Goal: Task Accomplishment & Management: Complete application form

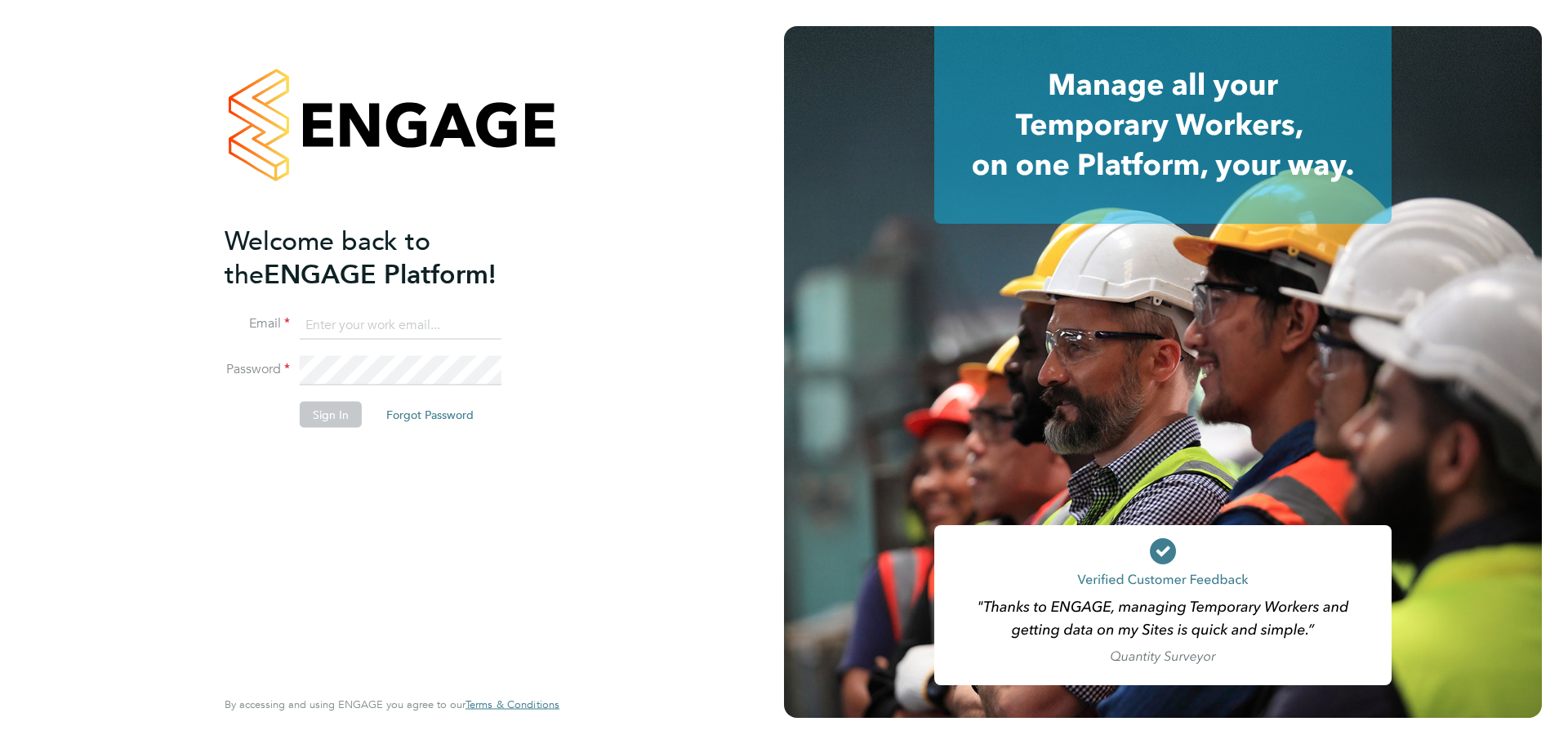
click at [405, 323] on input at bounding box center [400, 325] width 201 height 29
type input "chelsealawford@itsconstruction.co.uk"
click at [340, 403] on button "Sign In" at bounding box center [330, 414] width 62 height 26
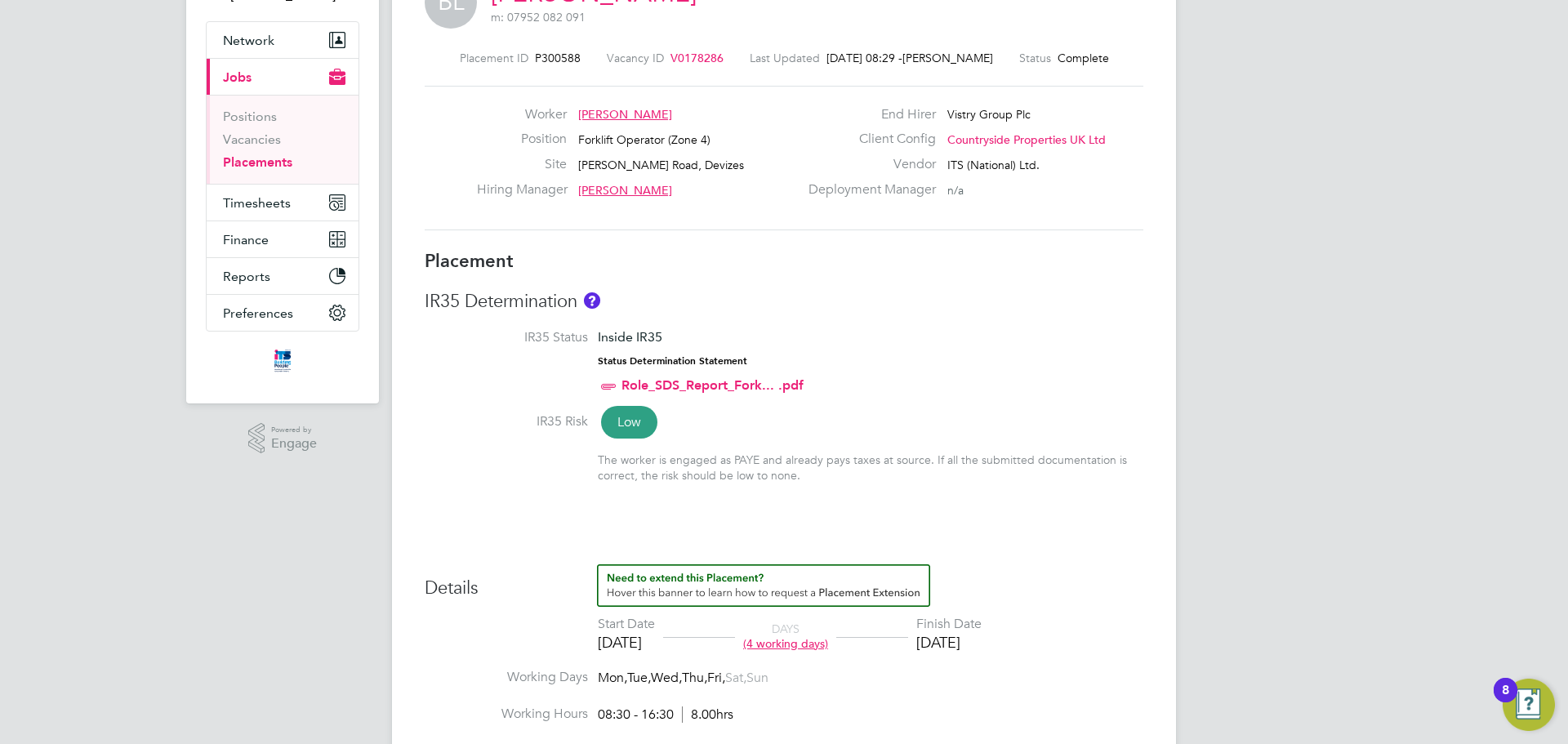
scroll to position [163, 0]
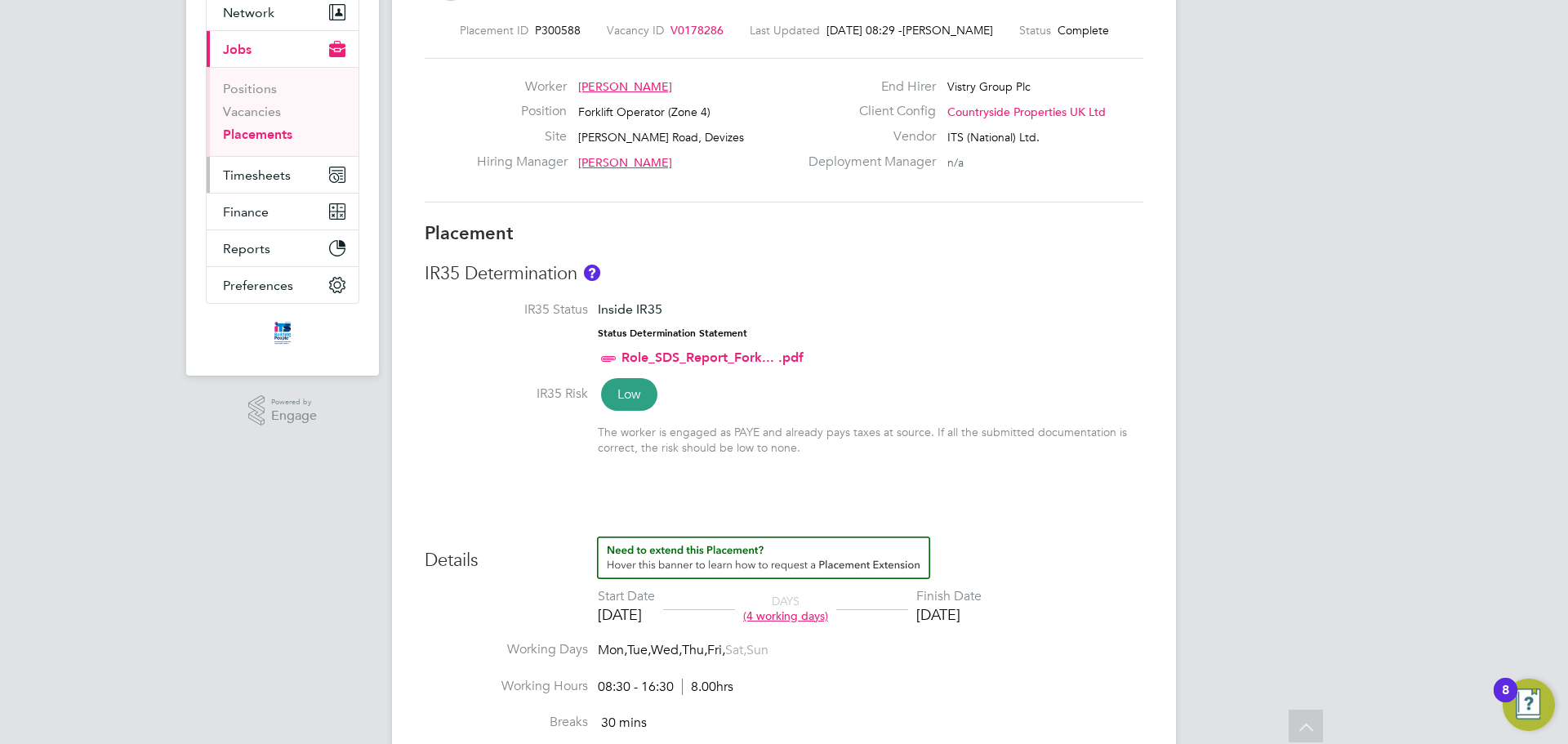
click at [280, 160] on button "Timesheets" at bounding box center [282, 174] width 152 height 36
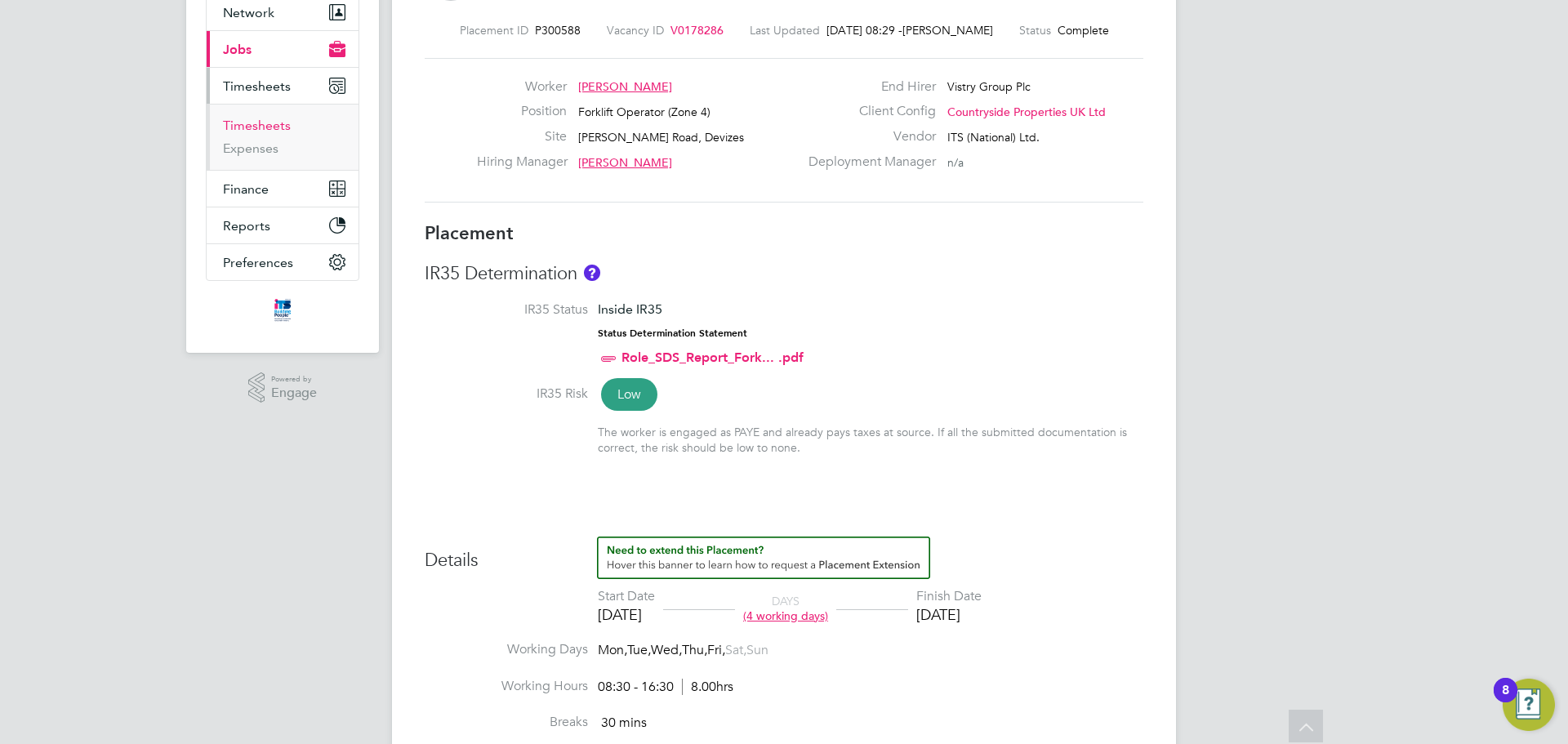
click at [260, 123] on link "Timesheets" at bounding box center [256, 125] width 67 height 16
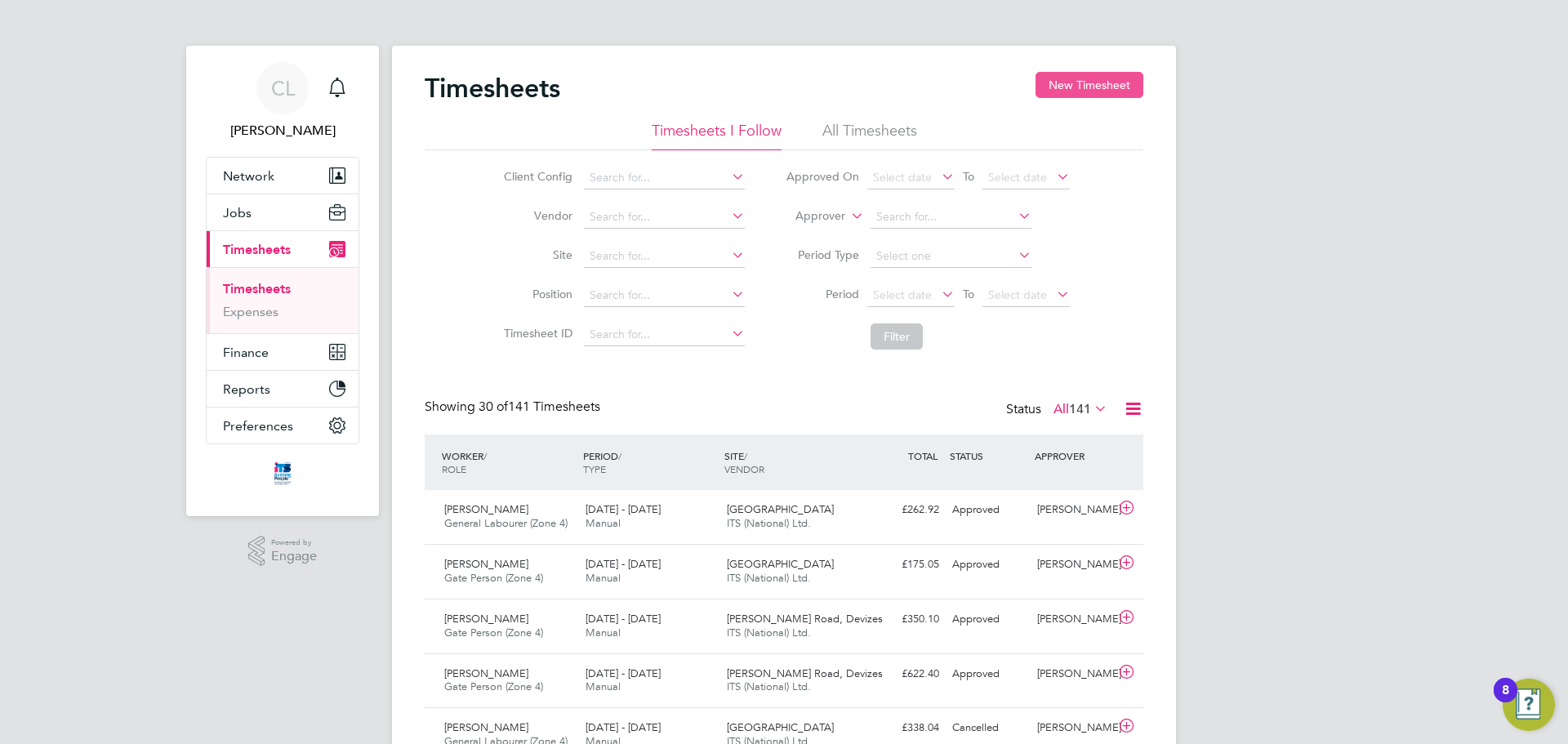
click at [1051, 91] on button "New Timesheet" at bounding box center [1090, 84] width 108 height 26
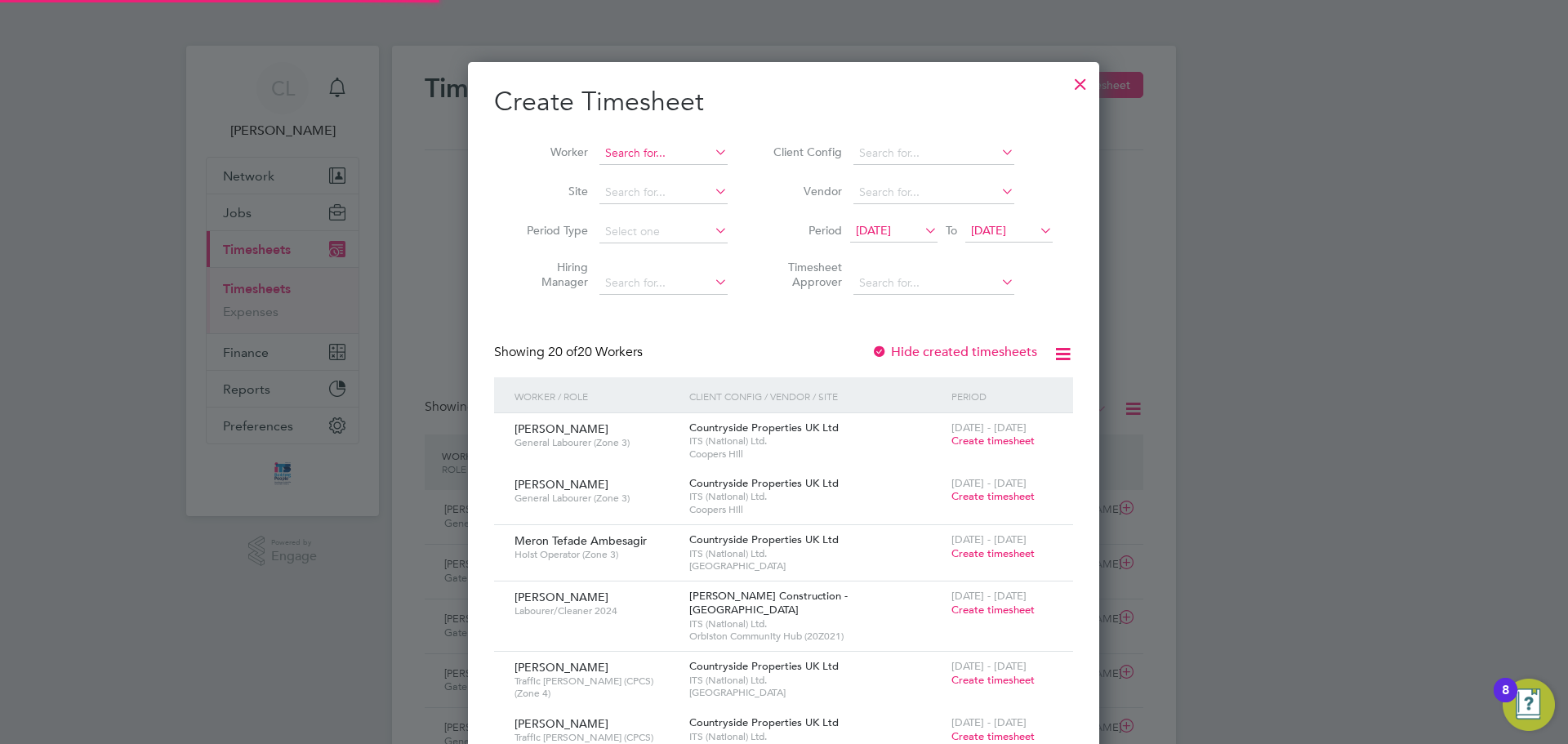
click at [606, 150] on input at bounding box center [664, 153] width 128 height 22
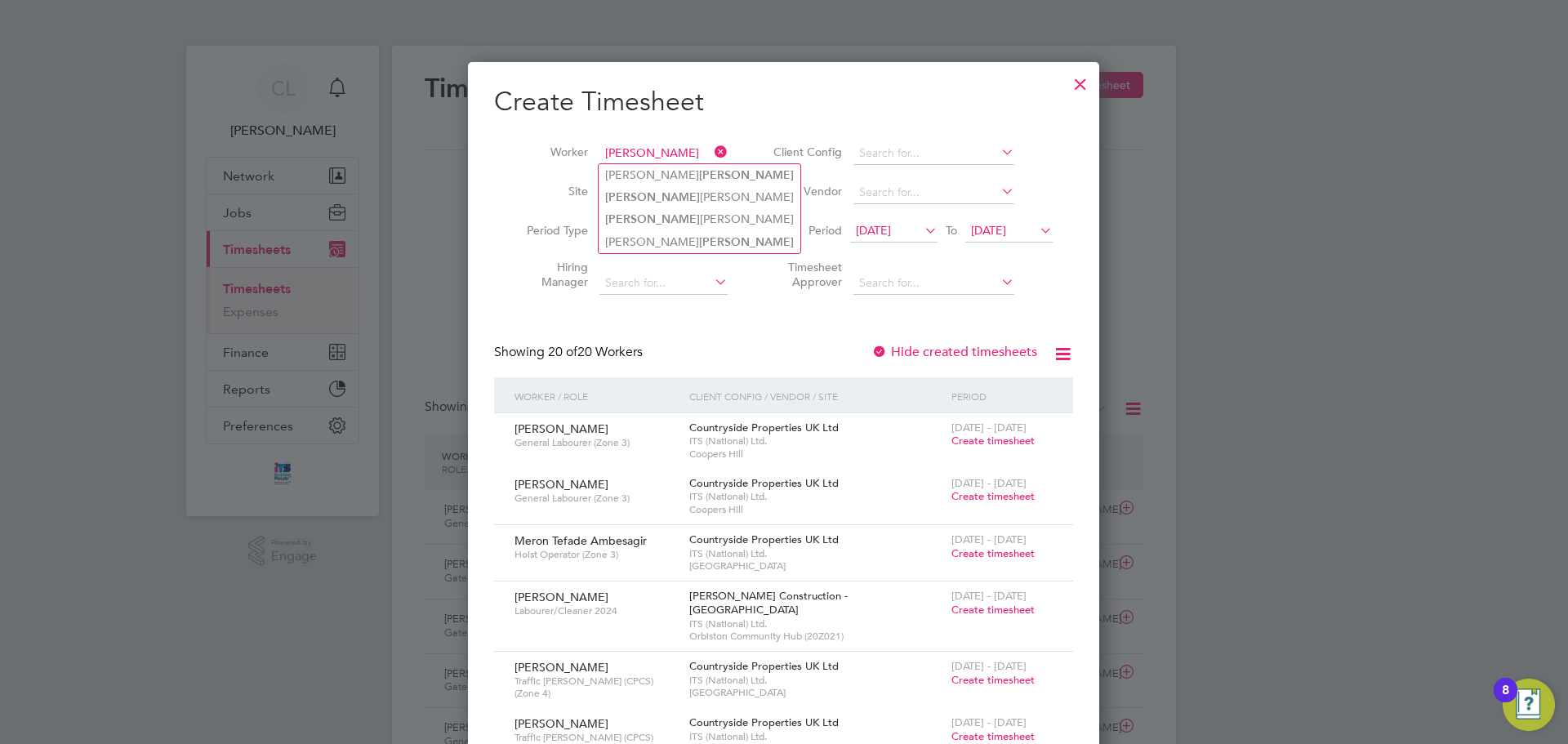
type input "stuart"
drag, startPoint x: 1024, startPoint y: 109, endPoint x: 1045, endPoint y: 107, distance: 21.1
click at [1026, 112] on h2 "Create Timesheet" at bounding box center [784, 102] width 579 height 34
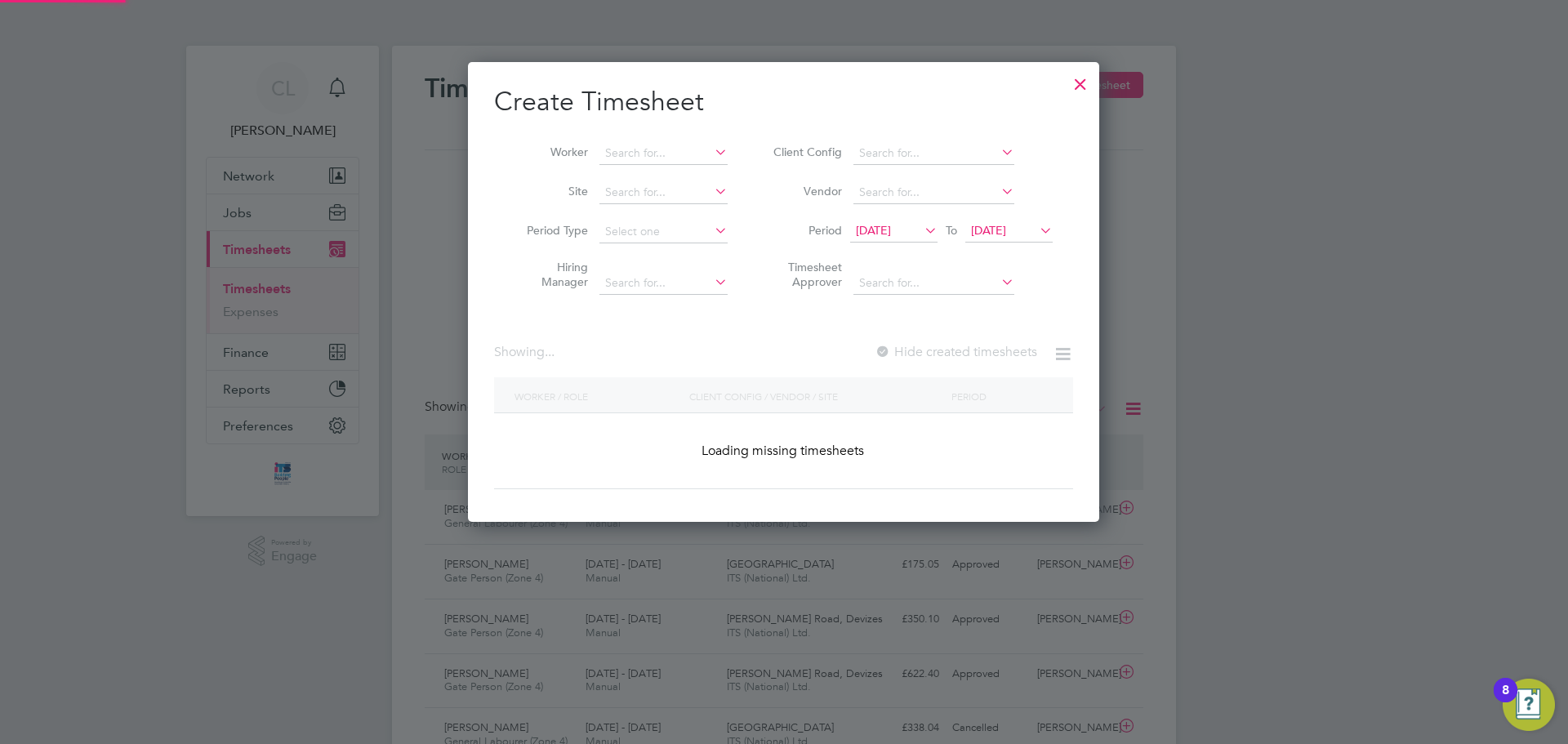
click at [1070, 88] on div at bounding box center [1080, 80] width 29 height 29
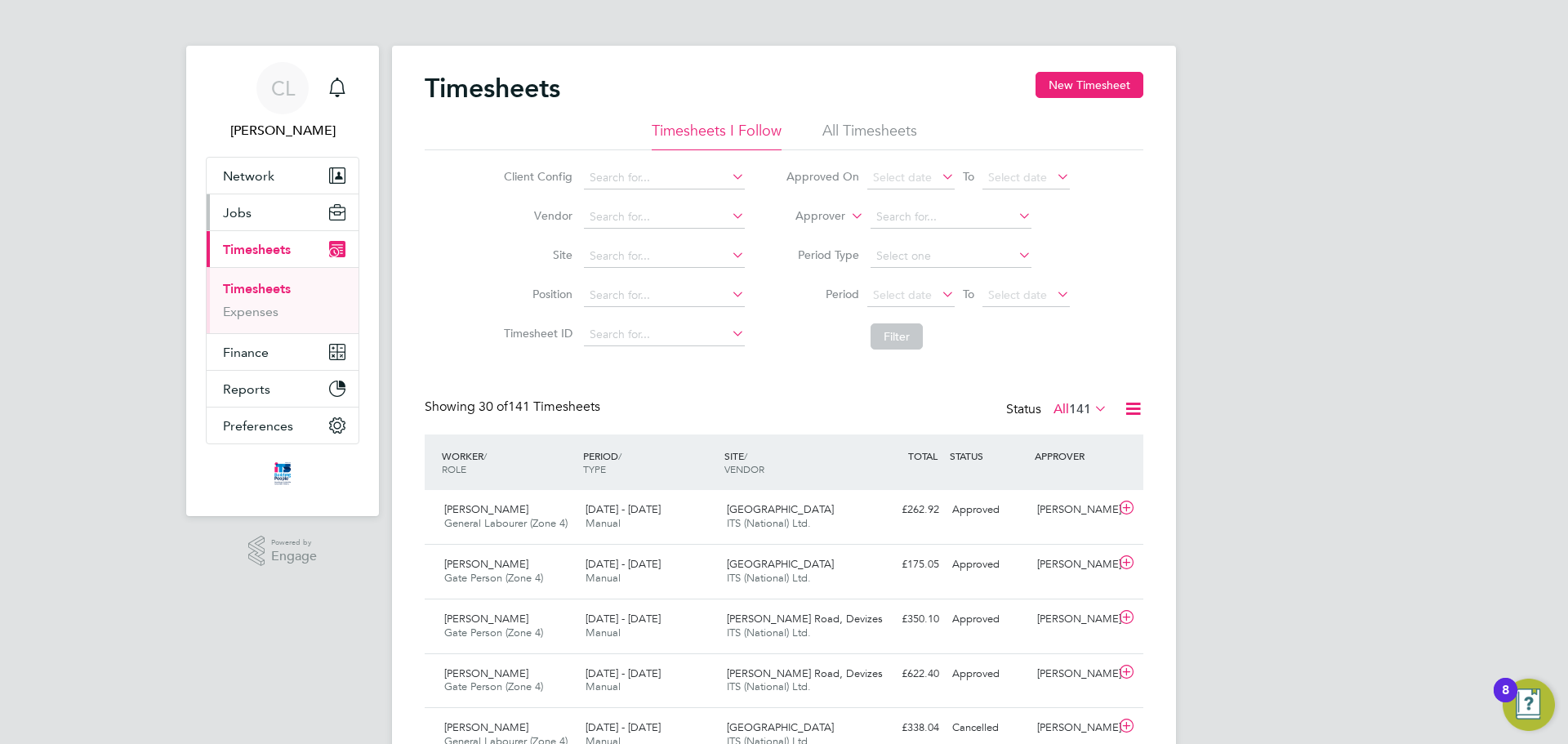
click at [226, 217] on span "Jobs" at bounding box center [237, 212] width 28 height 16
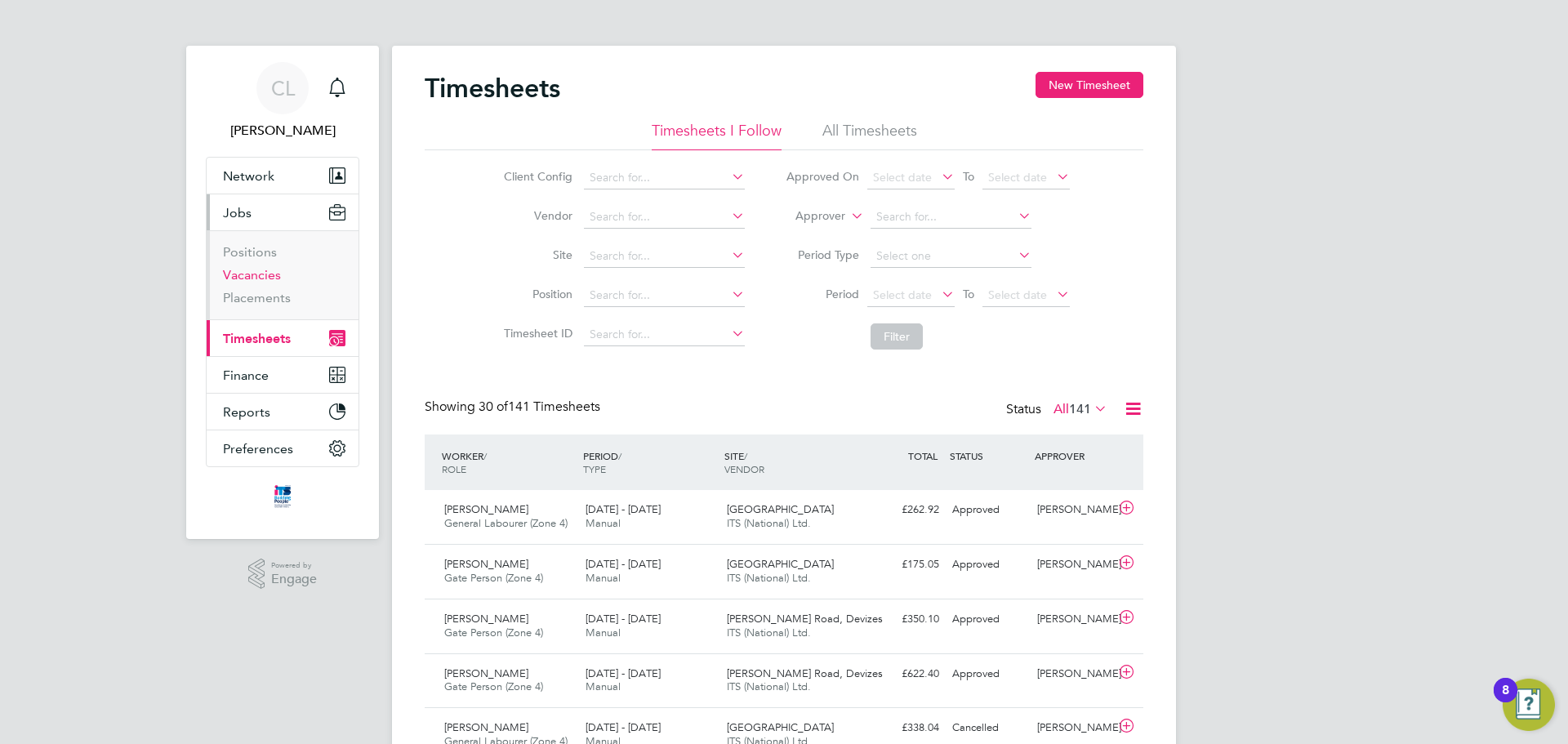
click at [262, 267] on link "Vacancies" at bounding box center [252, 275] width 58 height 16
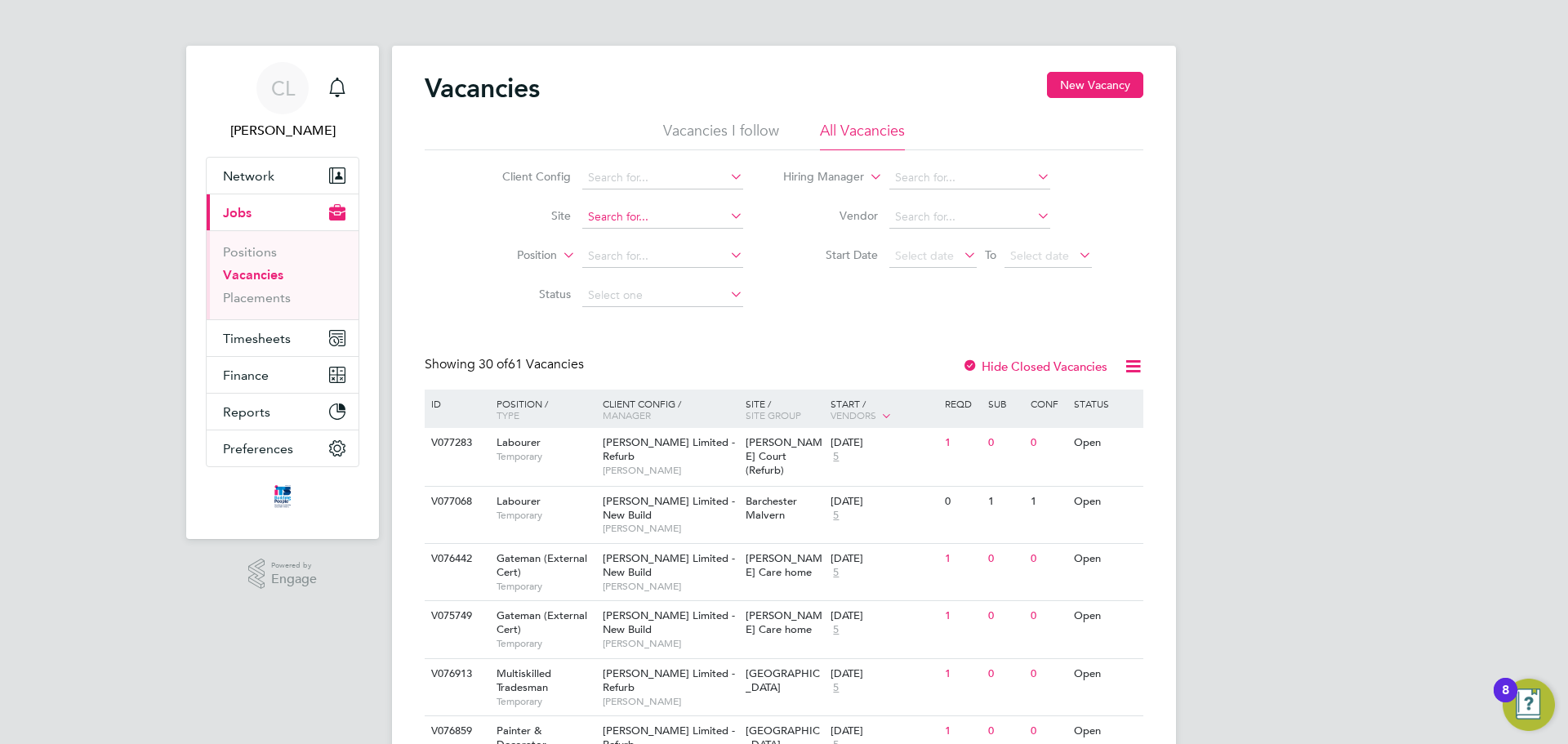
click at [617, 216] on input at bounding box center [662, 216] width 161 height 22
click at [636, 239] on li "Wanb orough" at bounding box center [661, 240] width 162 height 22
type input "[GEOGRAPHIC_DATA]"
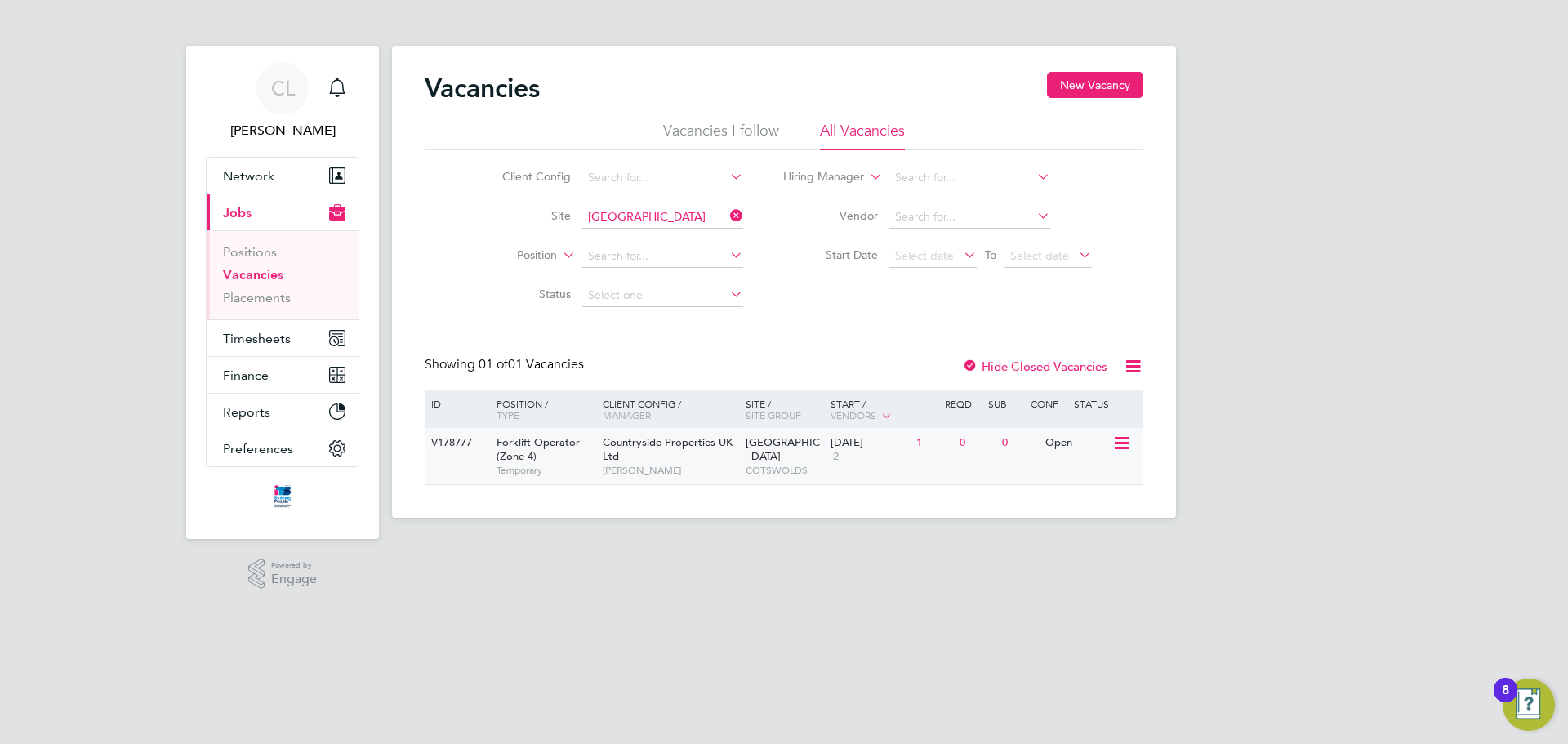
click at [689, 452] on div "Countryside Properties UK Ltd [PERSON_NAME]" at bounding box center [670, 456] width 143 height 57
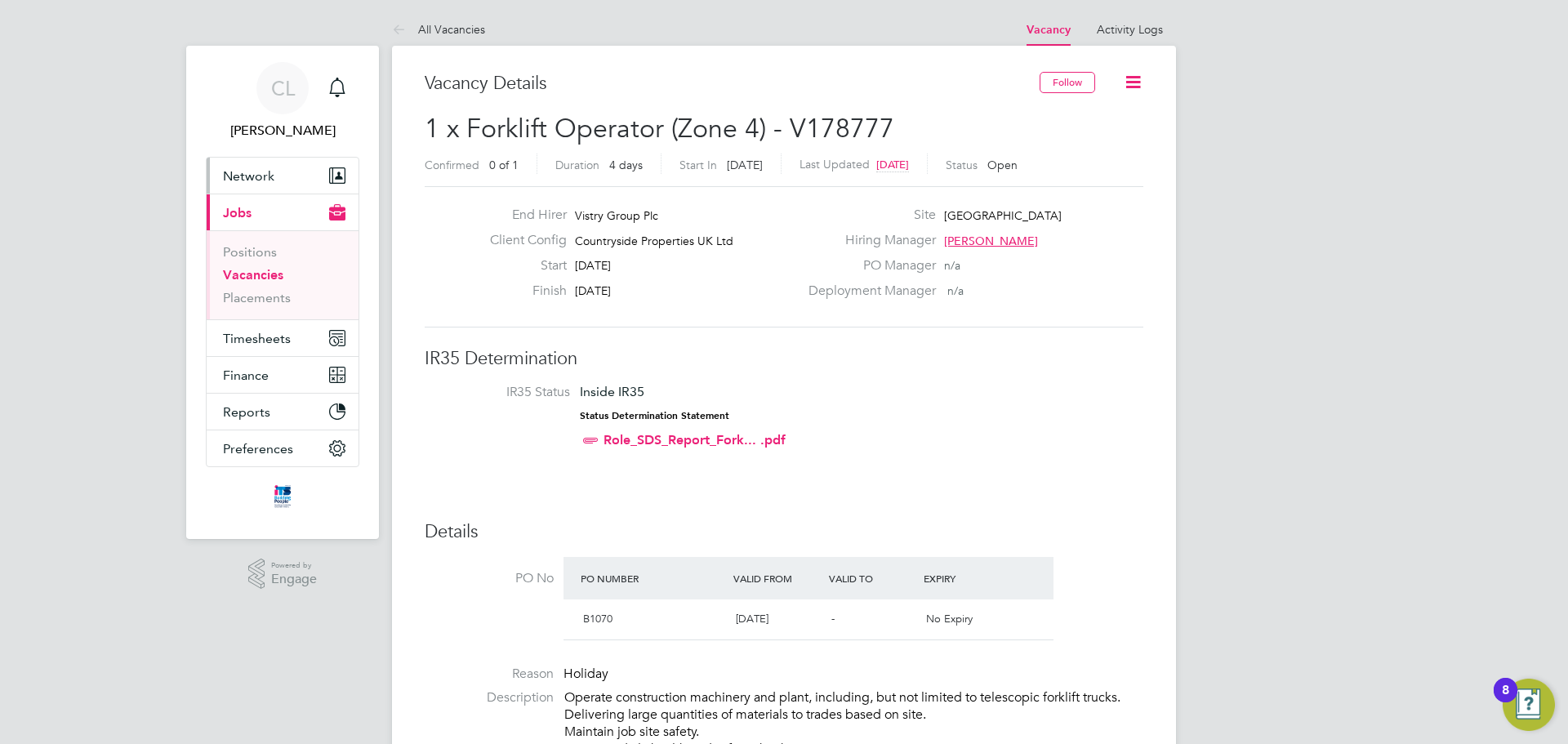
click at [231, 164] on button "Network" at bounding box center [282, 175] width 152 height 36
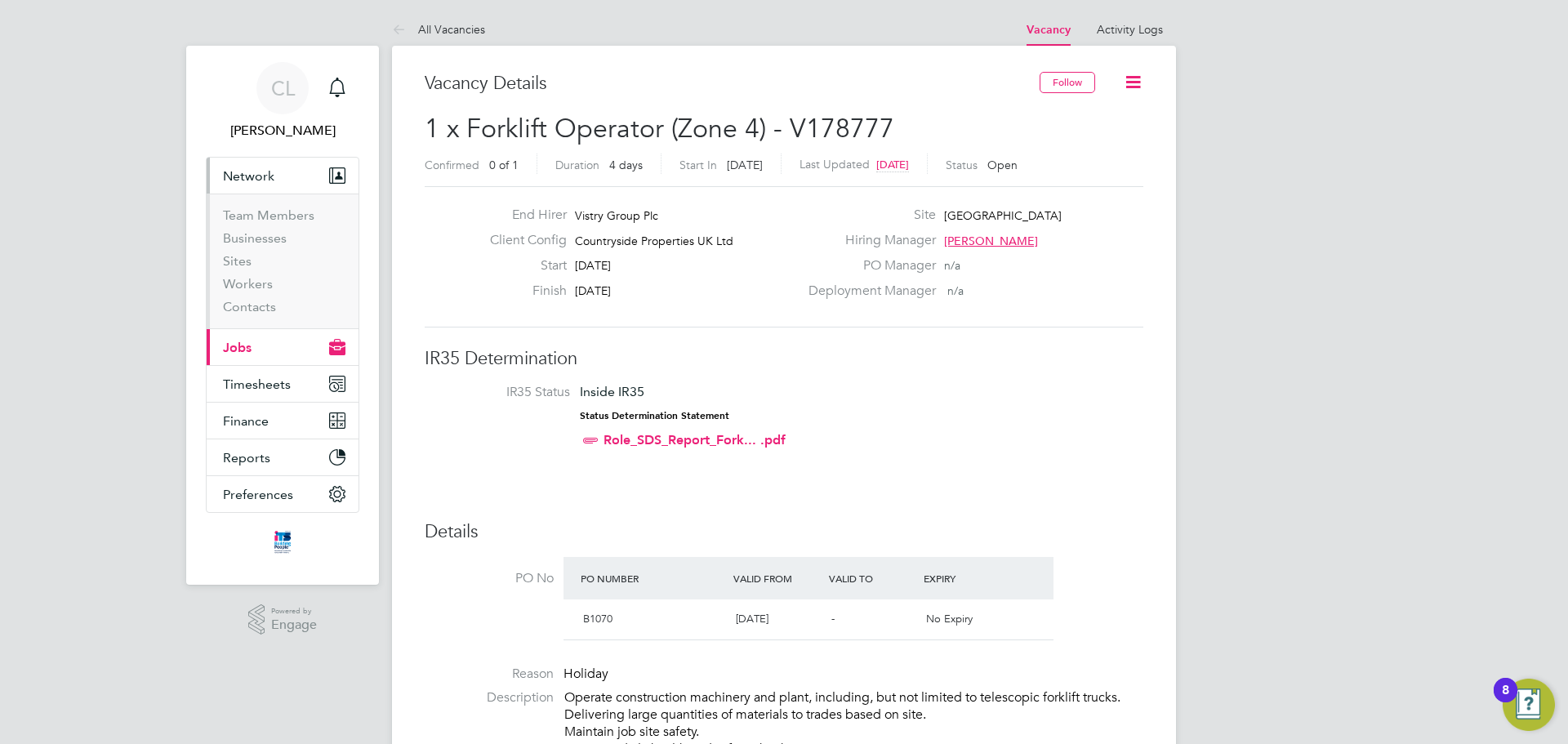
click at [251, 275] on li "Sites" at bounding box center [284, 264] width 122 height 22
click at [251, 278] on link "Workers" at bounding box center [248, 284] width 50 height 16
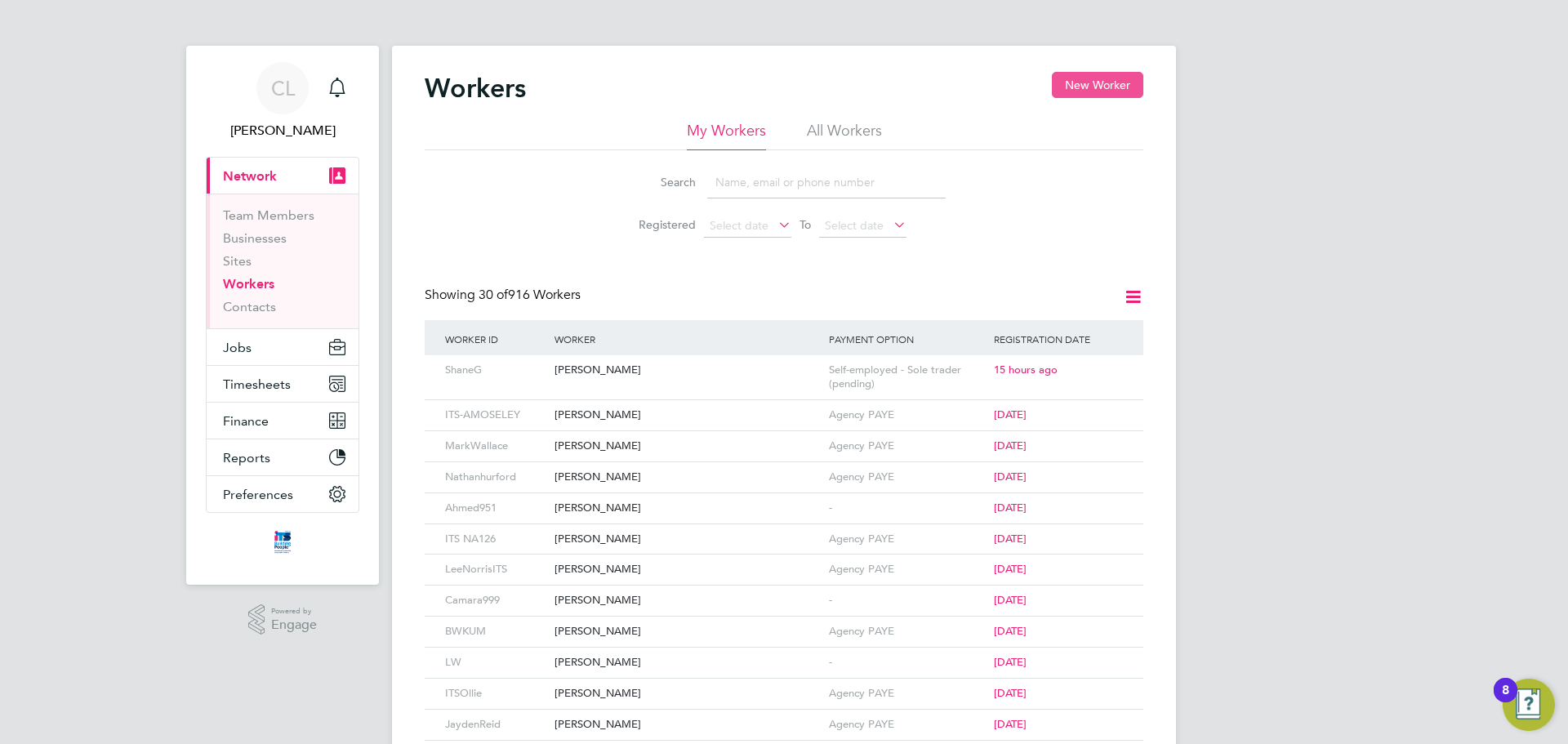
click at [1098, 95] on button "New Worker" at bounding box center [1097, 84] width 92 height 26
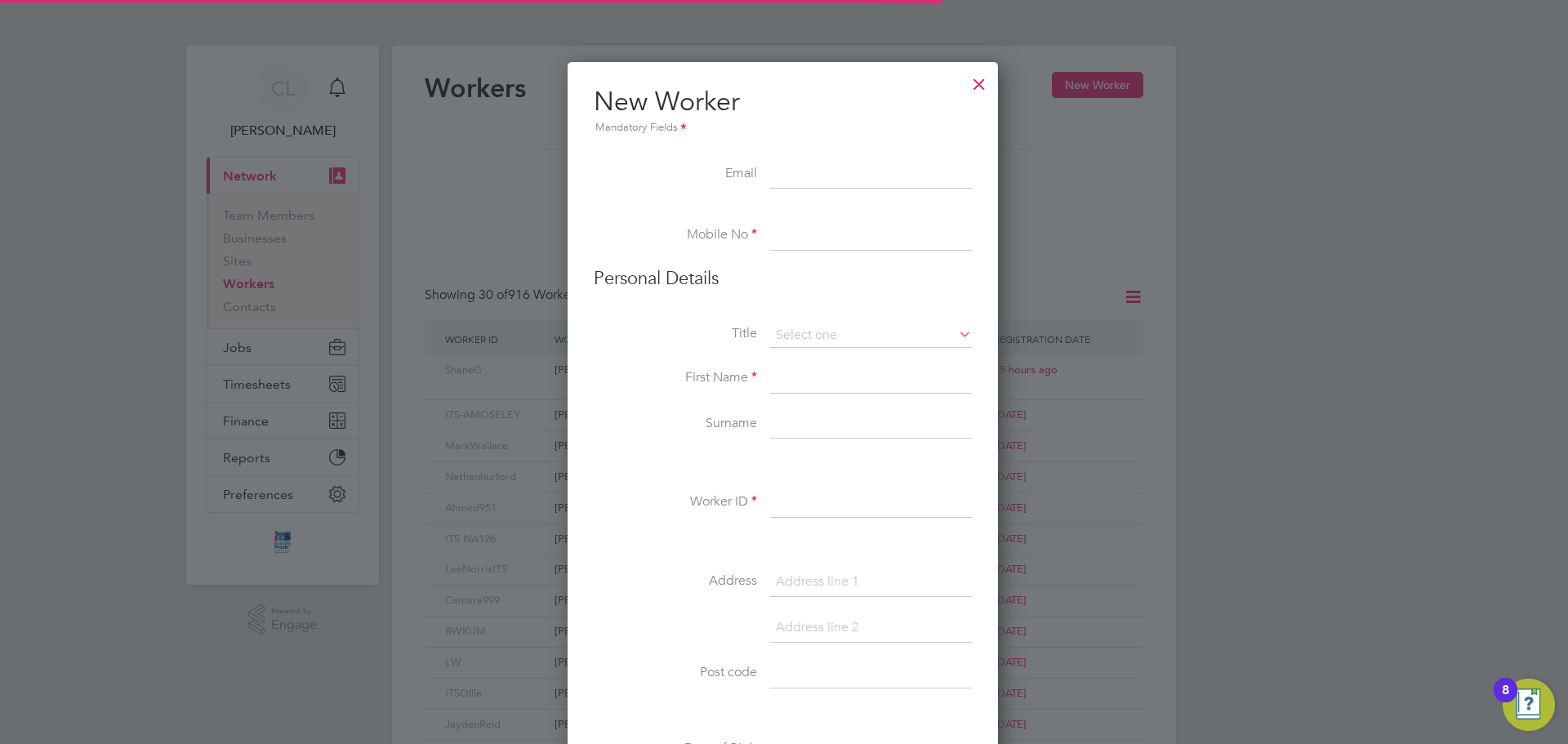
scroll to position [1391, 433]
click at [824, 171] on input at bounding box center [871, 174] width 201 height 29
paste input "[EMAIL_ADDRESS][DOMAIN_NAME]"
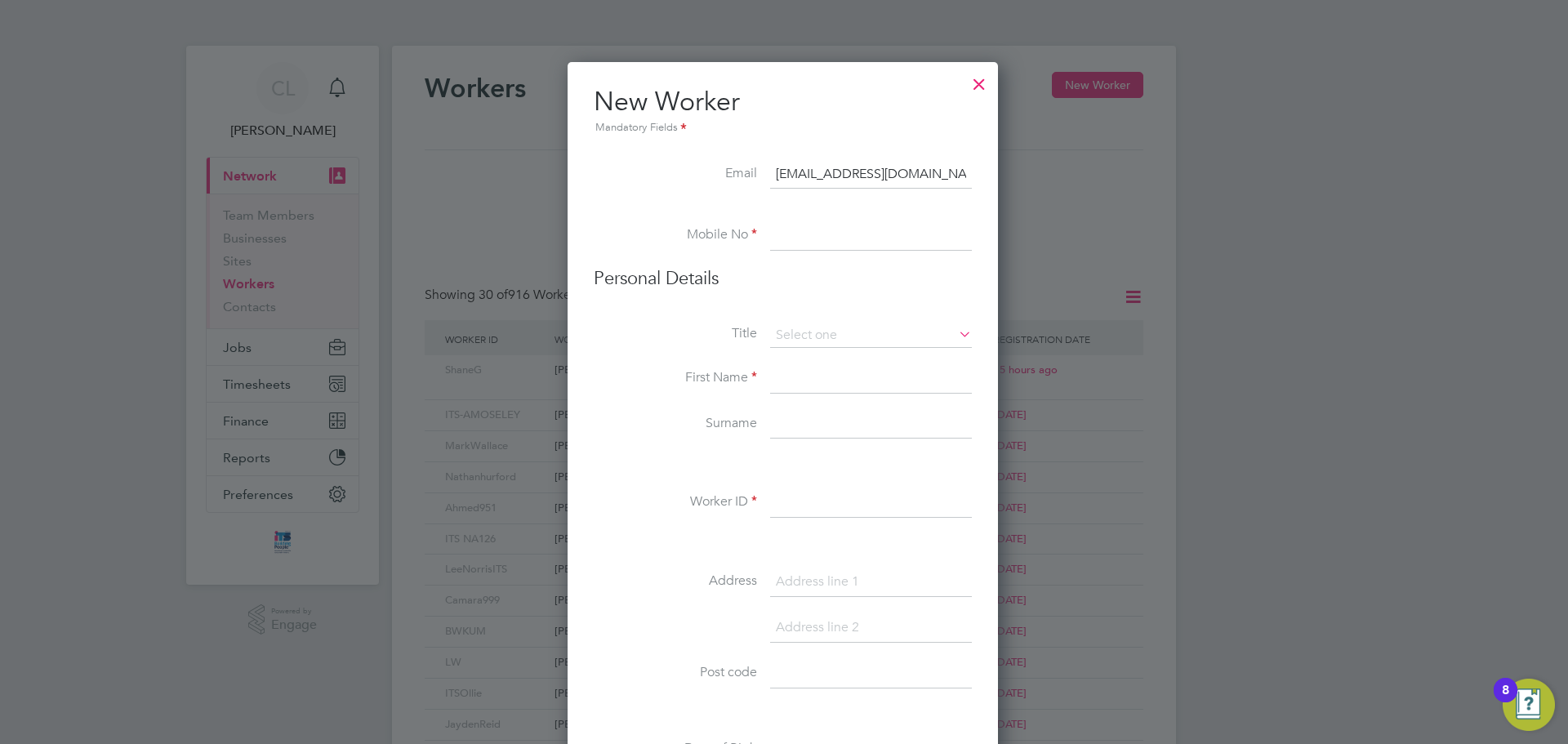
type input "[EMAIL_ADDRESS][DOMAIN_NAME]"
click at [774, 231] on input at bounding box center [871, 236] width 201 height 29
click at [795, 248] on input at bounding box center [871, 236] width 201 height 29
paste input "07555874576"
type input "07555874576"
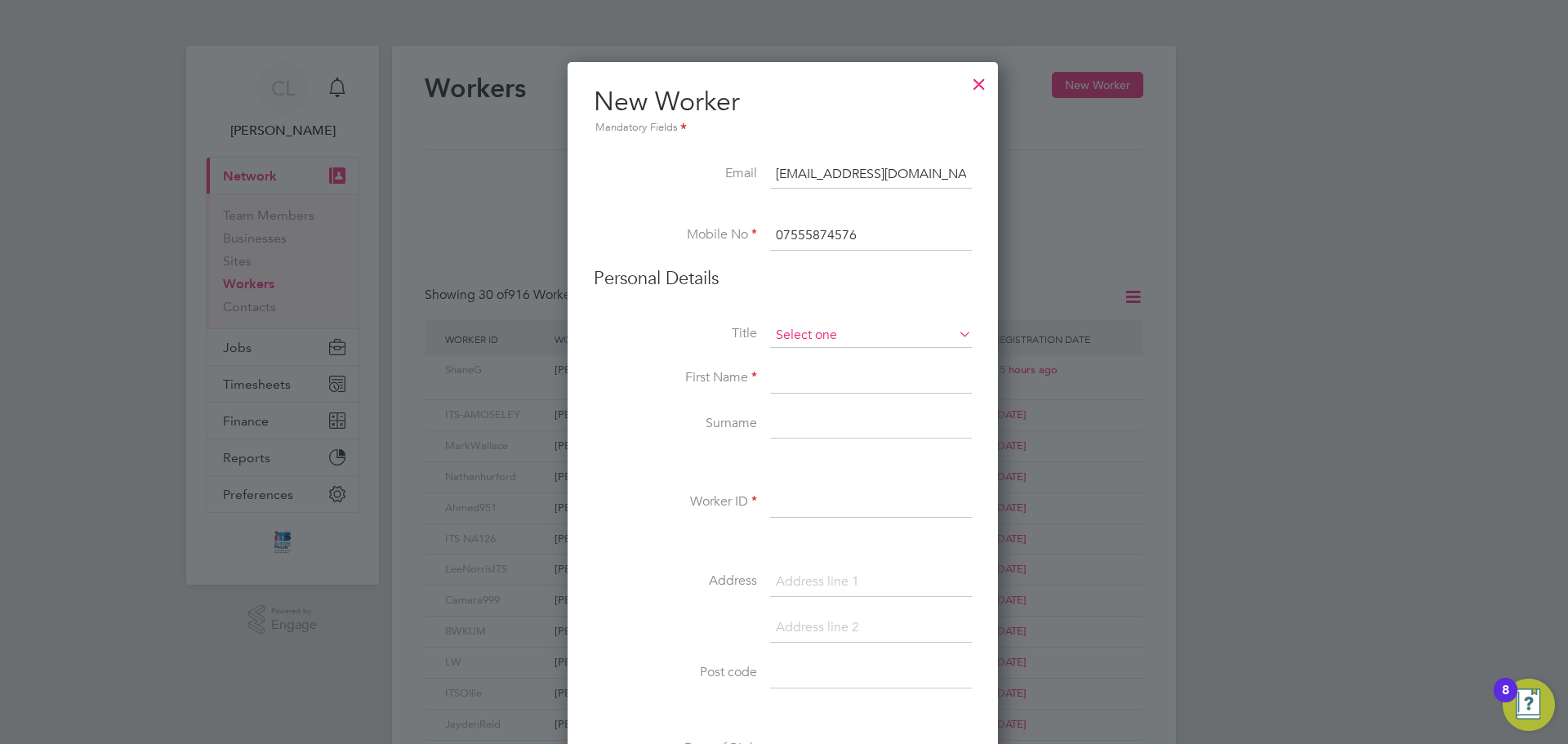
click at [795, 340] on input at bounding box center [871, 335] width 201 height 24
click at [791, 365] on li "Mr" at bounding box center [871, 359] width 203 height 22
type input "Mr"
click at [791, 374] on input at bounding box center [871, 379] width 201 height 29
type input "Stuart"
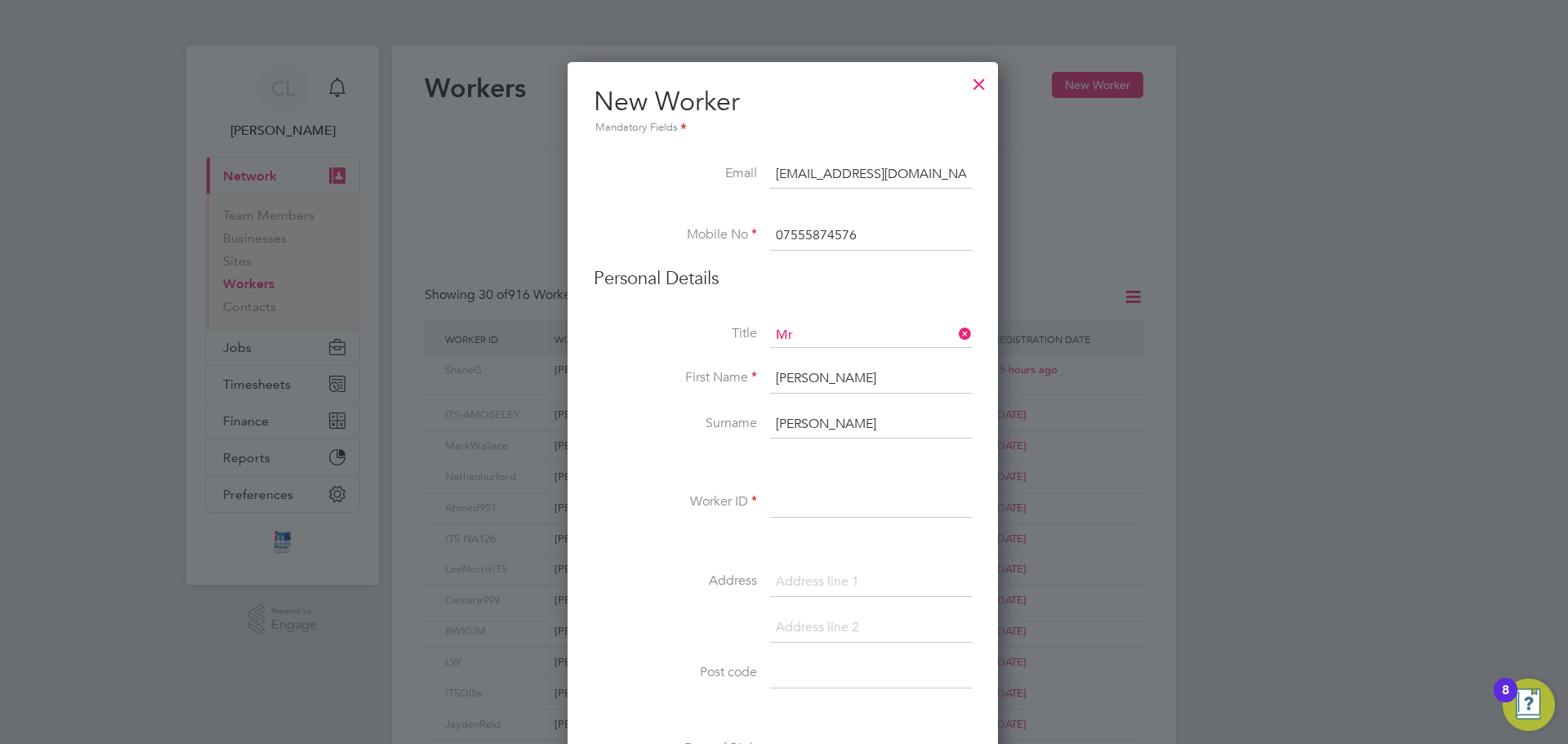
type input "James"
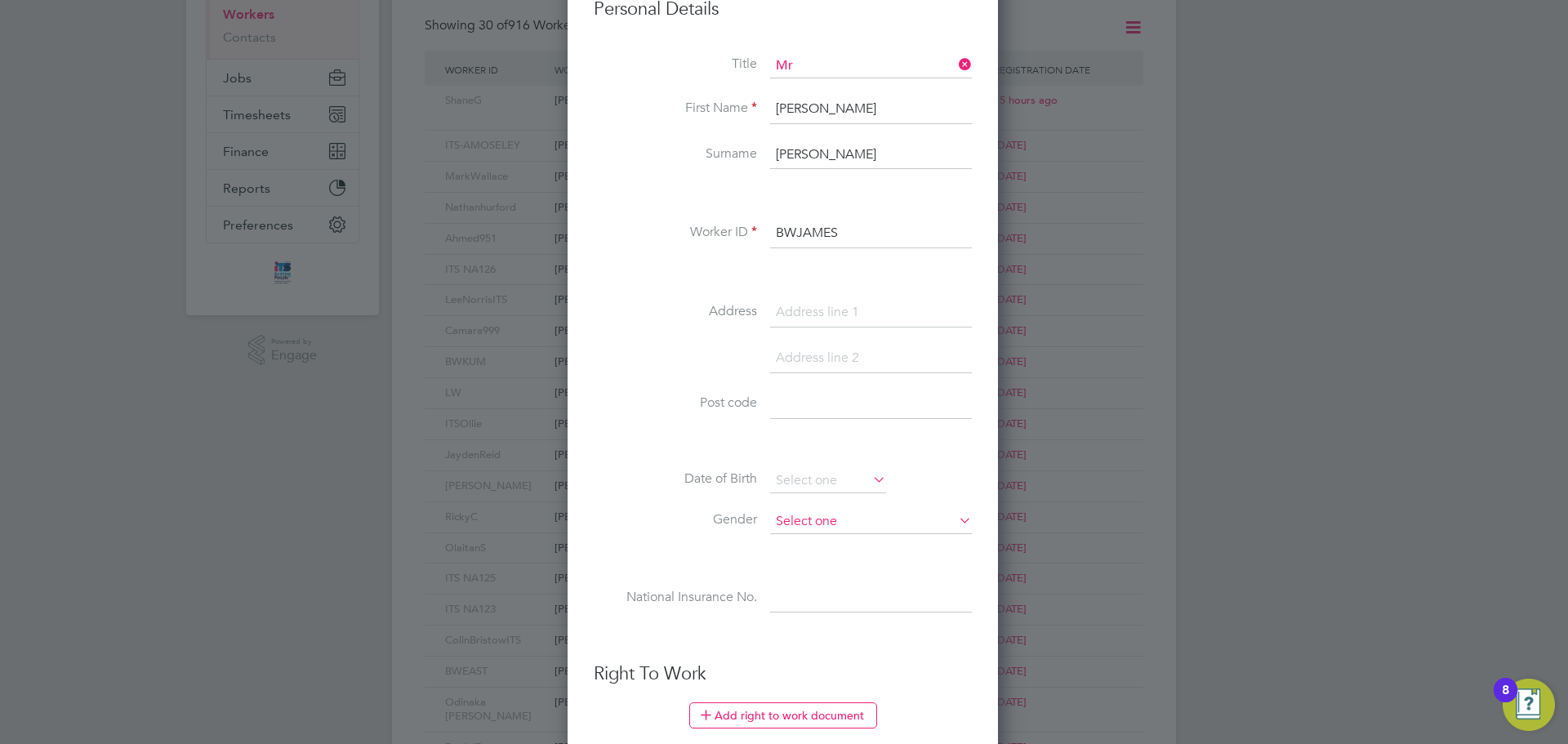
scroll to position [327, 0]
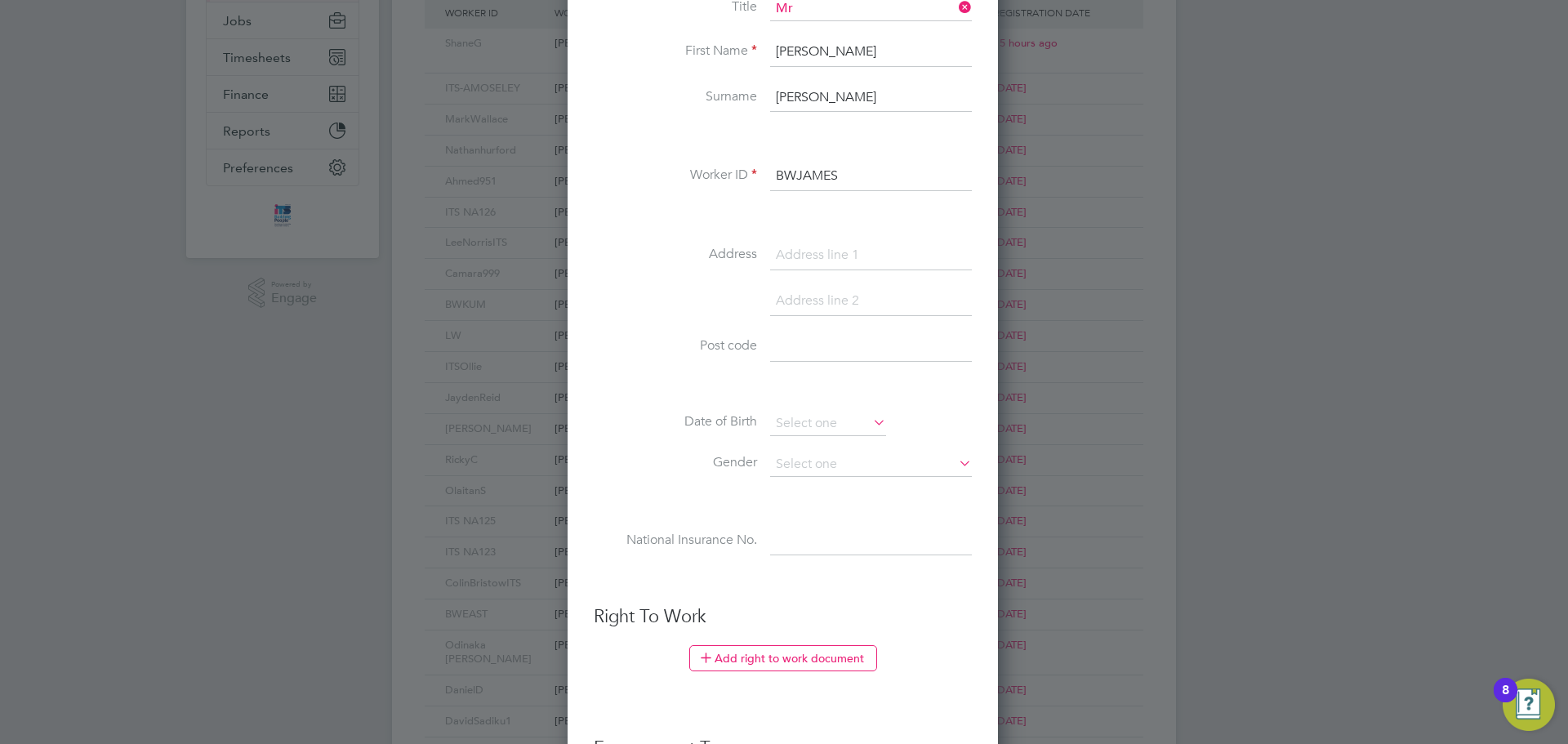
type input "BWJAMES"
click at [813, 345] on input at bounding box center [871, 347] width 201 height 29
click at [799, 355] on input at bounding box center [871, 347] width 201 height 29
type input "SN1 2LB"
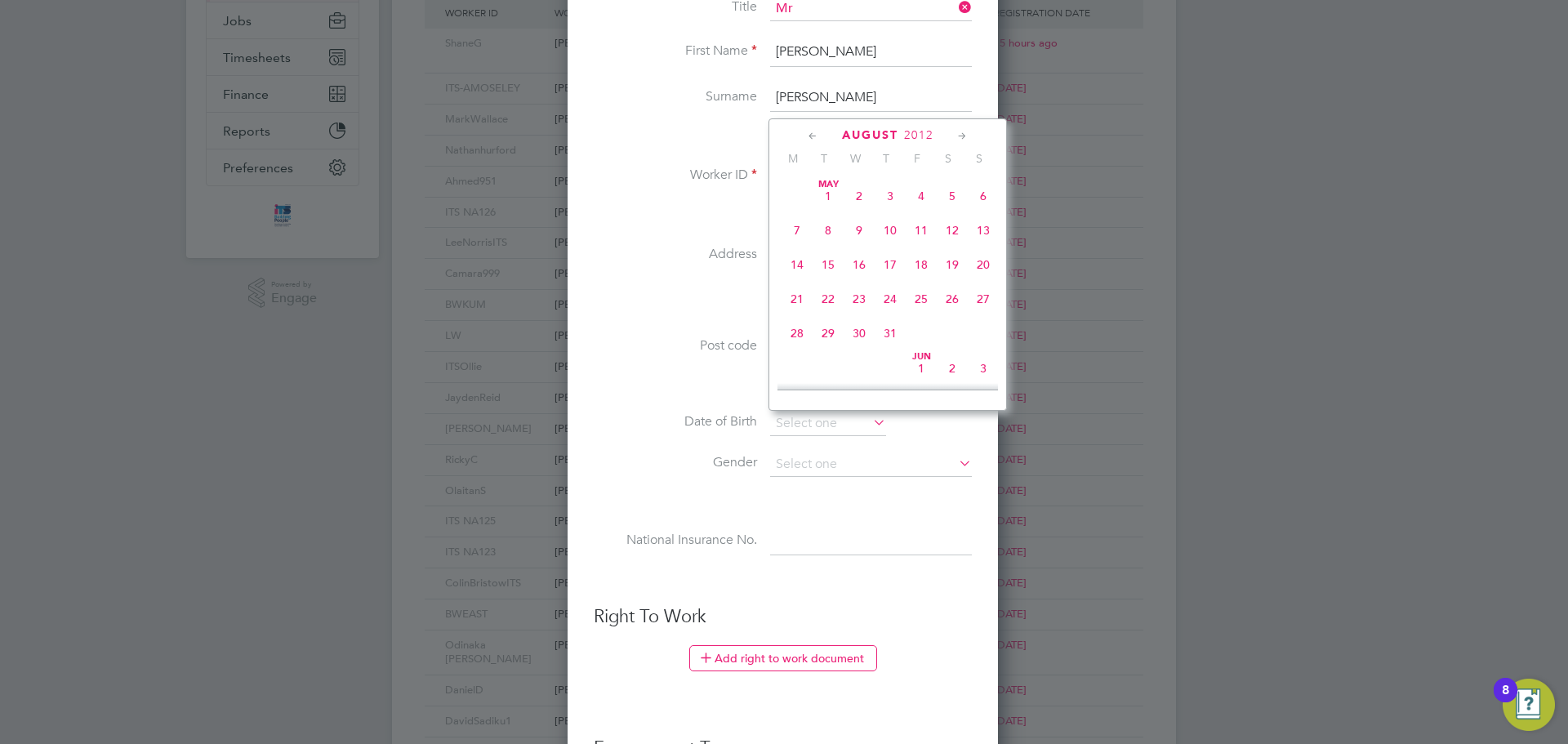
scroll to position [637, 0]
click at [927, 137] on span "2012" at bounding box center [918, 135] width 29 height 14
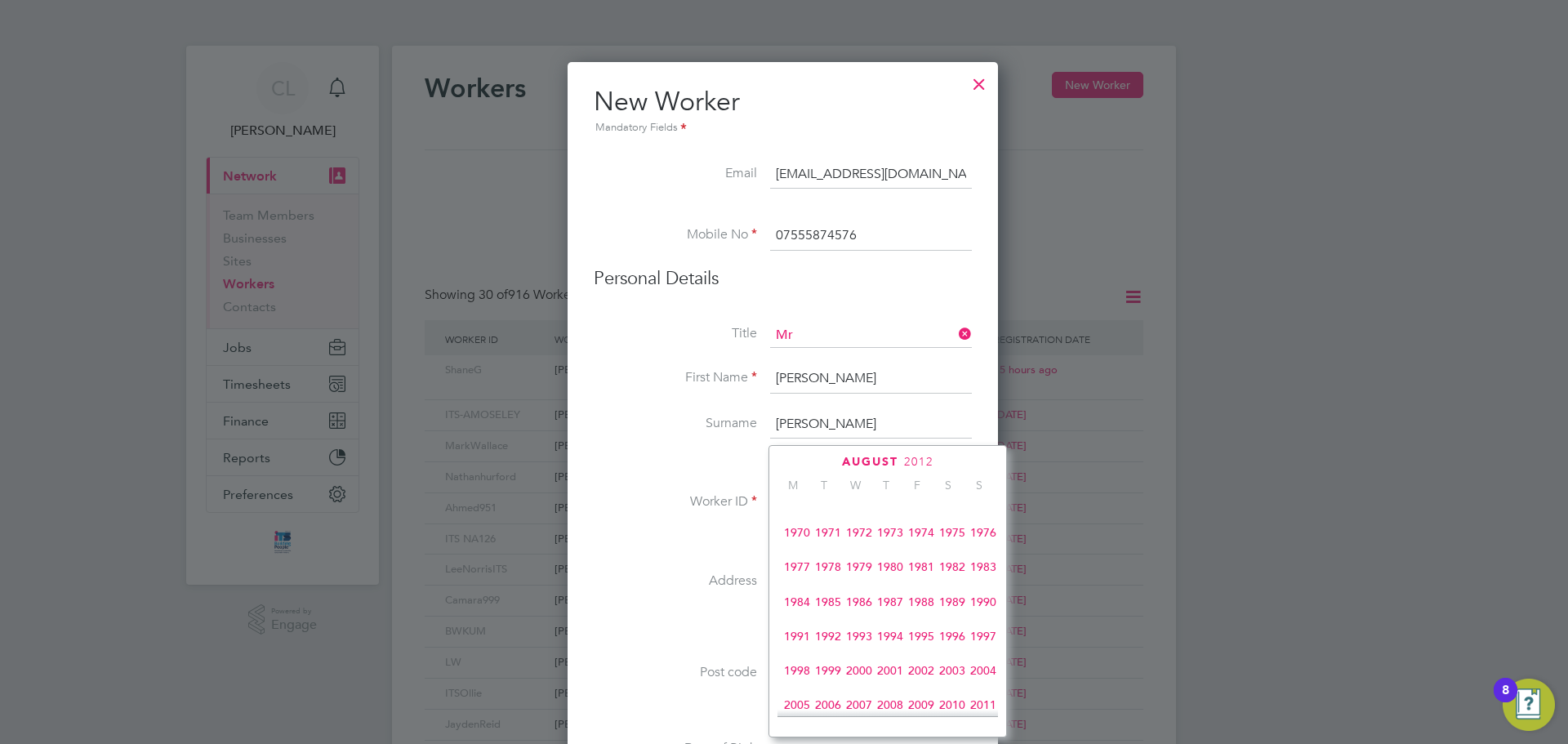
scroll to position [459, 0]
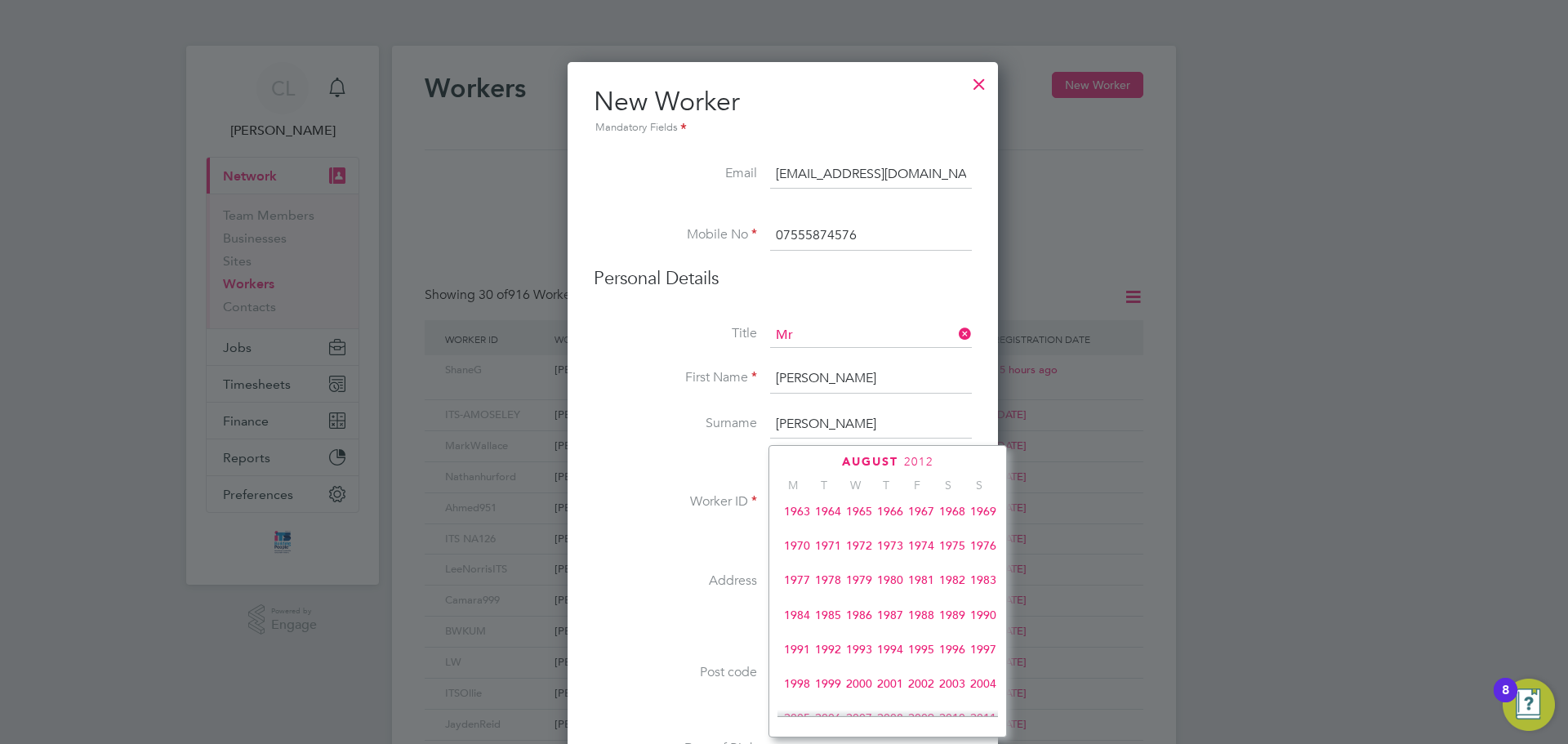
click at [918, 555] on span "1974" at bounding box center [921, 545] width 31 height 31
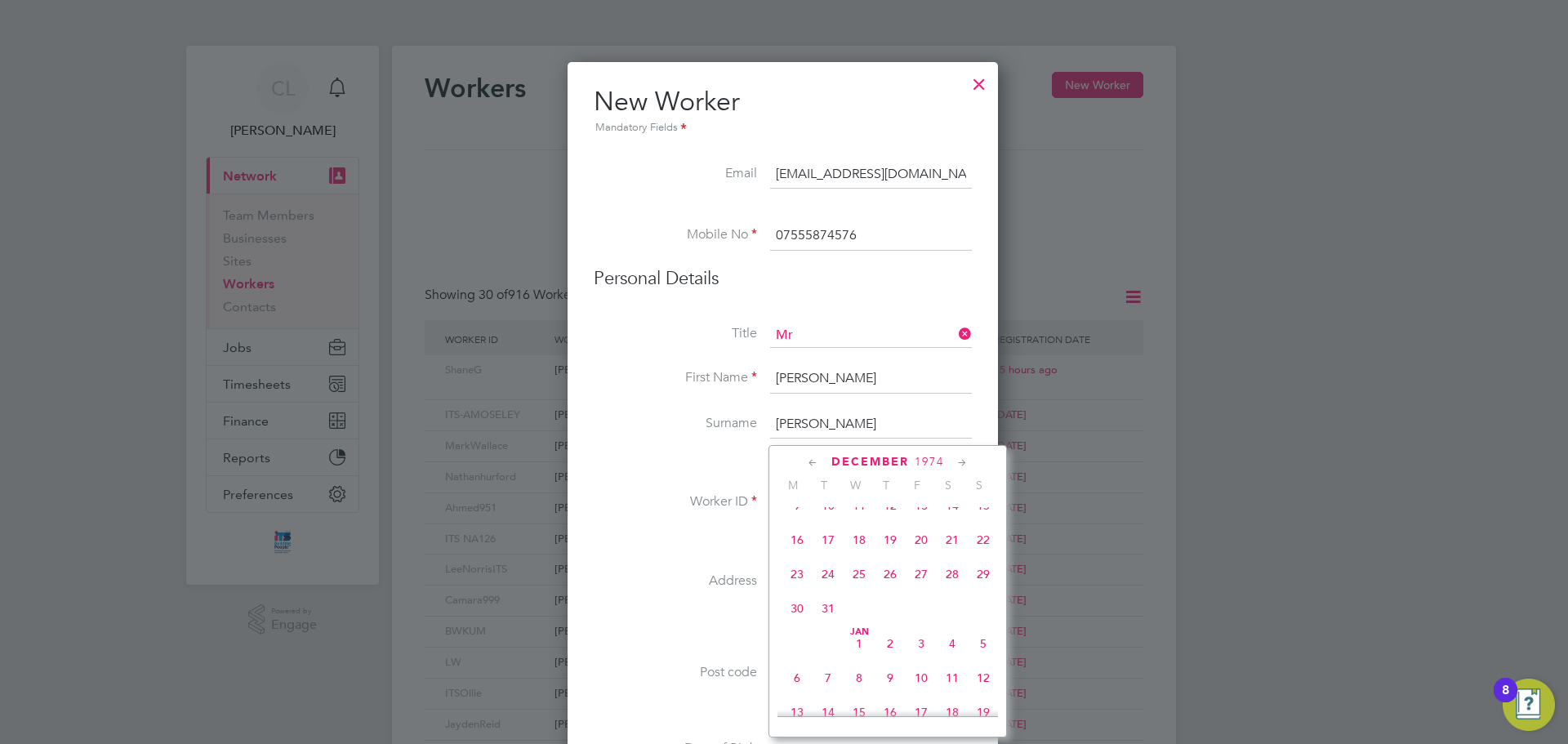
scroll to position [1276, 0]
click at [924, 572] on span "13" at bounding box center [921, 556] width 31 height 31
type input "[DATE]"
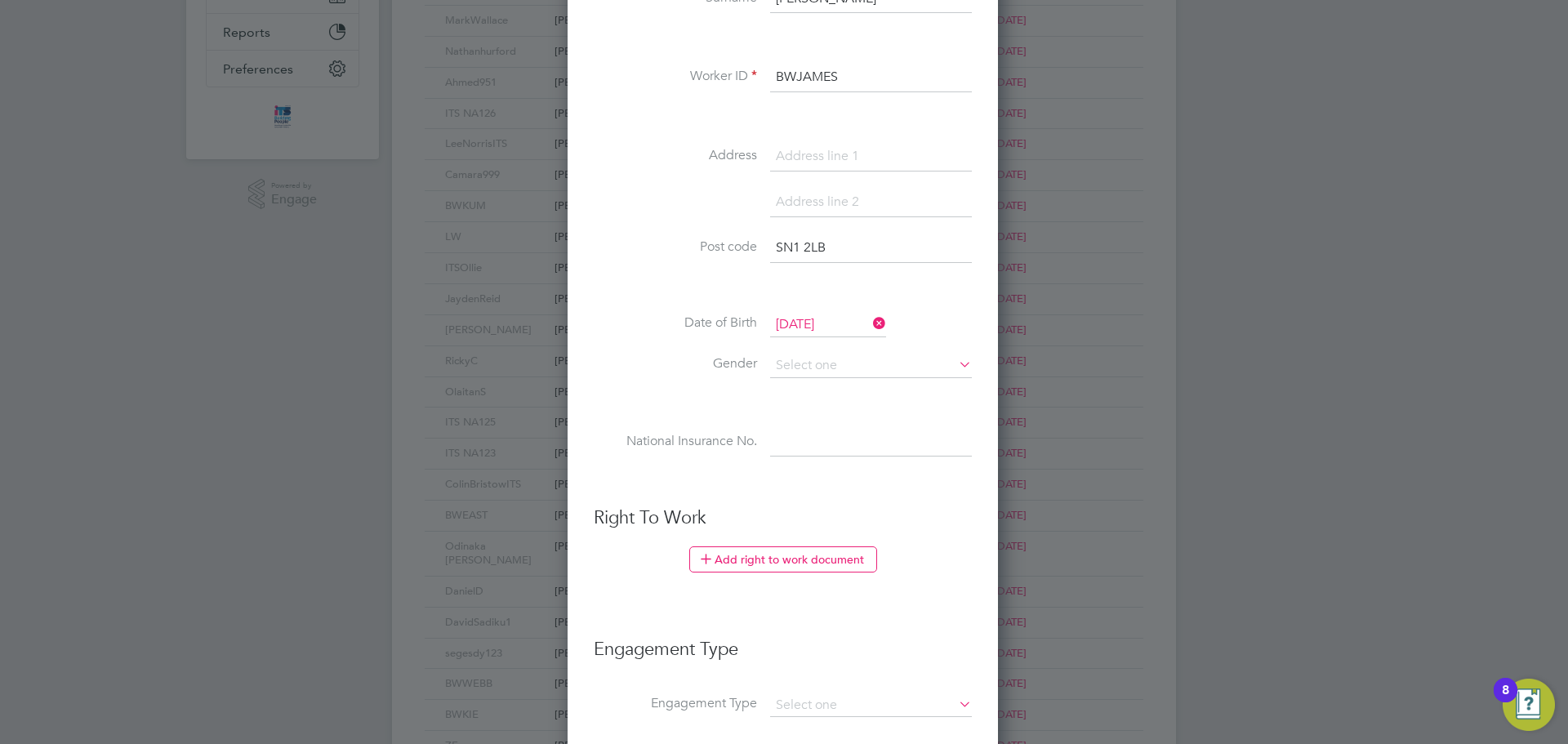
scroll to position [490, 0]
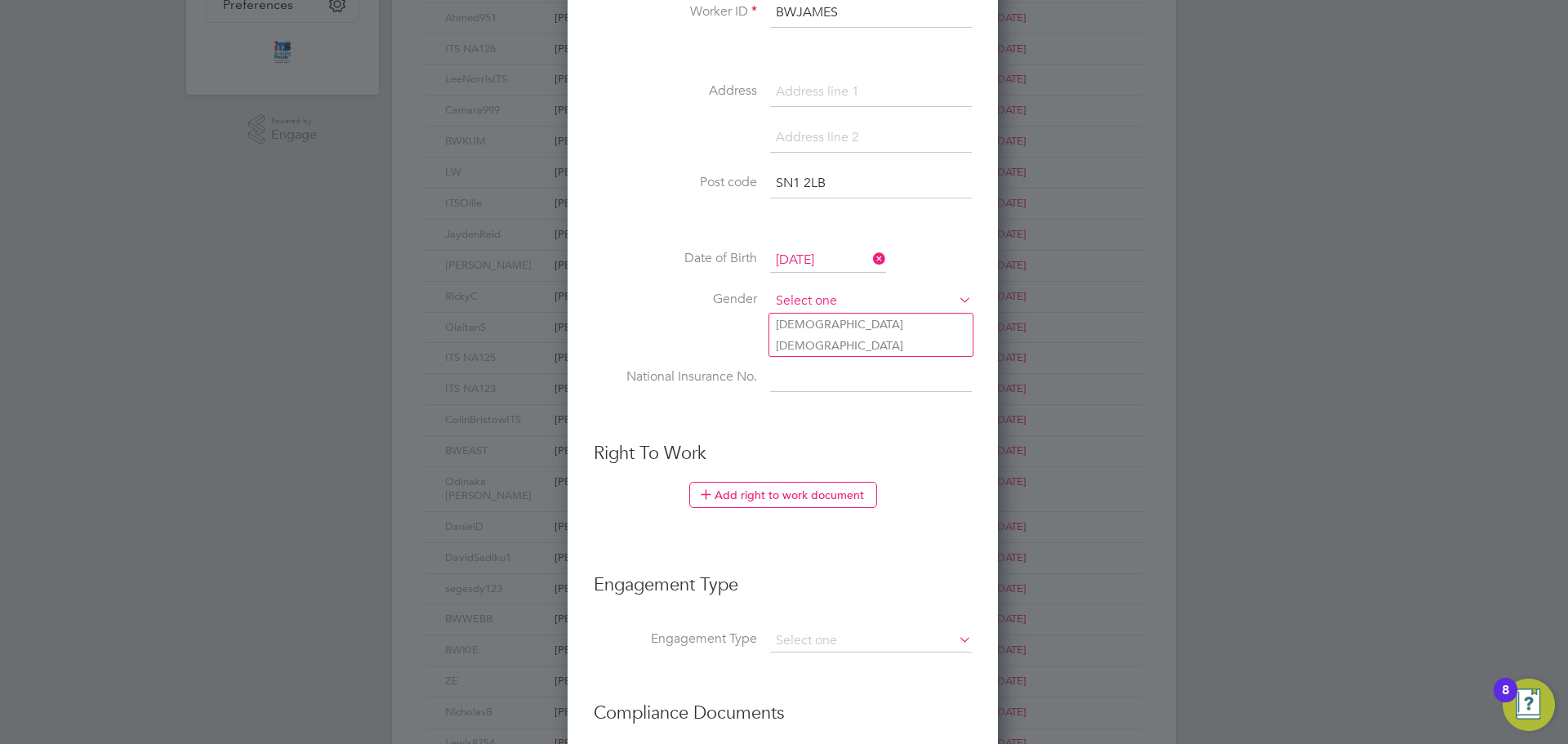
click at [820, 295] on input at bounding box center [871, 301] width 201 height 24
click at [803, 325] on li "Male" at bounding box center [871, 325] width 203 height 22
type input "Male"
click at [803, 366] on input at bounding box center [871, 378] width 201 height 29
paste input "JB177251D"
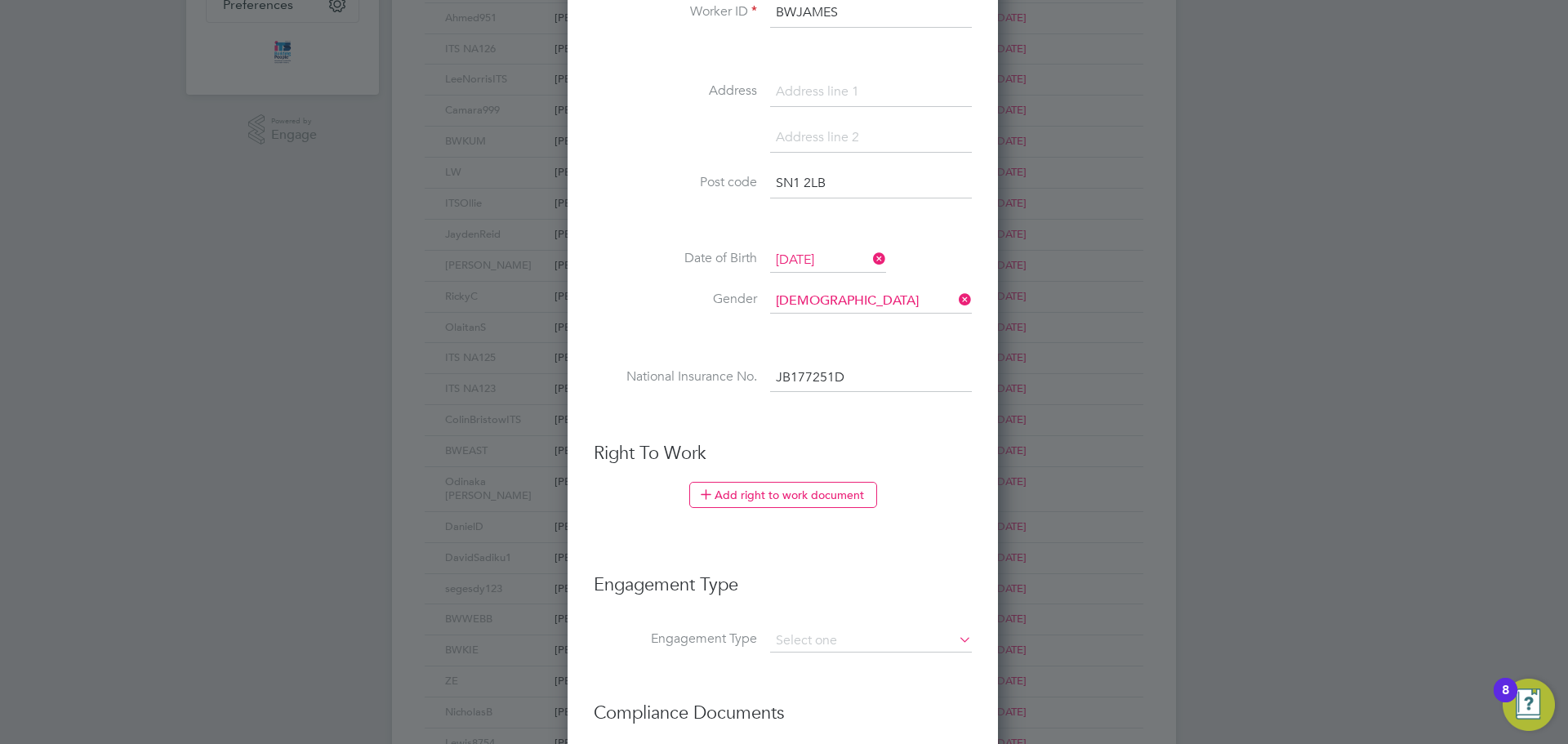
type input "JB 17 72 51 D"
click at [807, 429] on ul "New Worker Mandatory Fields Email stuart.74@icloud.com Mobile No 07555874576 Pe…" at bounding box center [783, 261] width 378 height 1334
click at [804, 491] on button "Add right to work document" at bounding box center [784, 494] width 188 height 26
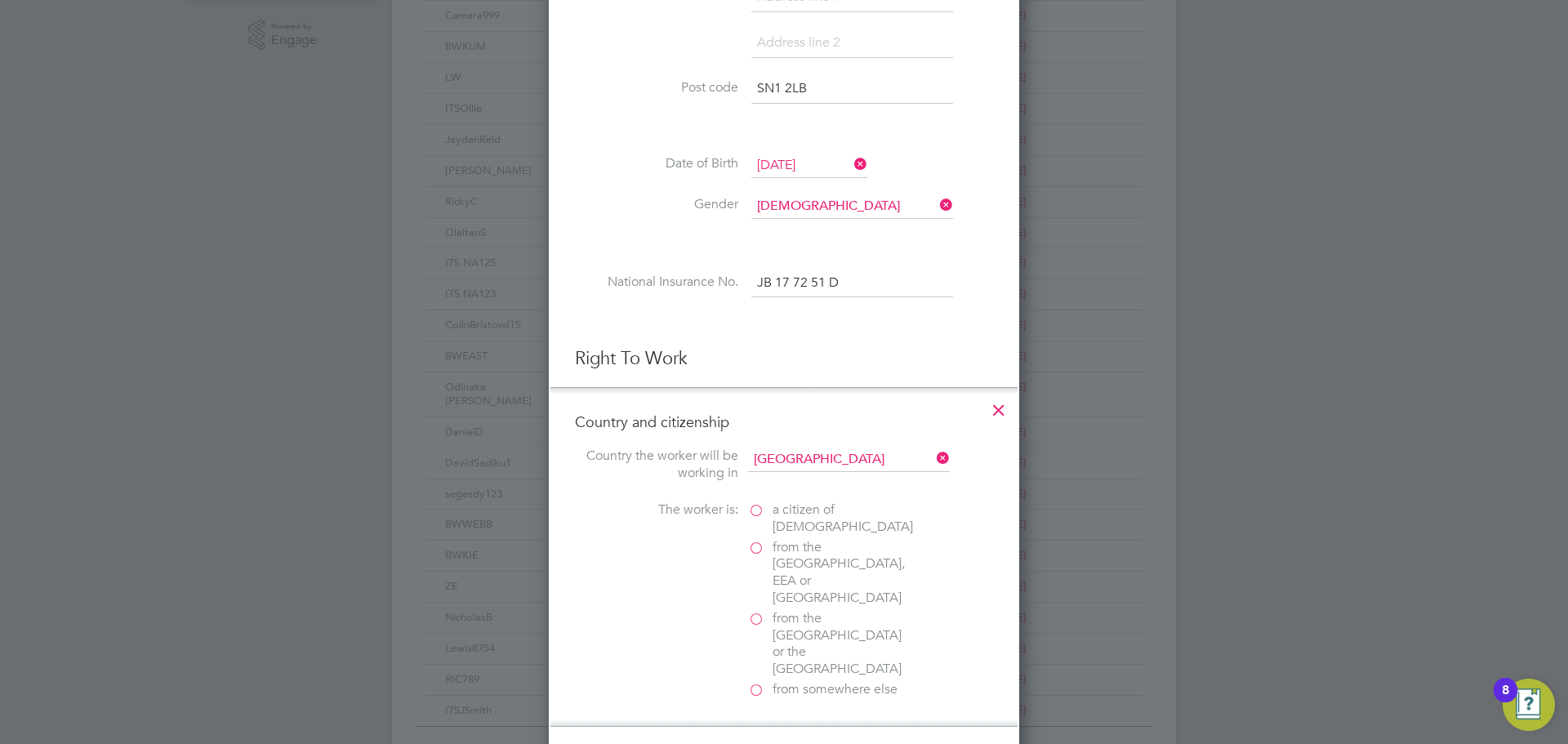
scroll to position [735, 0]
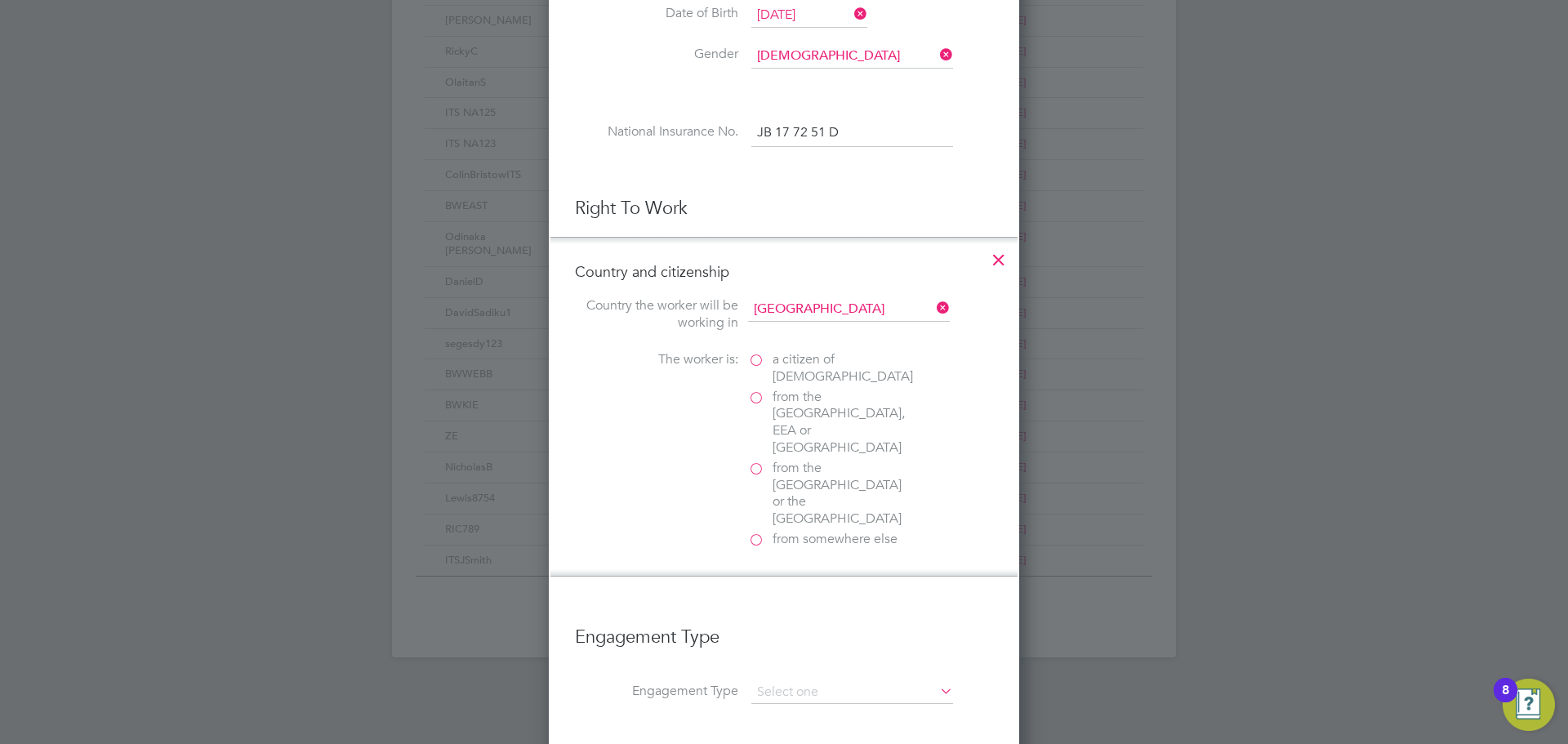
click at [752, 363] on label "a citizen of United Kingdom" at bounding box center [829, 368] width 163 height 34
click at [0, 0] on input "a citizen of United Kingdom" at bounding box center [0, 0] width 0 height 0
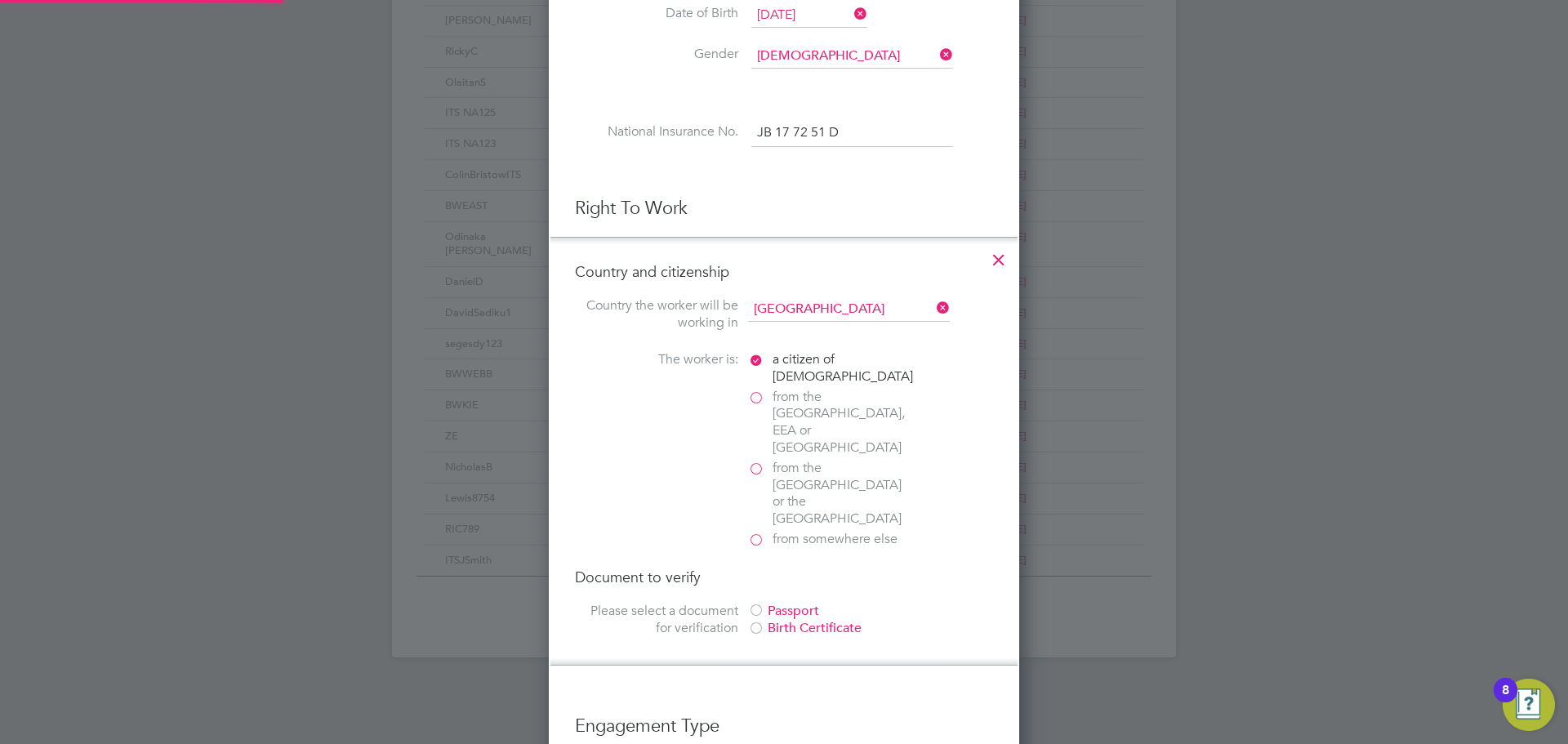
scroll to position [1725, 471]
click at [810, 603] on div "Passport" at bounding box center [870, 611] width 245 height 17
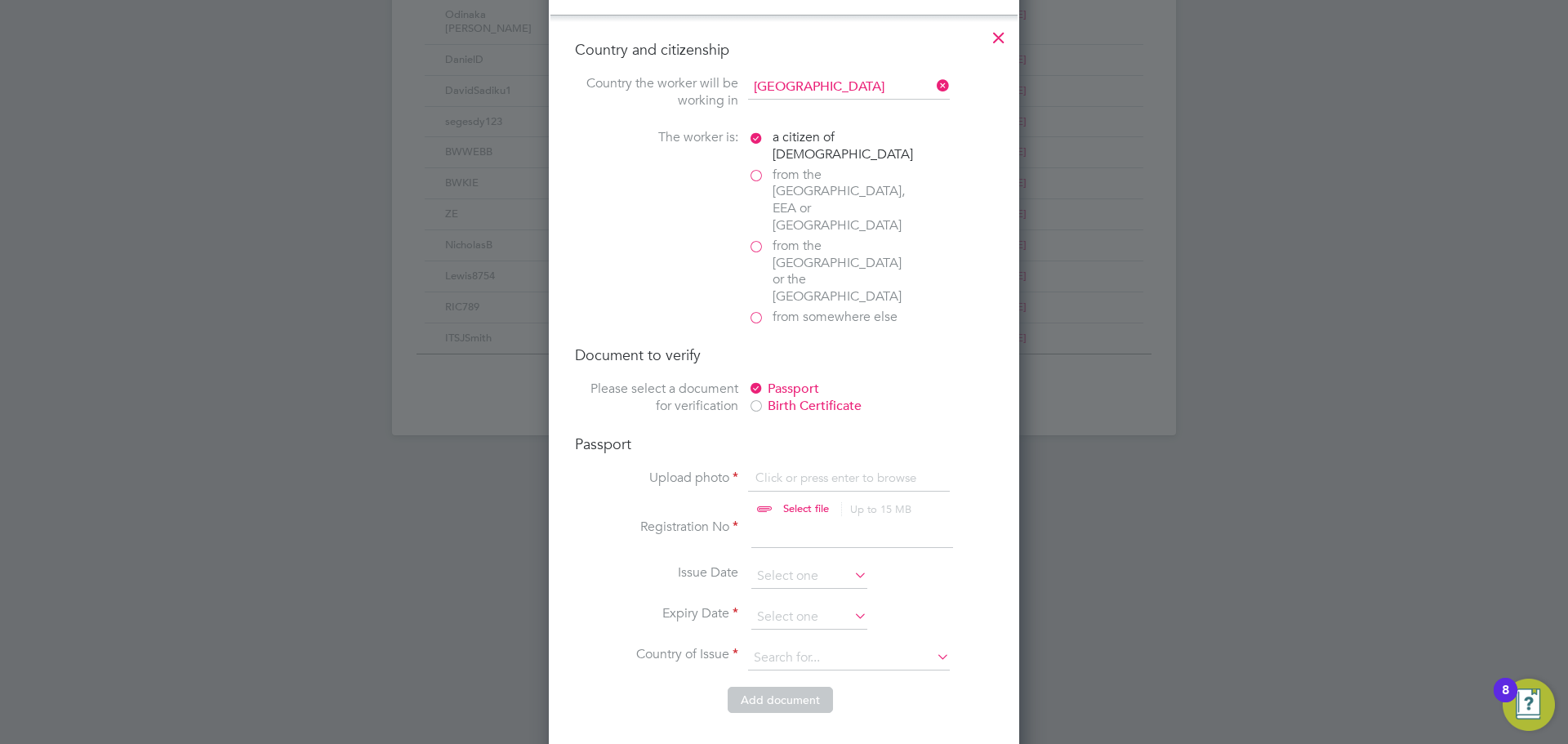
scroll to position [980, 0]
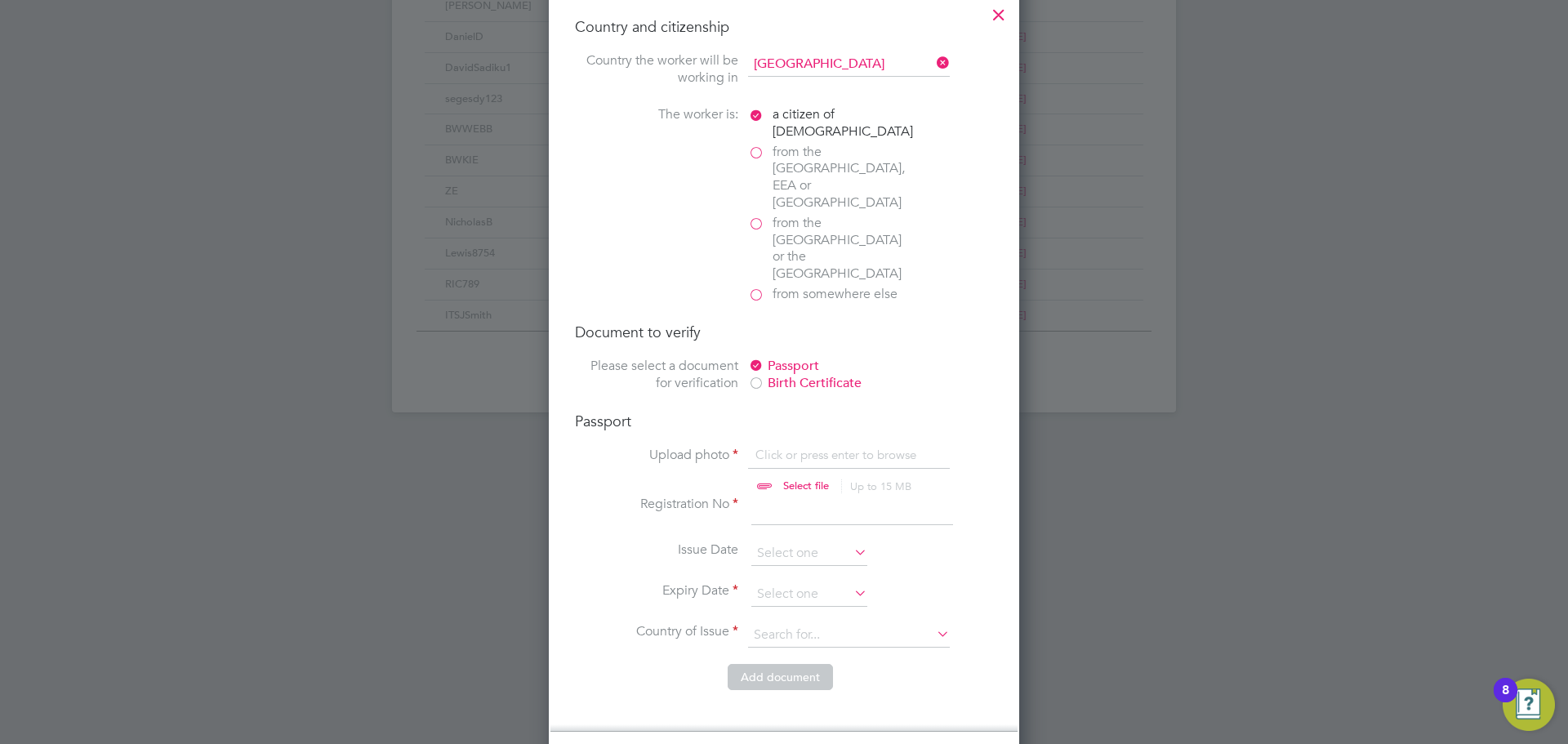
click at [795, 447] on input "file" at bounding box center [821, 471] width 256 height 49
type input "C:\fakepath\Passport.PDF"
click at [797, 583] on input at bounding box center [809, 594] width 116 height 24
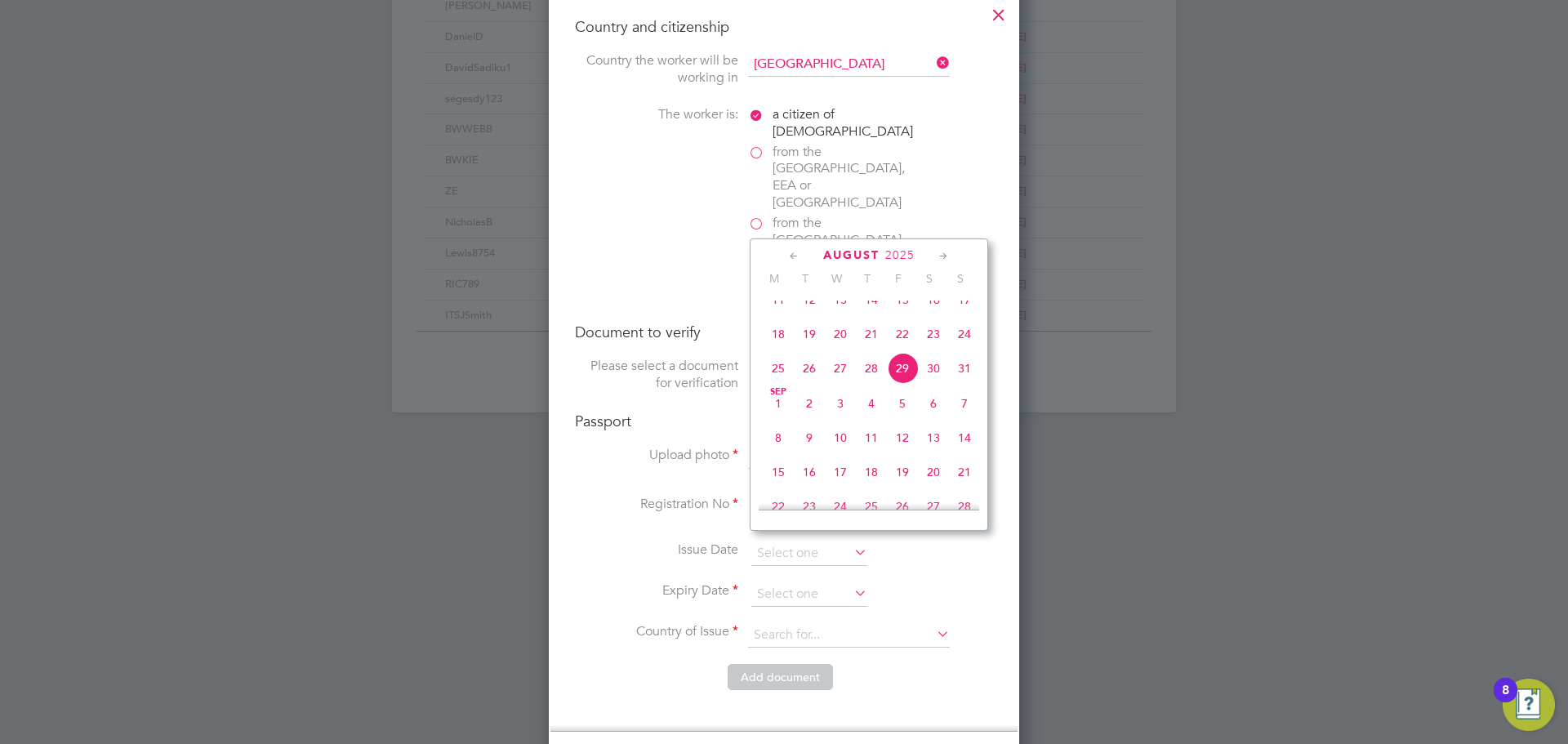
click at [893, 251] on span "2025" at bounding box center [899, 255] width 29 height 14
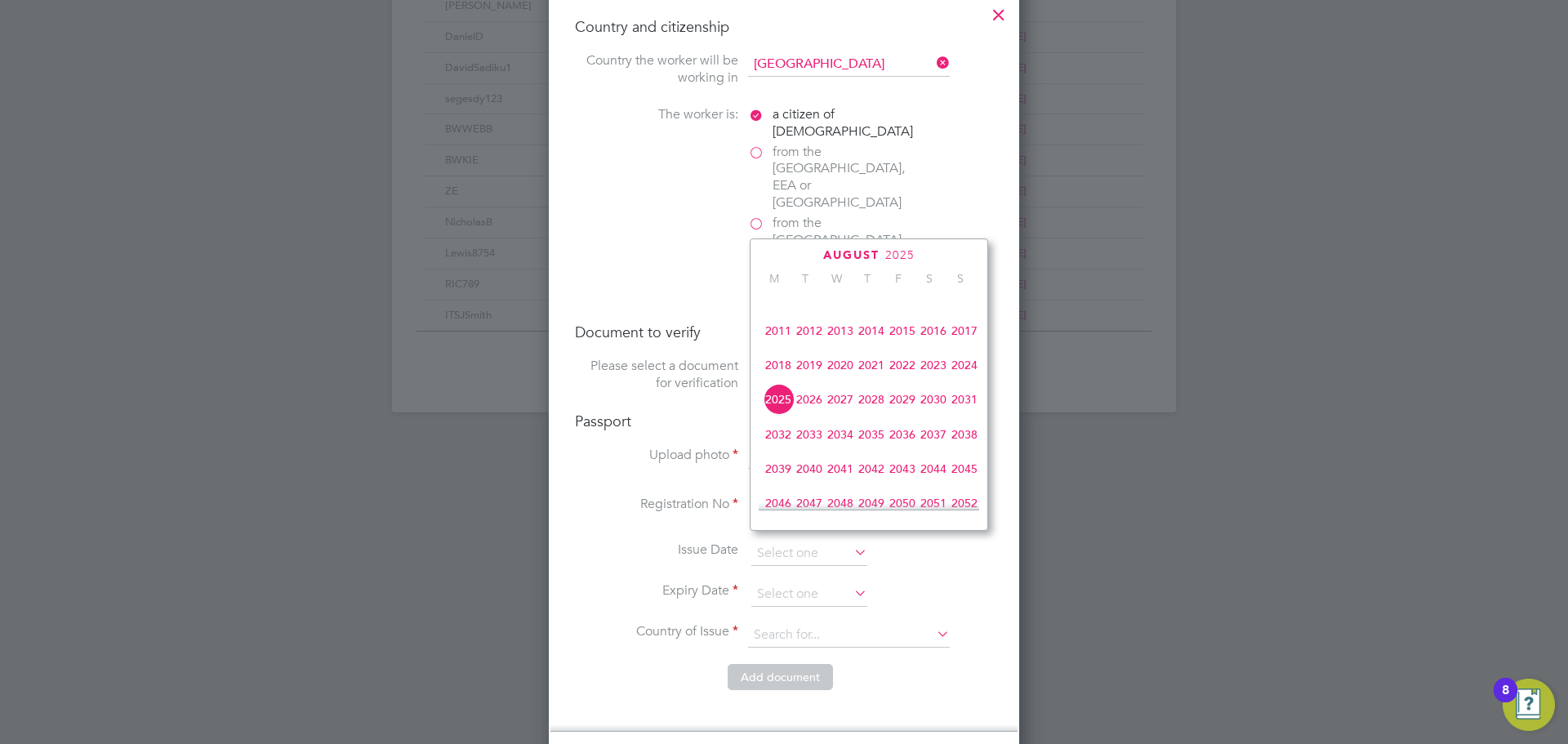
click at [937, 411] on span "2030" at bounding box center [932, 399] width 31 height 31
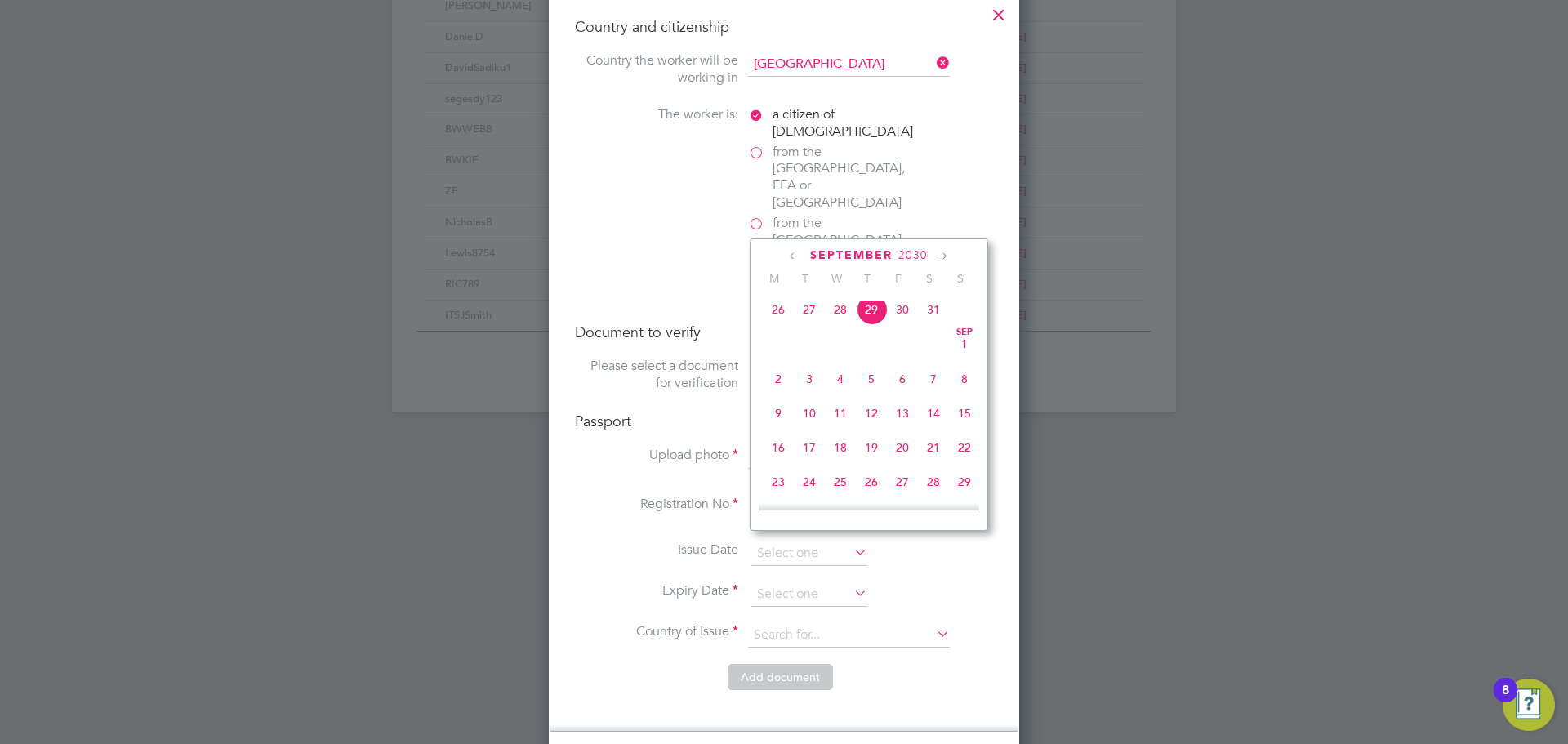
scroll to position [678, 0]
click at [901, 308] on span "30" at bounding box center [902, 292] width 31 height 31
type input "30 Aug 2030"
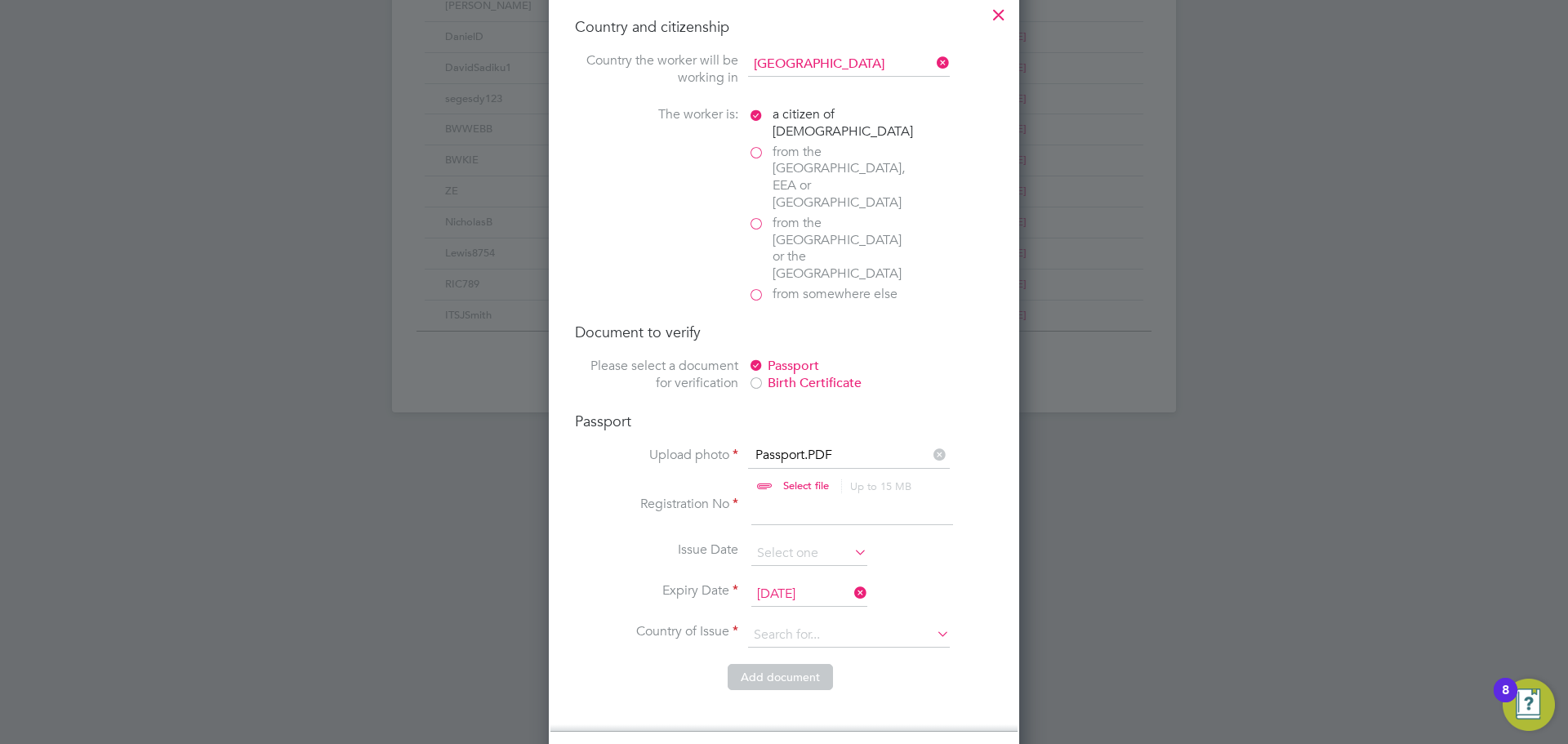
click at [792, 496] on input at bounding box center [852, 510] width 201 height 29
type input "TBY"
click at [868, 623] on input at bounding box center [848, 635] width 201 height 24
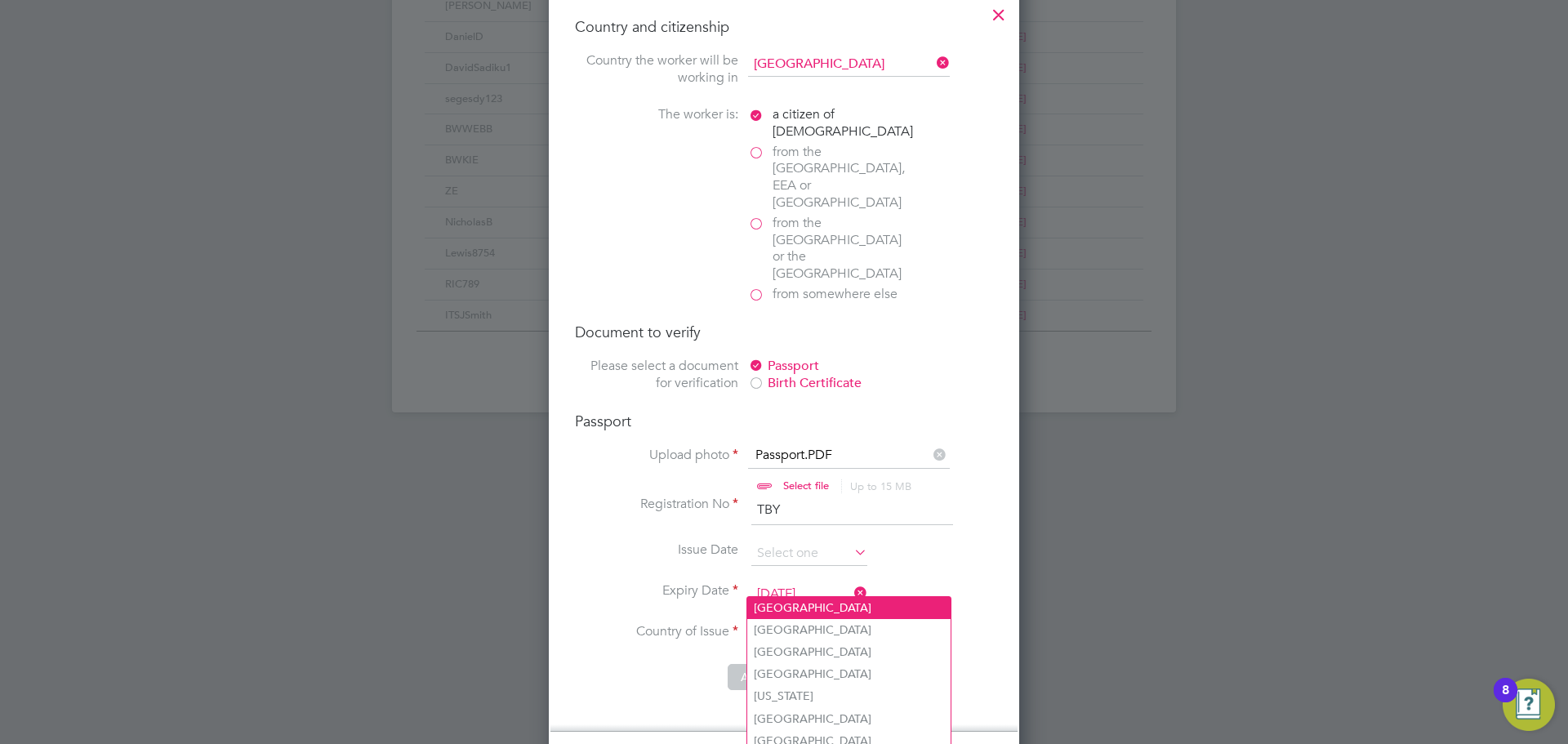
type input "United Kingdom"
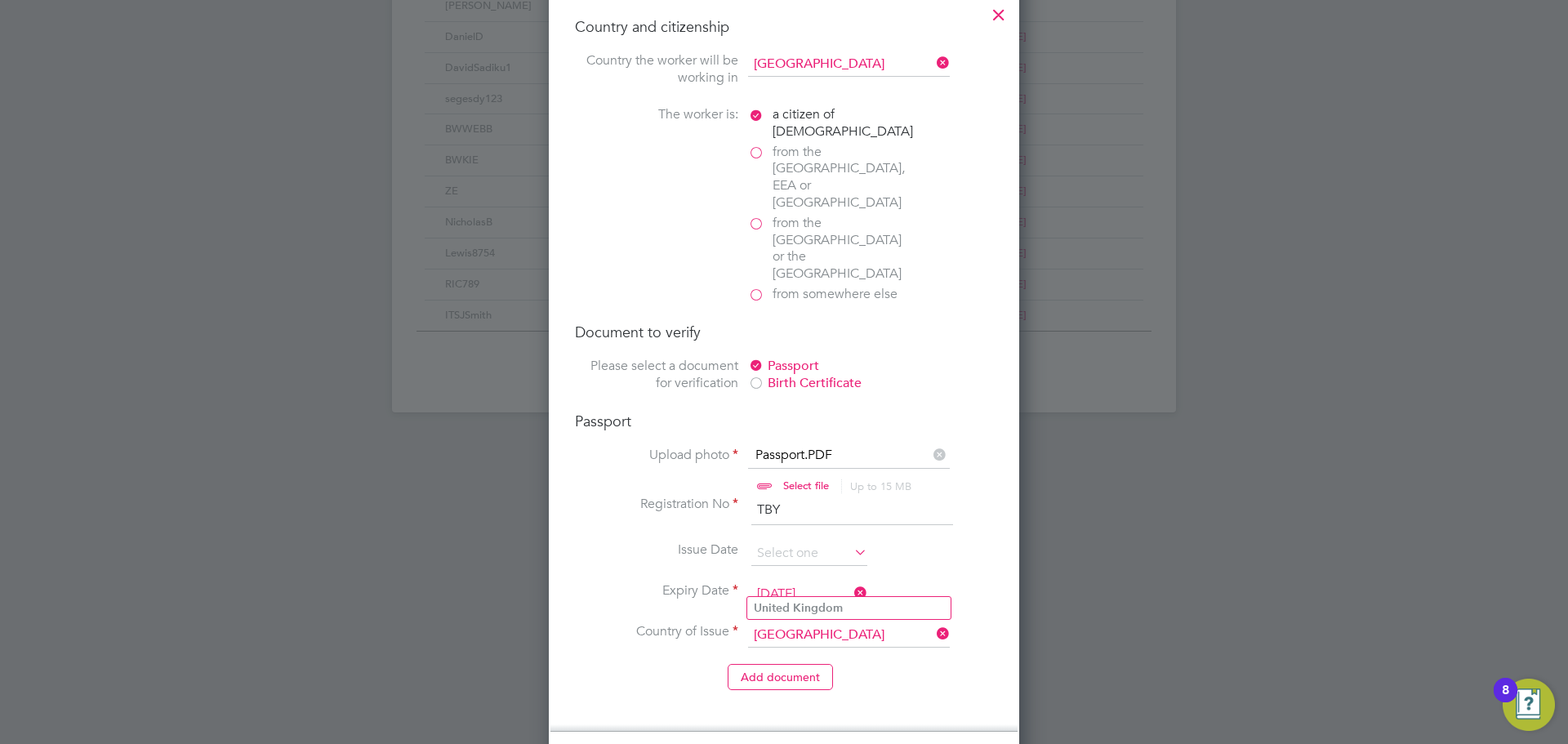
click at [838, 623] on input "United Kingdom" at bounding box center [848, 635] width 201 height 24
click at [824, 607] on b "Kingdom" at bounding box center [818, 608] width 50 height 14
click at [844, 664] on li "Add document" at bounding box center [784, 685] width 418 height 42
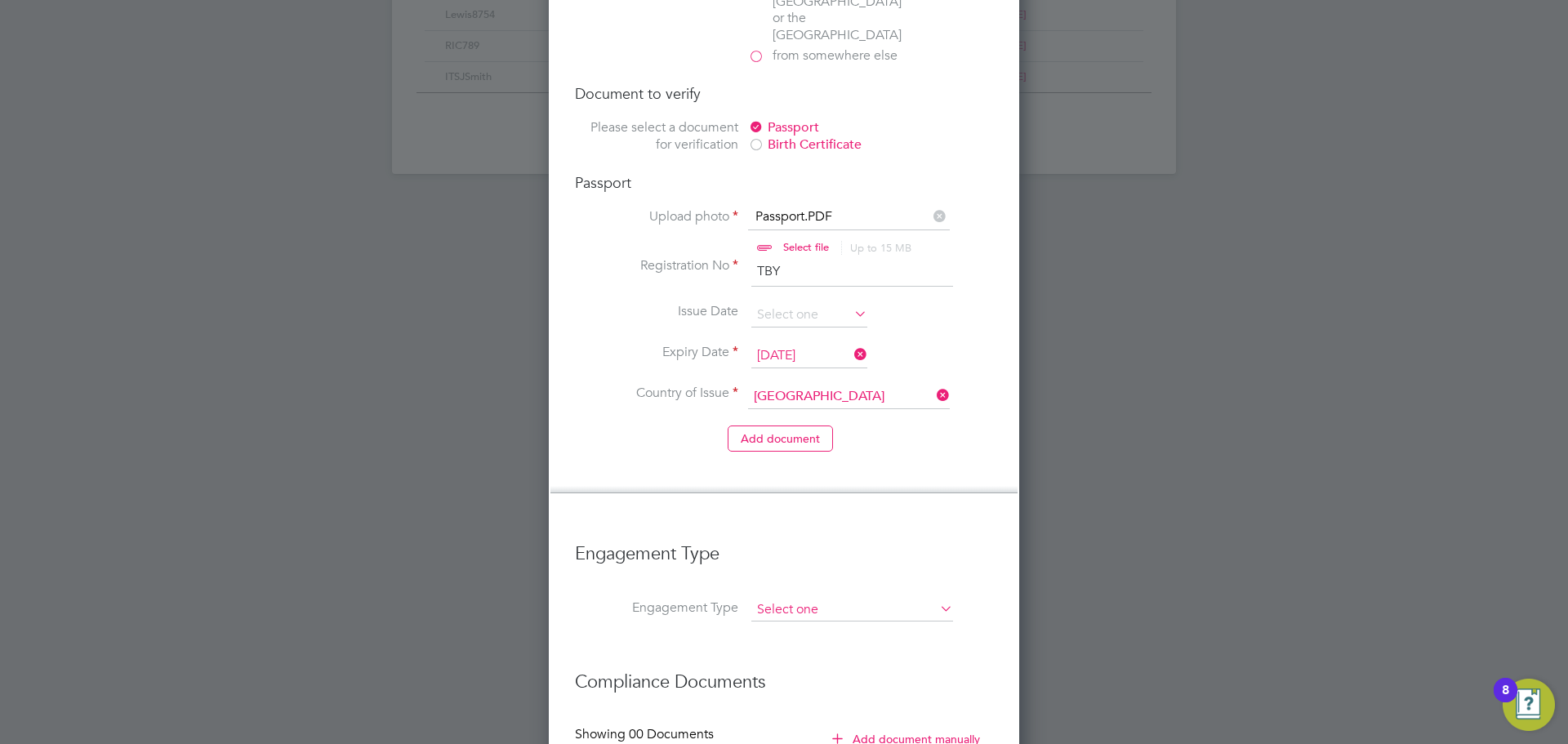
scroll to position [1354, 0]
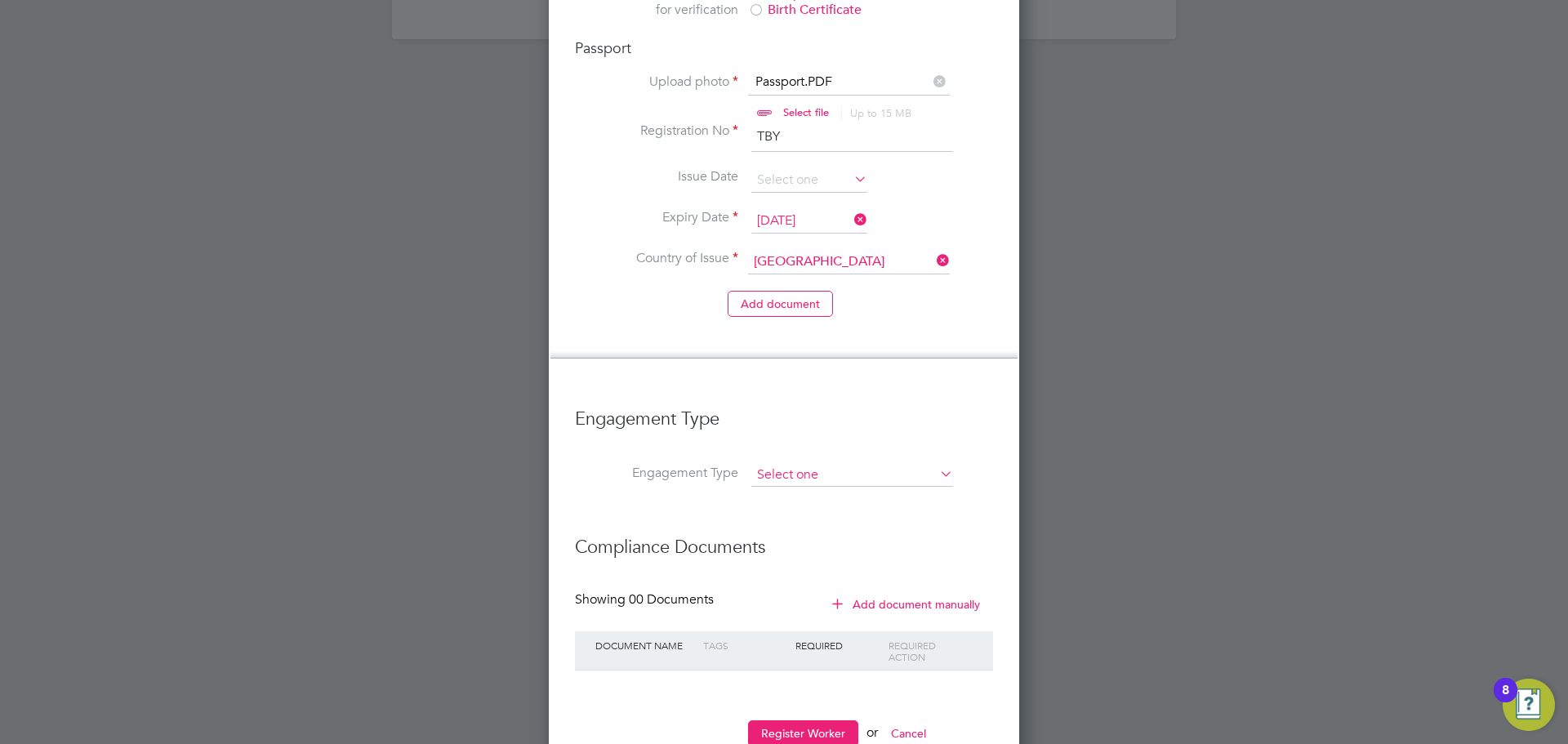
click at [859, 464] on input at bounding box center [852, 475] width 201 height 22
click at [819, 471] on li "PAYE Direct" at bounding box center [852, 471] width 203 height 23
type input "PAYE Direct"
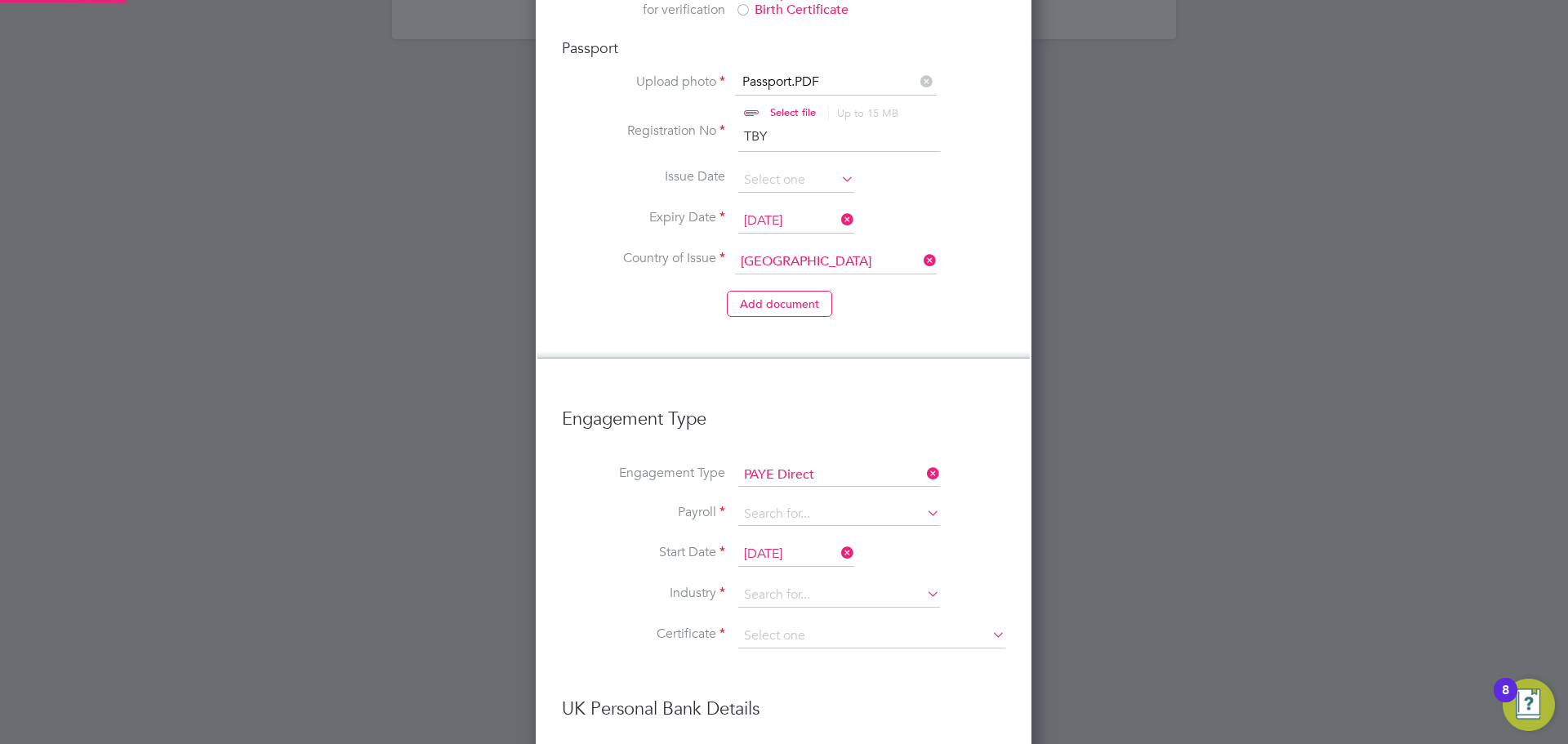
scroll to position [2516, 497]
click at [805, 503] on input at bounding box center [838, 514] width 201 height 22
click at [804, 477] on li "Agency PAYE" at bounding box center [838, 486] width 203 height 23
type input "Agency PAYE"
click at [806, 583] on input at bounding box center [838, 595] width 201 height 24
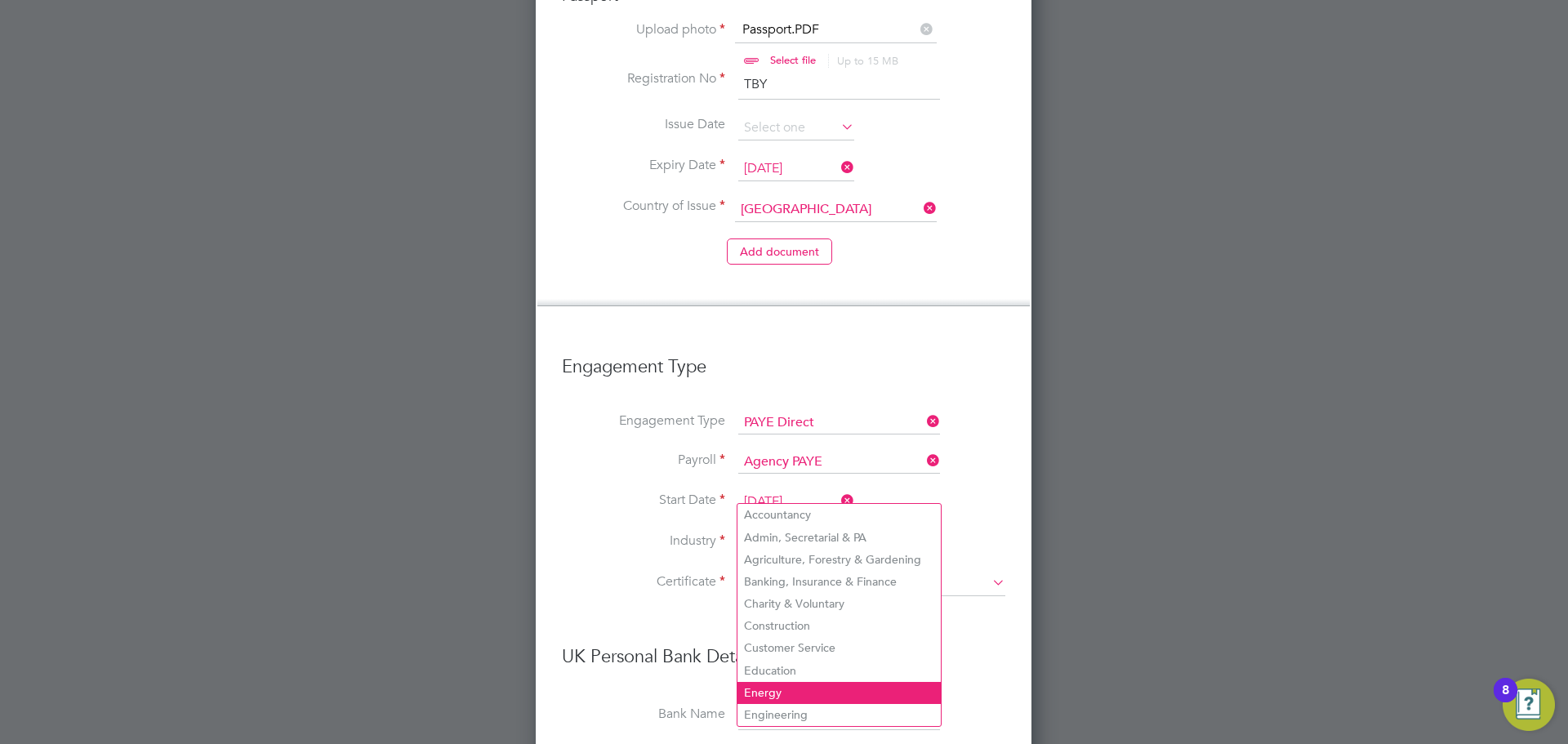
scroll to position [1436, 0]
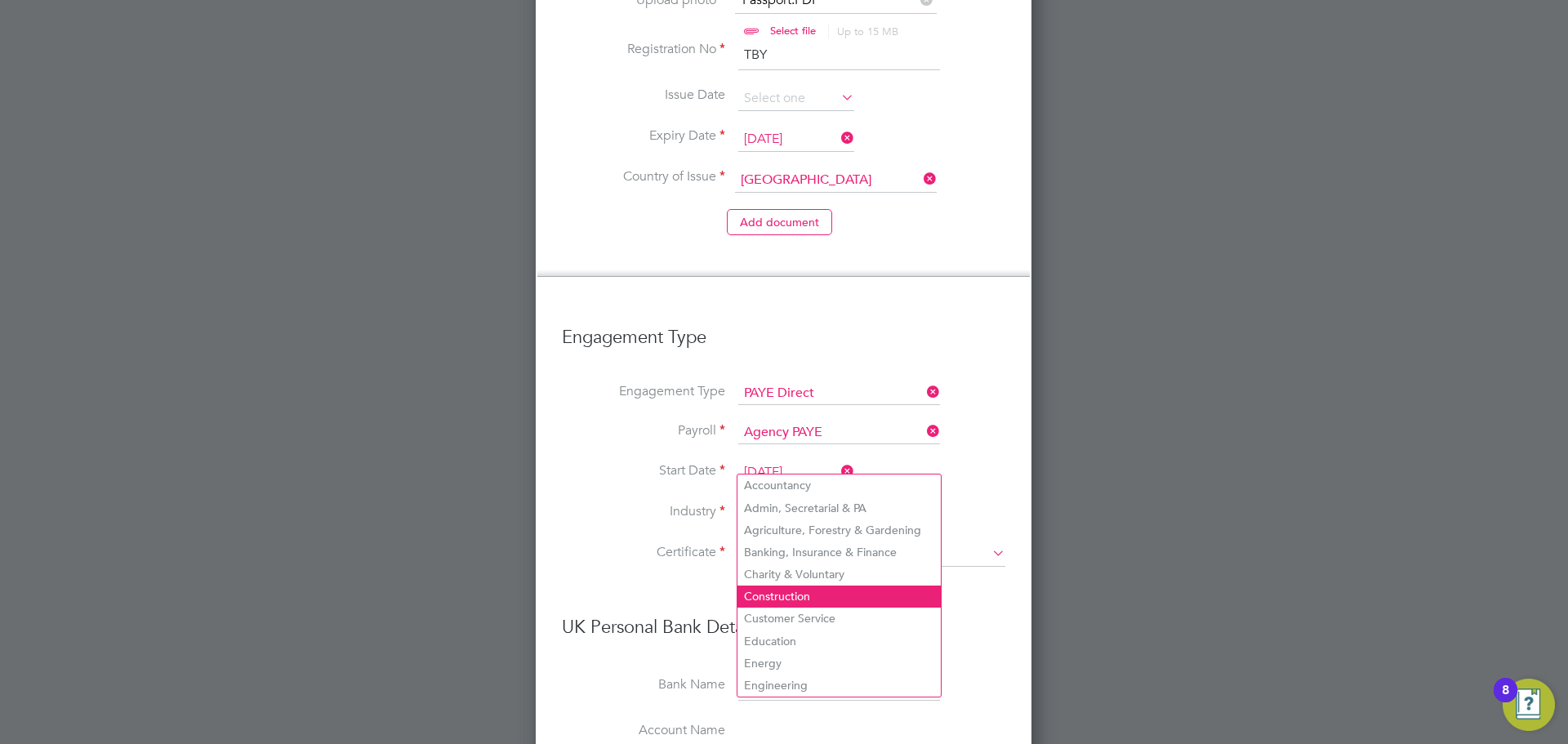
click at [793, 598] on li "Construction" at bounding box center [838, 597] width 203 height 22
type input "Construction"
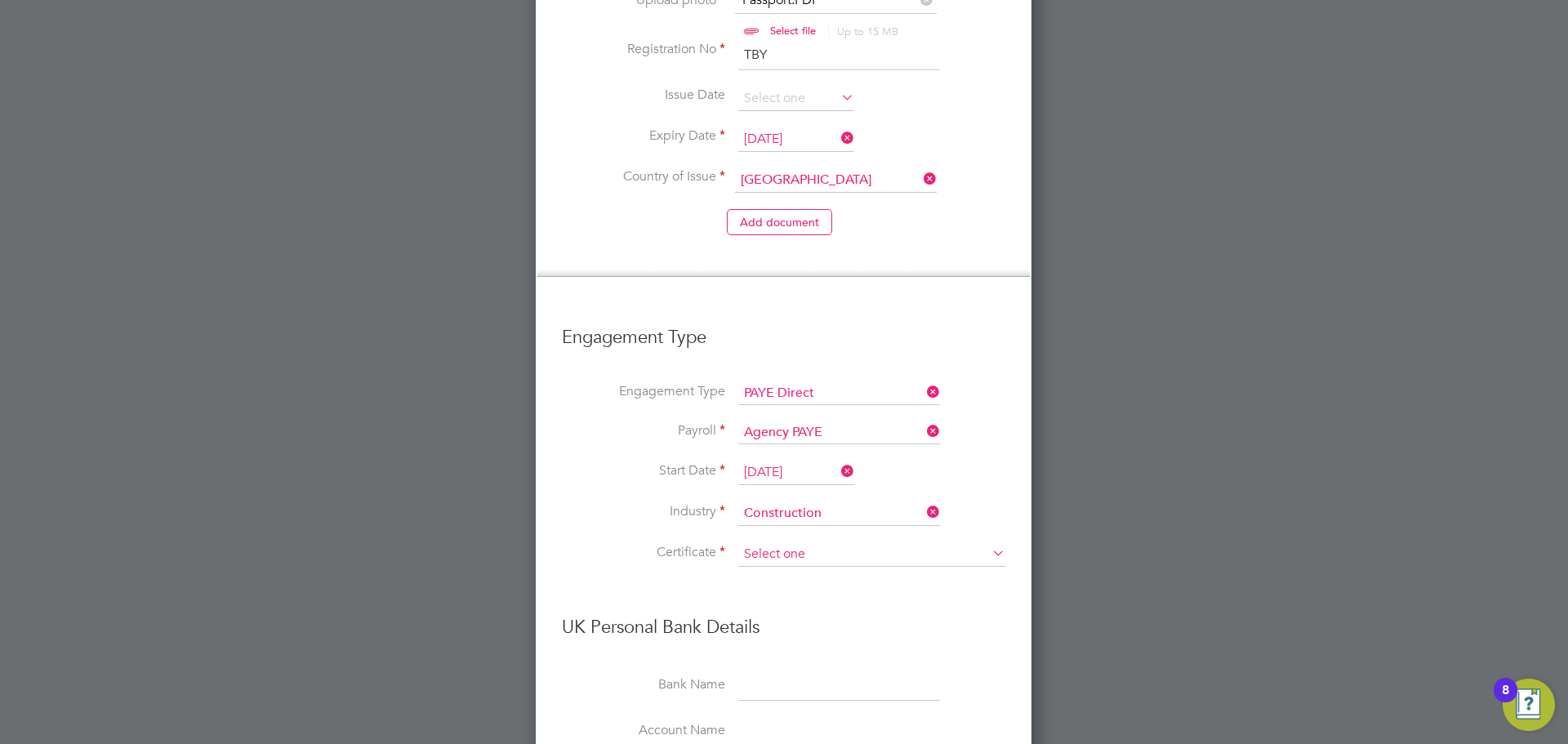
click at [794, 543] on input at bounding box center [871, 554] width 267 height 24
click at [800, 547] on li "No, worker doesn't have a P45 certificate" at bounding box center [871, 548] width 269 height 22
type input "No, worker doesn't have a P45 certificate"
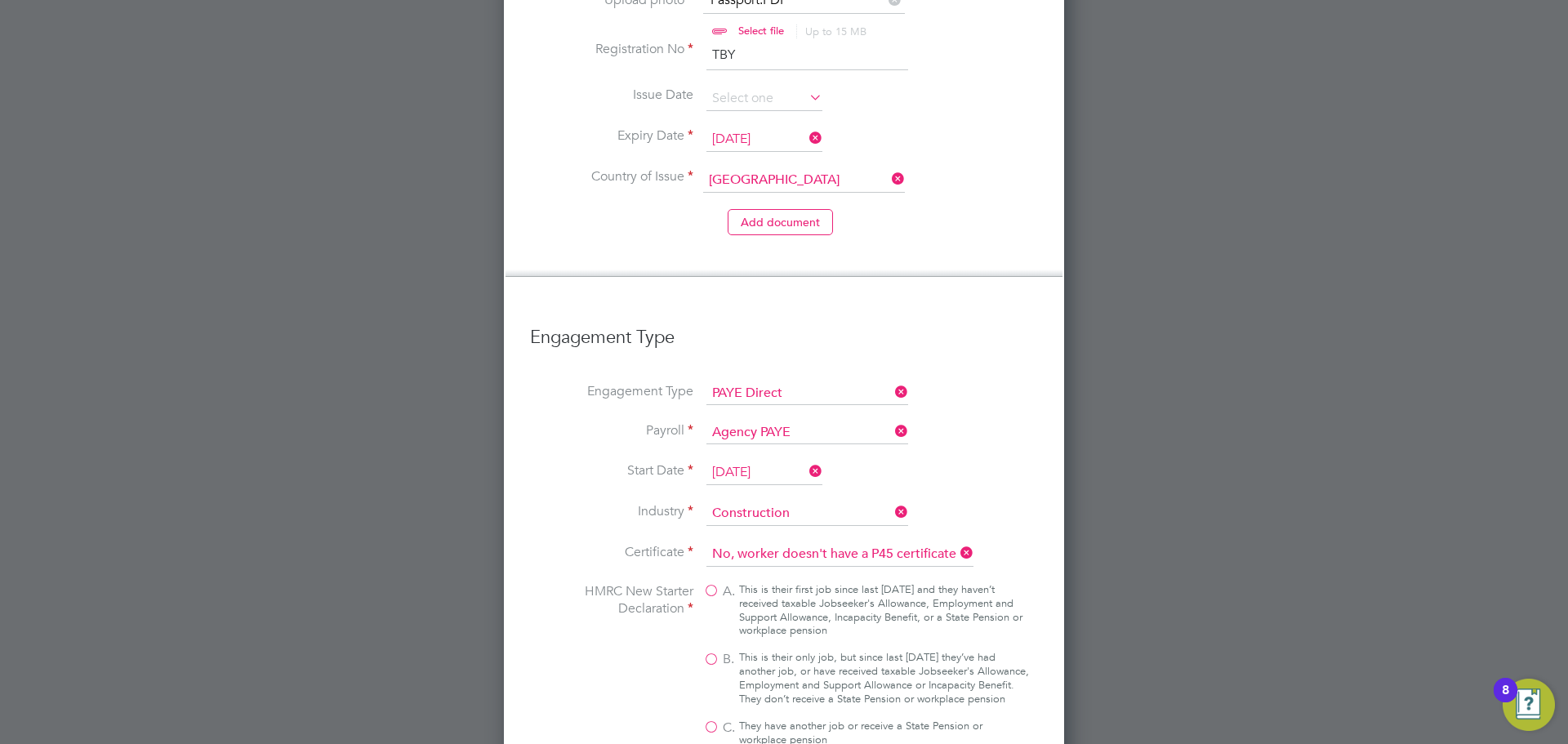
scroll to position [2999, 560]
click at [710, 651] on label "B. This is their only job, but since last 6 April they’ve had another job, or h…" at bounding box center [866, 678] width 327 height 56
click at [0, 0] on input "B. This is their only job, but since last 6 April they’ve had another job, or h…" at bounding box center [0, 0] width 0 height 0
type input "1257L"
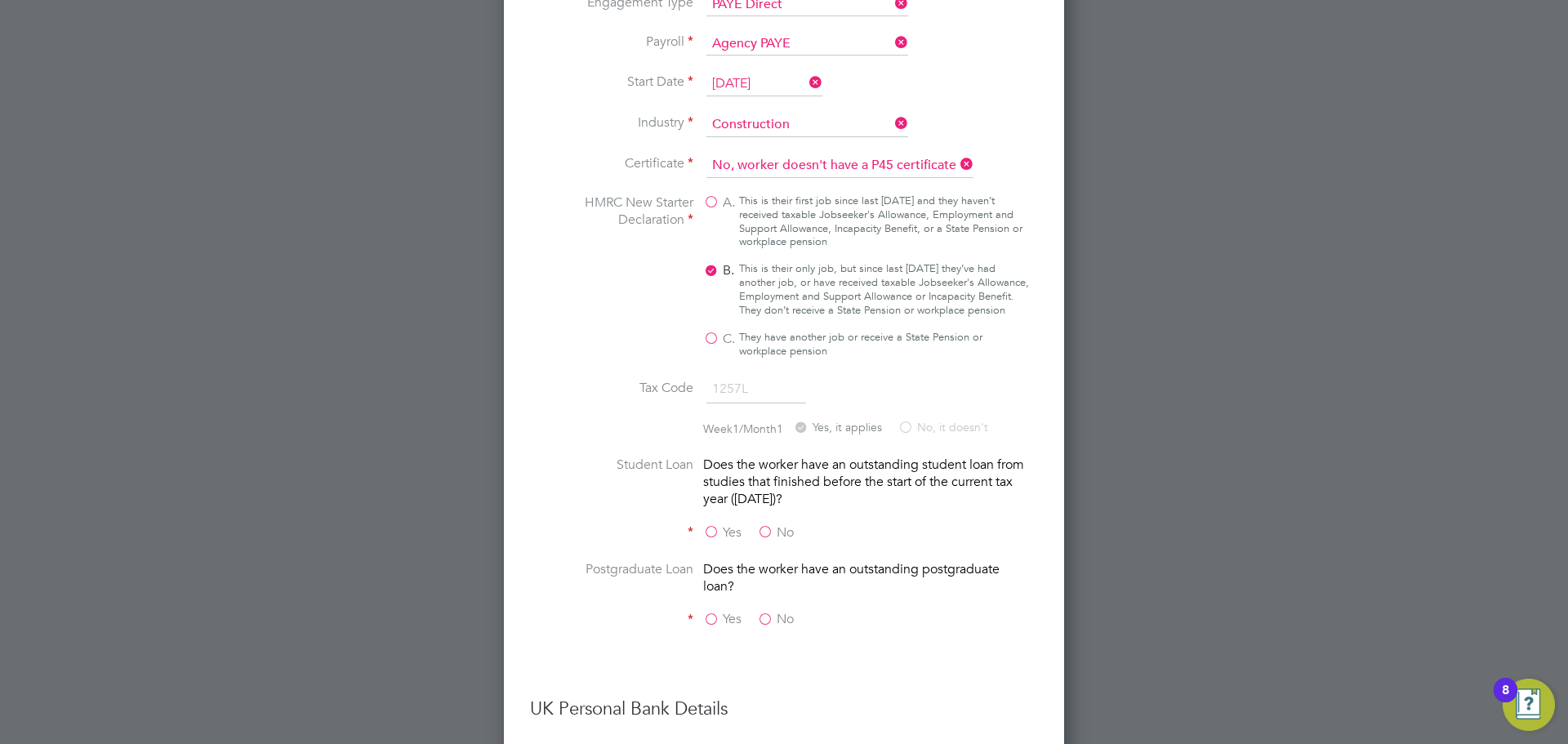
scroll to position [1844, 0]
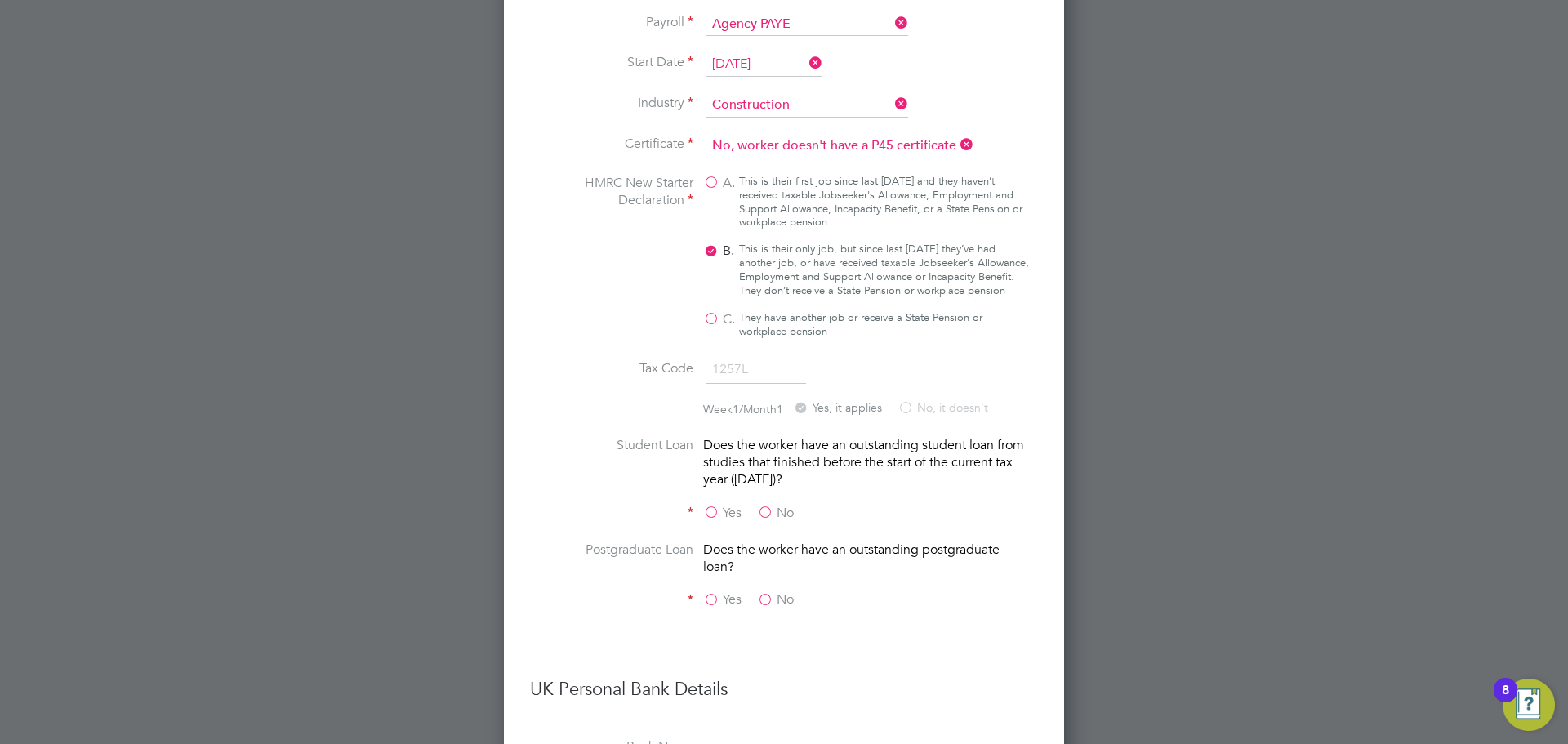
click at [838, 355] on li "Tax Code 1257L" at bounding box center [784, 378] width 508 height 46
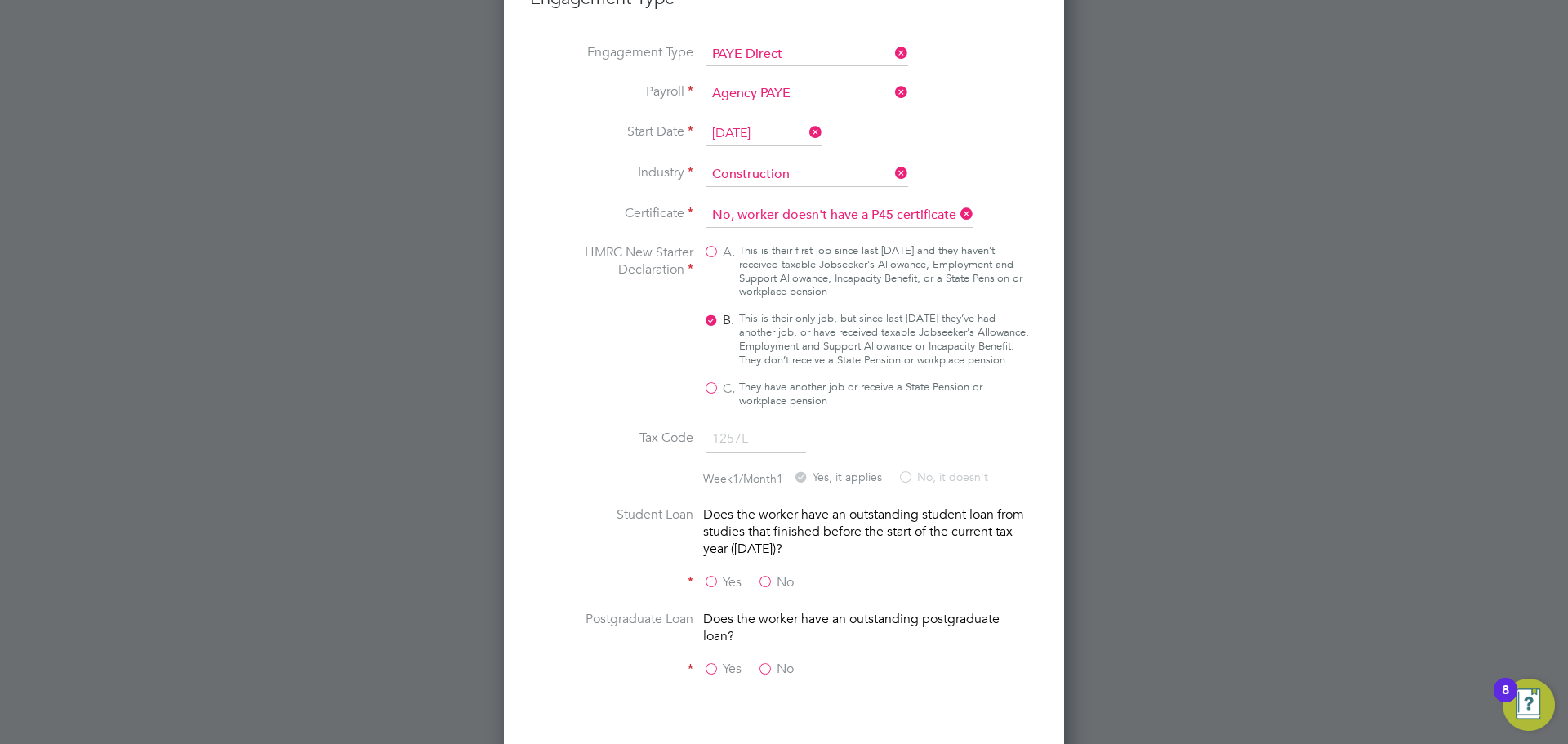
scroll to position [1517, 0]
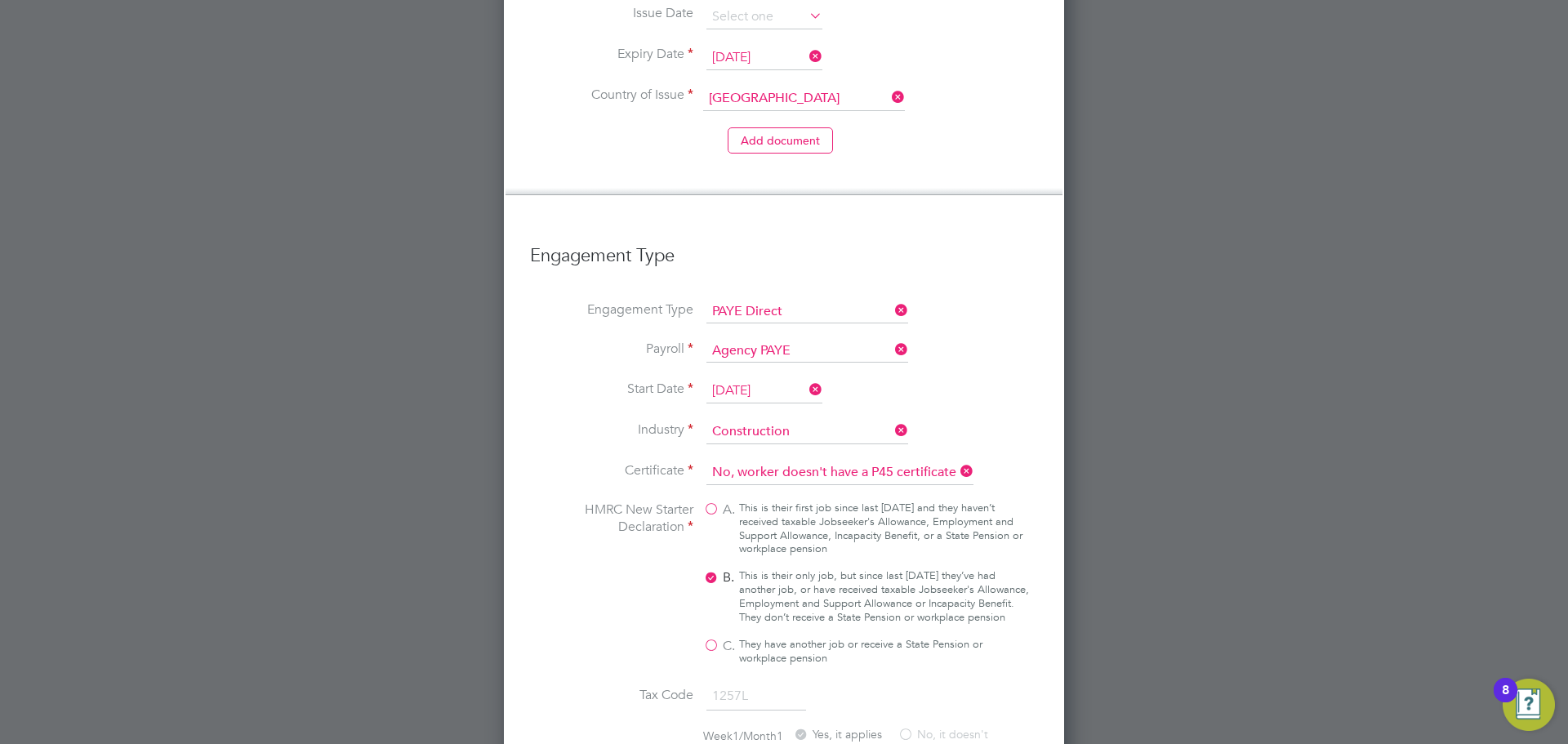
click at [1341, 318] on div at bounding box center [784, 372] width 1568 height 744
click at [892, 517] on div "A. This is their first job since last 6 April and they haven’t received taxable…" at bounding box center [866, 583] width 327 height 164
click at [795, 727] on fieldset "Certificate No, worker doesn't have a P45 certificate HMRC New Starter Declarat…" at bounding box center [784, 717] width 508 height 512
click at [964, 228] on h3 "Engagement Type" at bounding box center [784, 248] width 508 height 40
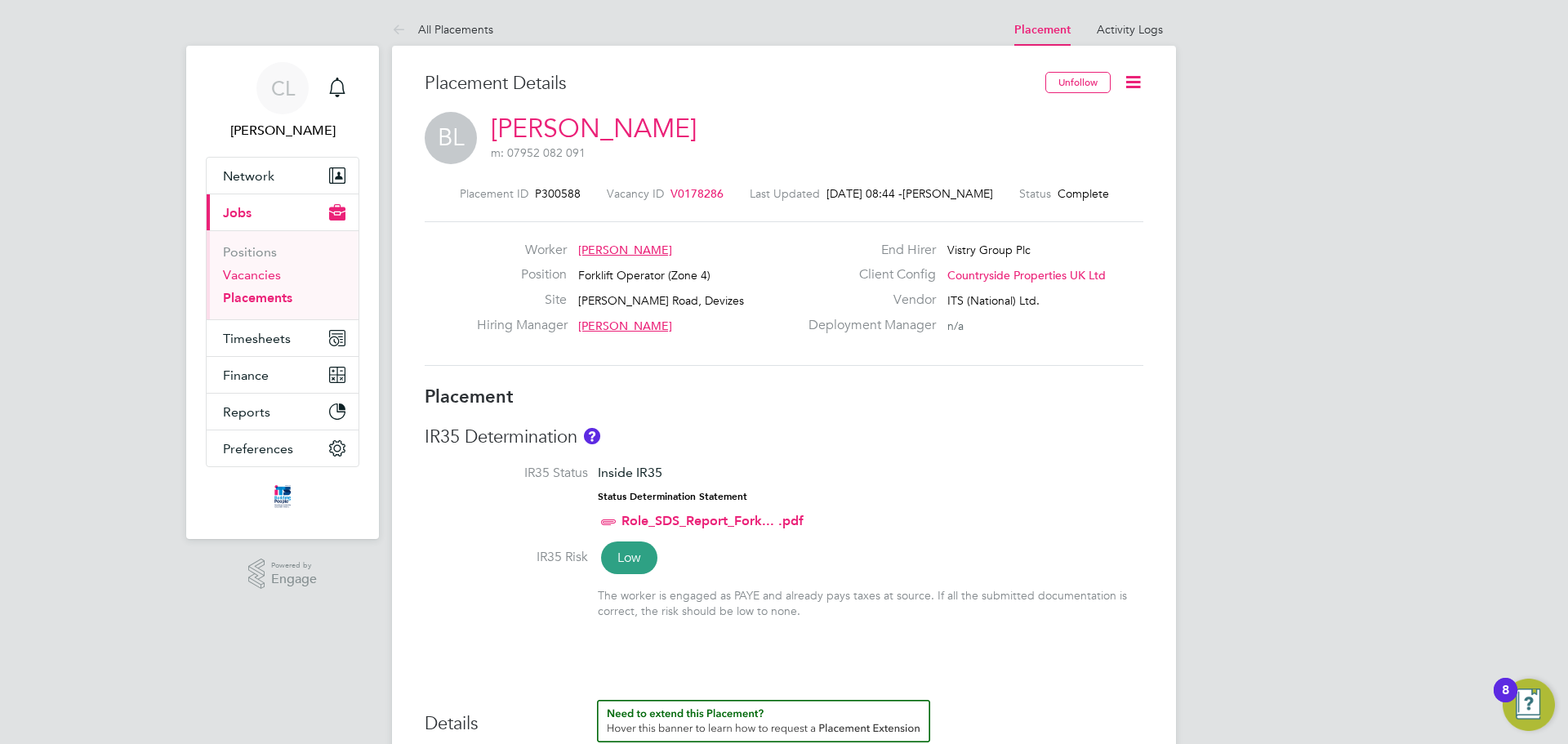
click at [261, 273] on link "Vacancies" at bounding box center [252, 275] width 58 height 16
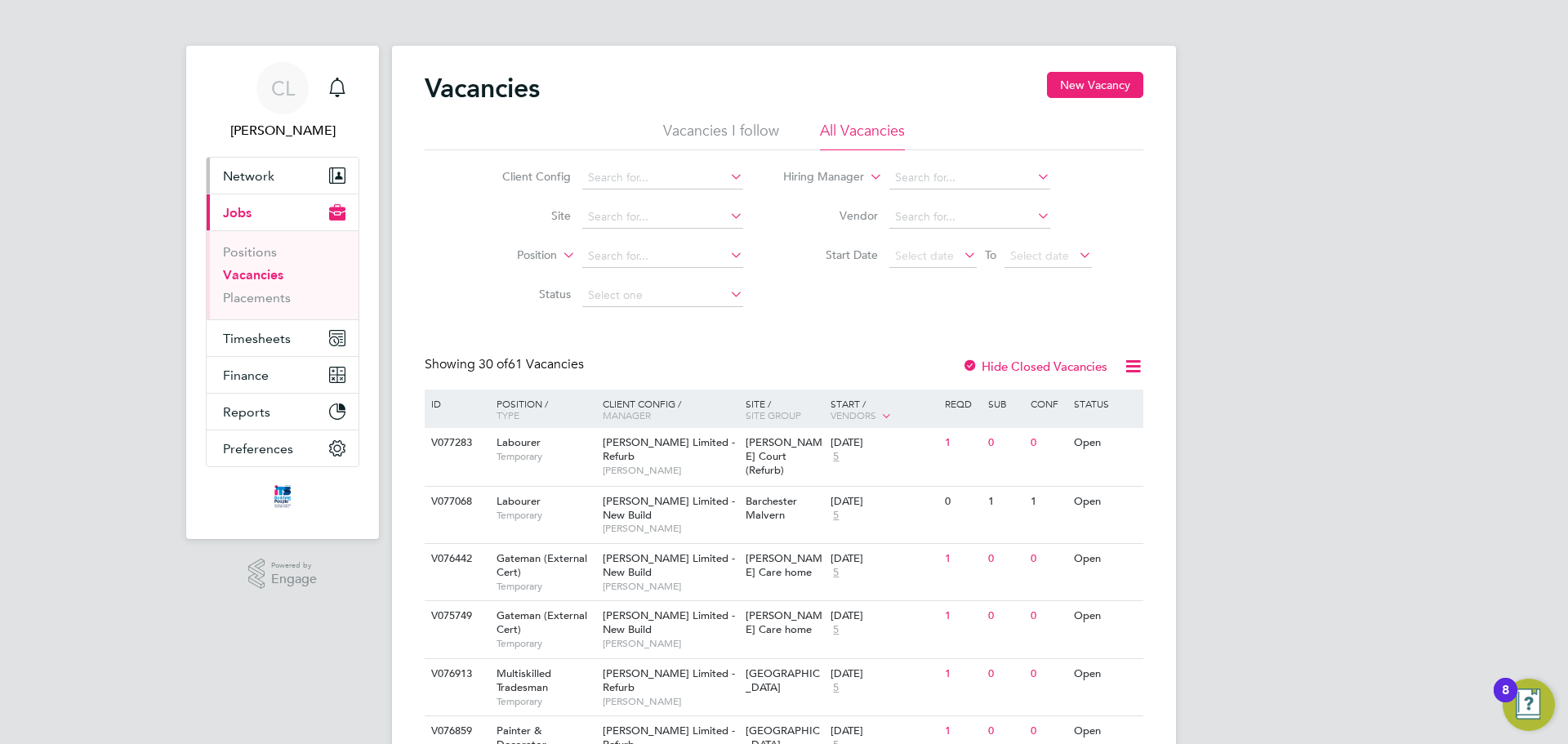
click at [248, 181] on span "Network" at bounding box center [249, 176] width 52 height 16
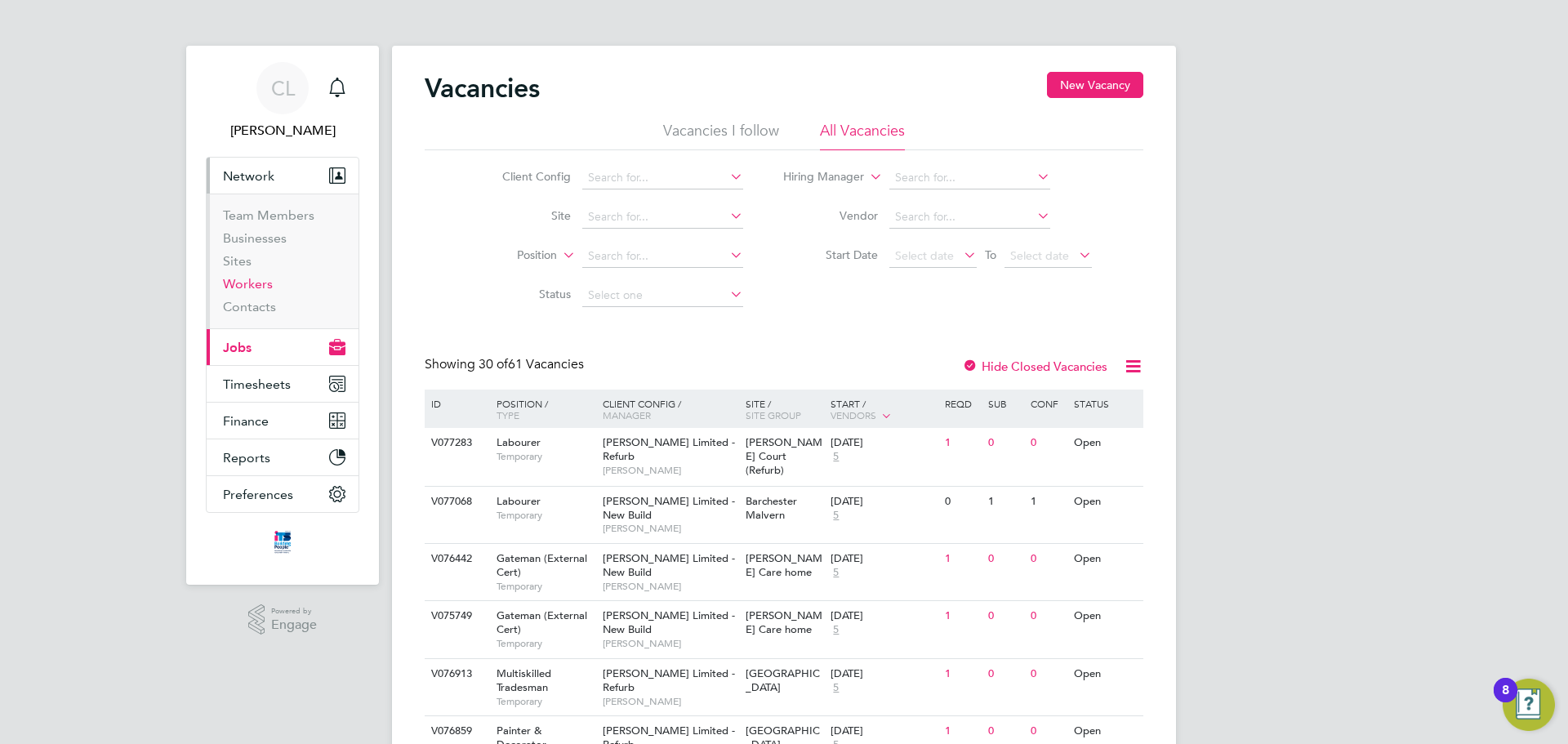
click at [259, 280] on link "Workers" at bounding box center [248, 284] width 50 height 16
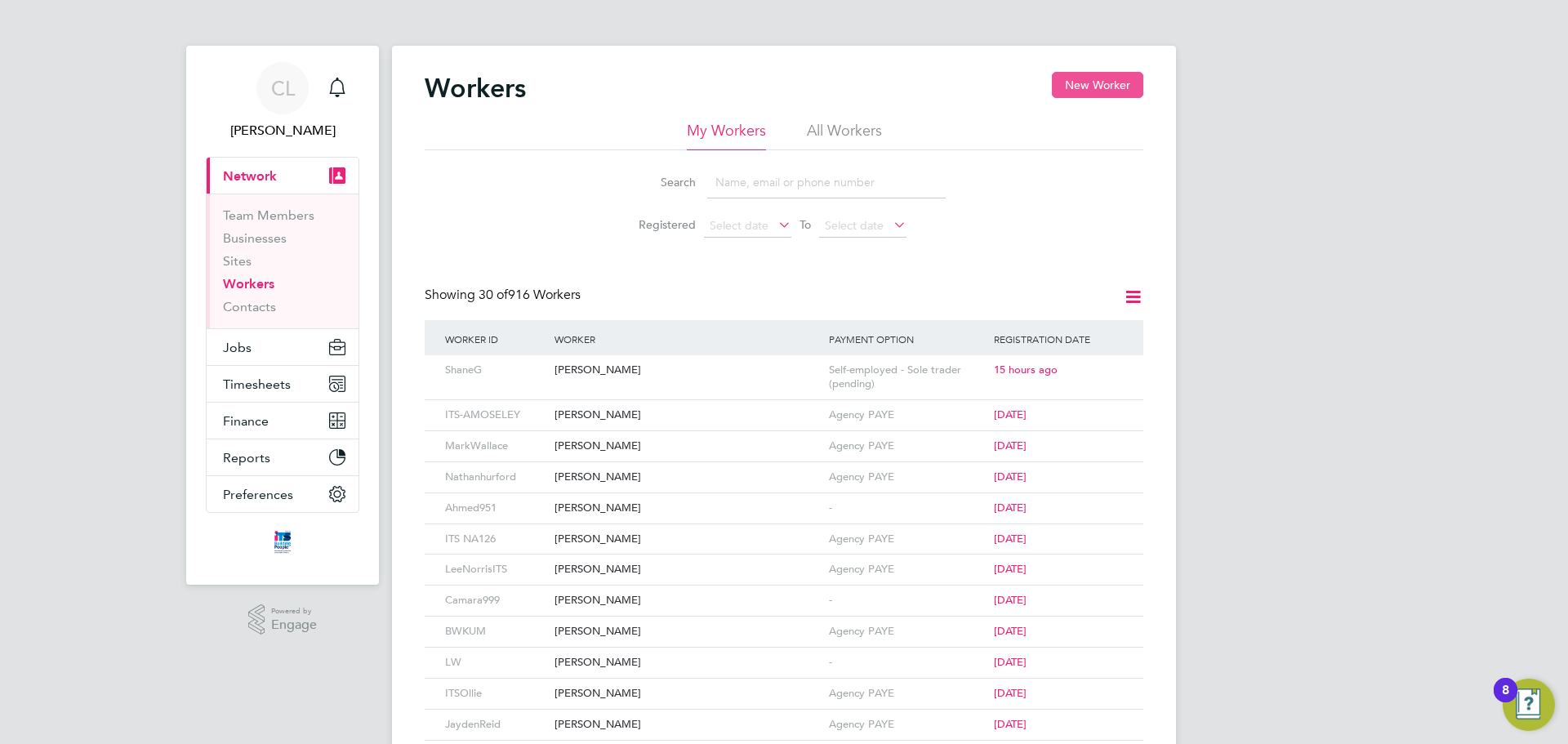
click at [1117, 89] on button "New Worker" at bounding box center [1097, 84] width 92 height 26
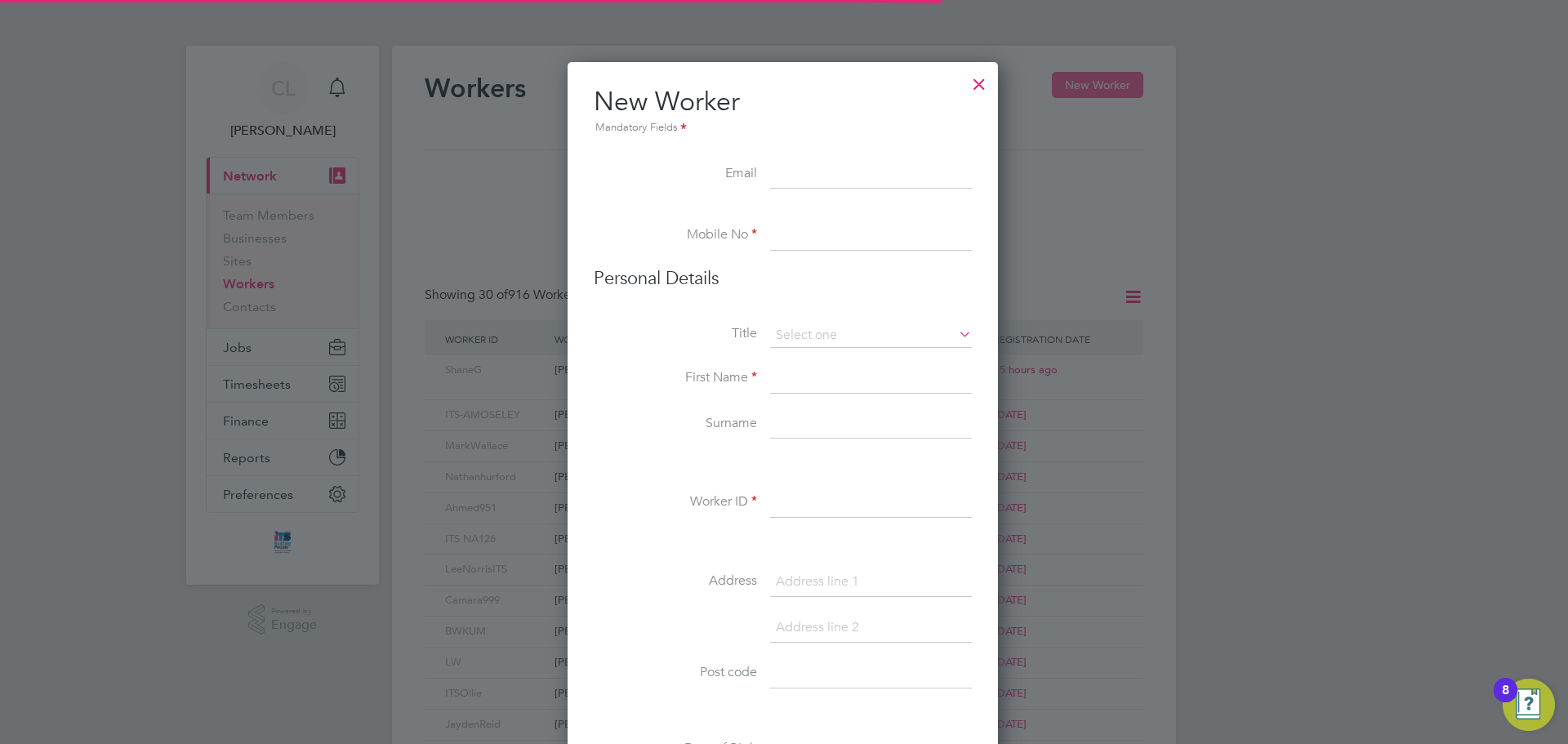
scroll to position [1391, 433]
click at [797, 167] on input at bounding box center [871, 174] width 201 height 29
paste input "[EMAIL_ADDRESS][DOMAIN_NAME]"
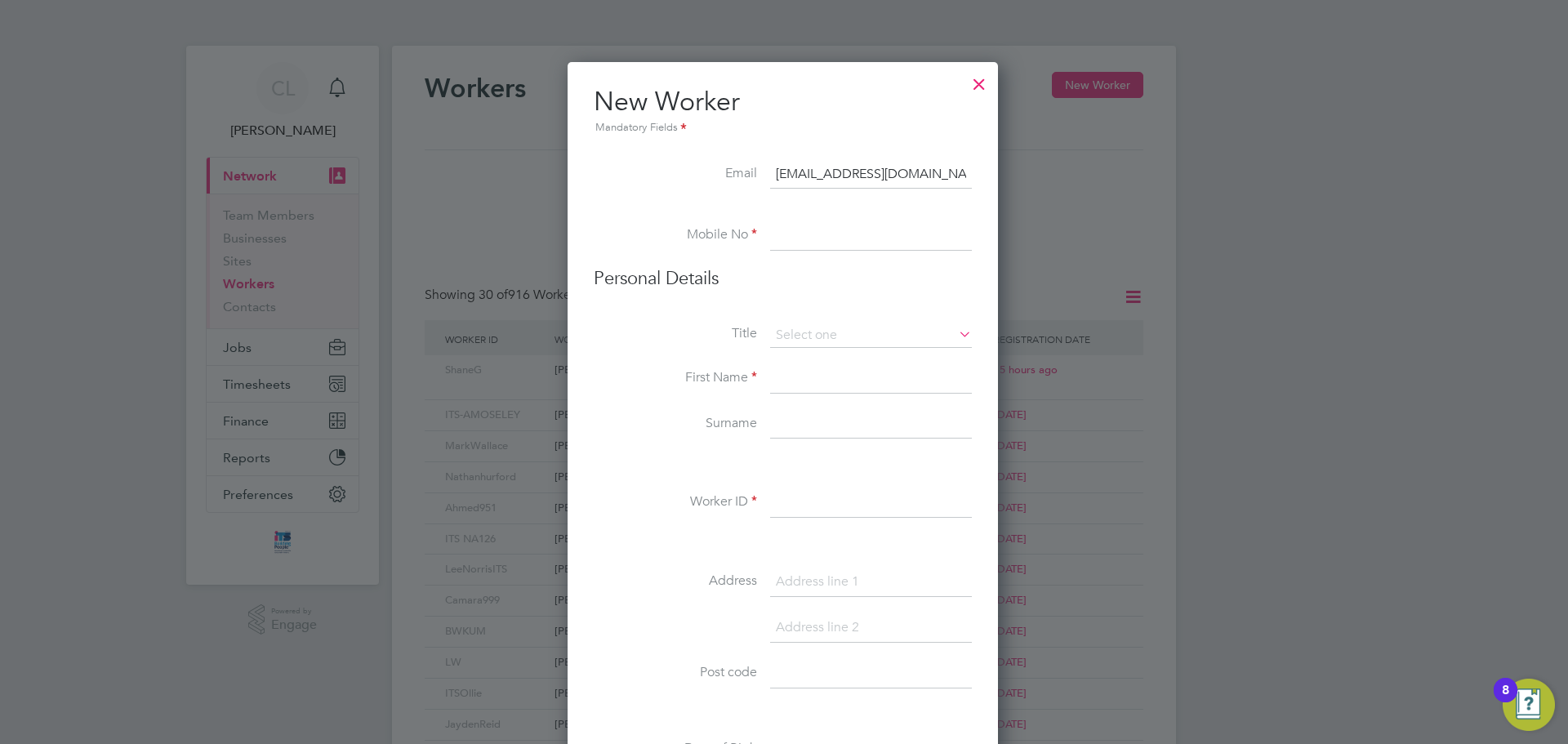
type input "[EMAIL_ADDRESS][DOMAIN_NAME]"
click at [788, 245] on input at bounding box center [871, 236] width 201 height 29
click at [848, 242] on input at bounding box center [871, 236] width 201 height 29
paste input "07555874576"
type input "07555874576"
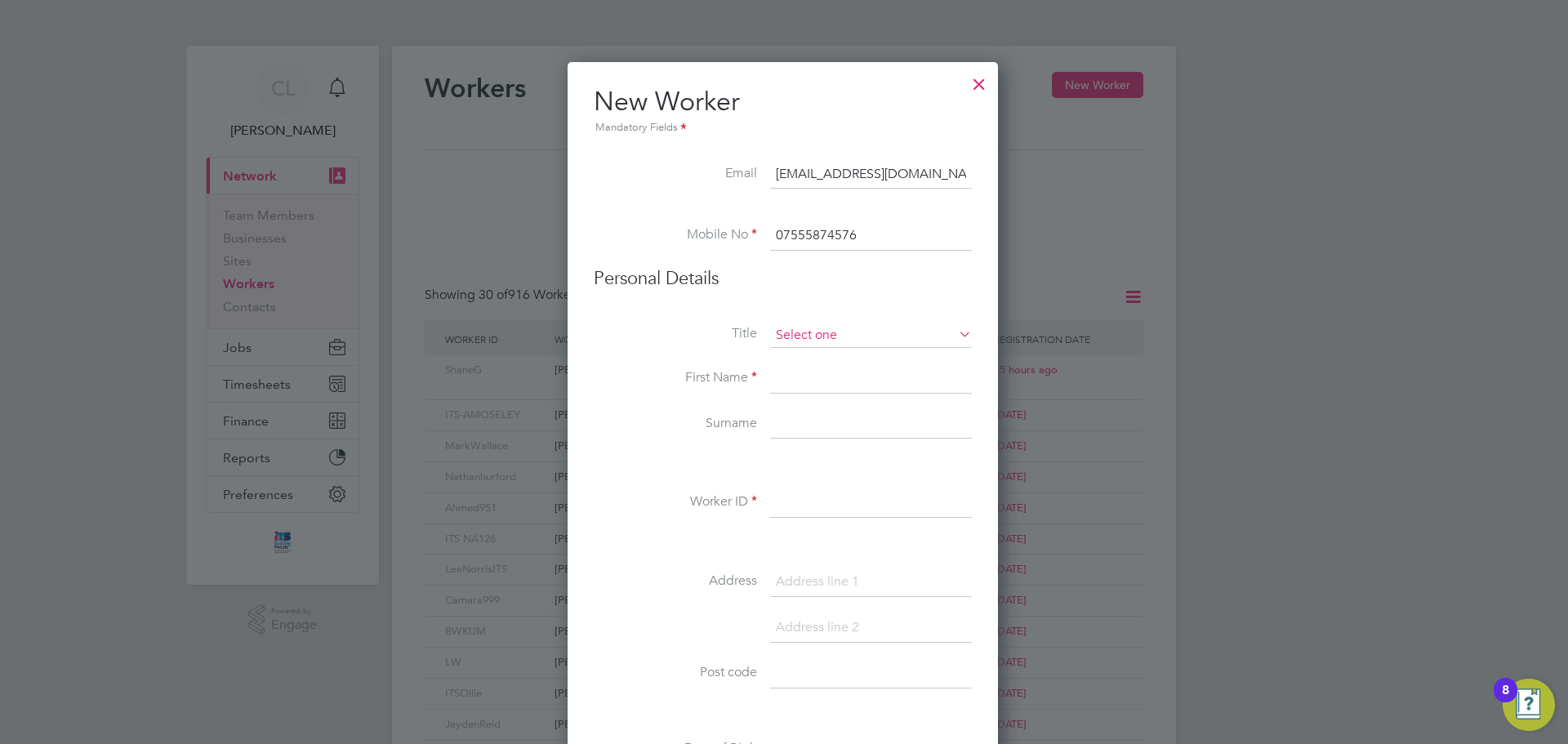
click at [812, 332] on input at bounding box center [871, 335] width 201 height 24
click at [815, 365] on li "Mr" at bounding box center [871, 359] width 203 height 22
type input "Mr"
click at [815, 379] on input at bounding box center [871, 379] width 201 height 29
type input "s"
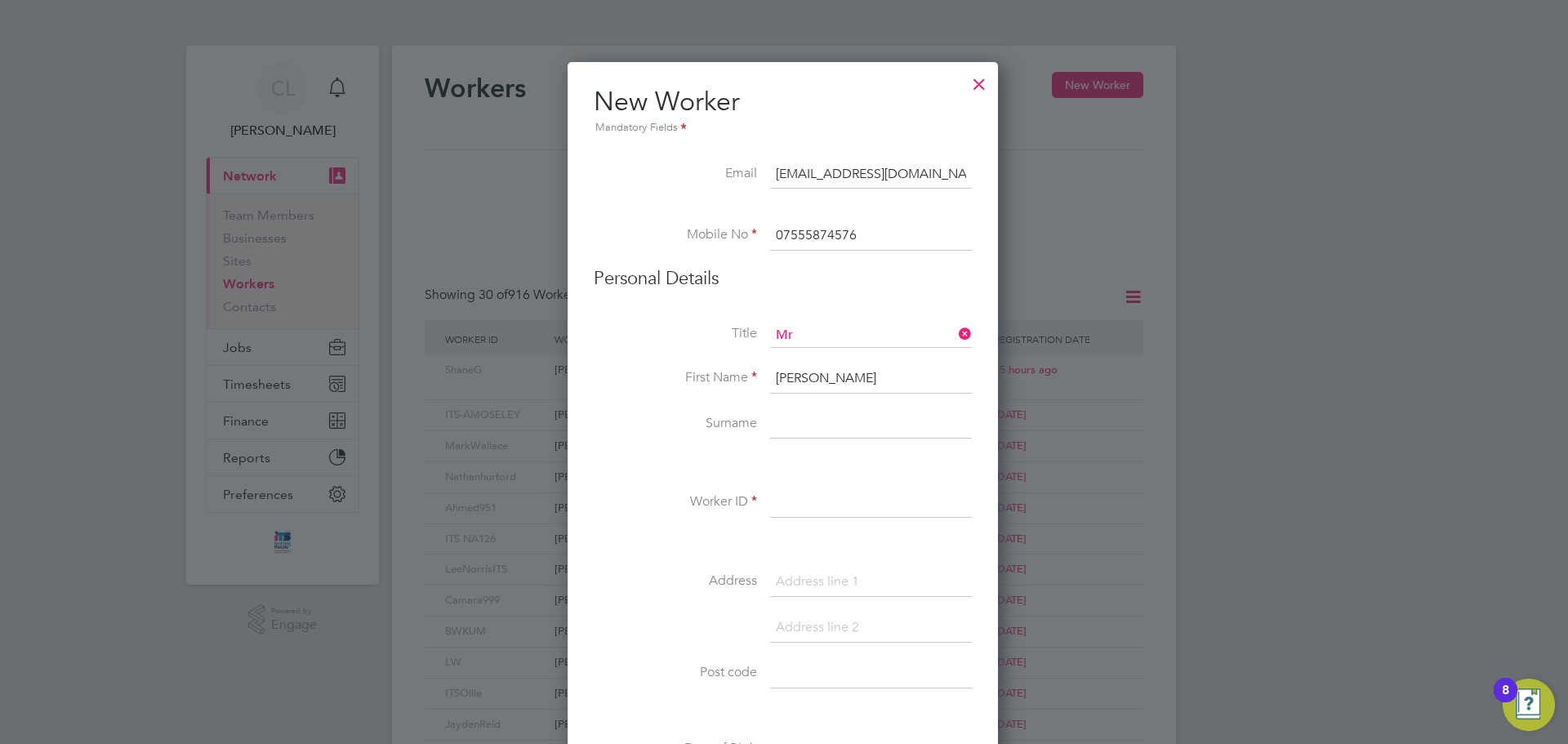
type input "Stuart"
type input "James"
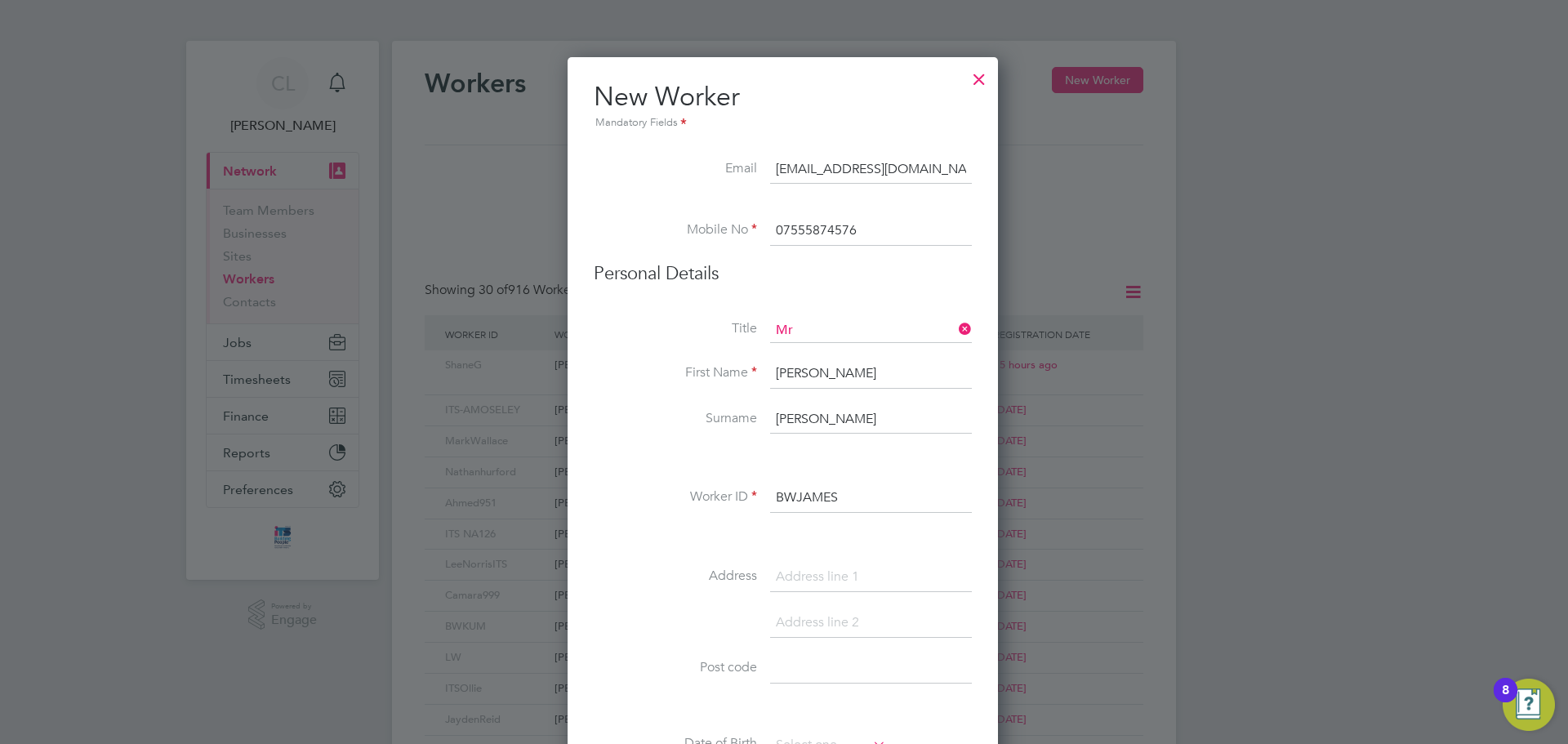
scroll to position [245, 0]
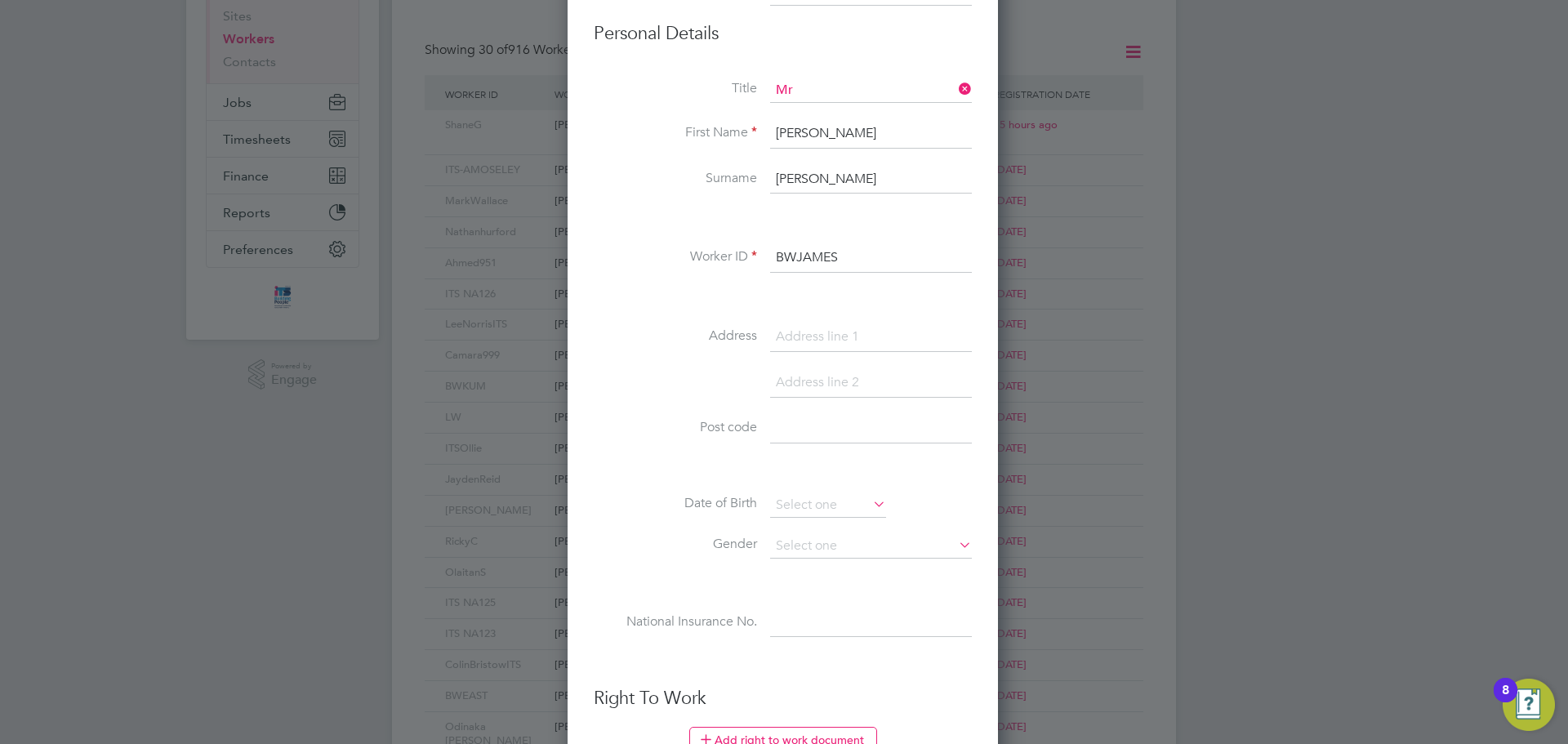
type input "BWJAMES"
click at [766, 360] on li "Address" at bounding box center [783, 345] width 378 height 46
click at [887, 340] on input at bounding box center [871, 337] width 201 height 29
paste input "[STREET_ADDRESS]"
type input "[STREET_ADDRESS]"
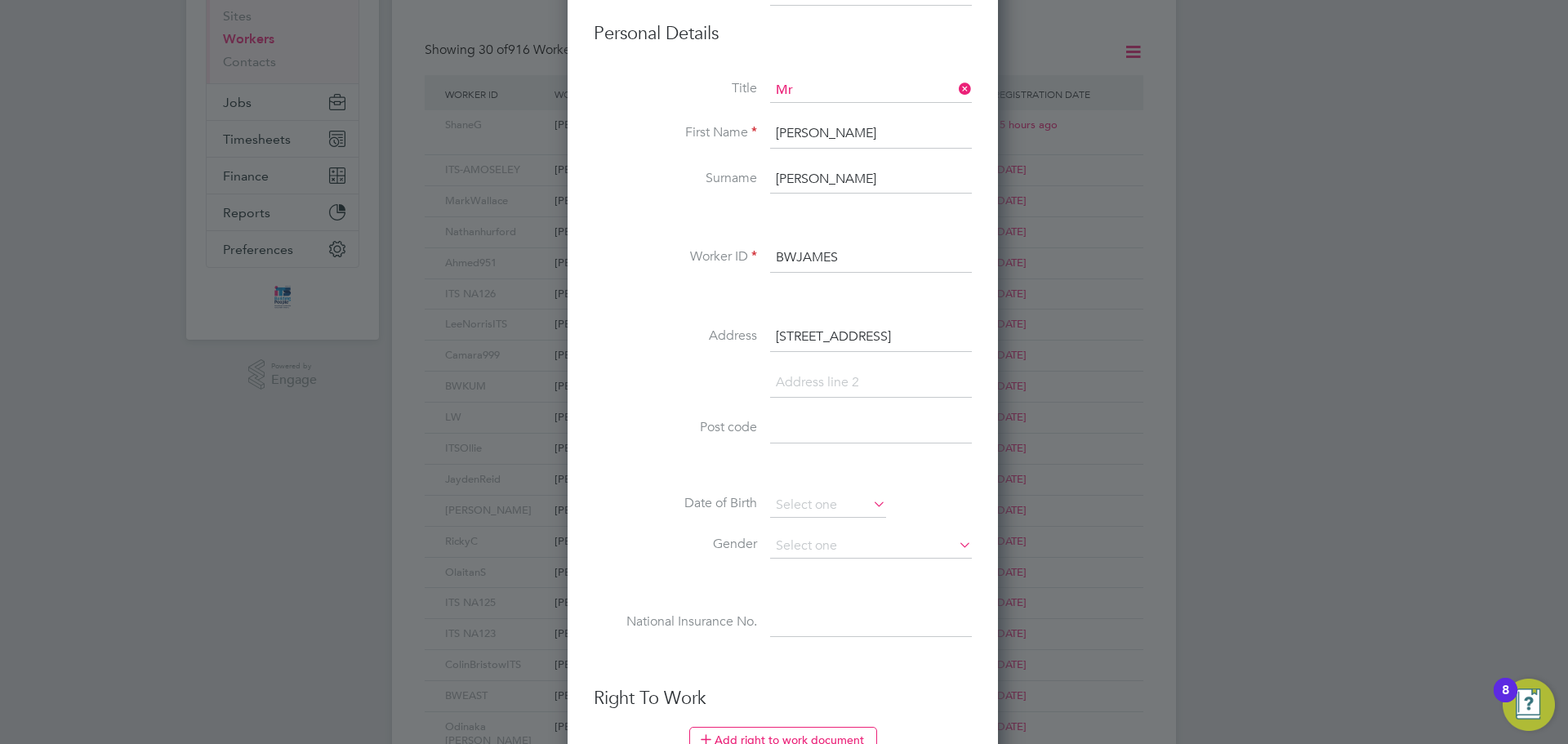
click at [838, 423] on input at bounding box center [871, 429] width 201 height 29
type input "SN1 2LB"
click at [858, 494] on input at bounding box center [828, 505] width 116 height 24
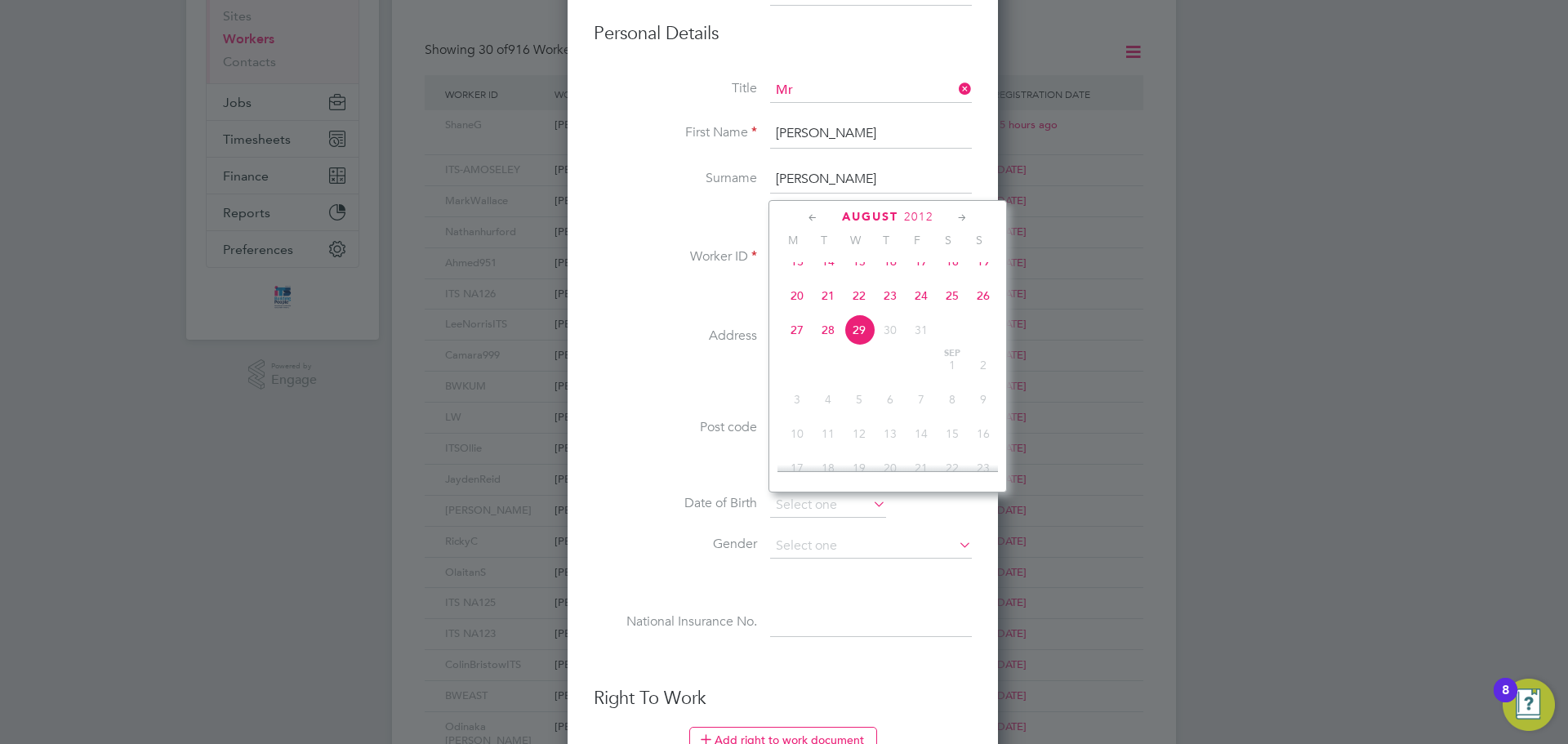
click at [701, 299] on li at bounding box center [783, 298] width 378 height 17
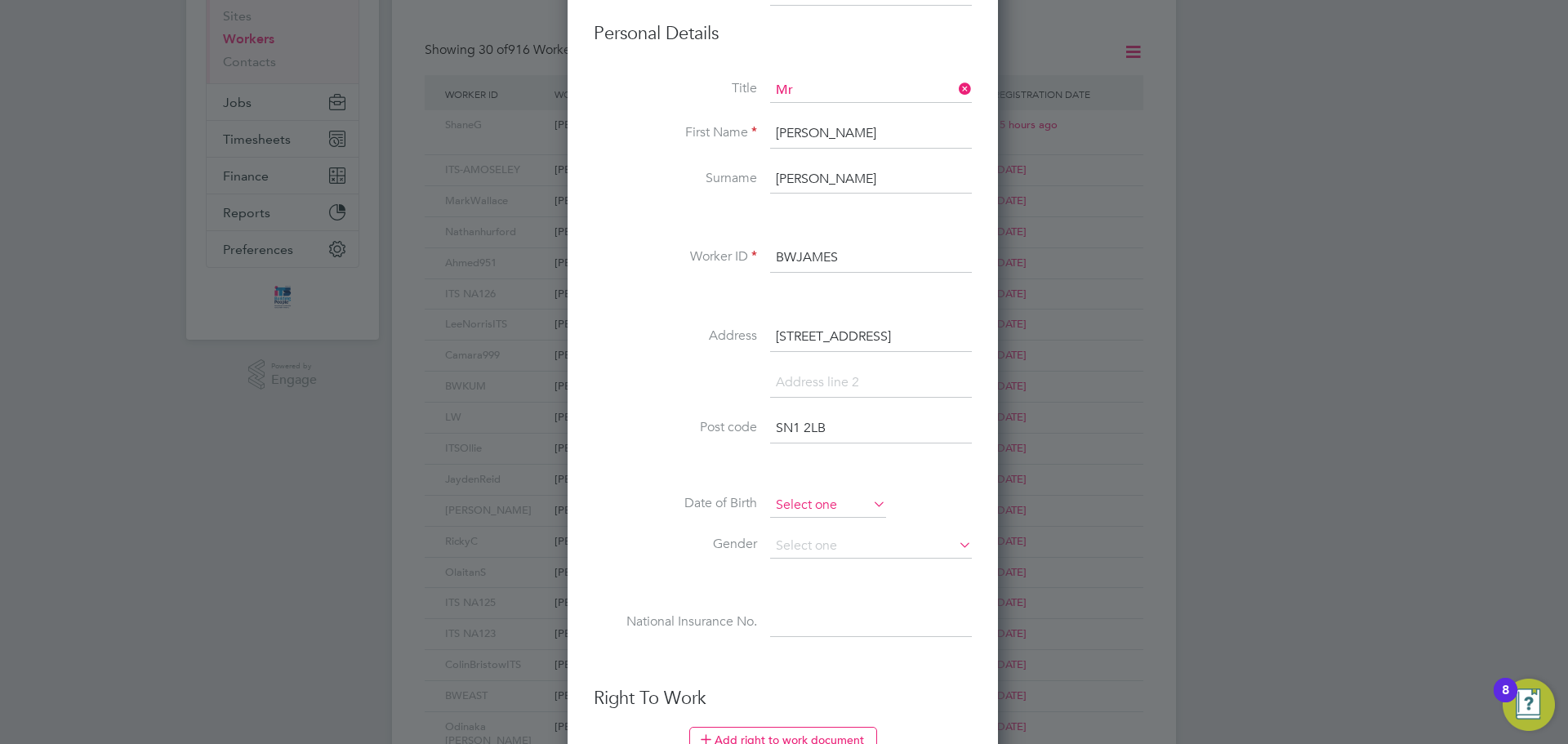
click at [847, 503] on input at bounding box center [828, 505] width 116 height 24
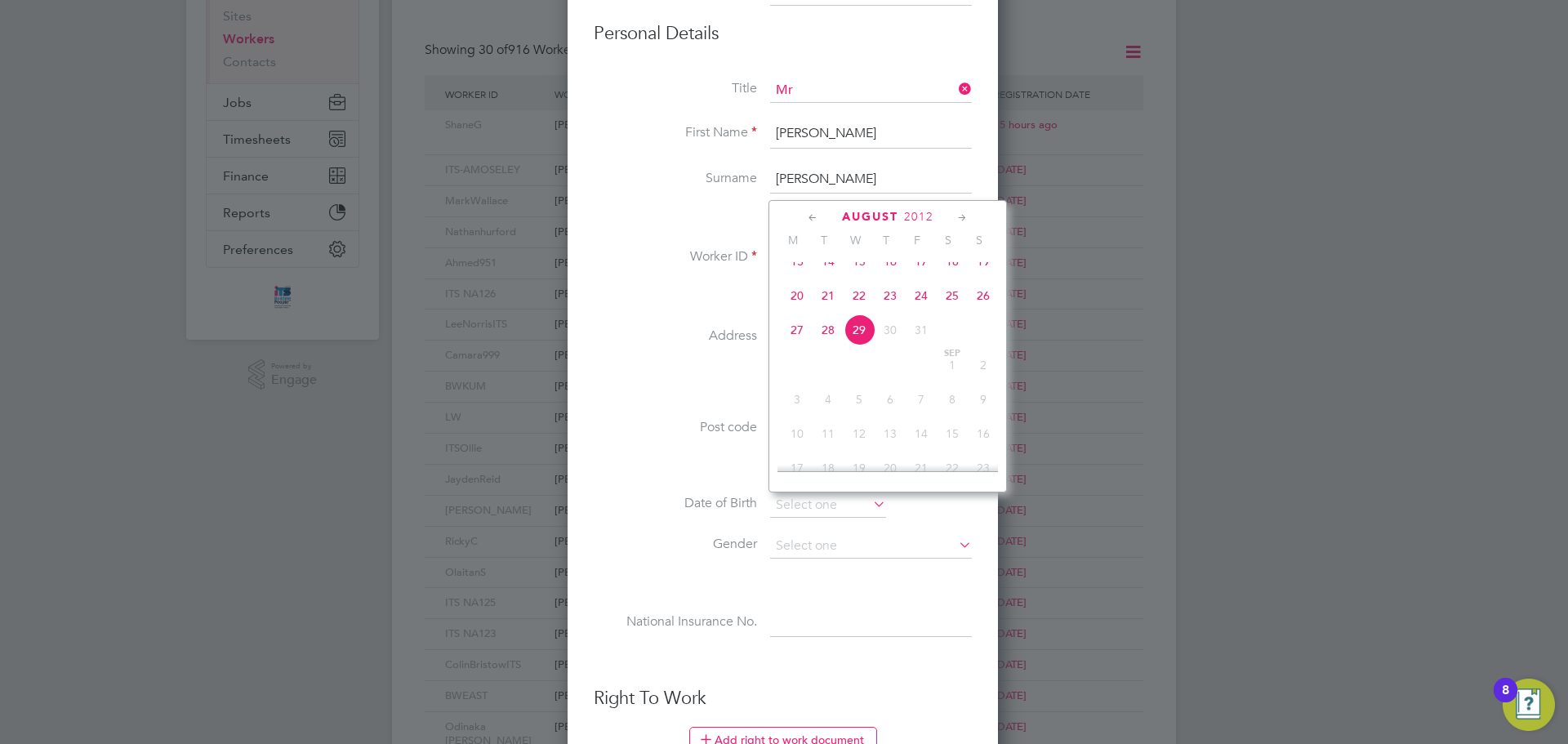
click at [894, 207] on div "August 2012 M T W T F S S May 1 2 3 4 5 6 7 8 9 10 11 12 13 14 15 16 17 18 19 2…" at bounding box center [888, 346] width 239 height 292
click at [901, 220] on div "August 2012" at bounding box center [888, 216] width 220 height 16
click at [904, 216] on span "2012" at bounding box center [918, 216] width 29 height 14
click at [689, 373] on div "Title Mr First Name Stuart Surname James Worker ID BWJAMES Address 57 Plymouth …" at bounding box center [783, 374] width 378 height 593
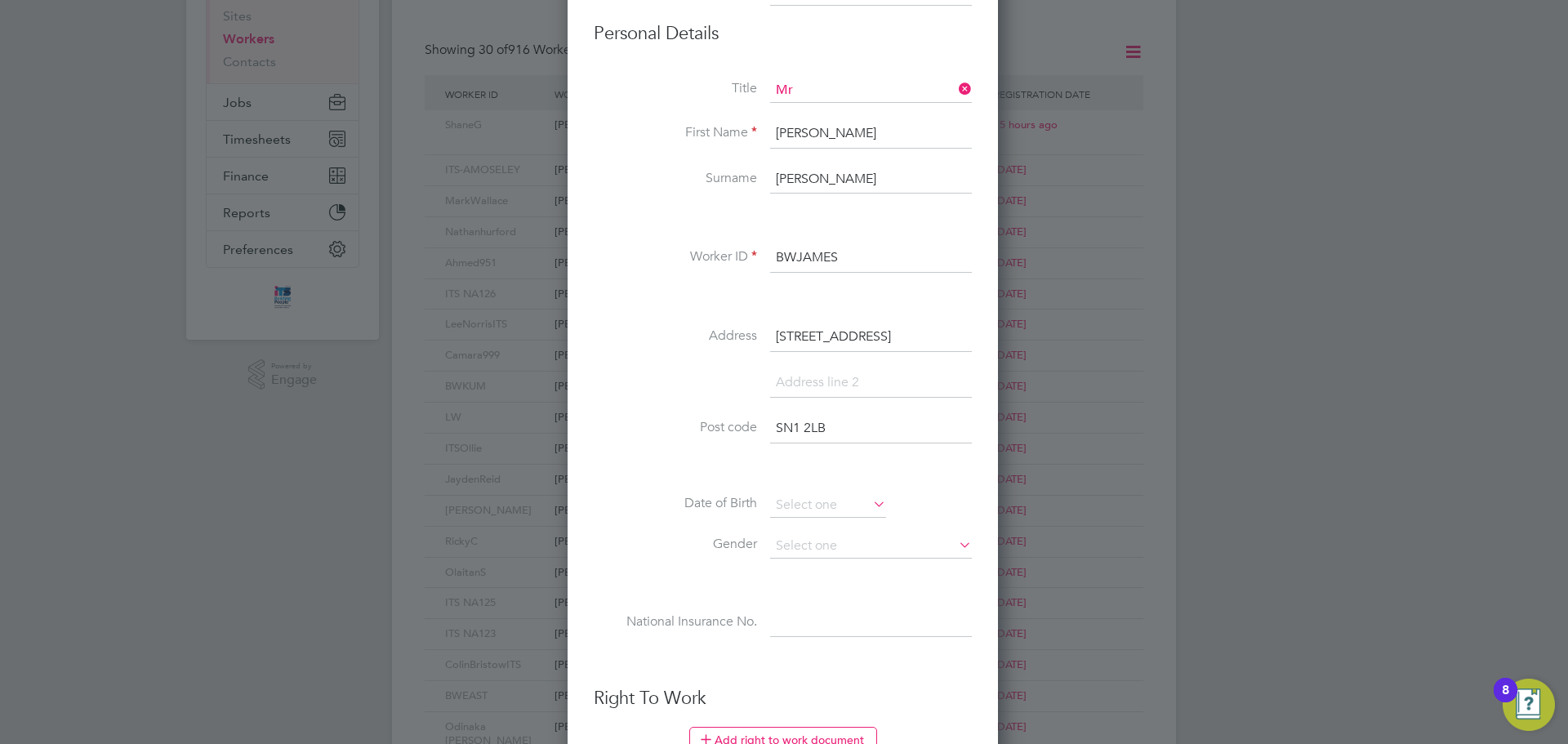
click at [838, 385] on input at bounding box center [871, 383] width 201 height 29
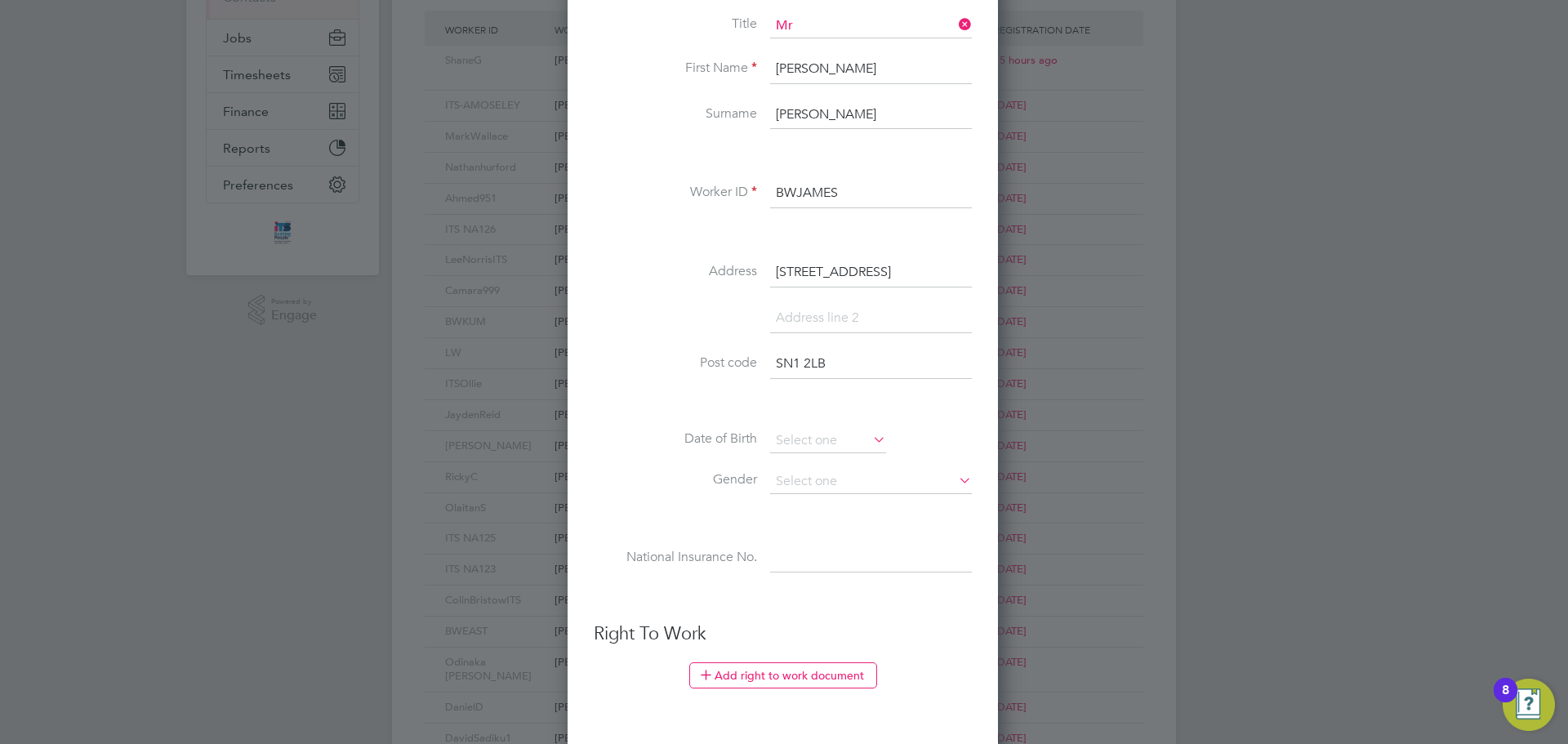
scroll to position [409, 0]
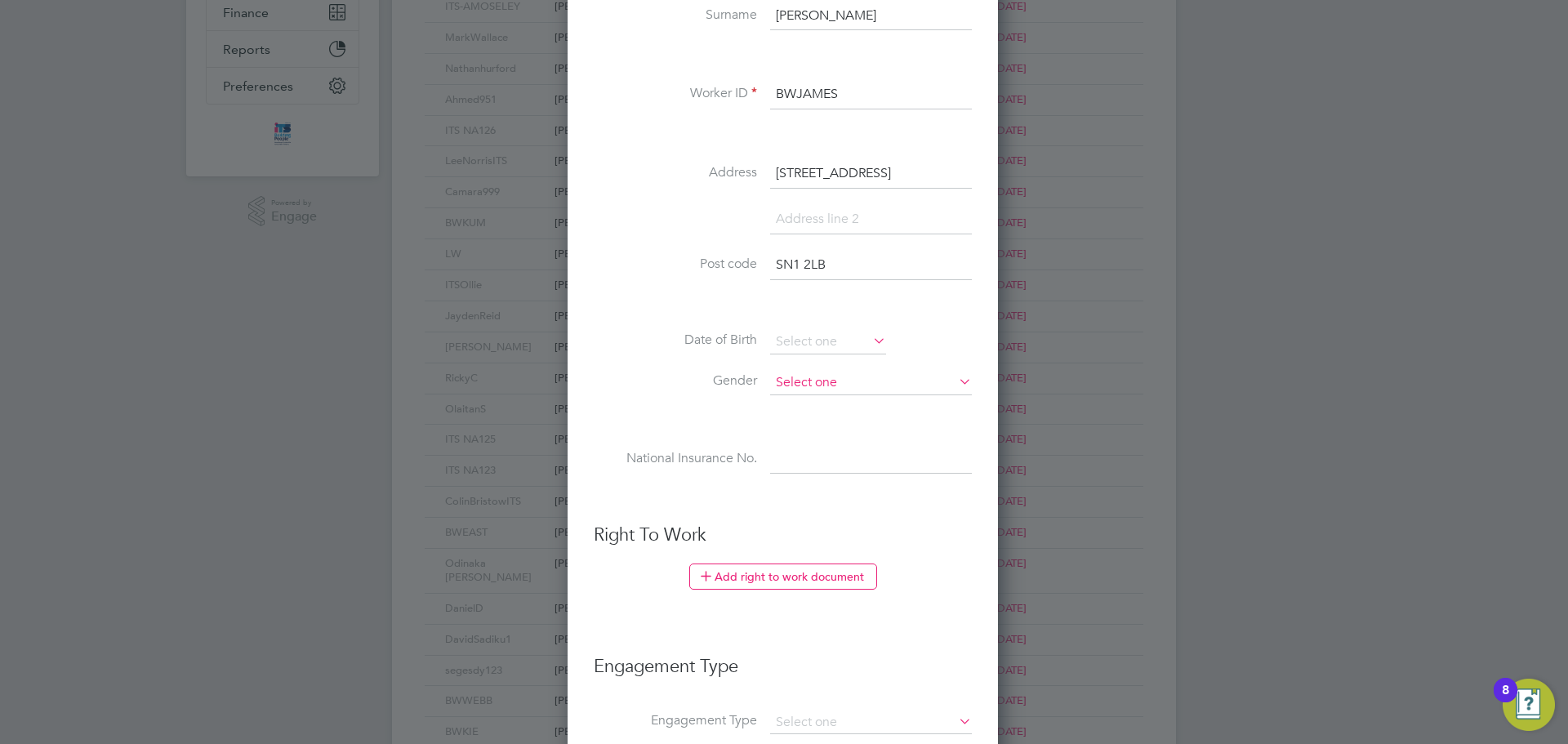
click at [813, 394] on div "Workers New Worker My Workers All Workers Search Registered Select date To Sele…" at bounding box center [784, 310] width 784 height 1347
click at [812, 404] on li "Male" at bounding box center [871, 406] width 203 height 22
type input "Male"
click at [807, 347] on input at bounding box center [828, 342] width 116 height 24
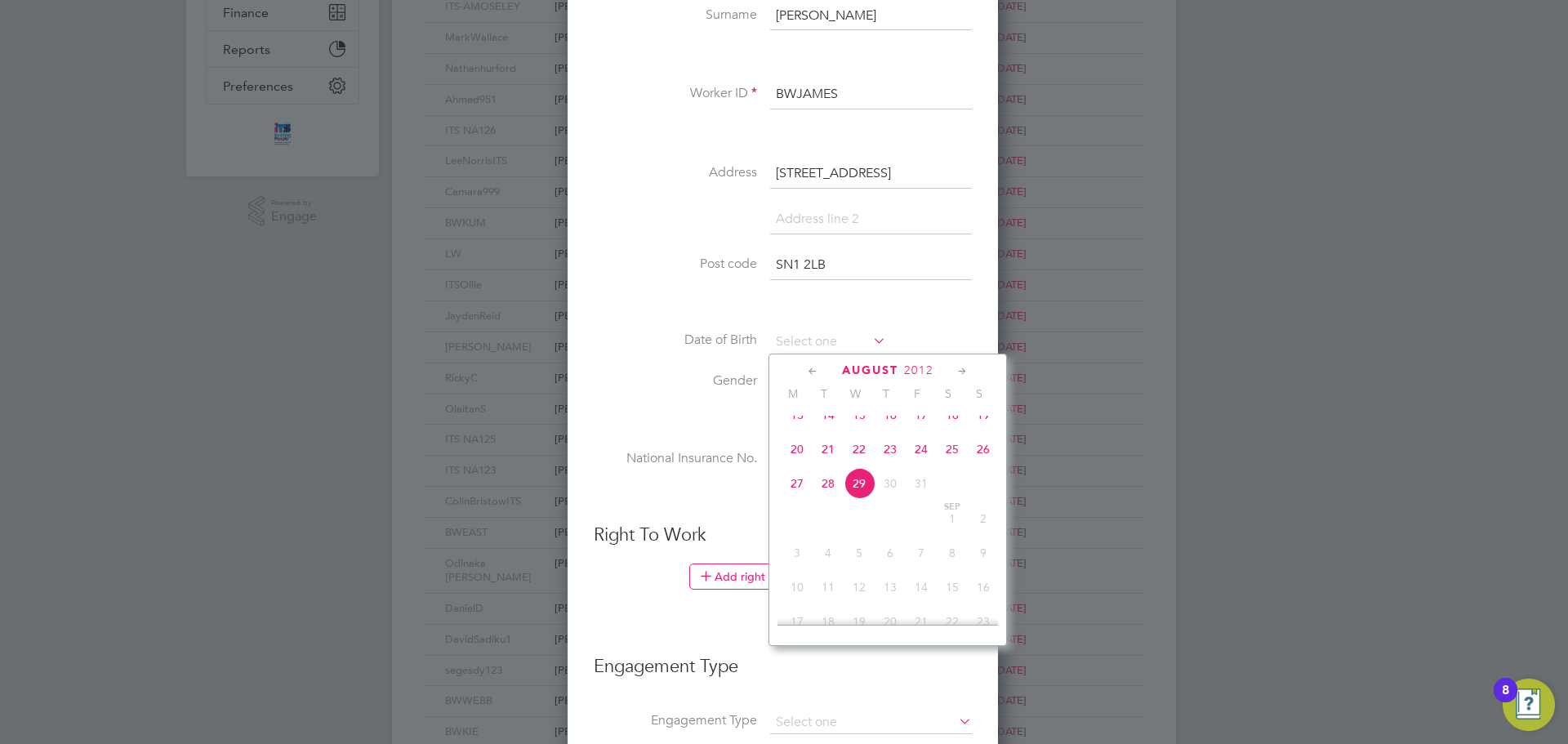
click at [930, 372] on span "2012" at bounding box center [918, 370] width 29 height 14
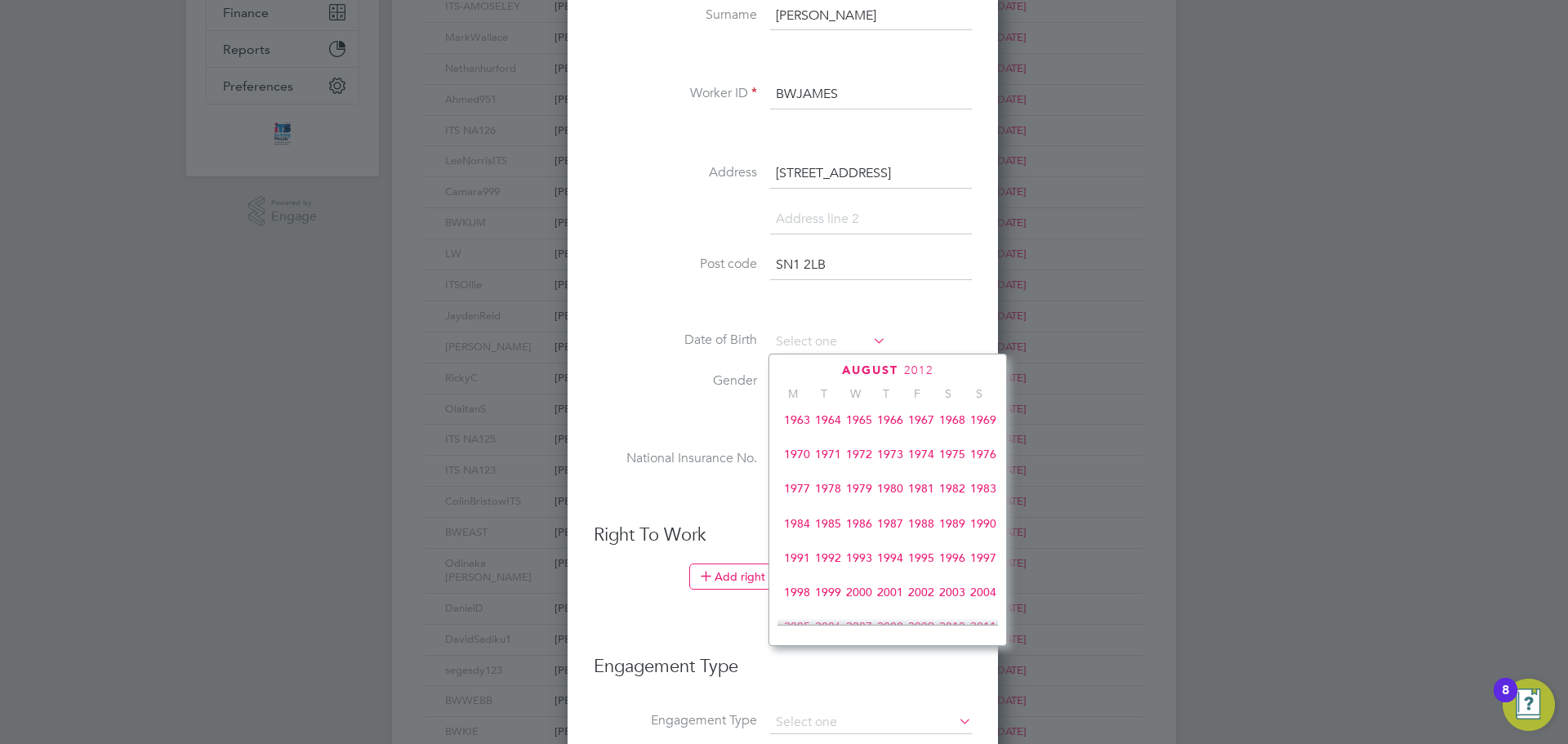
click at [925, 462] on span "1974" at bounding box center [921, 454] width 31 height 31
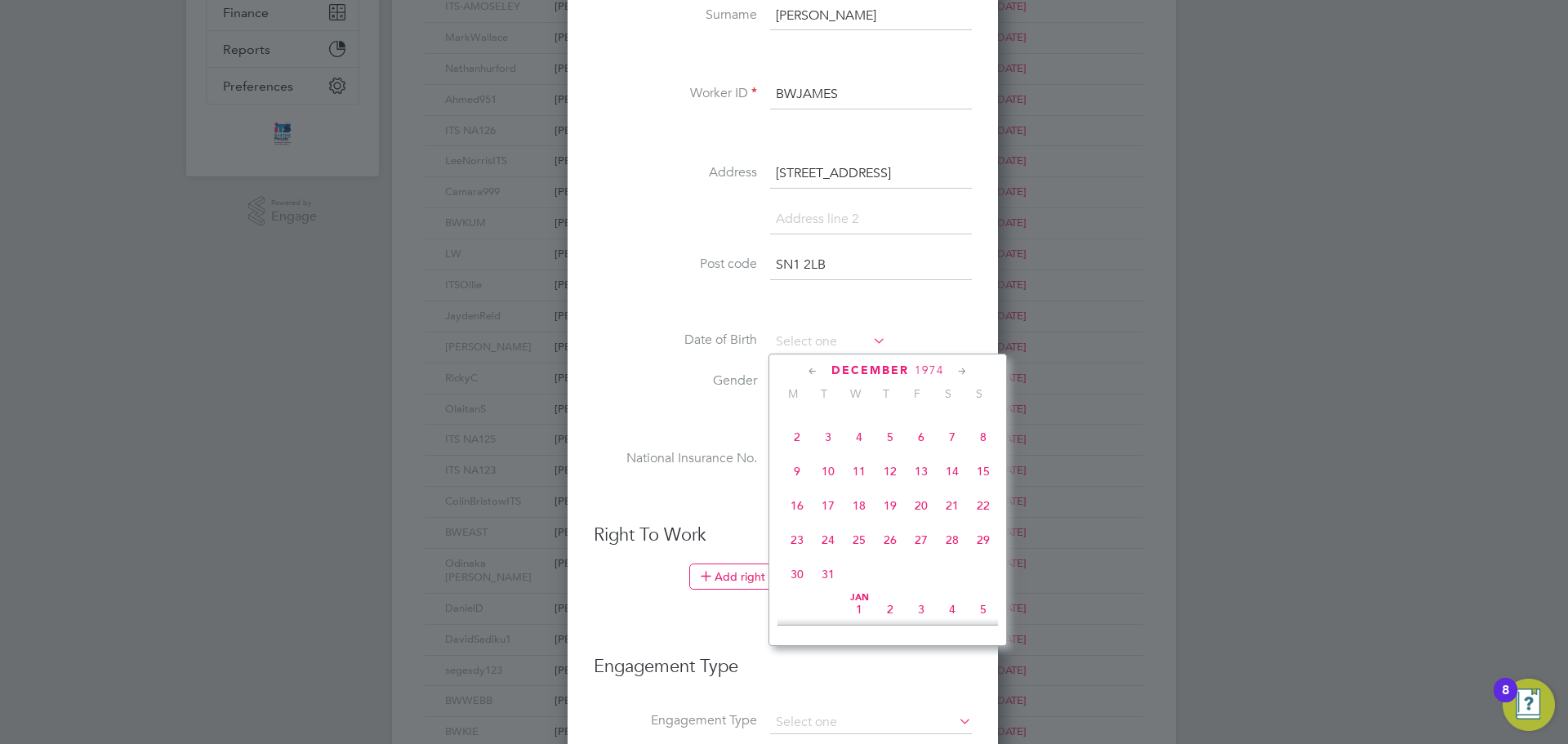
scroll to position [1306, 0]
click at [929, 451] on span "13" at bounding box center [921, 435] width 31 height 31
type input "[DATE]"
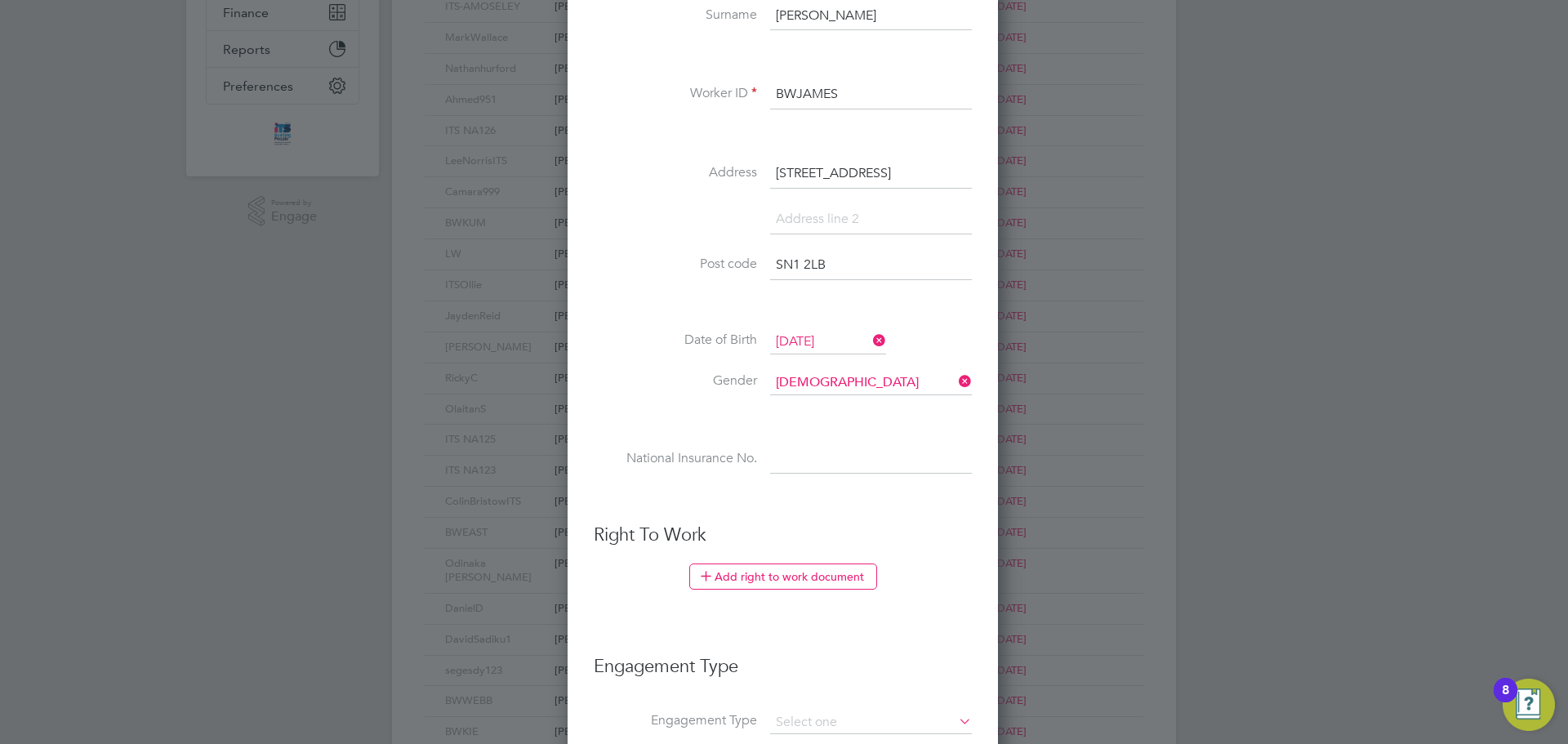
click at [792, 464] on input at bounding box center [871, 459] width 201 height 29
click at [816, 461] on input at bounding box center [871, 459] width 201 height 29
paste input "JB177251D"
type input "JB 17 72 51 D"
click at [809, 492] on li at bounding box center [783, 498] width 378 height 17
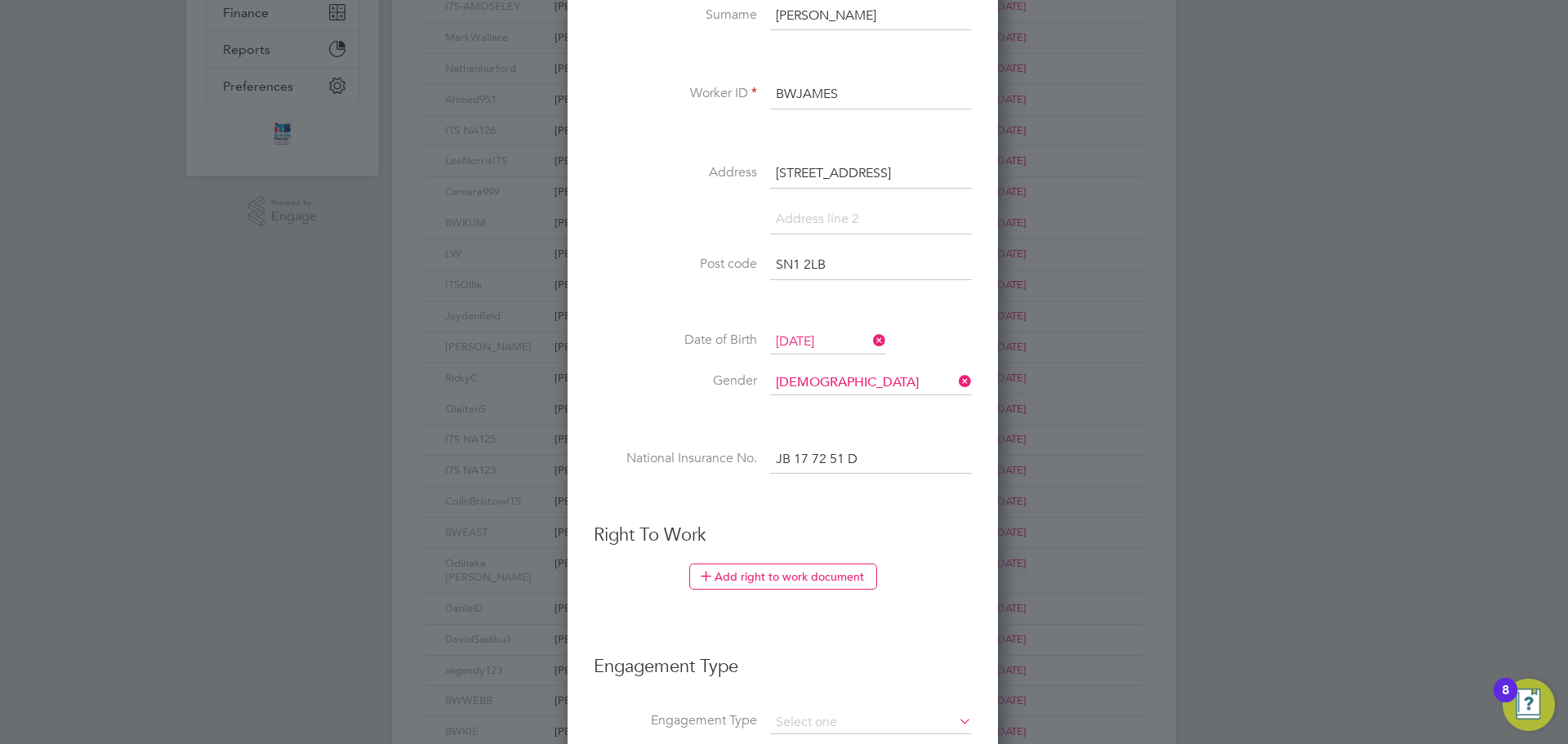
click at [783, 562] on li "Right To Work Add right to work document Country and citizenship Country the wo…" at bounding box center [783, 573] width 378 height 99
click at [783, 568] on button "Add right to work document" at bounding box center [784, 576] width 188 height 26
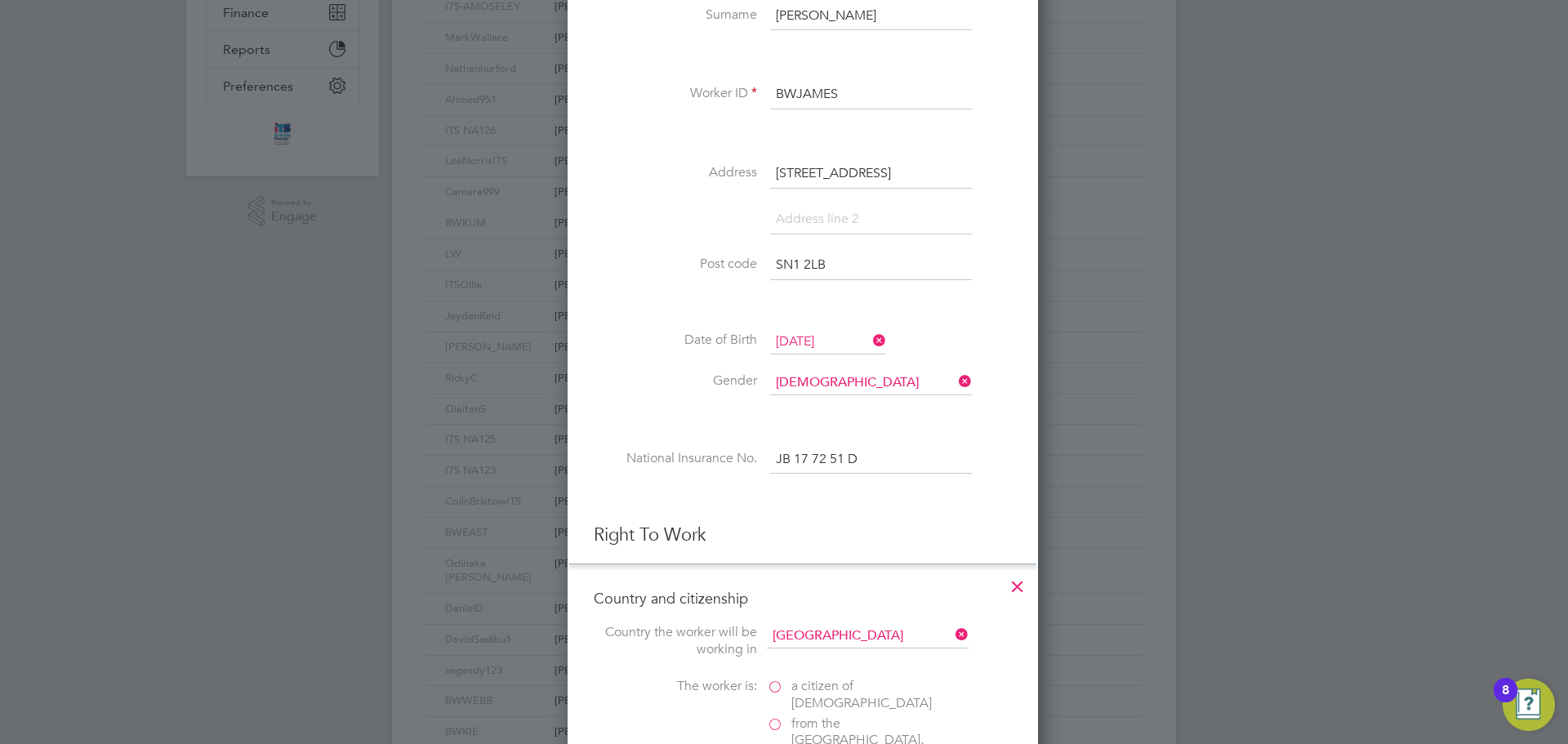
scroll to position [1636, 471]
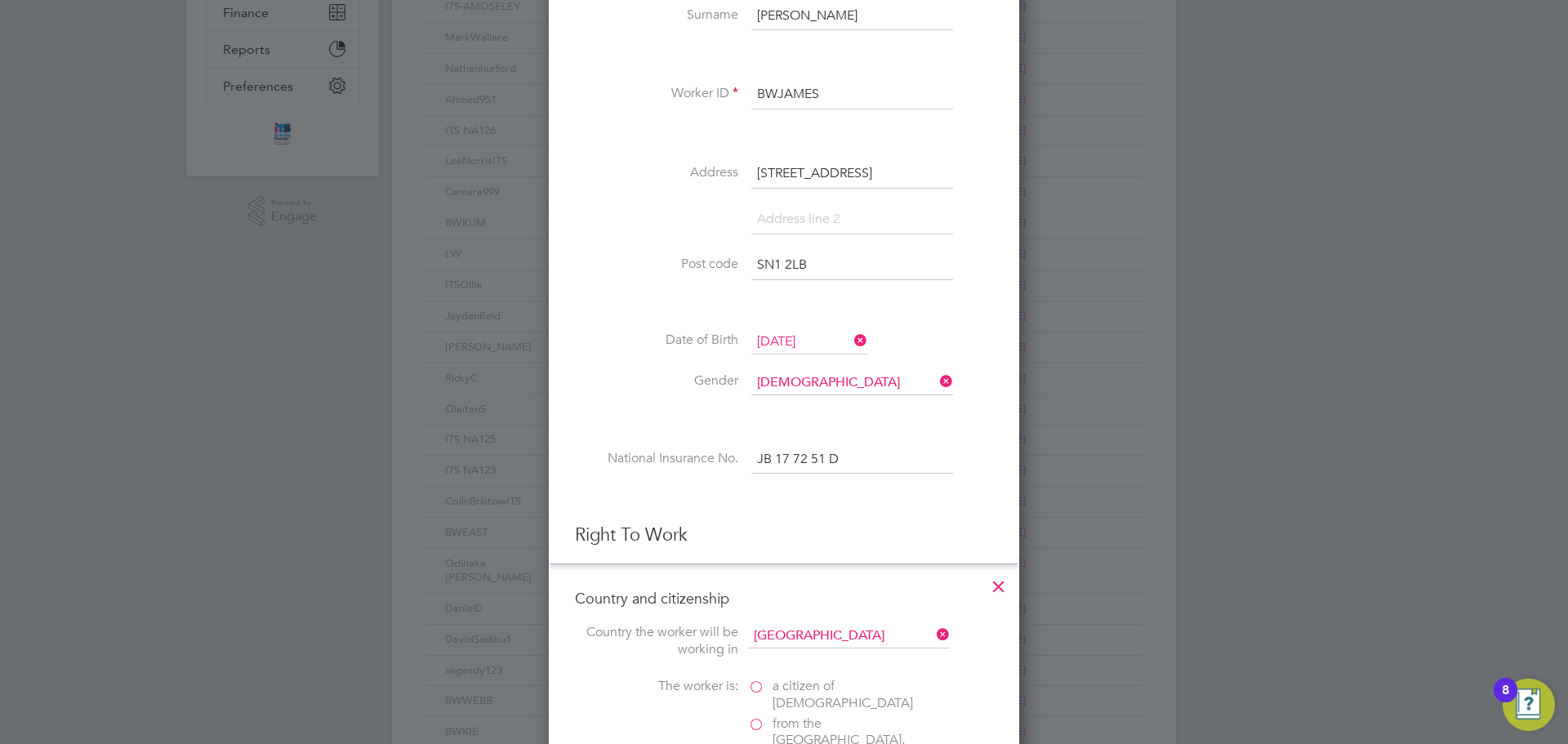
click at [797, 682] on span "a citizen of United Kingdom" at bounding box center [843, 695] width 141 height 34
click at [0, 0] on input "a citizen of United Kingdom" at bounding box center [0, 0] width 0 height 0
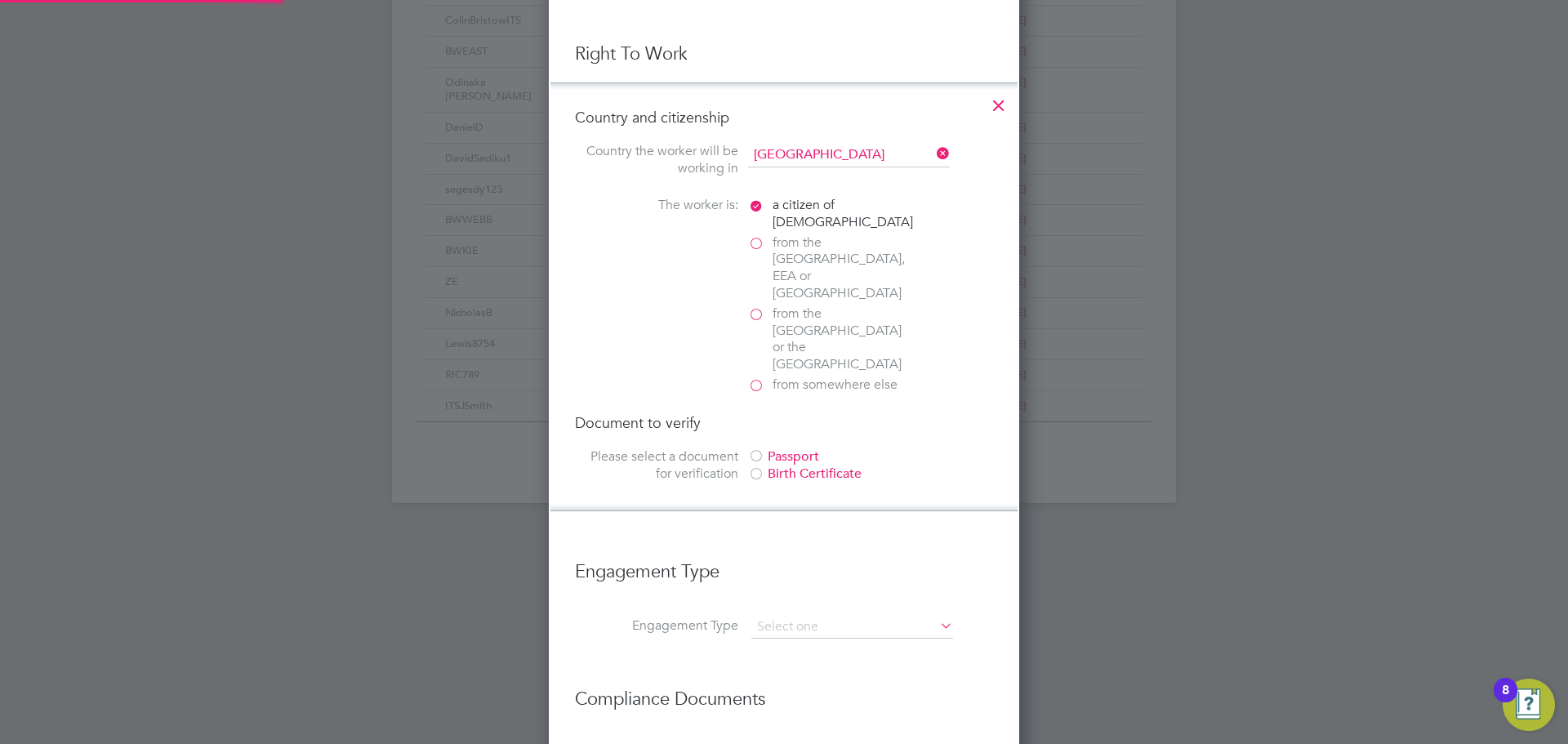
scroll to position [899, 0]
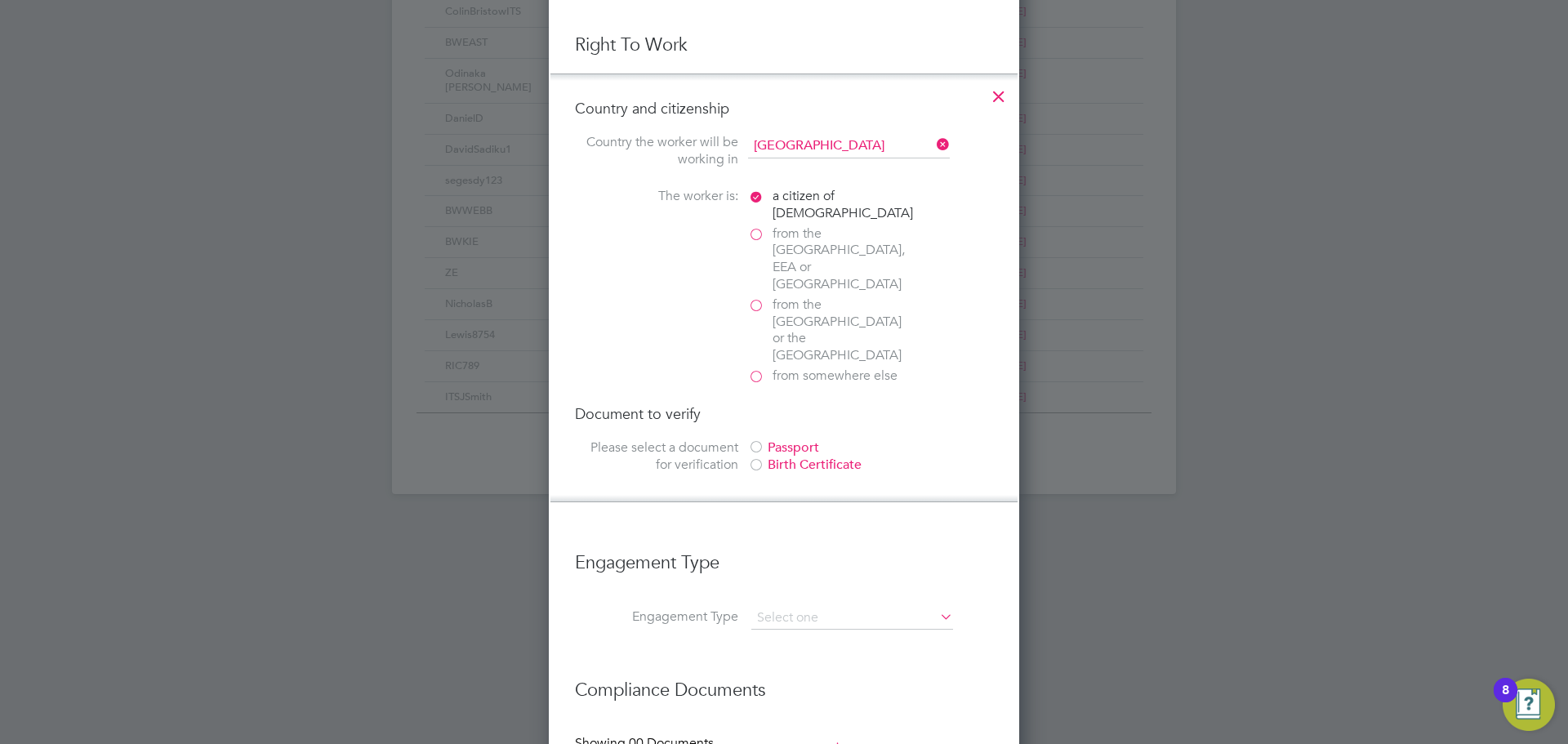
click at [769, 439] on div "Passport" at bounding box center [870, 448] width 245 height 17
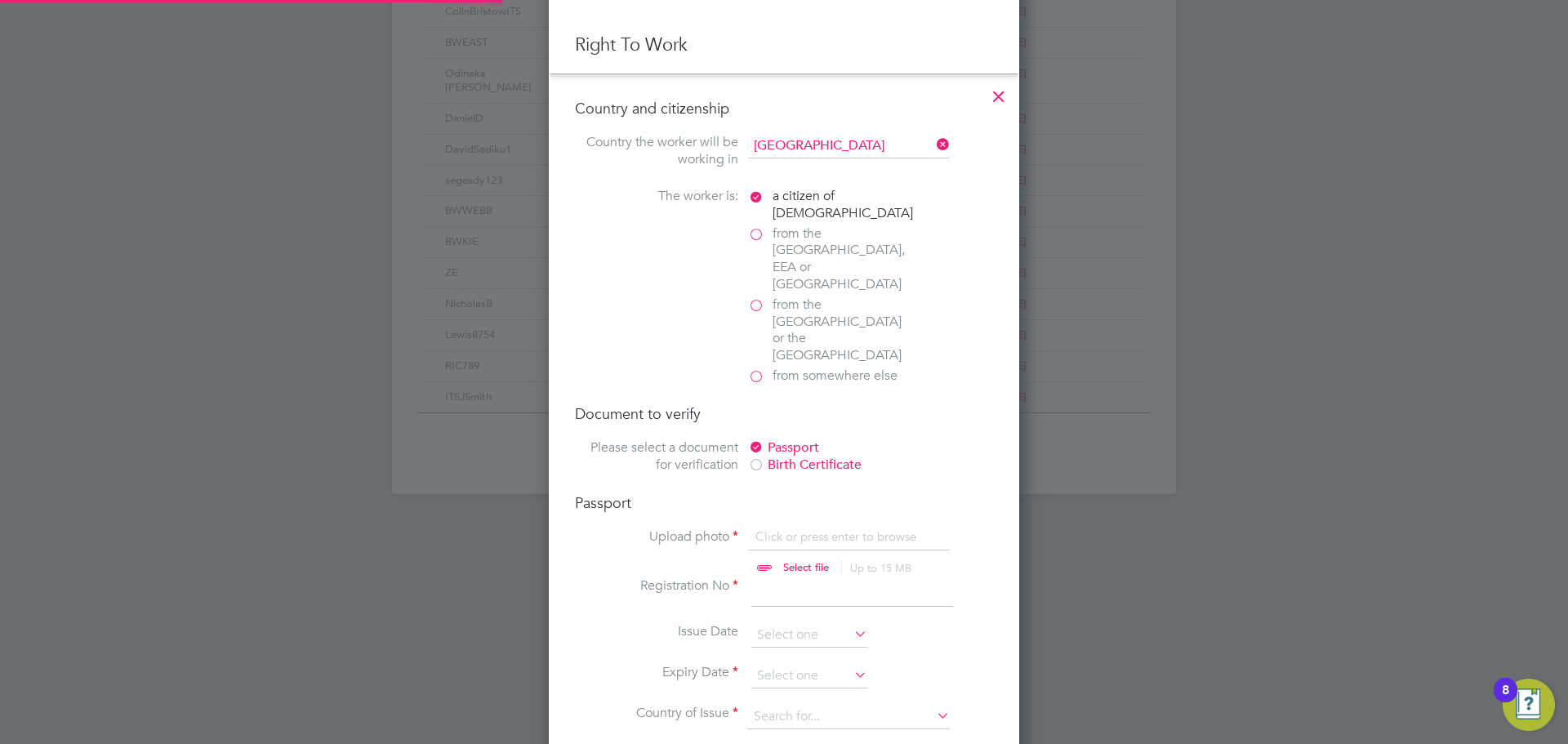
scroll to position [2037, 471]
click at [801, 528] on input "file" at bounding box center [821, 553] width 256 height 49
type input "C:\fakepath\Passport.PDF"
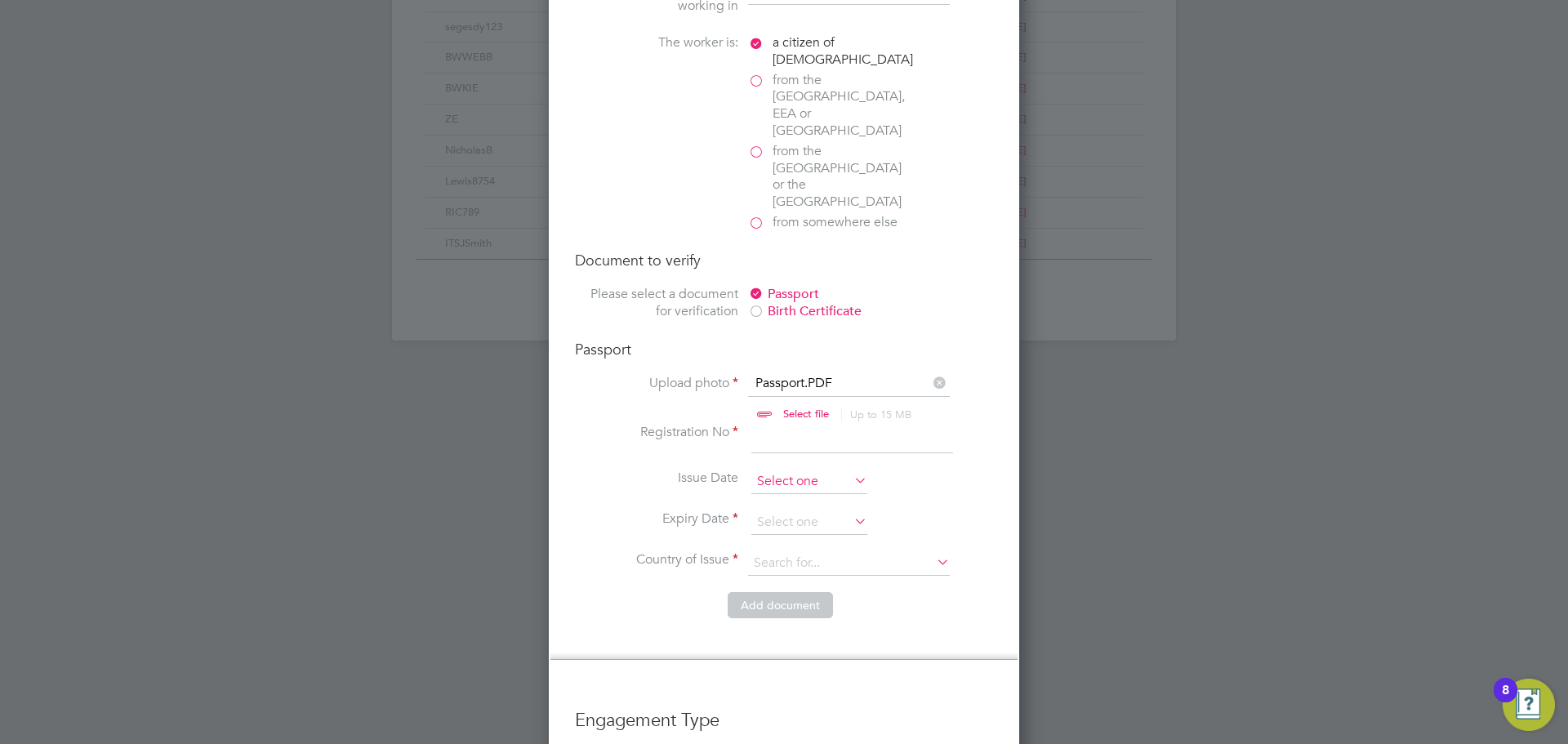
scroll to position [1062, 0]
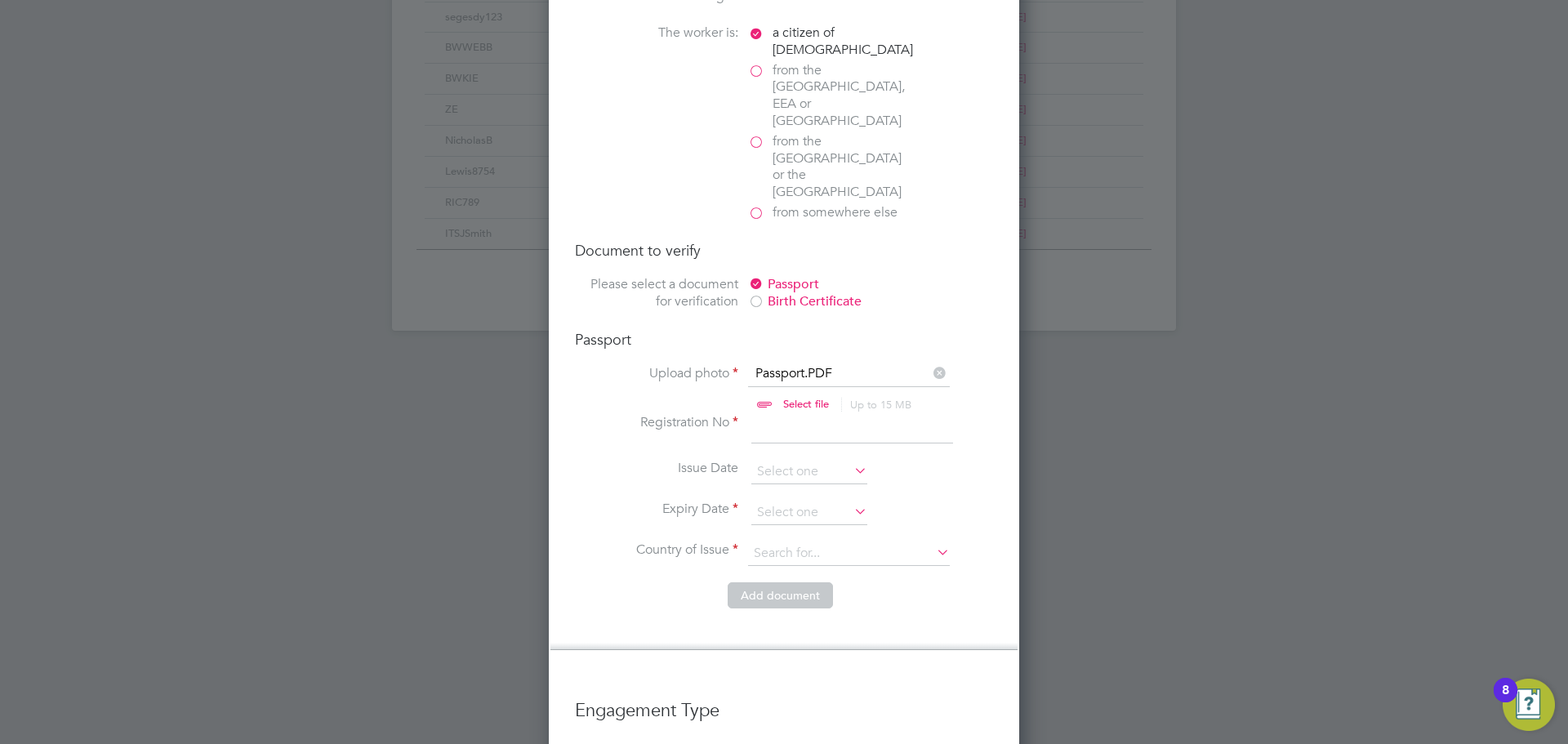
click at [795, 414] on input at bounding box center [852, 429] width 201 height 29
click at [761, 414] on input at bounding box center [852, 429] width 201 height 29
type input "T66"
click at [784, 460] on input at bounding box center [809, 472] width 116 height 24
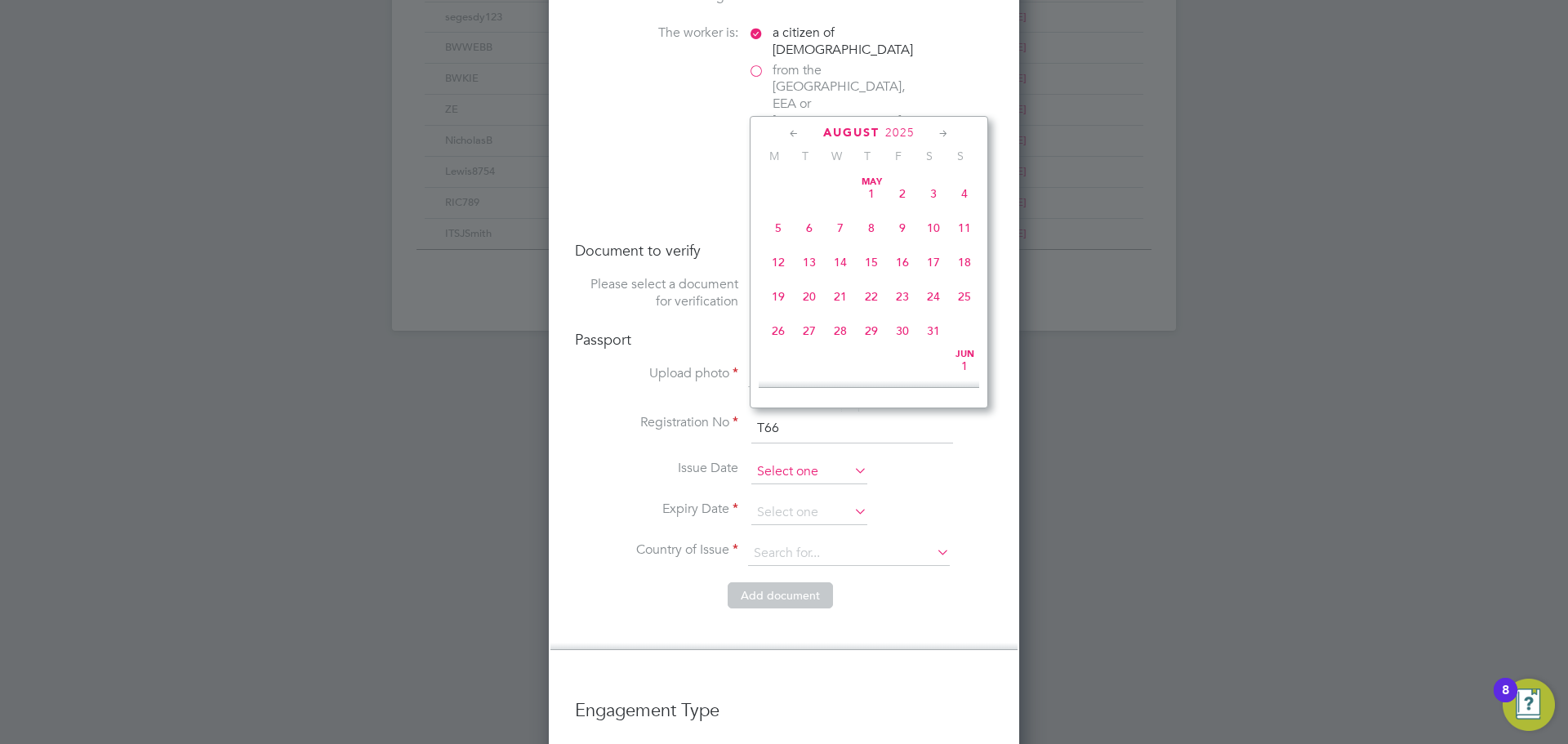
scroll to position [637, 0]
click at [779, 460] on li "Issue Date" at bounding box center [784, 480] width 418 height 41
click at [779, 501] on input at bounding box center [809, 513] width 116 height 24
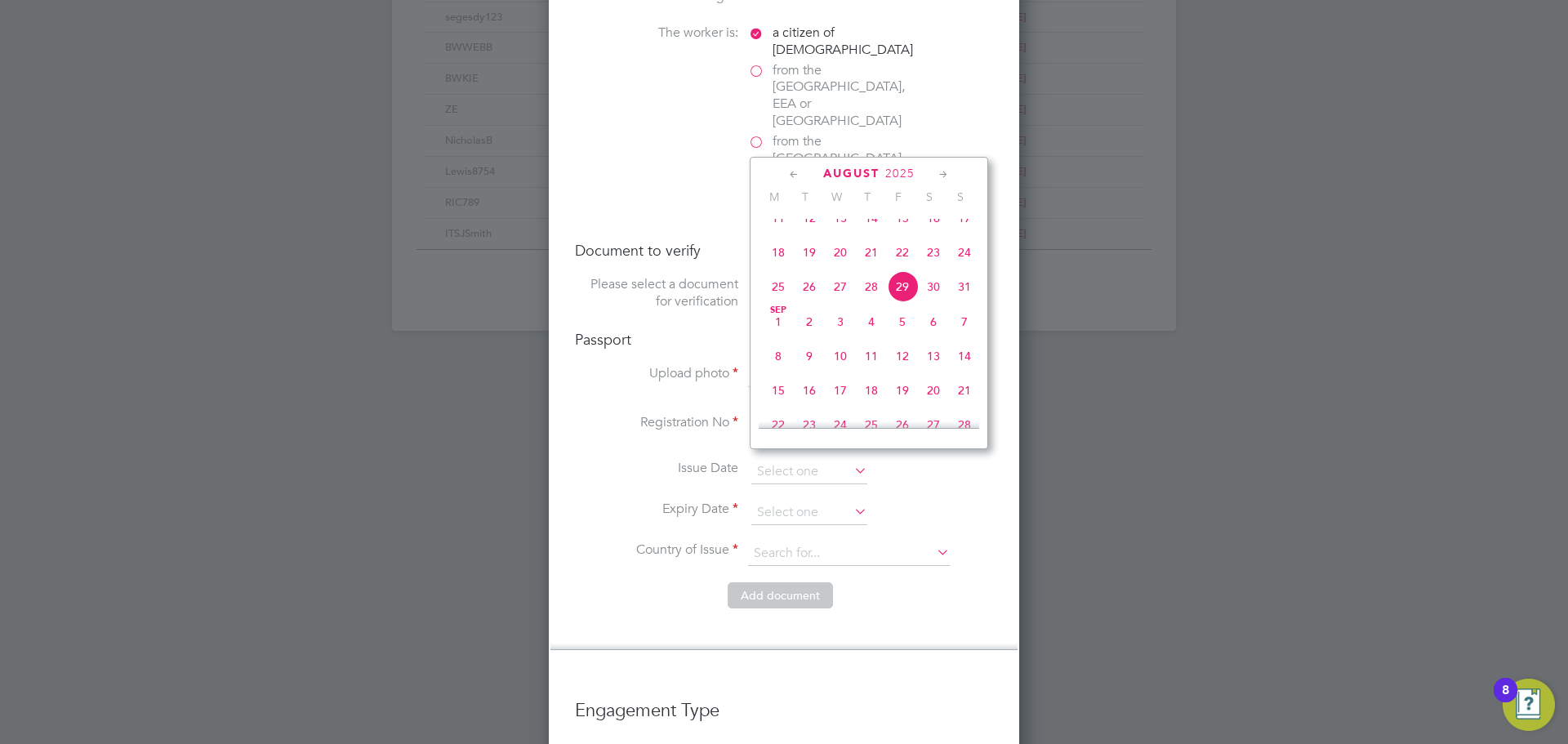
click at [910, 169] on span "2025" at bounding box center [899, 173] width 29 height 14
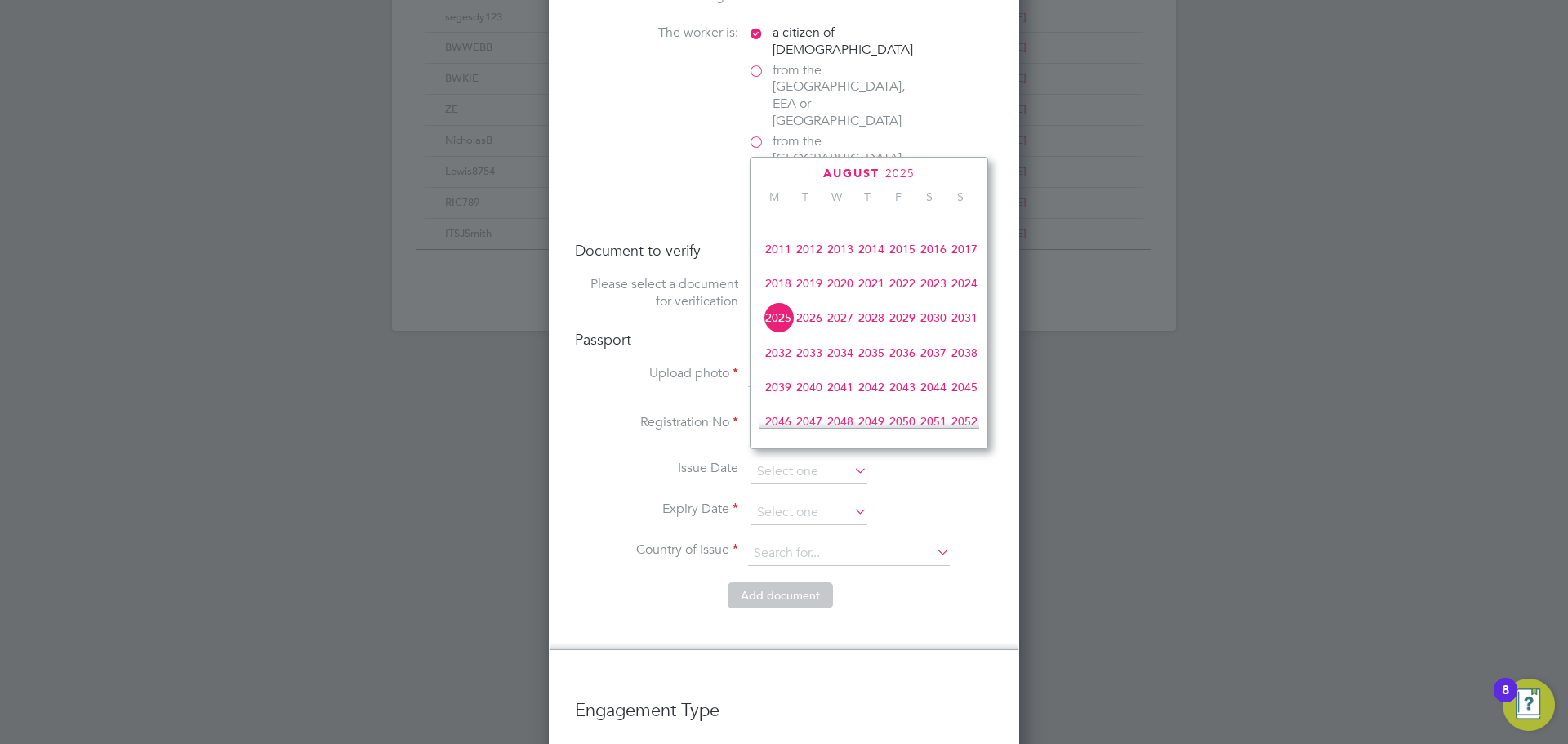
click at [941, 334] on span "2030" at bounding box center [932, 317] width 31 height 31
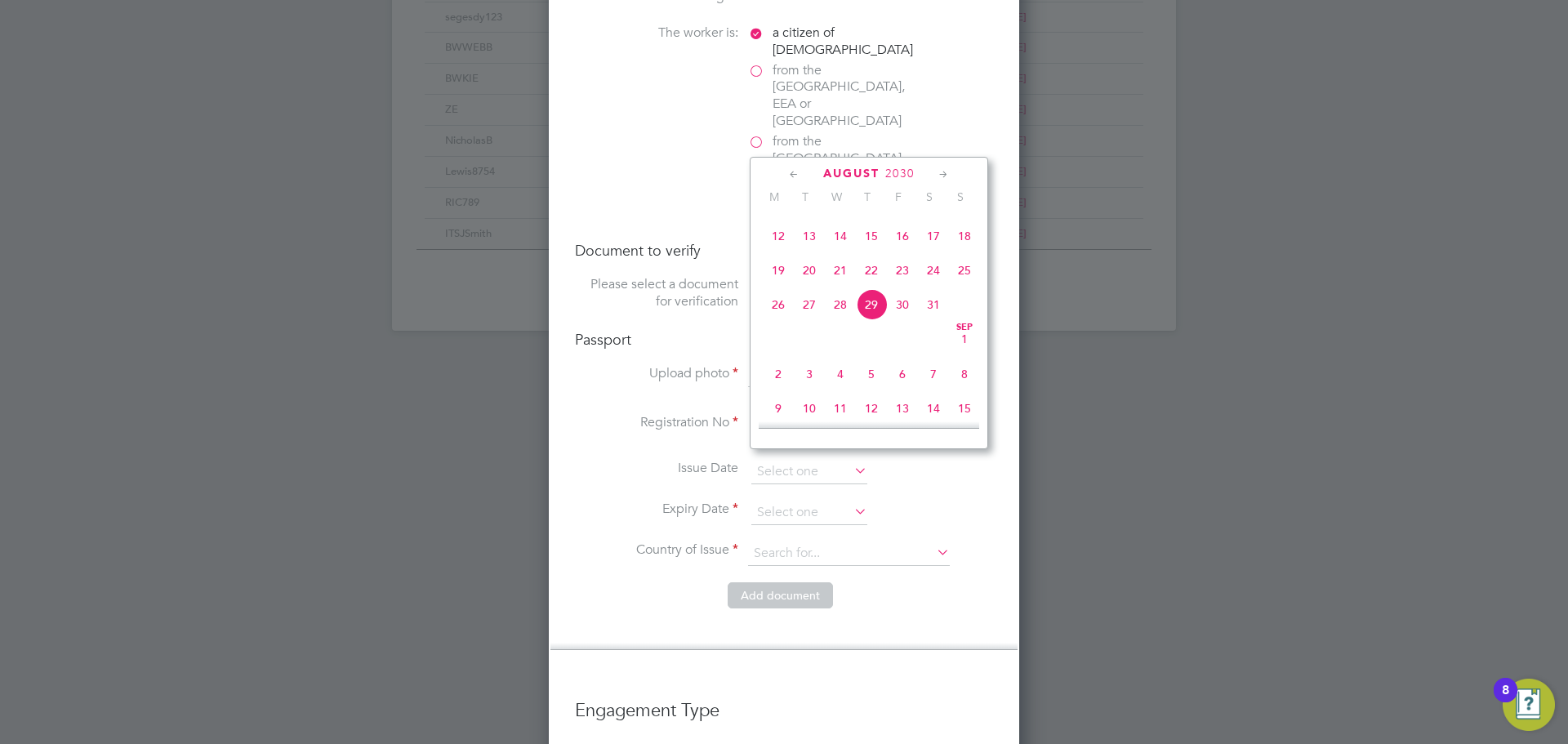
scroll to position [678, 0]
click at [780, 226] on span "26" at bounding box center [778, 211] width 31 height 31
type input "[DATE]"
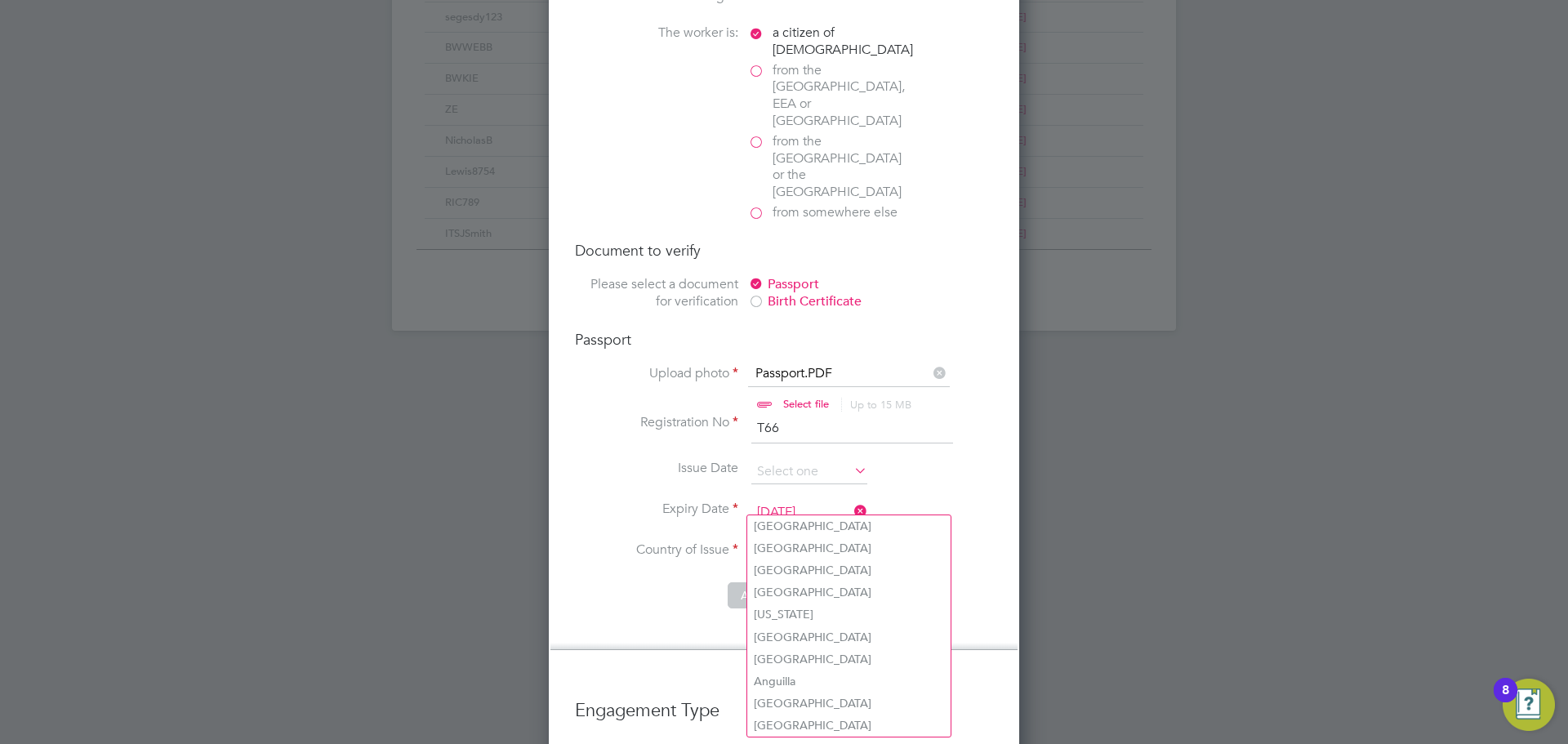
click at [792, 542] on input at bounding box center [848, 553] width 201 height 24
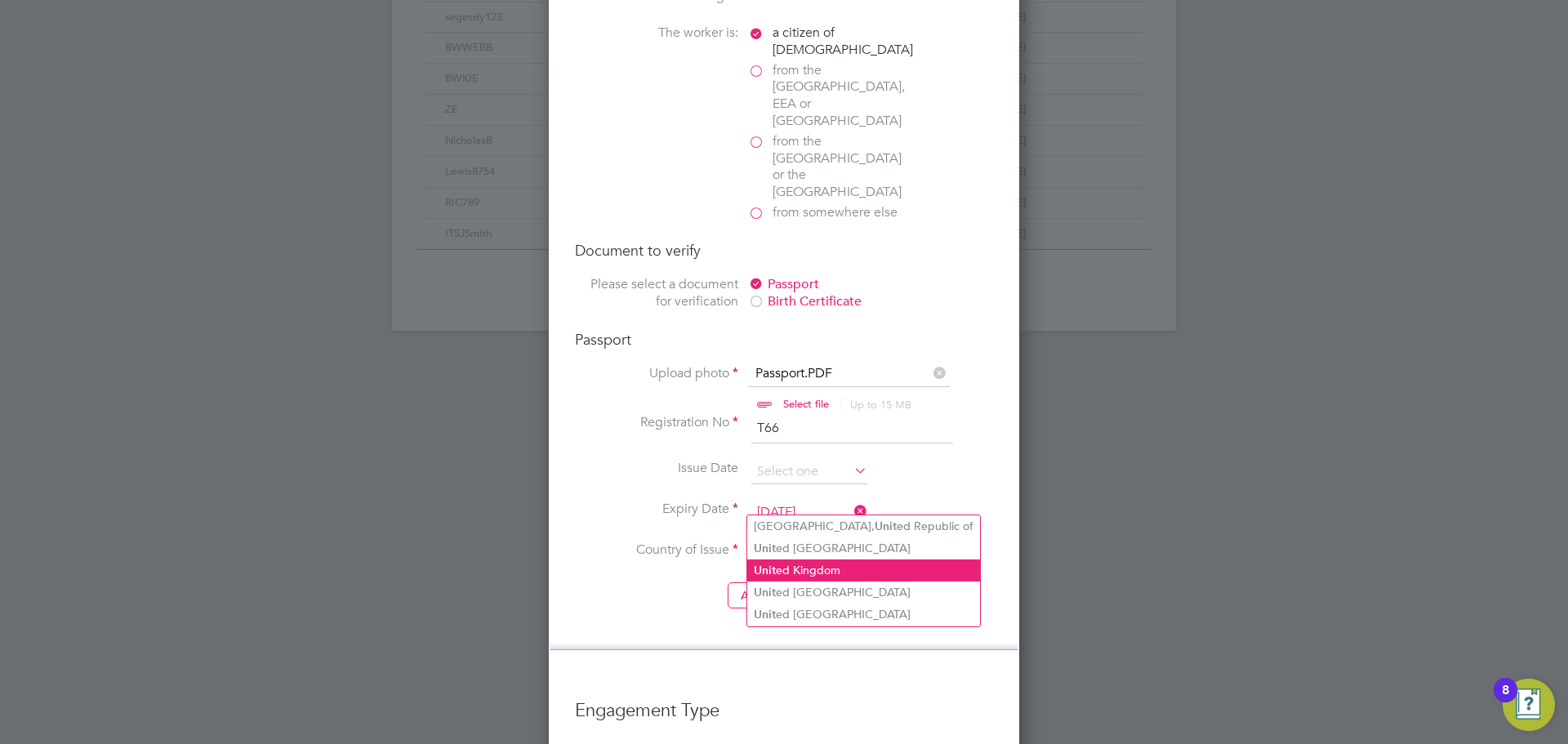
click at [813, 570] on li "Unit ed Kingdom" at bounding box center [863, 570] width 233 height 22
type input "United Kingdom"
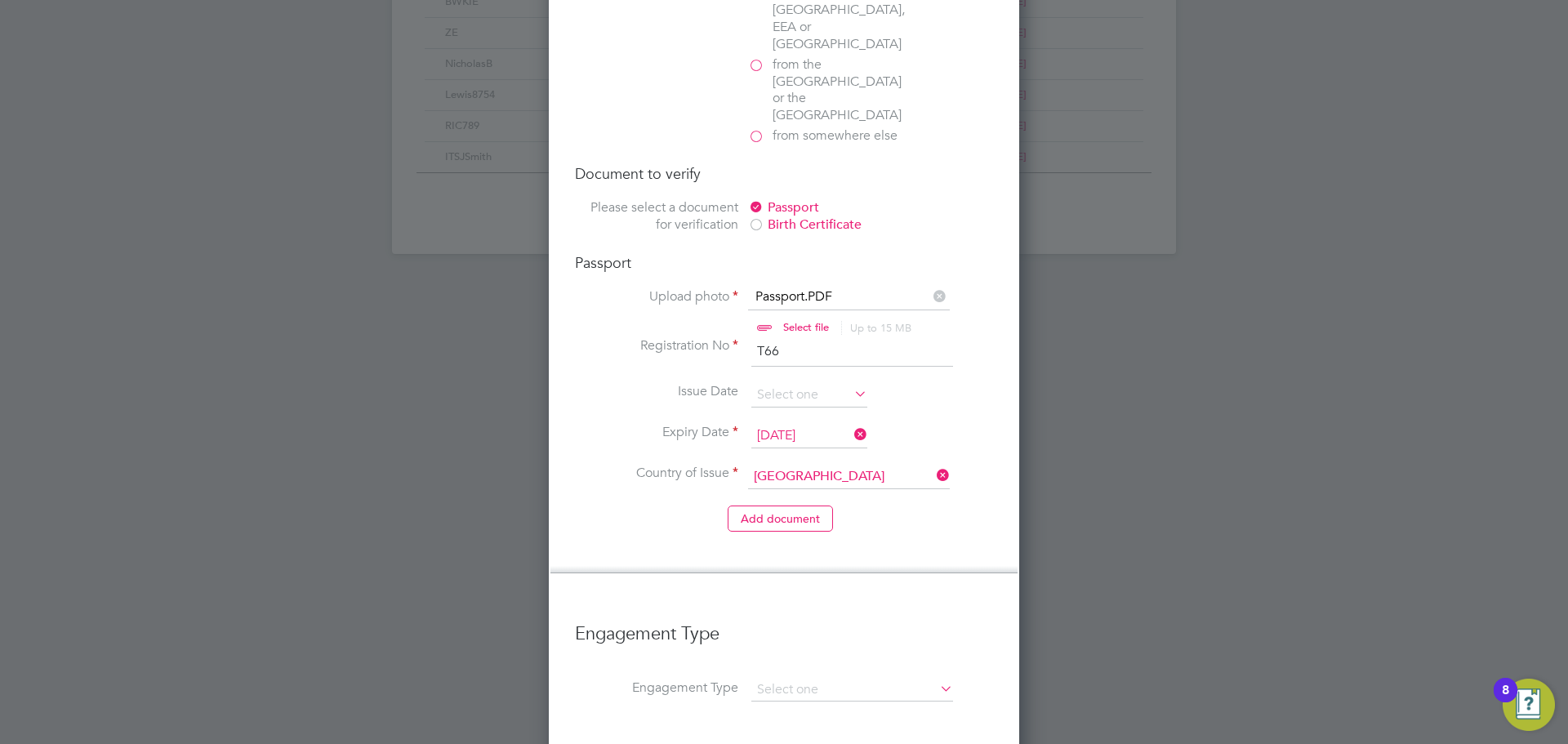
scroll to position [1307, 0]
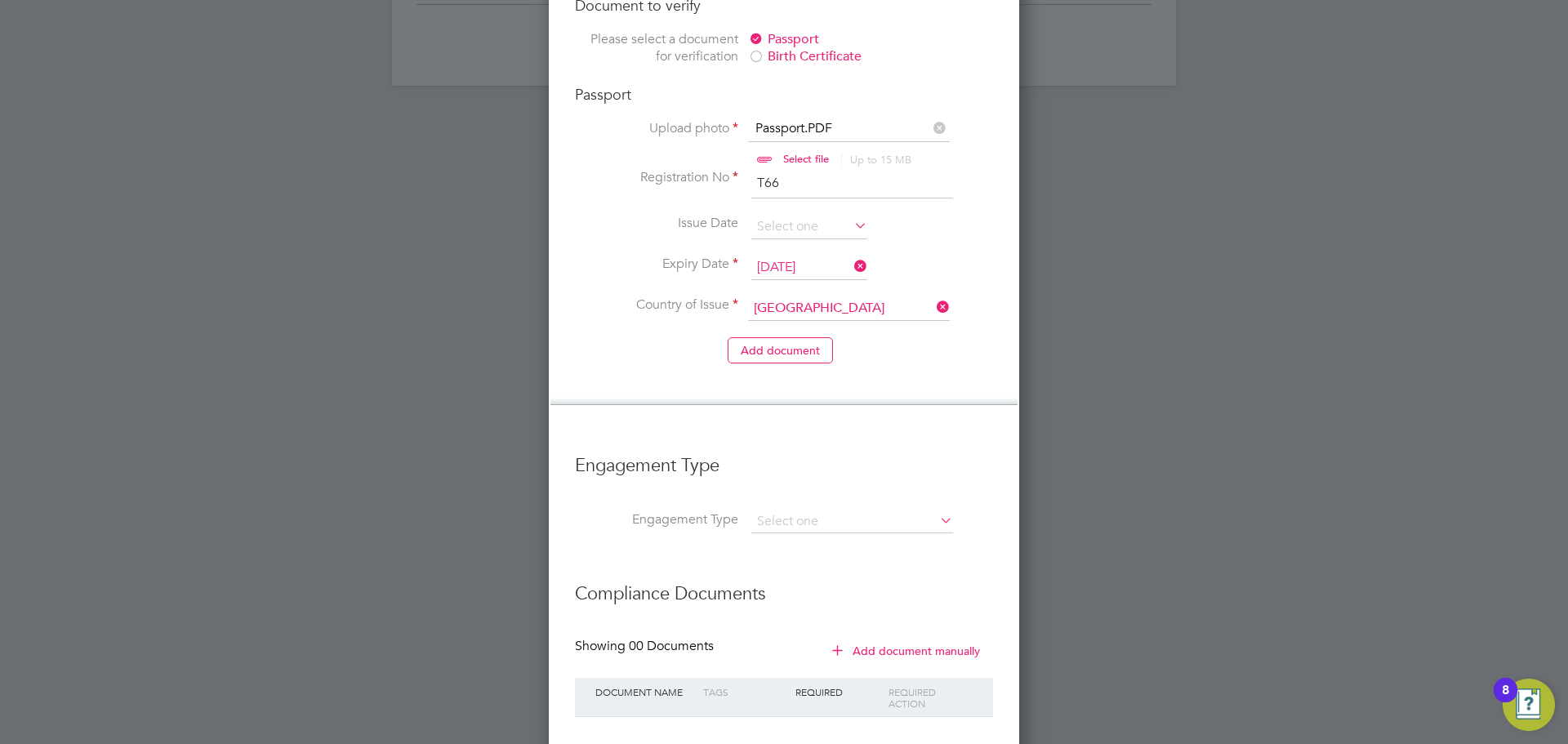
click at [764, 511] on li "Engagement Type" at bounding box center [784, 530] width 418 height 39
click at [765, 511] on input at bounding box center [852, 522] width 201 height 22
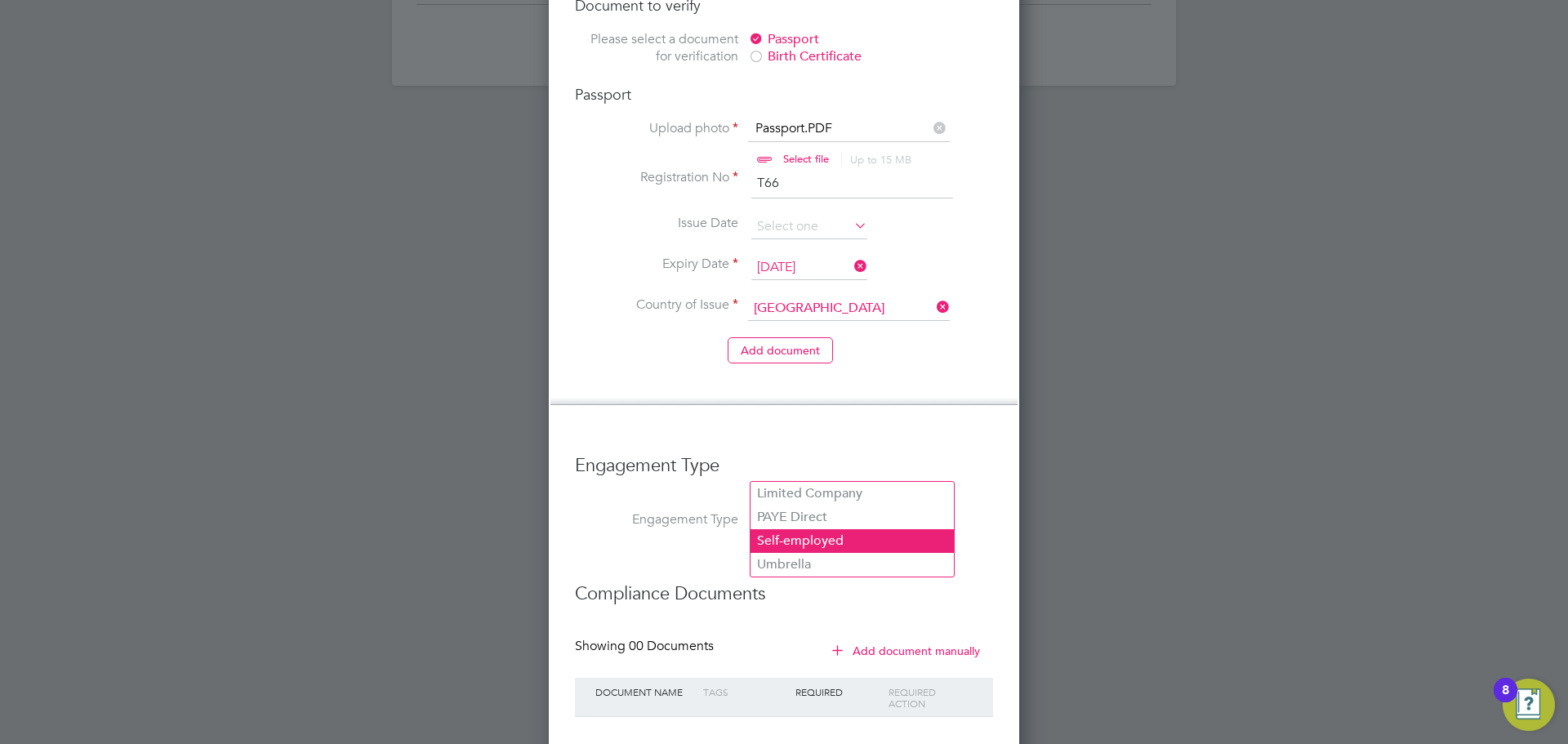
click at [852, 534] on li "Self-employed" at bounding box center [852, 541] width 203 height 23
type input "Self-employed"
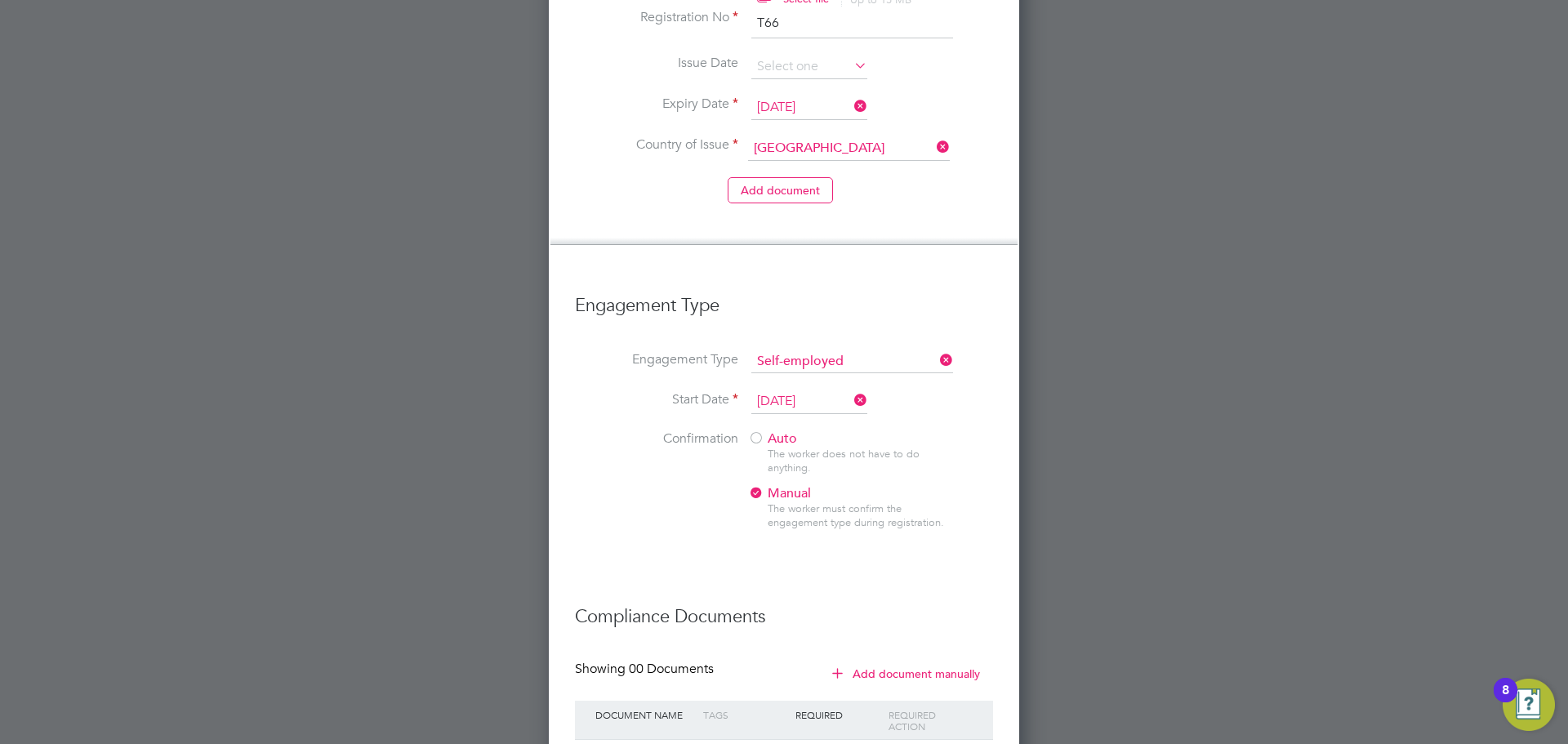
scroll to position [1471, 0]
click at [761, 428] on div at bounding box center [756, 436] width 17 height 17
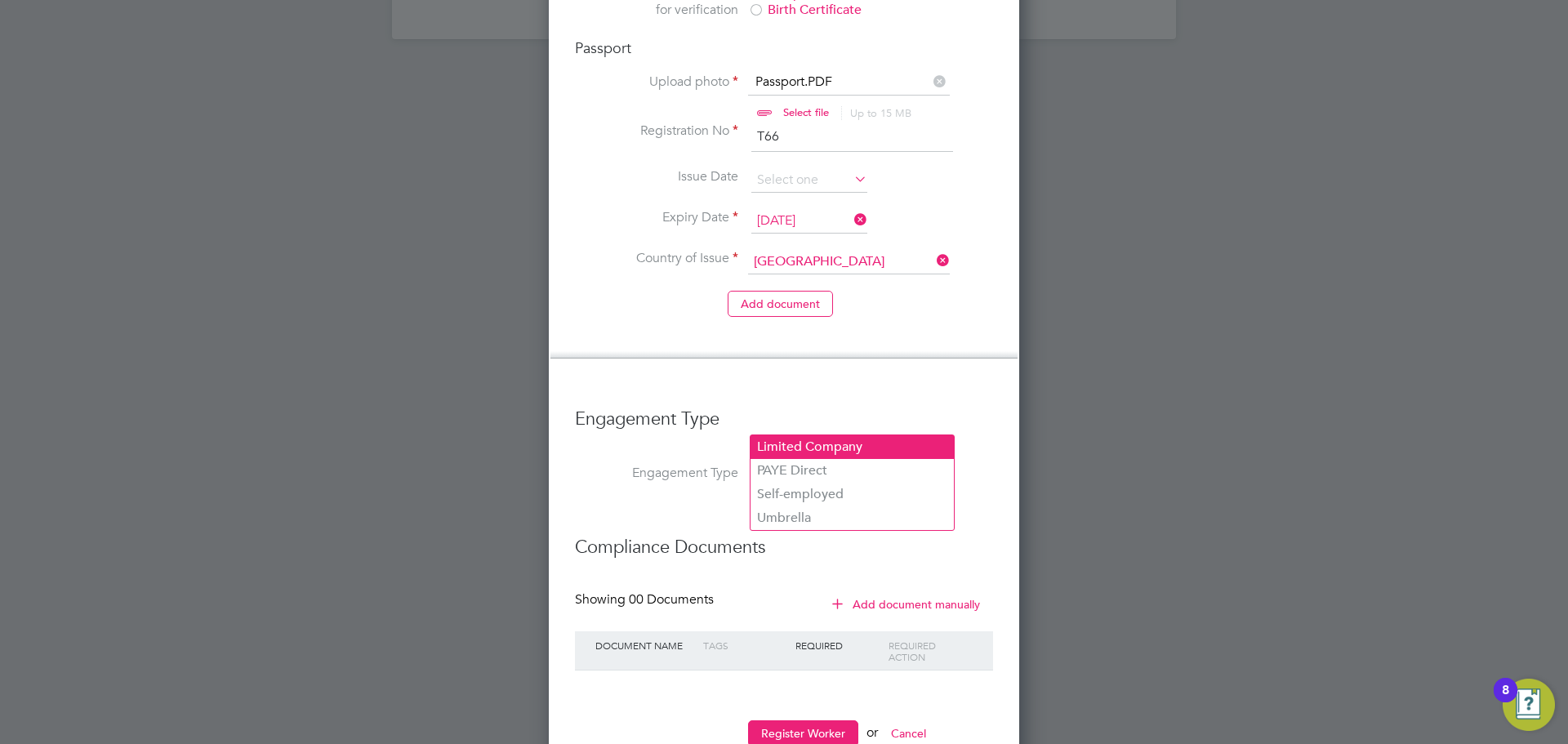
click at [845, 449] on li "Limited Company" at bounding box center [852, 447] width 203 height 23
type input "Limited Company"
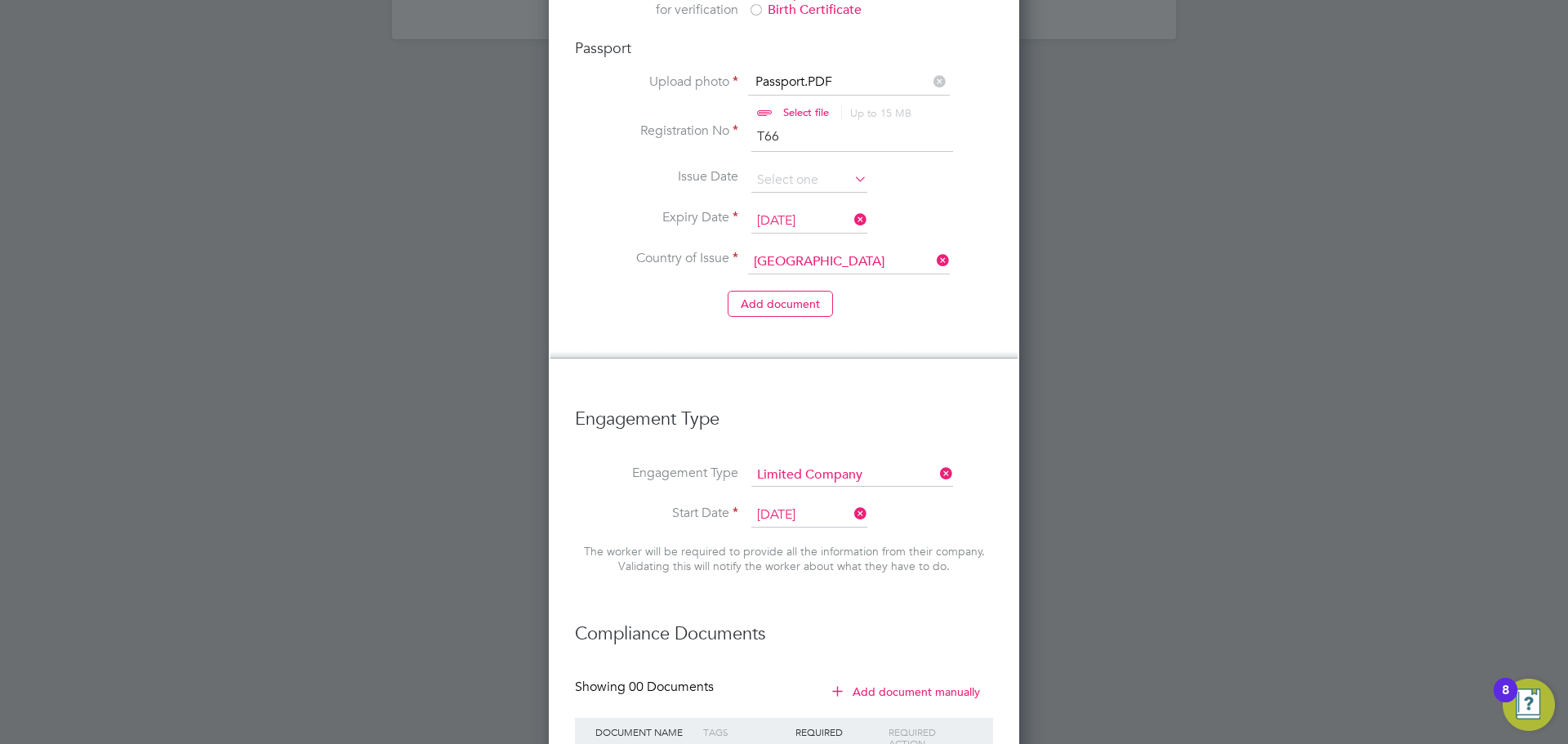
scroll to position [2123, 471]
click at [882, 464] on input at bounding box center [852, 475] width 201 height 22
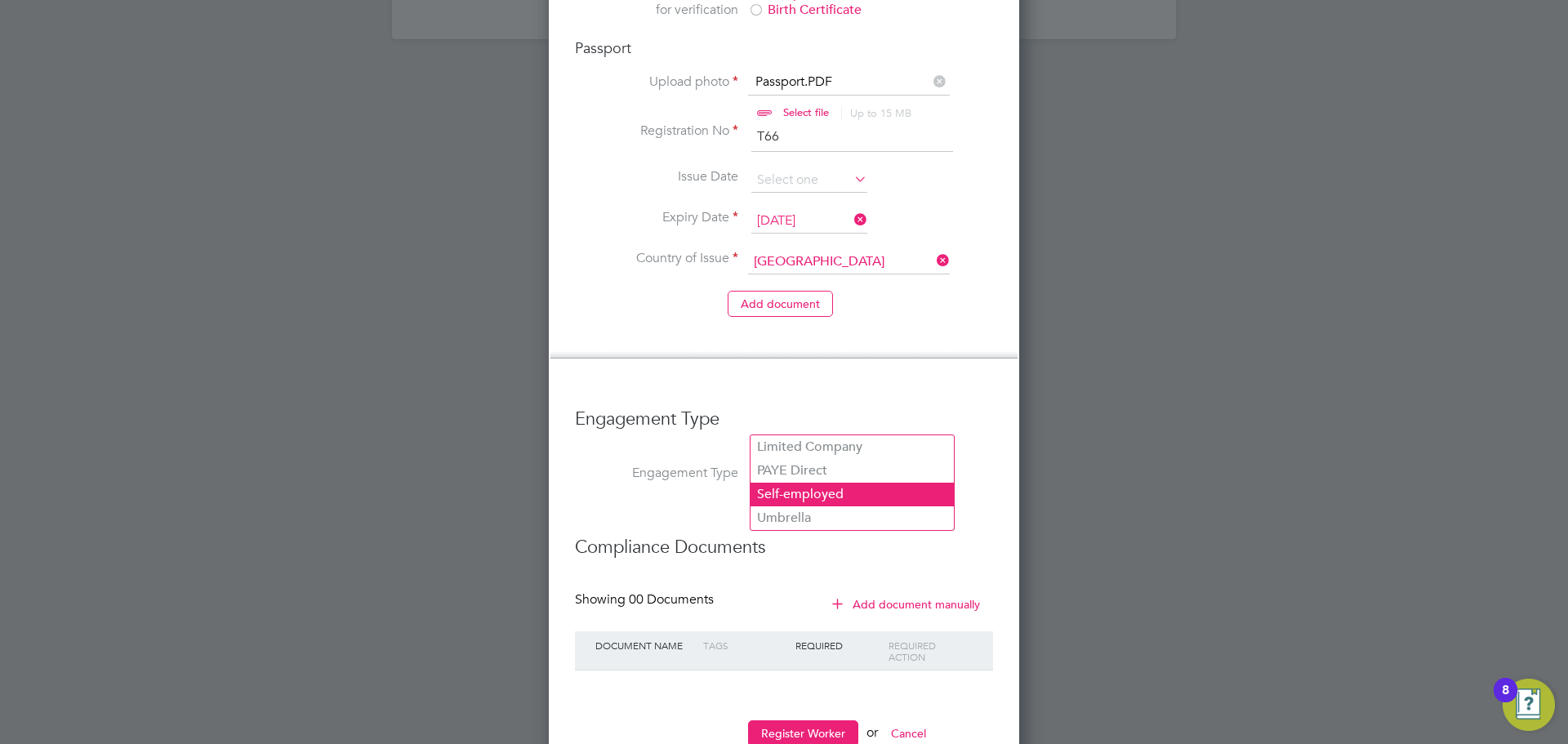
click at [872, 492] on li "Self-employed" at bounding box center [852, 494] width 203 height 23
type input "Self-employed"
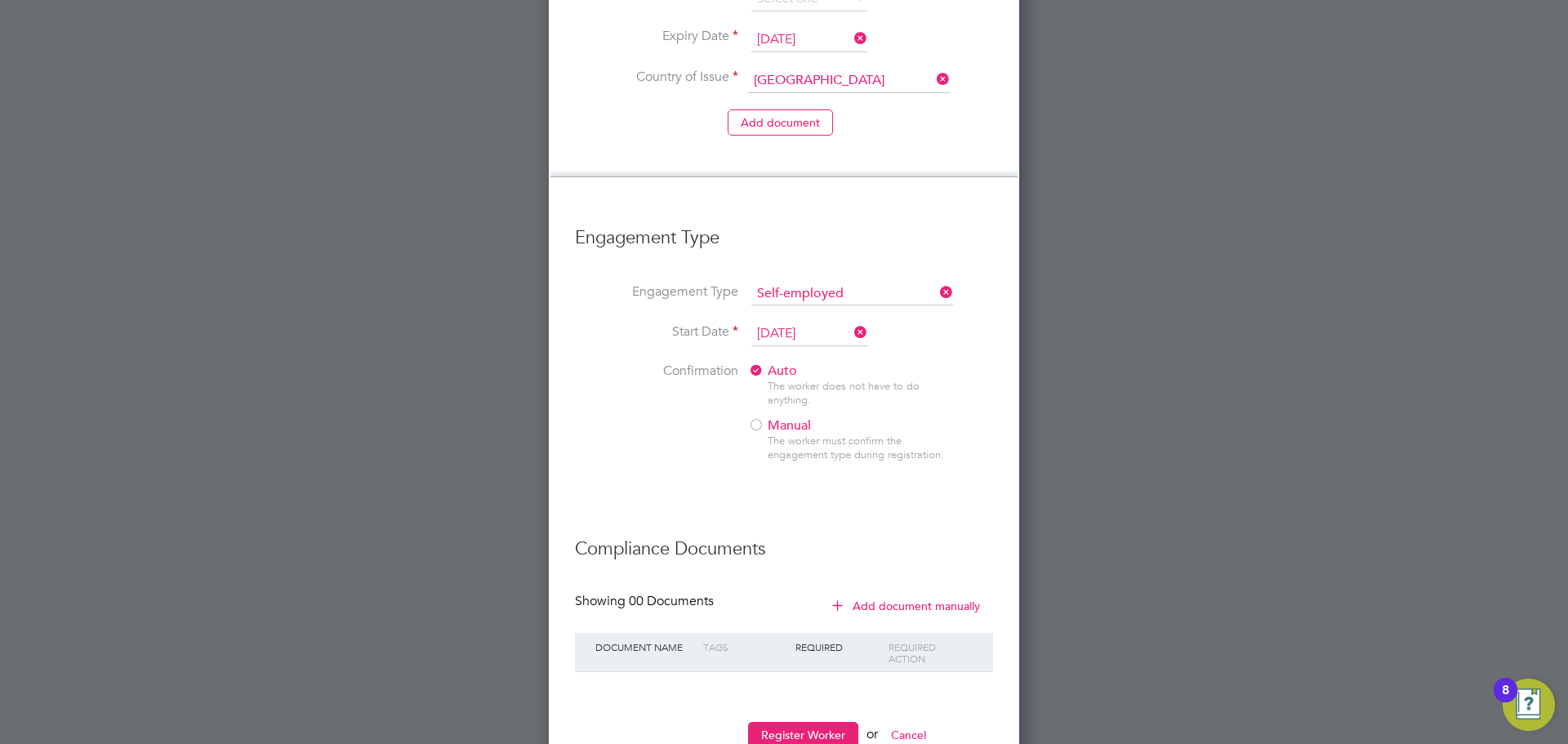
scroll to position [1536, 0]
click at [819, 721] on button "Register Worker" at bounding box center [803, 733] width 111 height 26
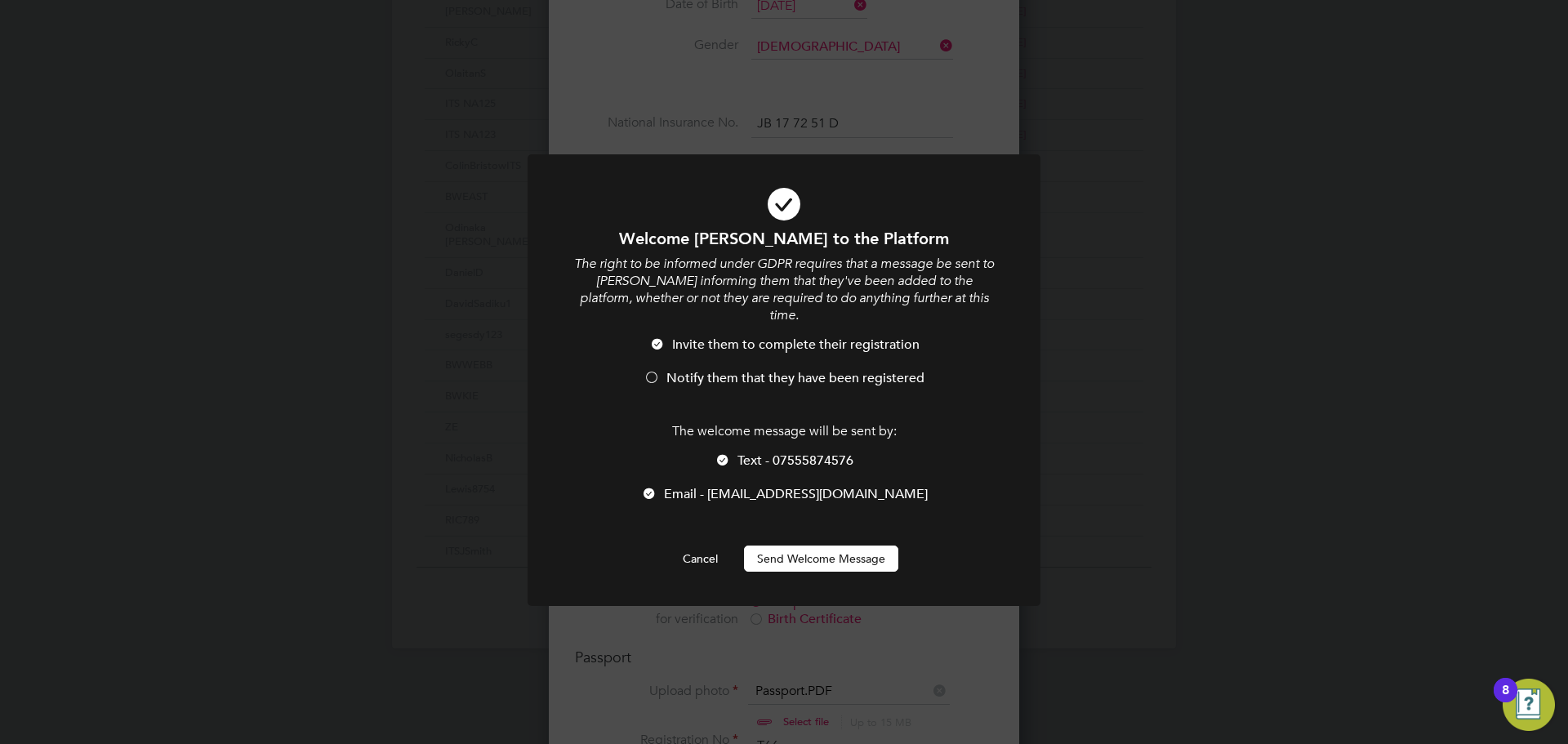
click at [714, 370] on span "Notify them that they have been registered" at bounding box center [795, 379] width 258 height 17
click at [779, 453] on span "Text - 07555874576" at bounding box center [794, 461] width 116 height 17
click at [786, 546] on button "Send Welcome Message" at bounding box center [821, 558] width 155 height 26
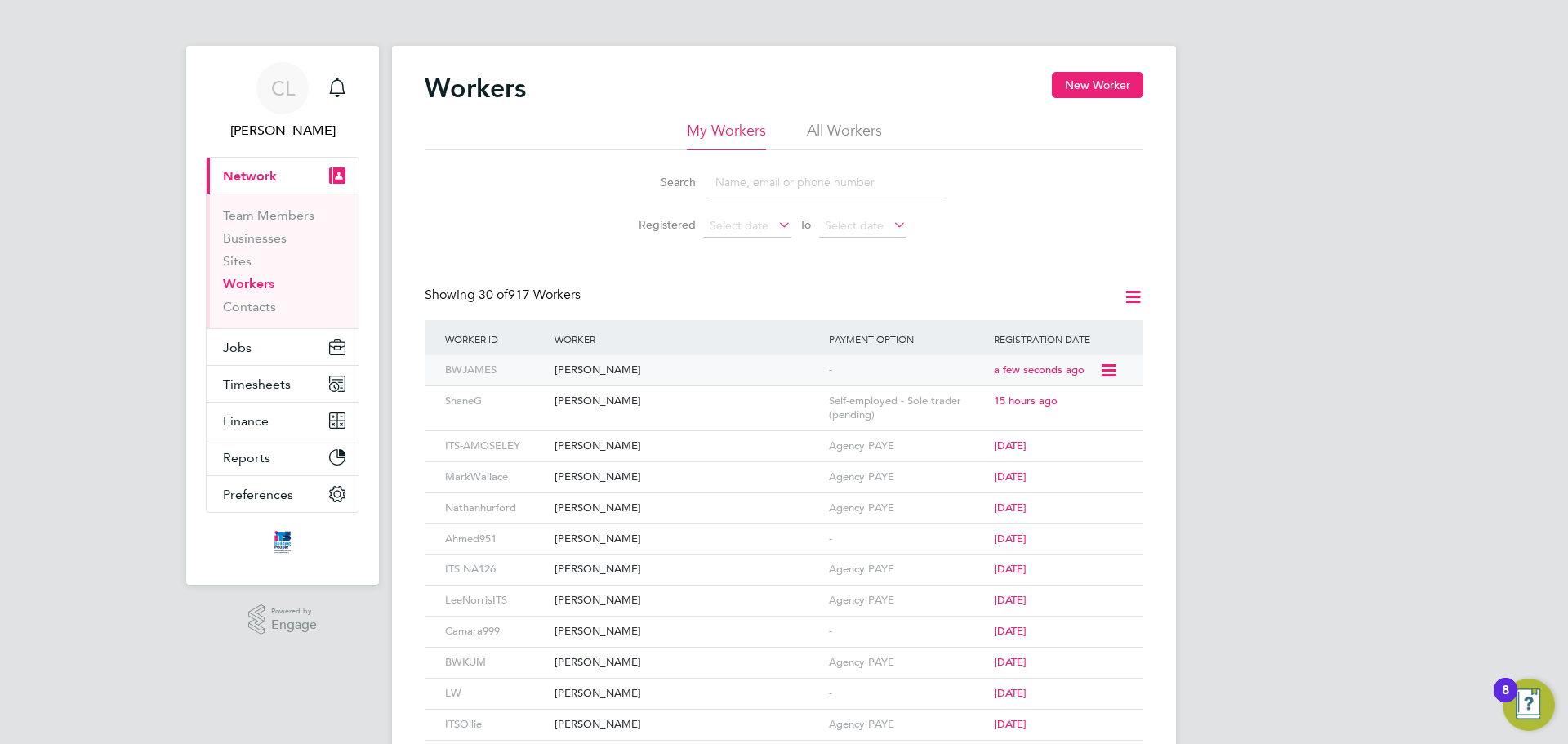
click at [705, 369] on div "[PERSON_NAME]" at bounding box center [688, 370] width 275 height 30
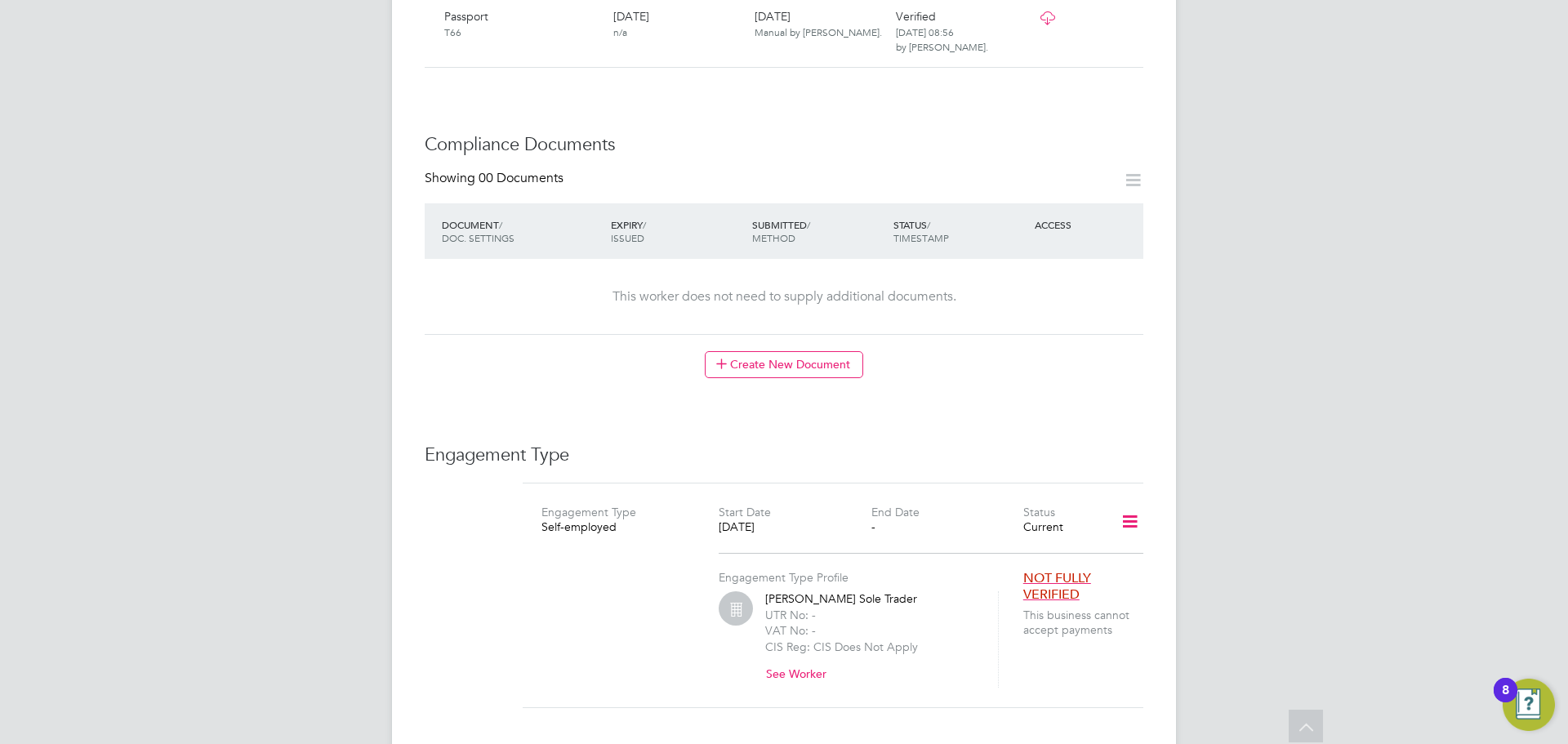
scroll to position [735, 0]
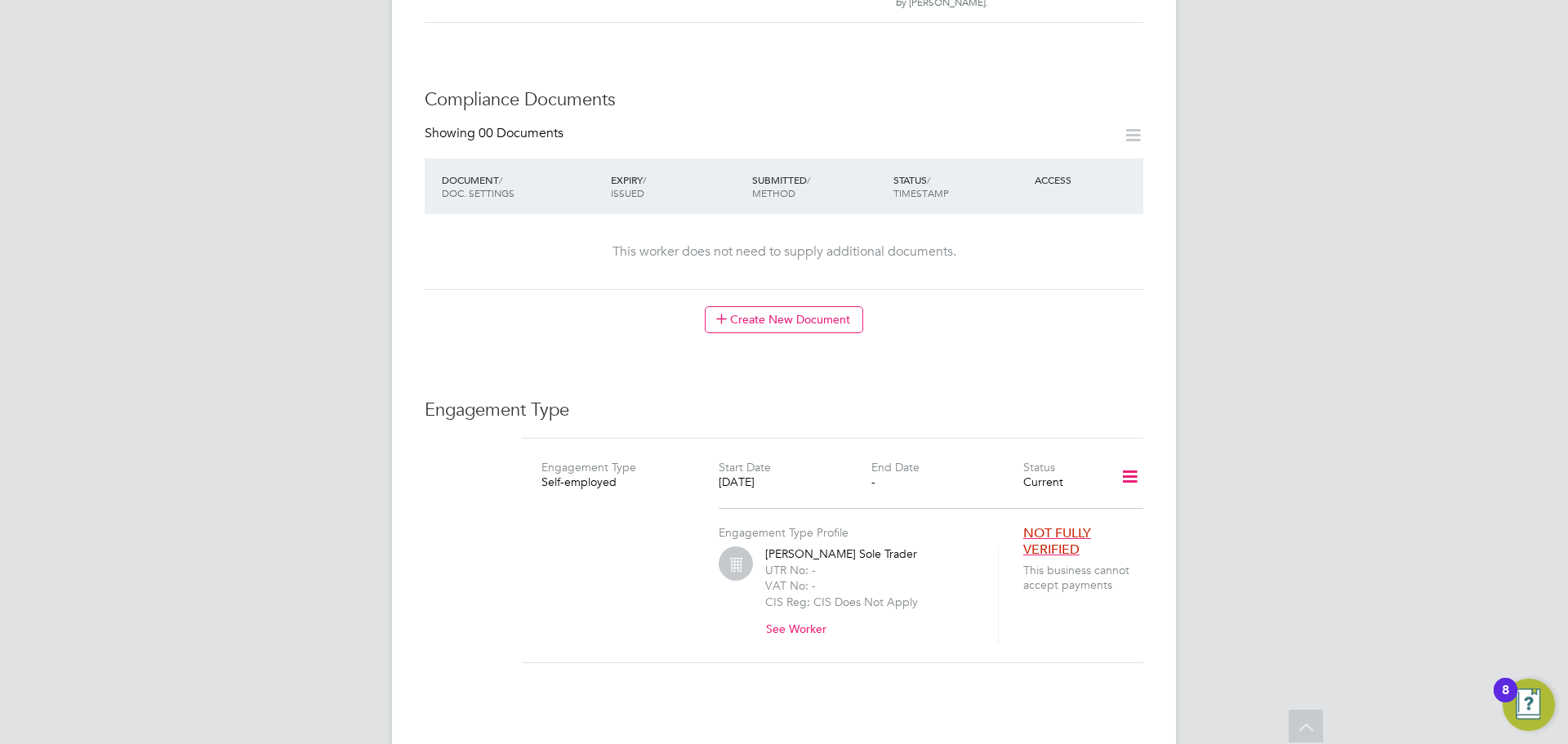
click at [1125, 459] on icon at bounding box center [1130, 477] width 28 height 37
click at [1008, 502] on li "Edit Engagement Type" at bounding box center [1044, 508] width 187 height 22
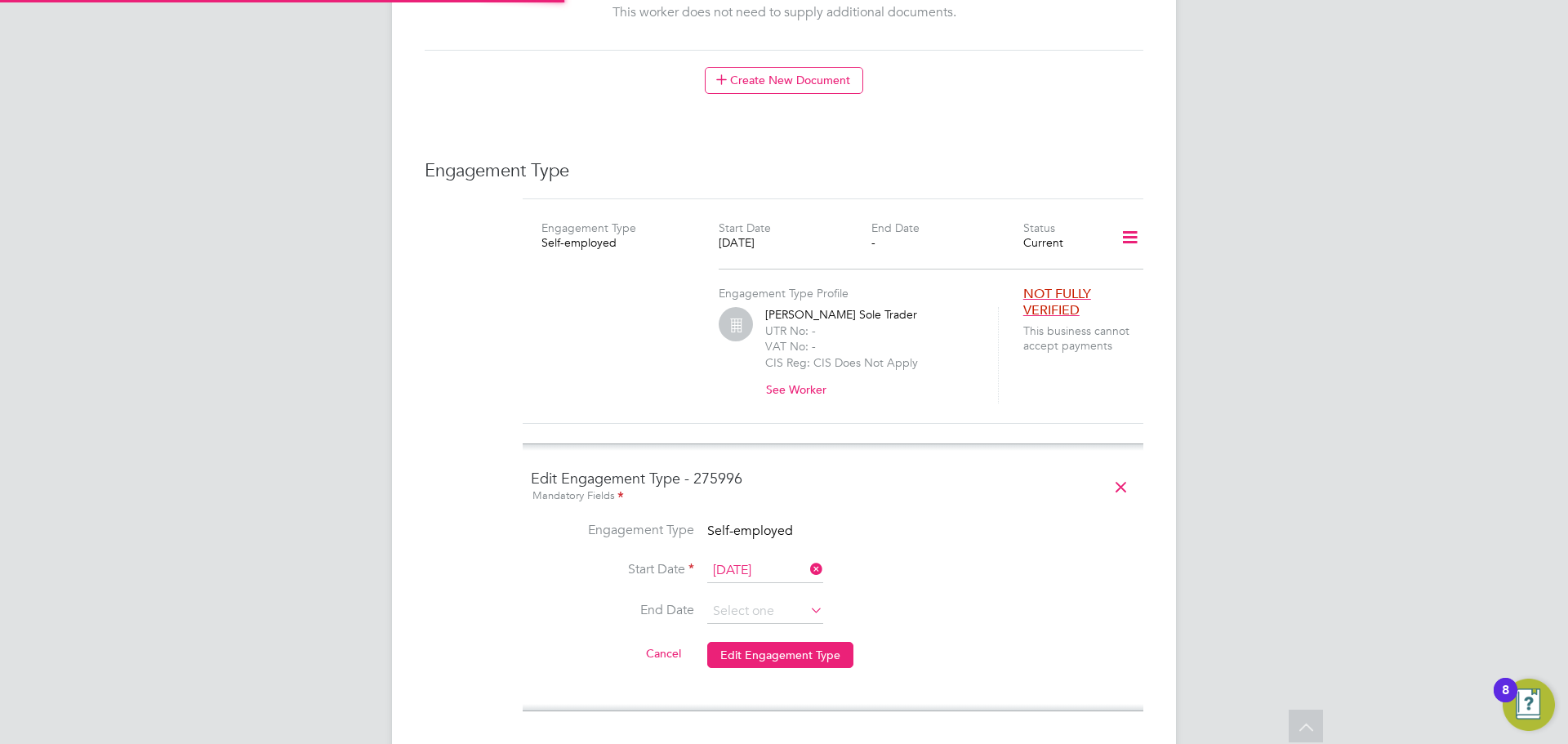
scroll to position [980, 0]
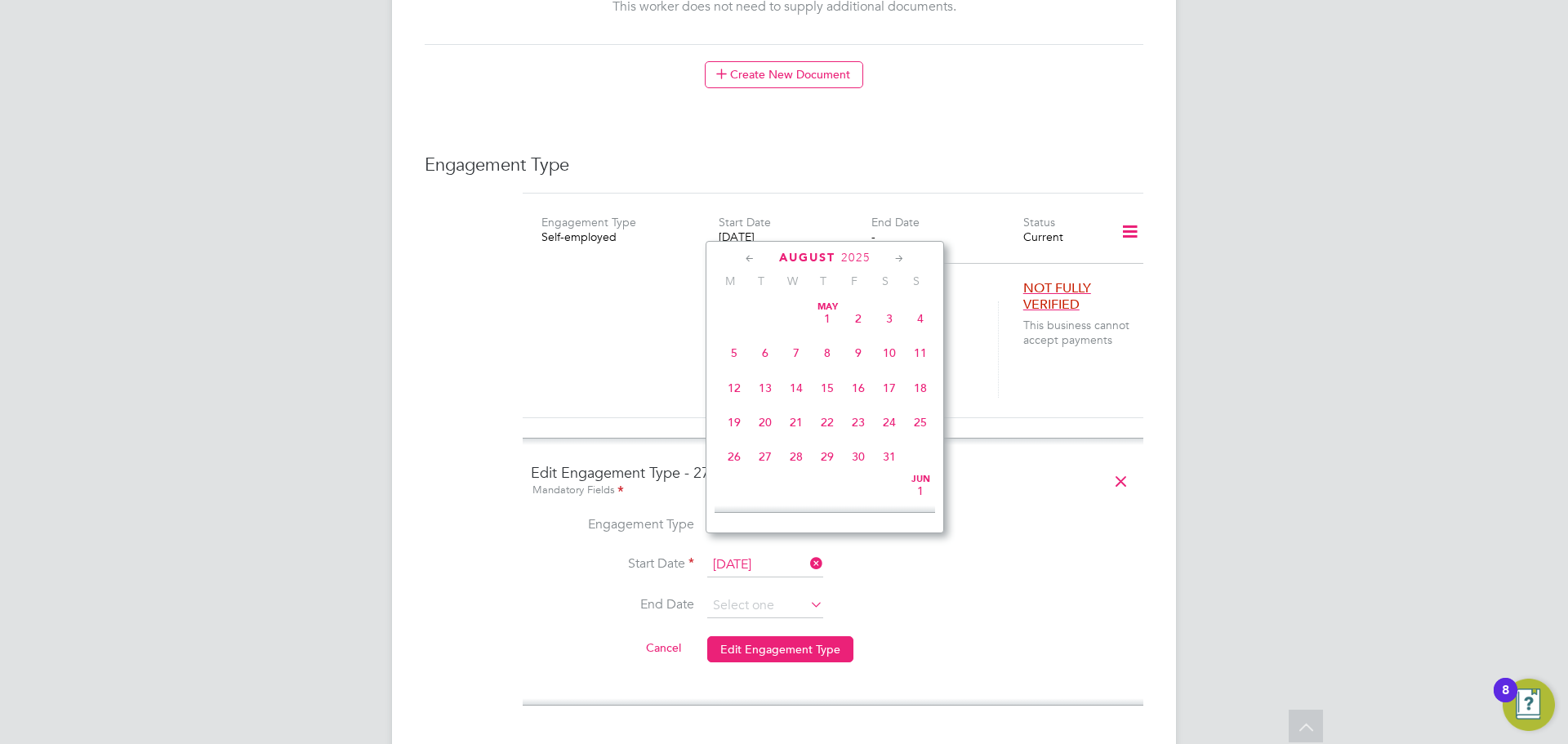
click at [779, 553] on input "[DATE]" at bounding box center [764, 565] width 116 height 24
click at [759, 387] on span "26" at bounding box center [764, 371] width 31 height 31
type input "[DATE]"
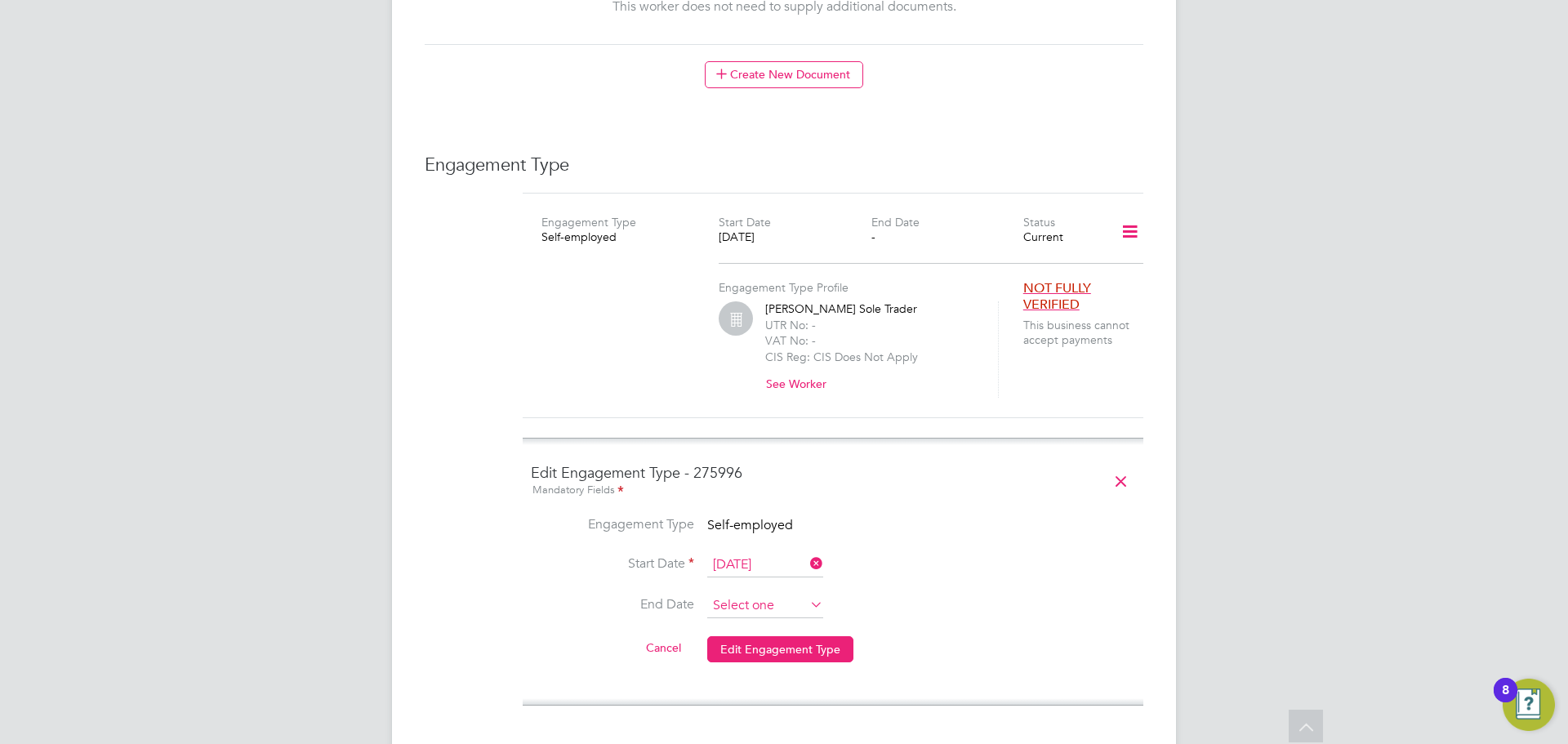
click at [773, 595] on input at bounding box center [764, 606] width 116 height 24
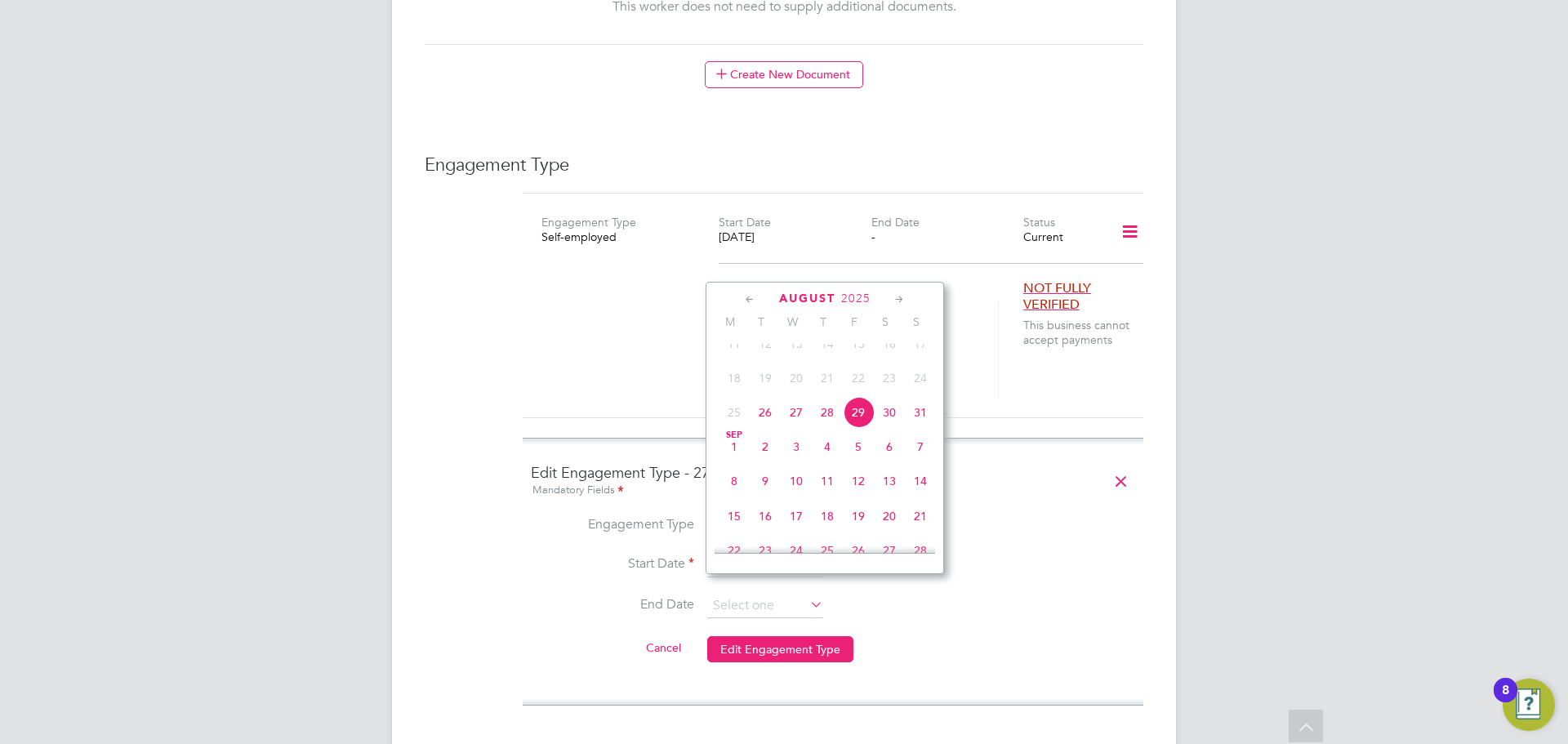
click at [858, 427] on span "29" at bounding box center [858, 412] width 31 height 31
type input "[DATE]"
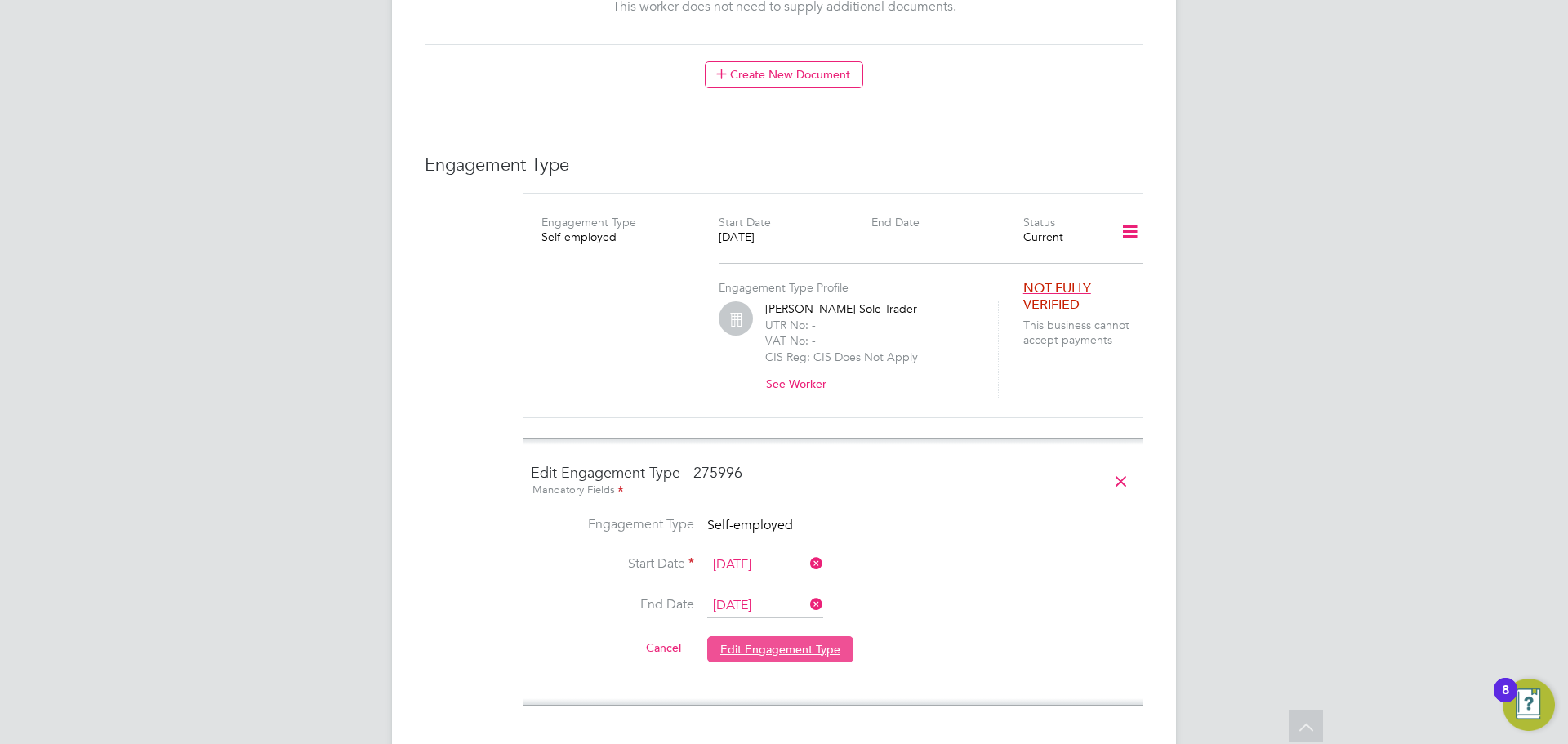
click at [828, 637] on button "Edit Engagement Type" at bounding box center [780, 649] width 146 height 26
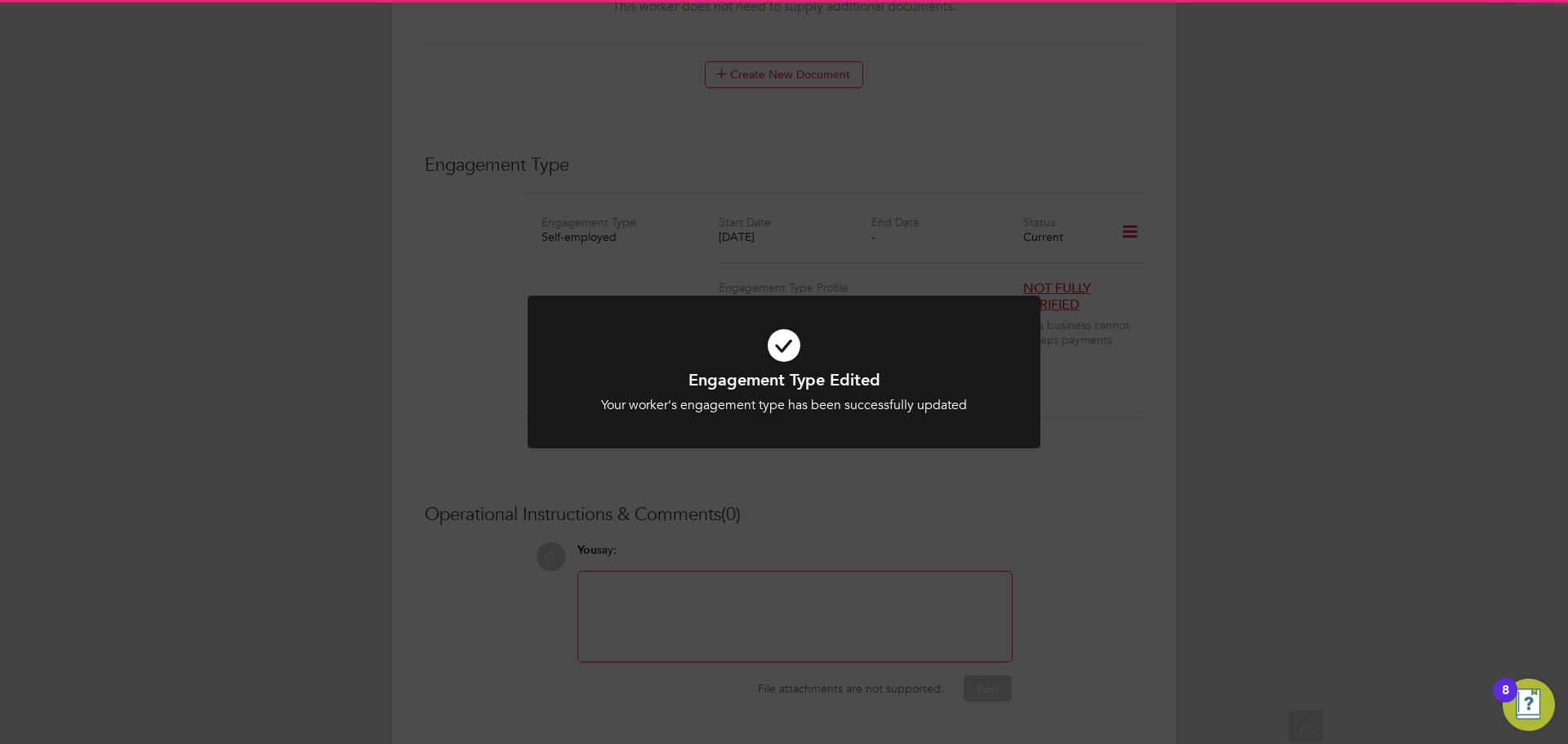
click at [941, 409] on div "Your worker's engagement type has been successfully updated" at bounding box center [784, 405] width 424 height 17
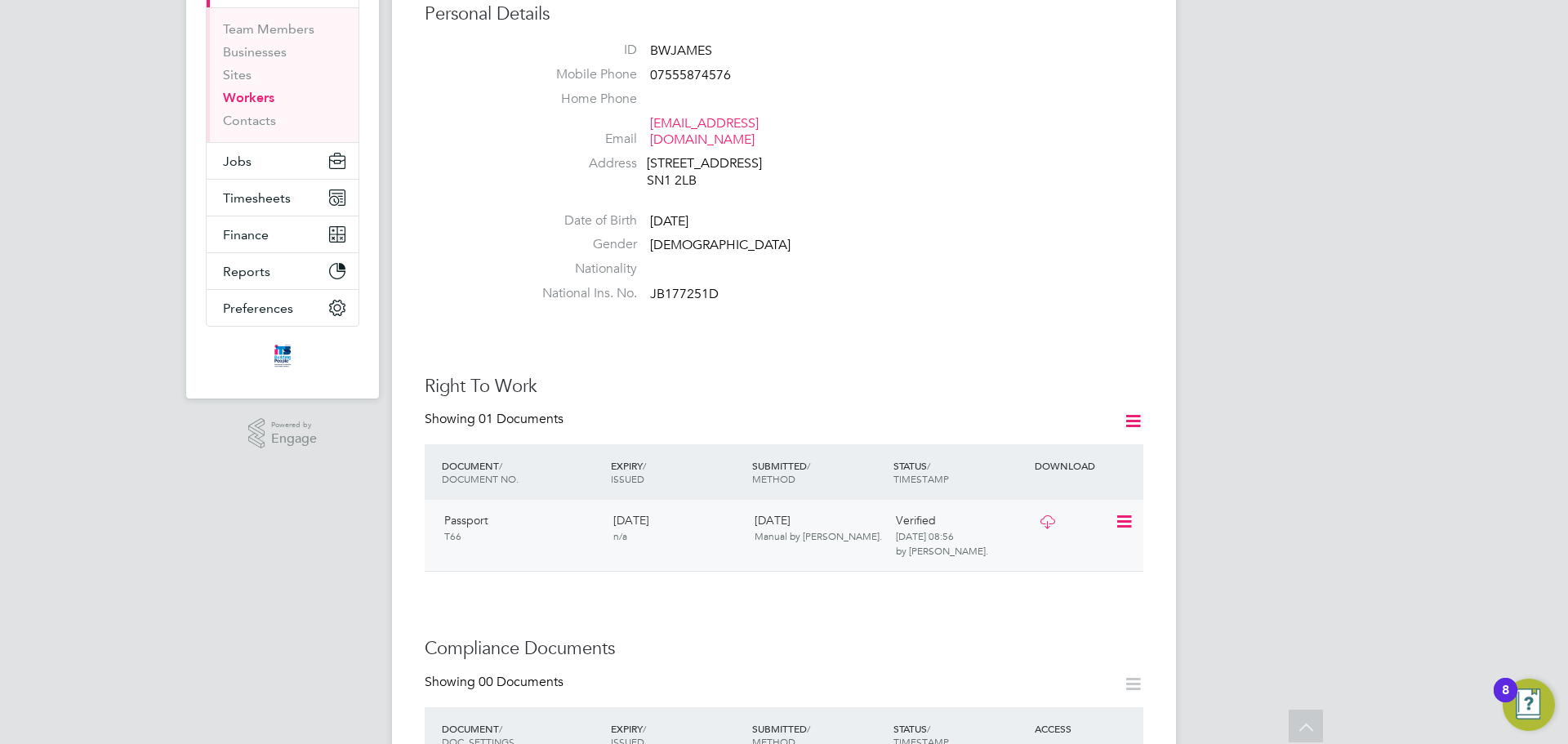
scroll to position [513, 0]
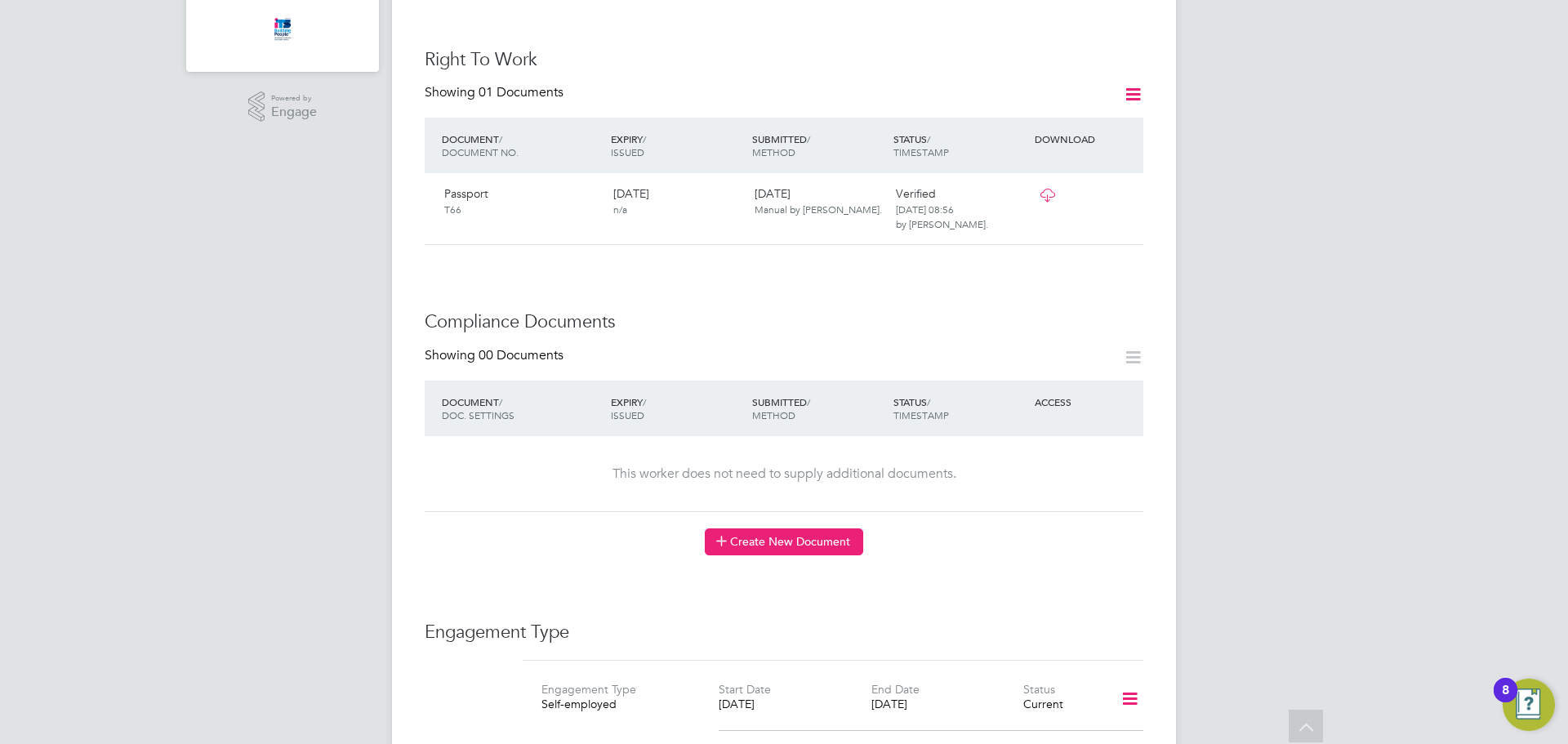
click at [774, 528] on button "Create New Document" at bounding box center [784, 541] width 158 height 26
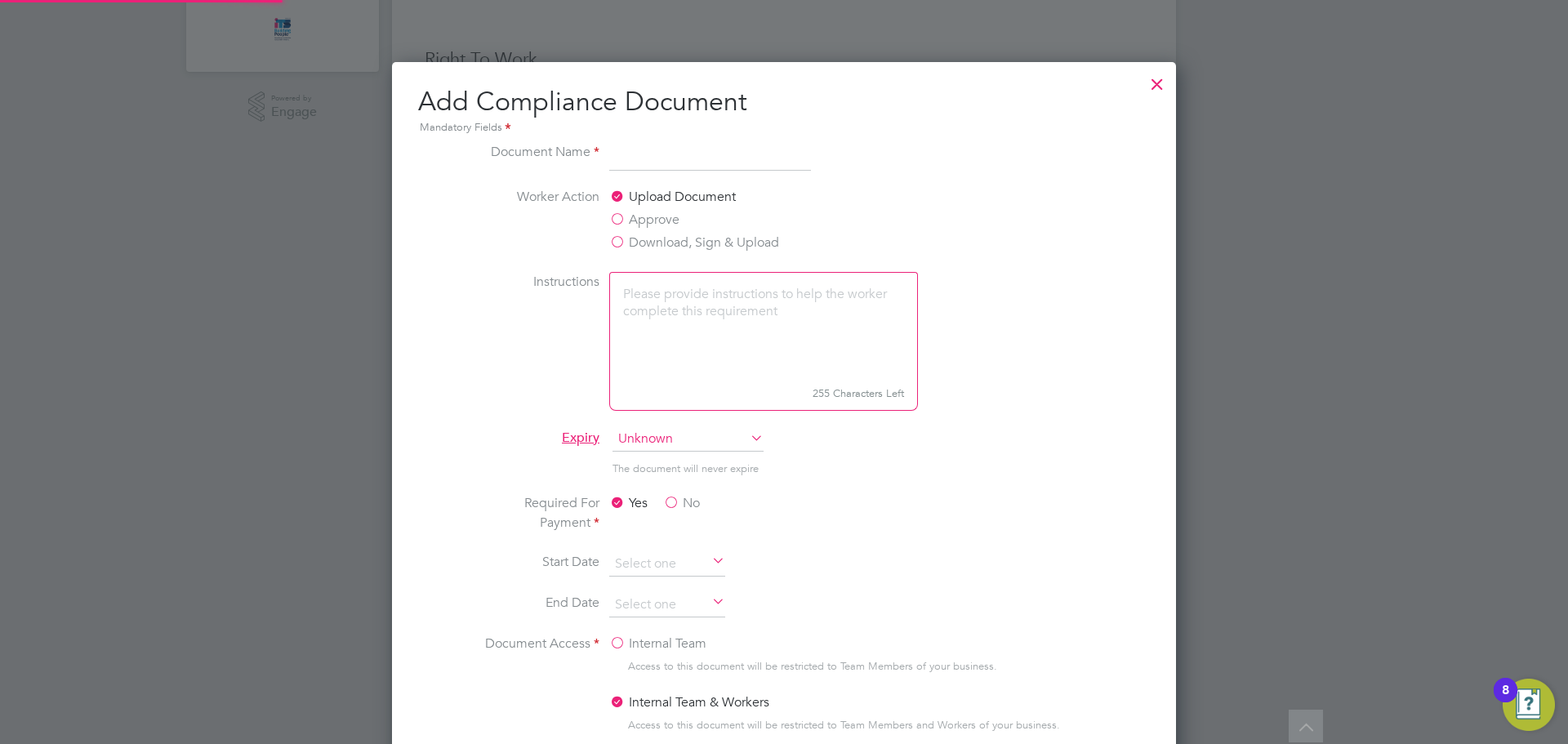
scroll to position [858, 784]
click at [625, 216] on label "Approve" at bounding box center [644, 220] width 70 height 20
click at [0, 0] on input "Approve" at bounding box center [0, 0] width 0 height 0
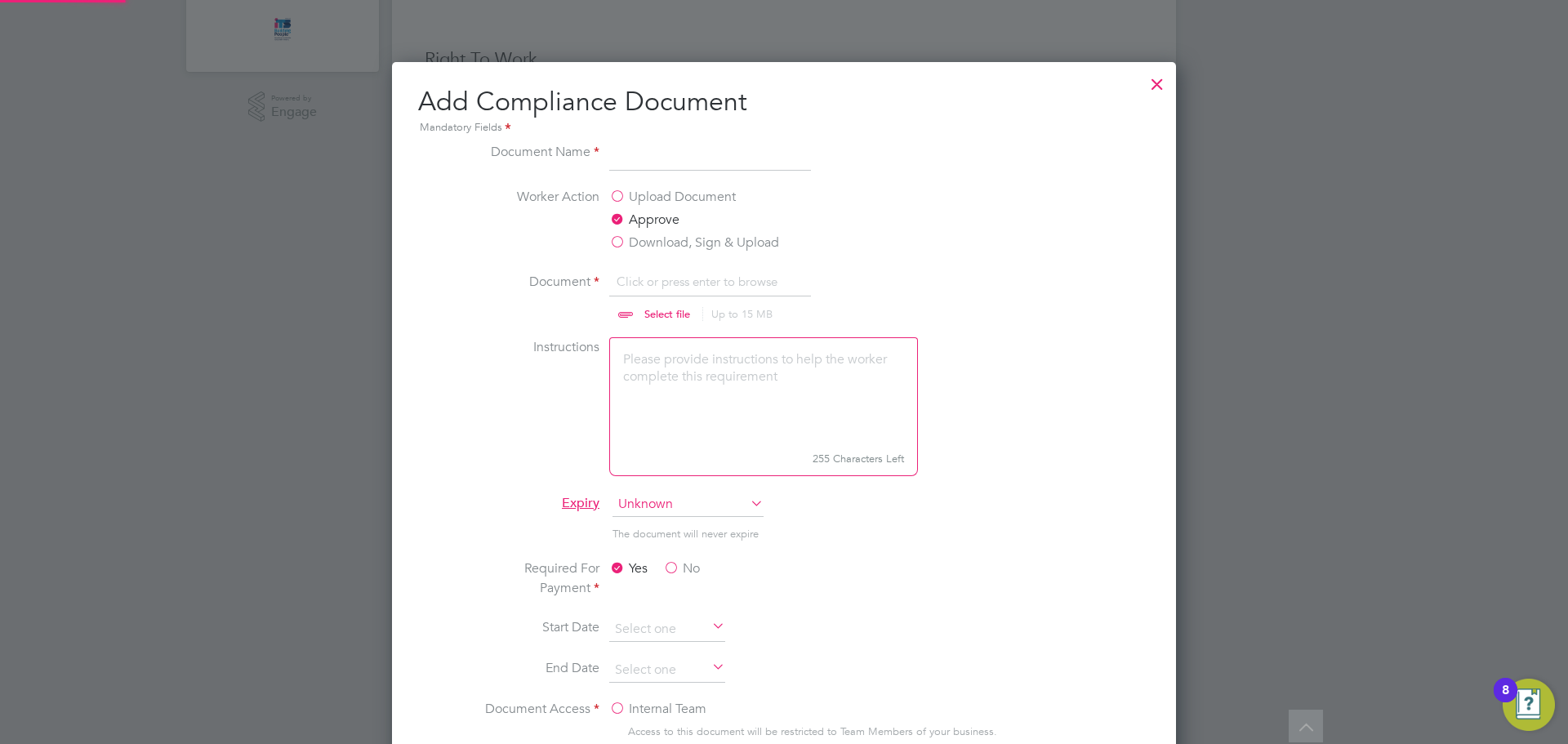
scroll to position [24, 202]
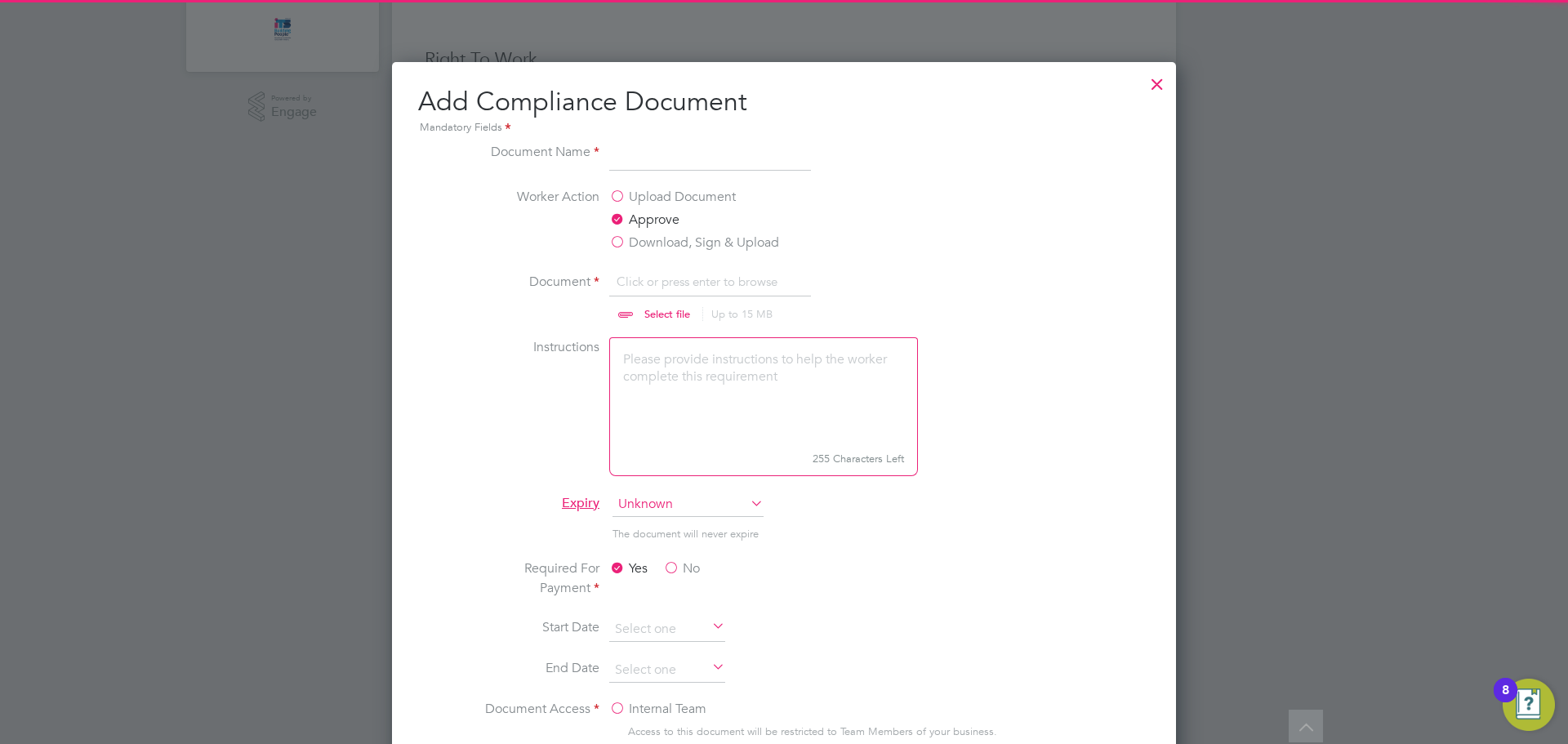
click at [670, 312] on input "file" at bounding box center [683, 296] width 256 height 49
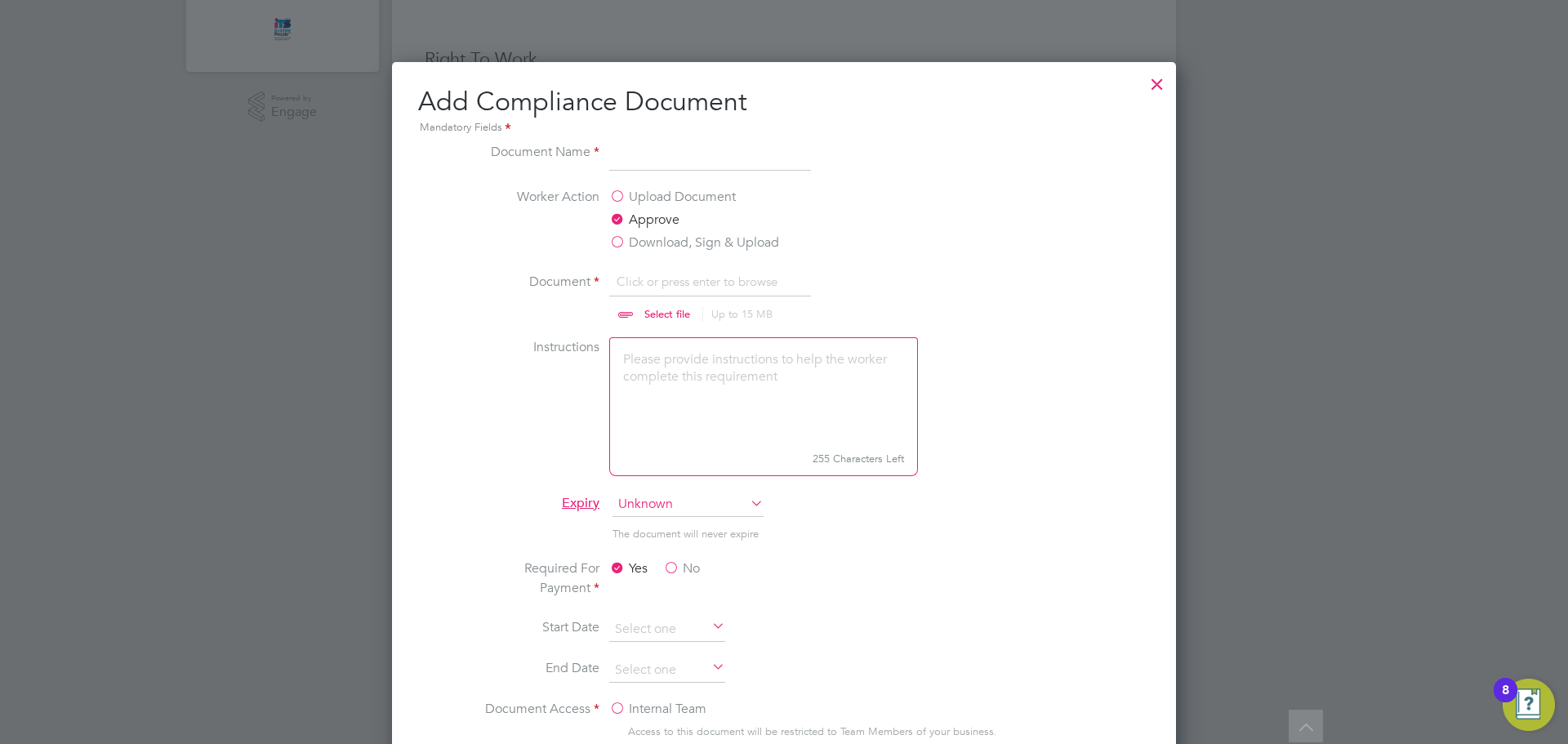
type input "C:\fakepath\CITB CHECK.JPG"
click at [639, 164] on input at bounding box center [710, 156] width 201 height 29
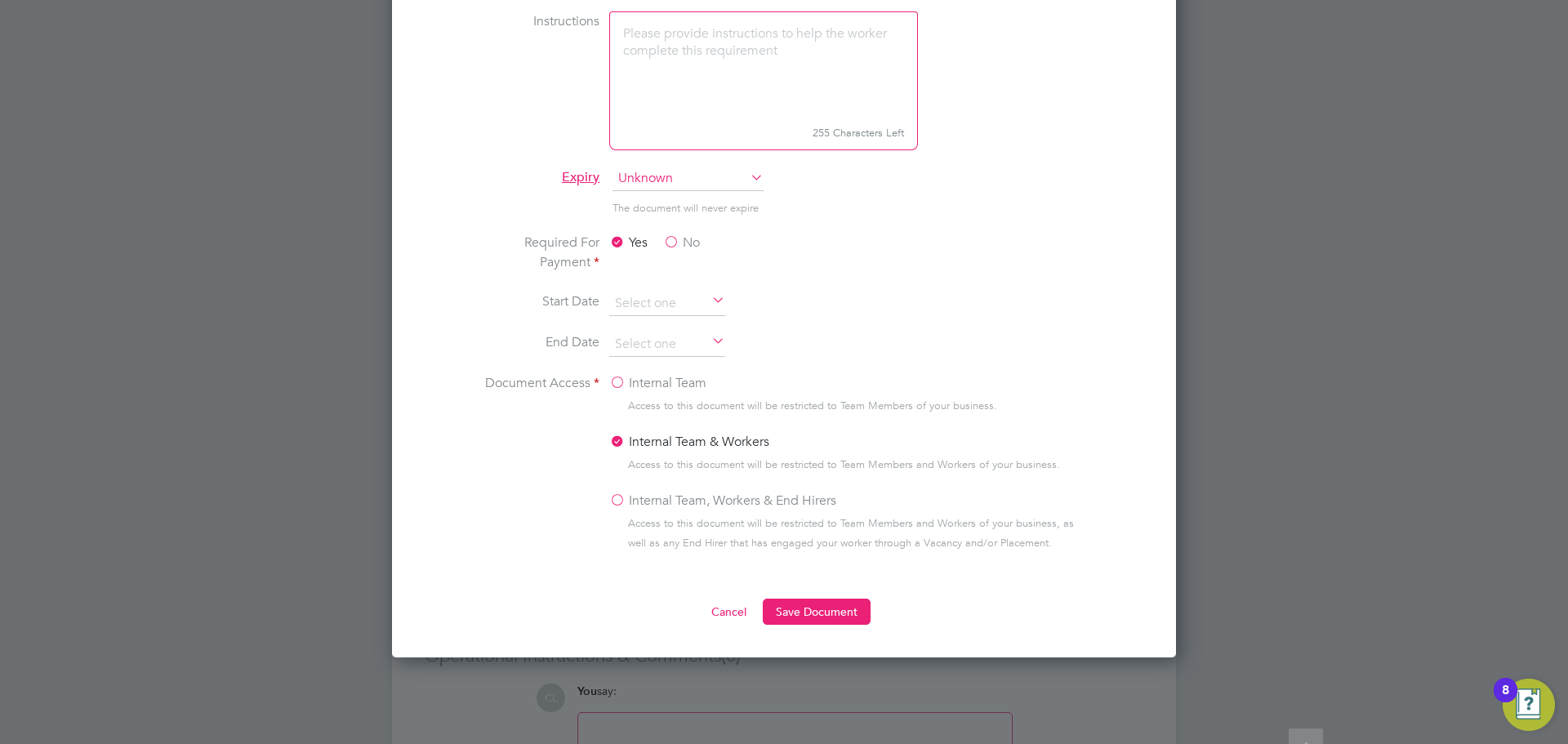
scroll to position [840, 0]
type input "CITB CPCS CHECK"
click at [669, 248] on label "No" at bounding box center [681, 242] width 37 height 20
click at [0, 0] on input "No" at bounding box center [0, 0] width 0 height 0
click at [672, 507] on label "Internal Team, Workers & End Hirers" at bounding box center [722, 500] width 227 height 20
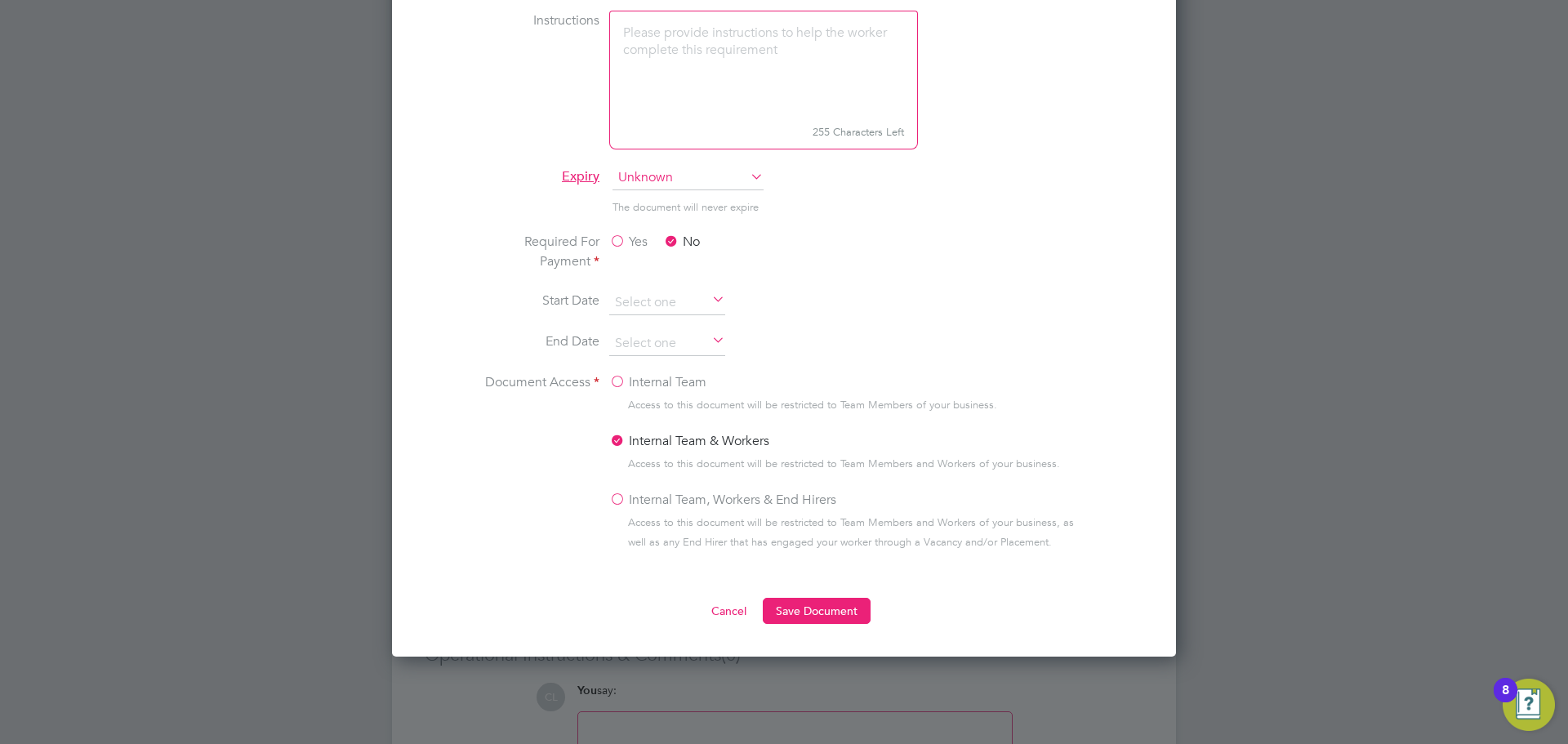
click at [0, 0] on input "Internal Team, Workers & End Hirers" at bounding box center [0, 0] width 0 height 0
click at [824, 613] on button "Save Document" at bounding box center [817, 611] width 108 height 26
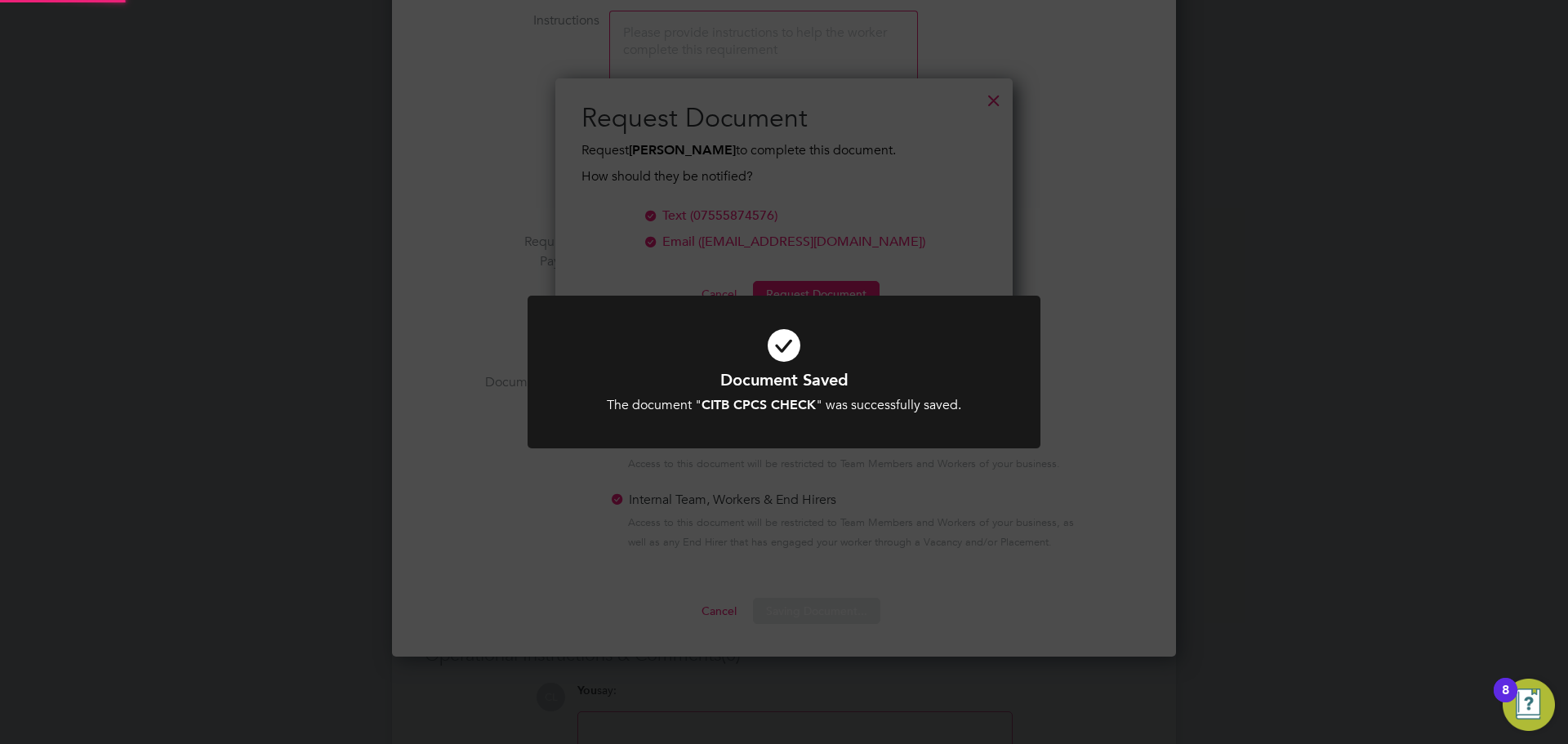
scroll to position [262, 458]
click at [821, 422] on div at bounding box center [784, 372] width 512 height 153
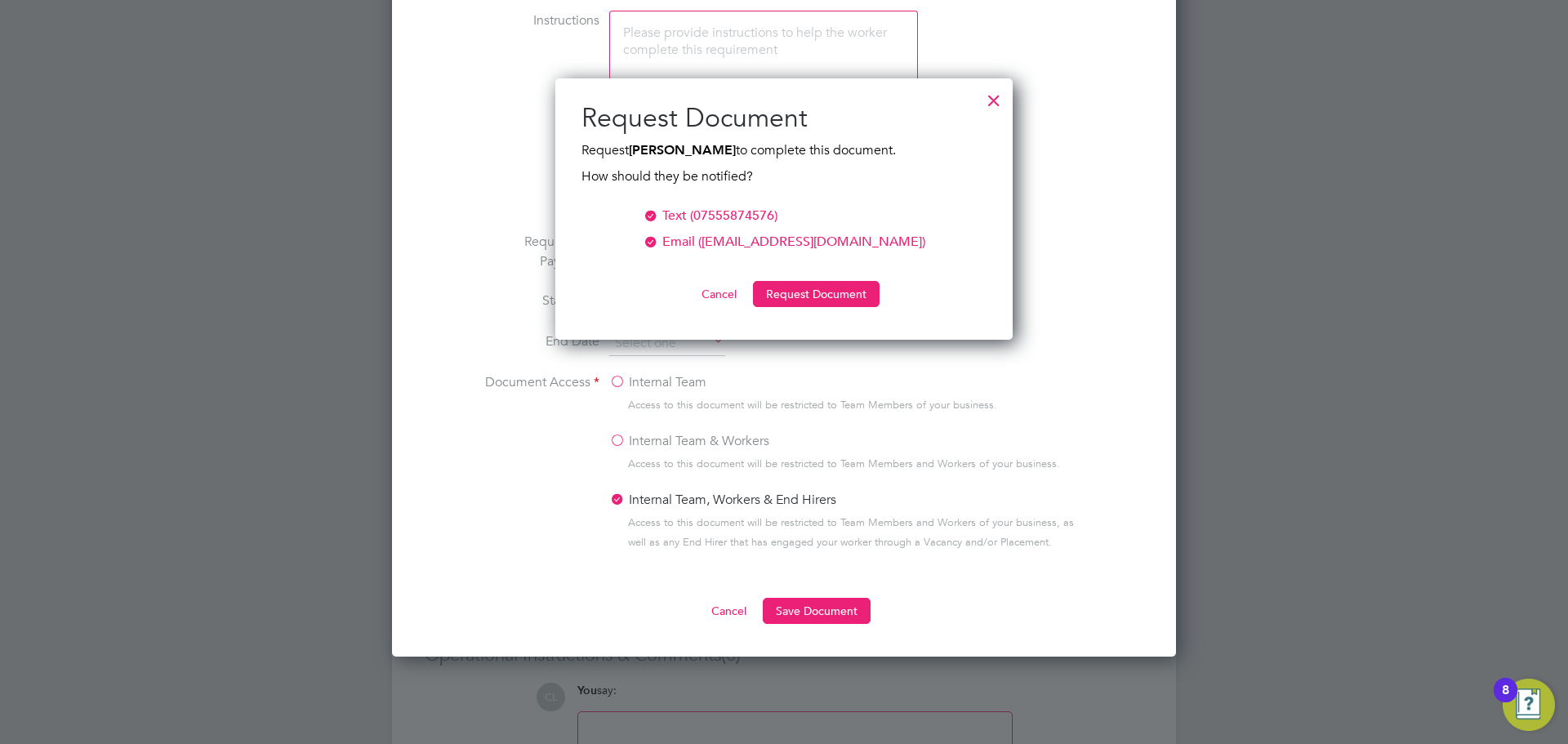
click at [723, 216] on div "Text (07555874576)" at bounding box center [720, 216] width 115 height 20
click at [794, 288] on button "Request Document" at bounding box center [816, 294] width 126 height 26
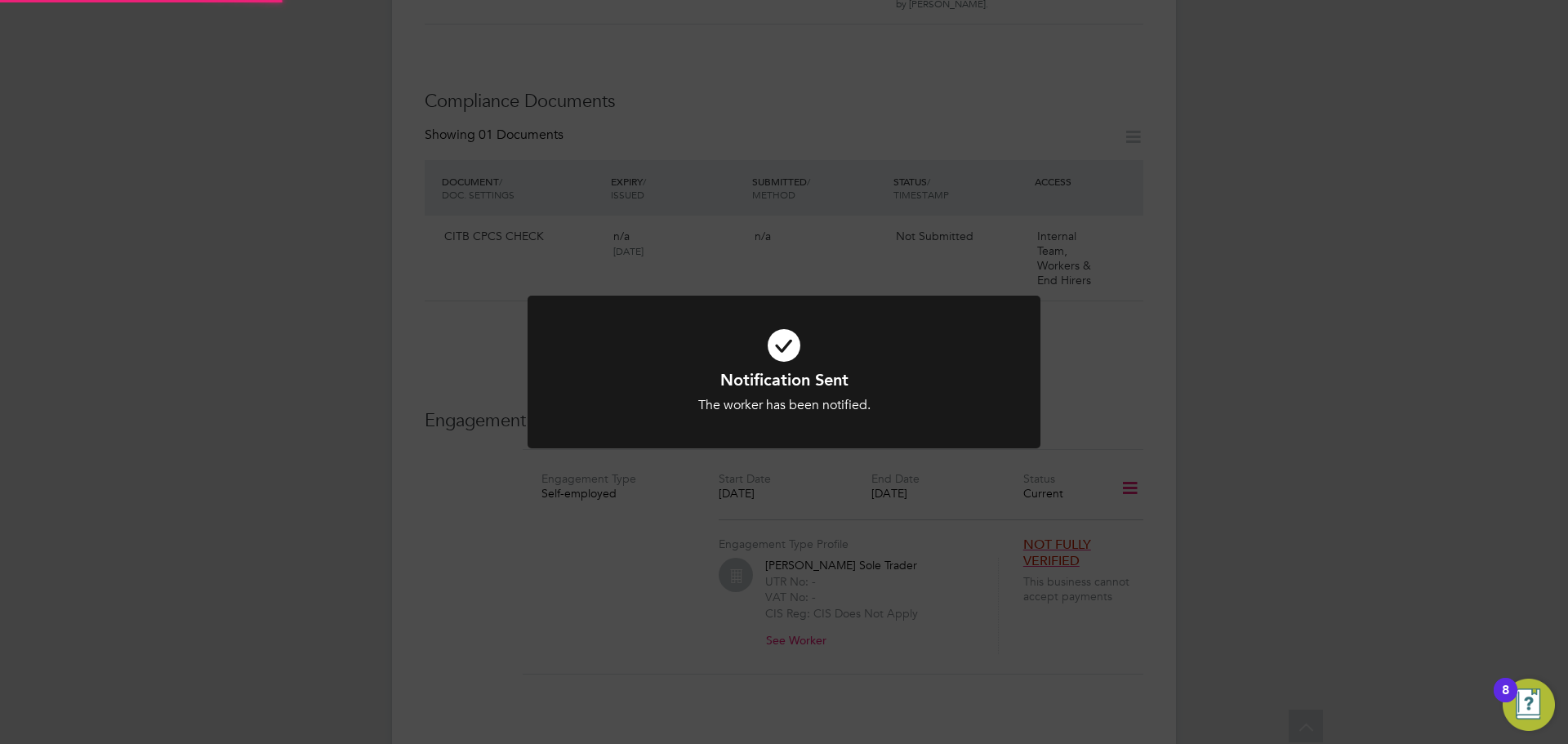
click at [957, 330] on icon at bounding box center [784, 345] width 424 height 64
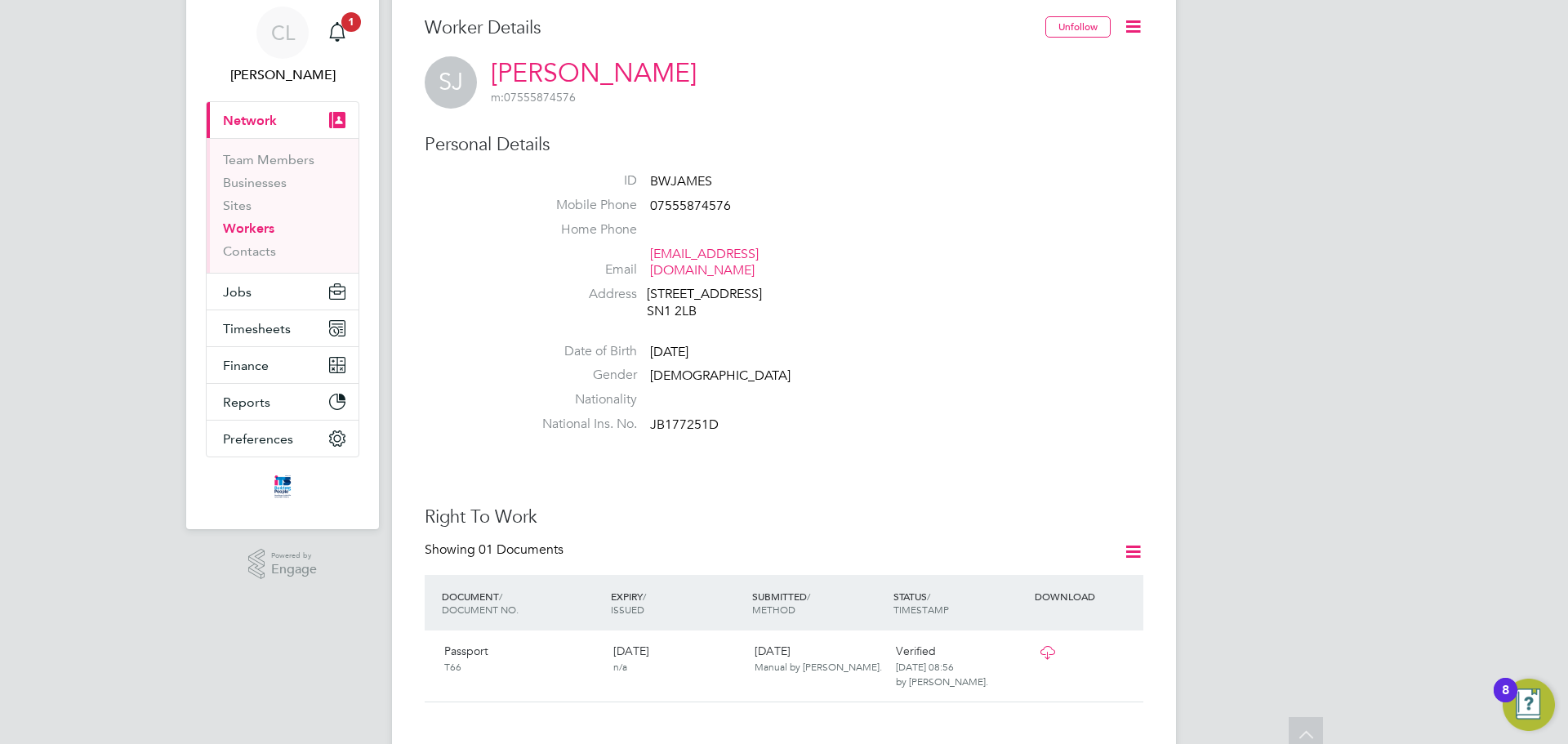
scroll to position [0, 0]
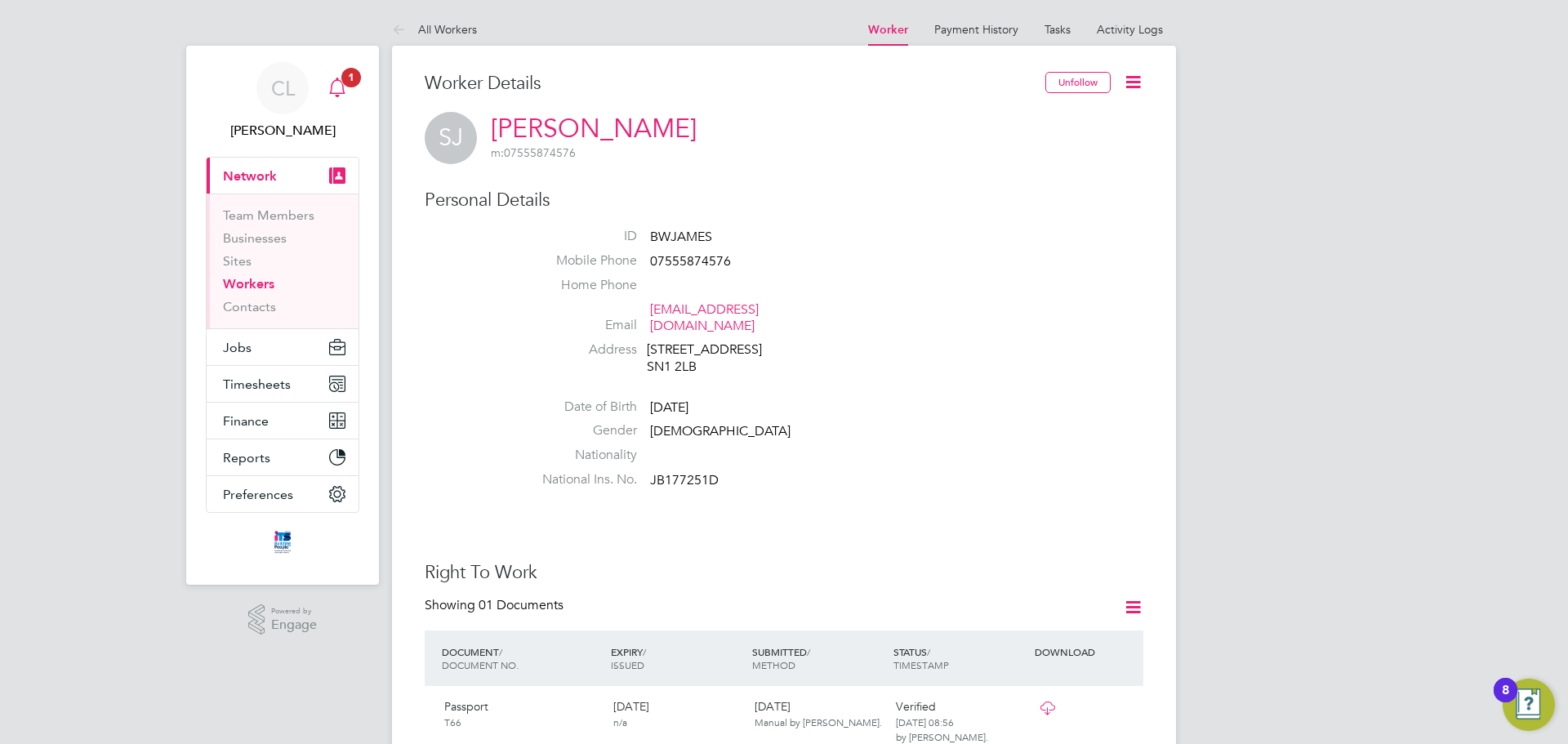
drag, startPoint x: 310, startPoint y: 79, endPoint x: 324, endPoint y: 80, distance: 14.0
click at [310, 80] on link "CL [PERSON_NAME]" at bounding box center [282, 102] width 154 height 78
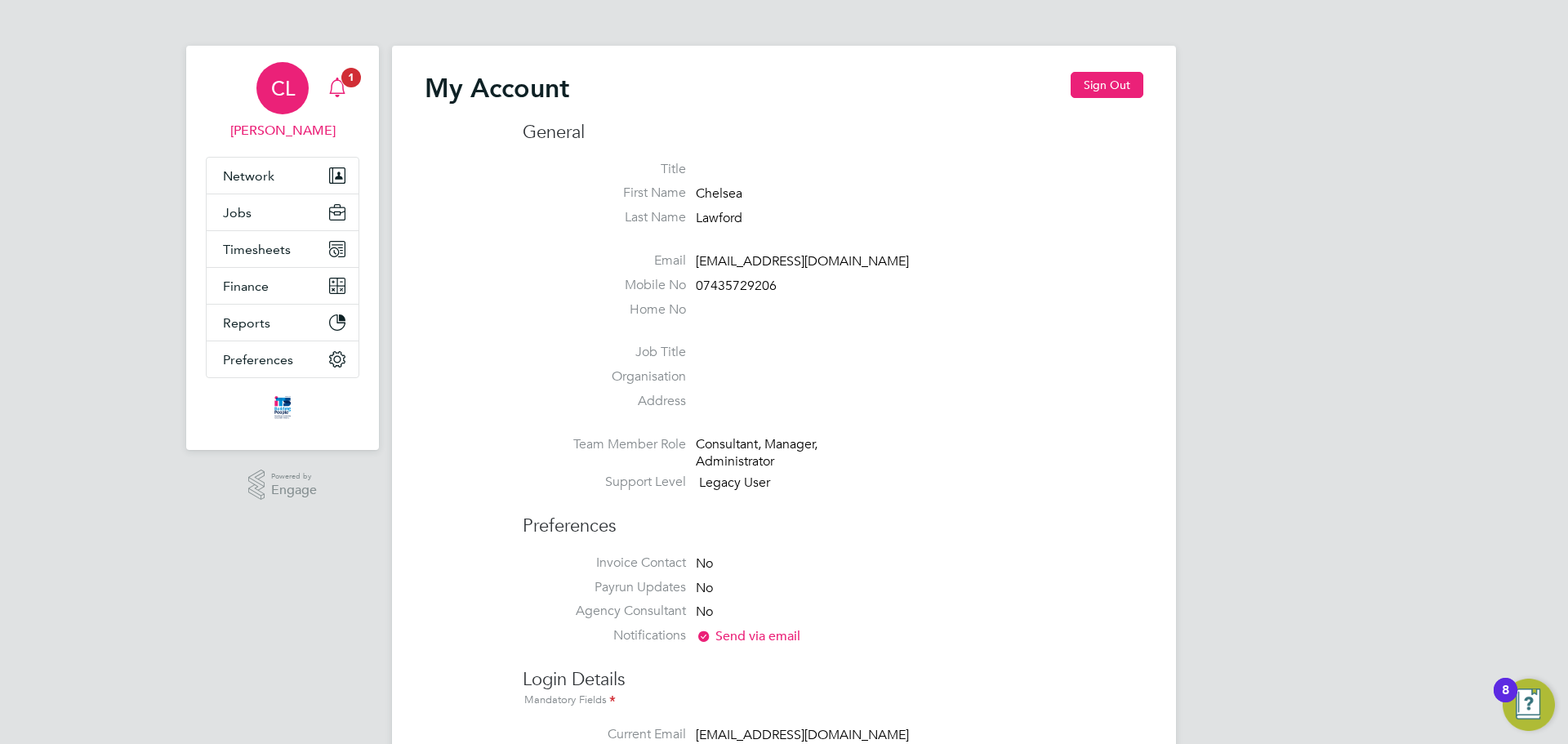
click at [343, 88] on icon "Main navigation" at bounding box center [338, 87] width 20 height 20
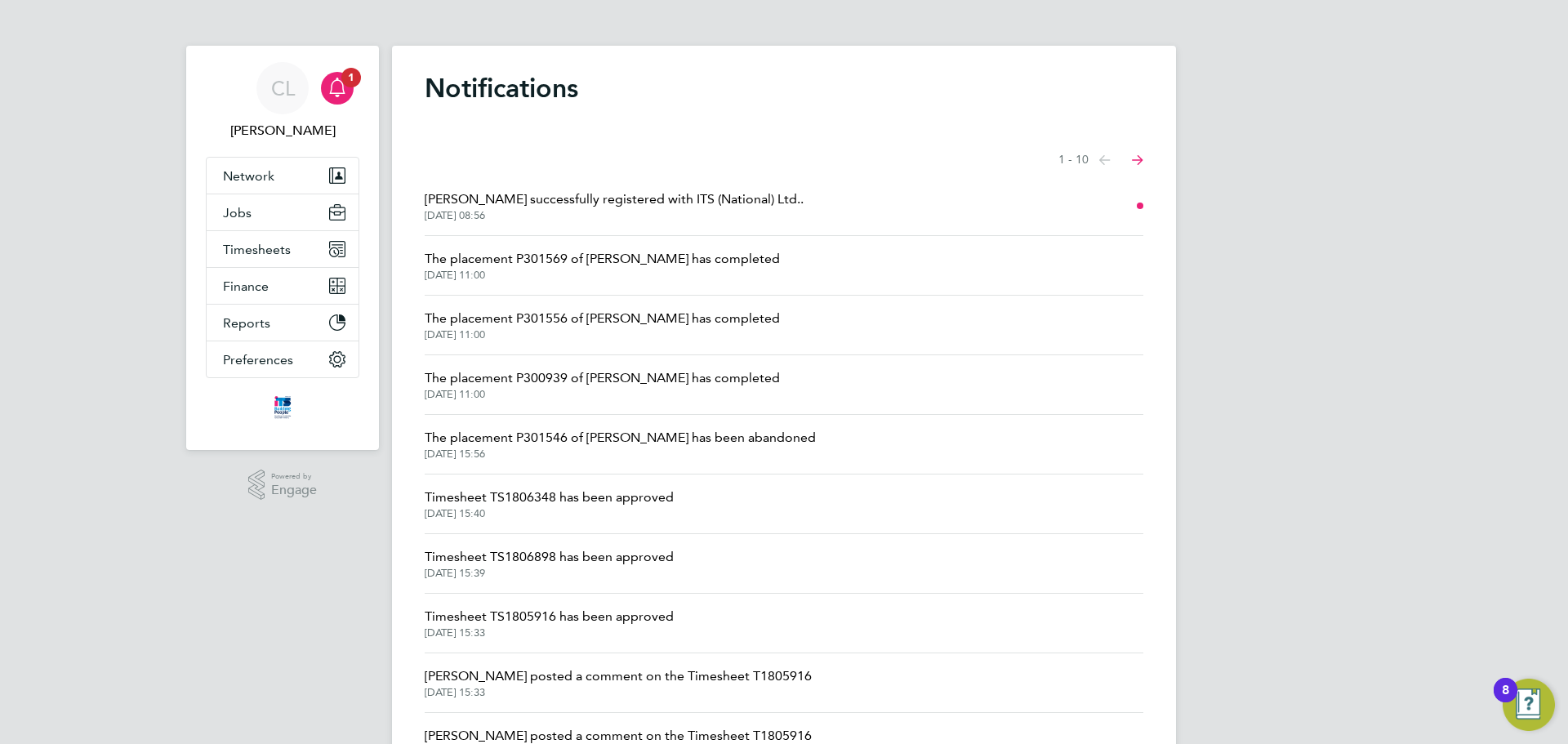
click at [636, 196] on span "Stuart James successfully registered with ITS (National) Ltd.." at bounding box center [613, 200] width 378 height 20
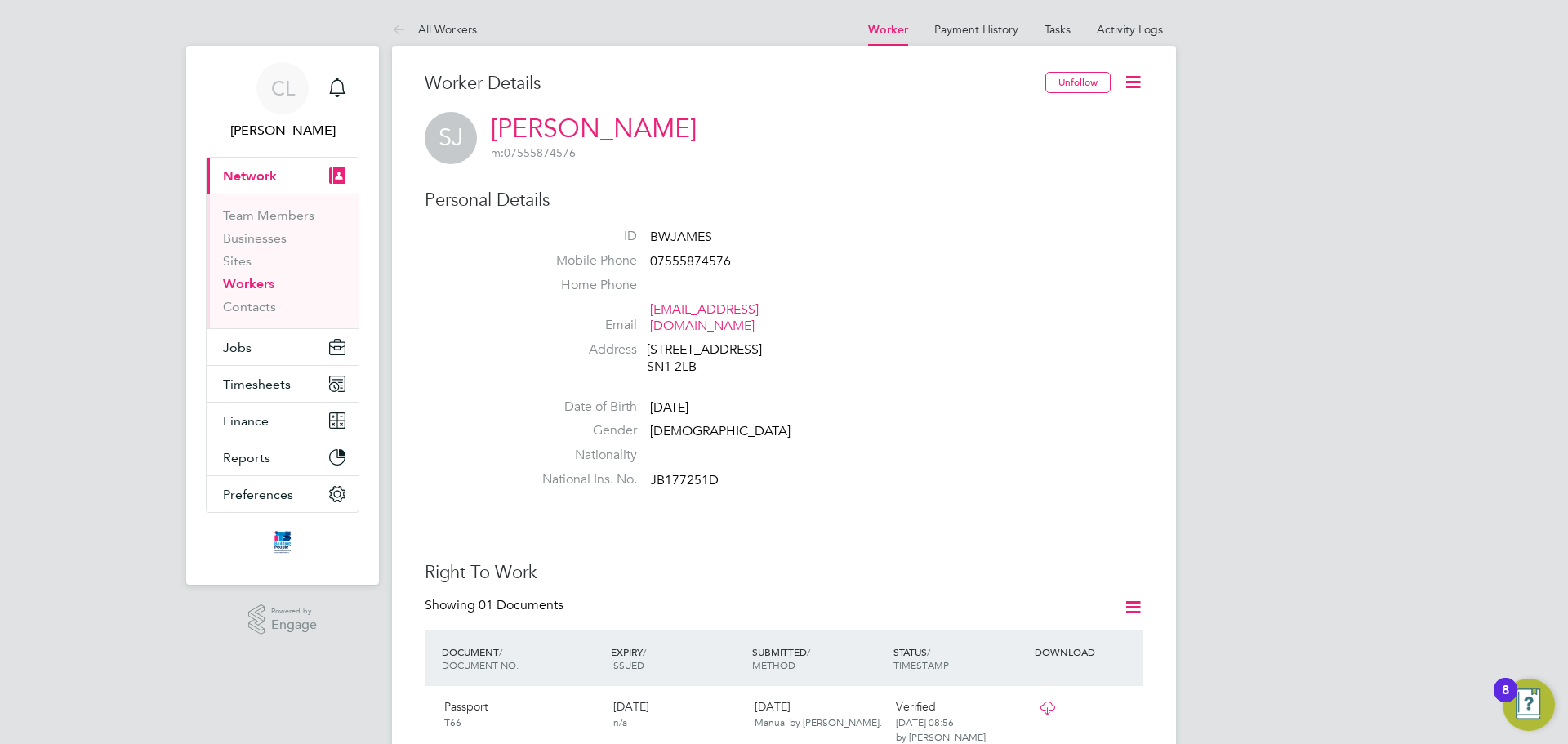
click at [1135, 89] on icon at bounding box center [1133, 82] width 21 height 21
click at [265, 348] on button "Jobs" at bounding box center [282, 347] width 152 height 36
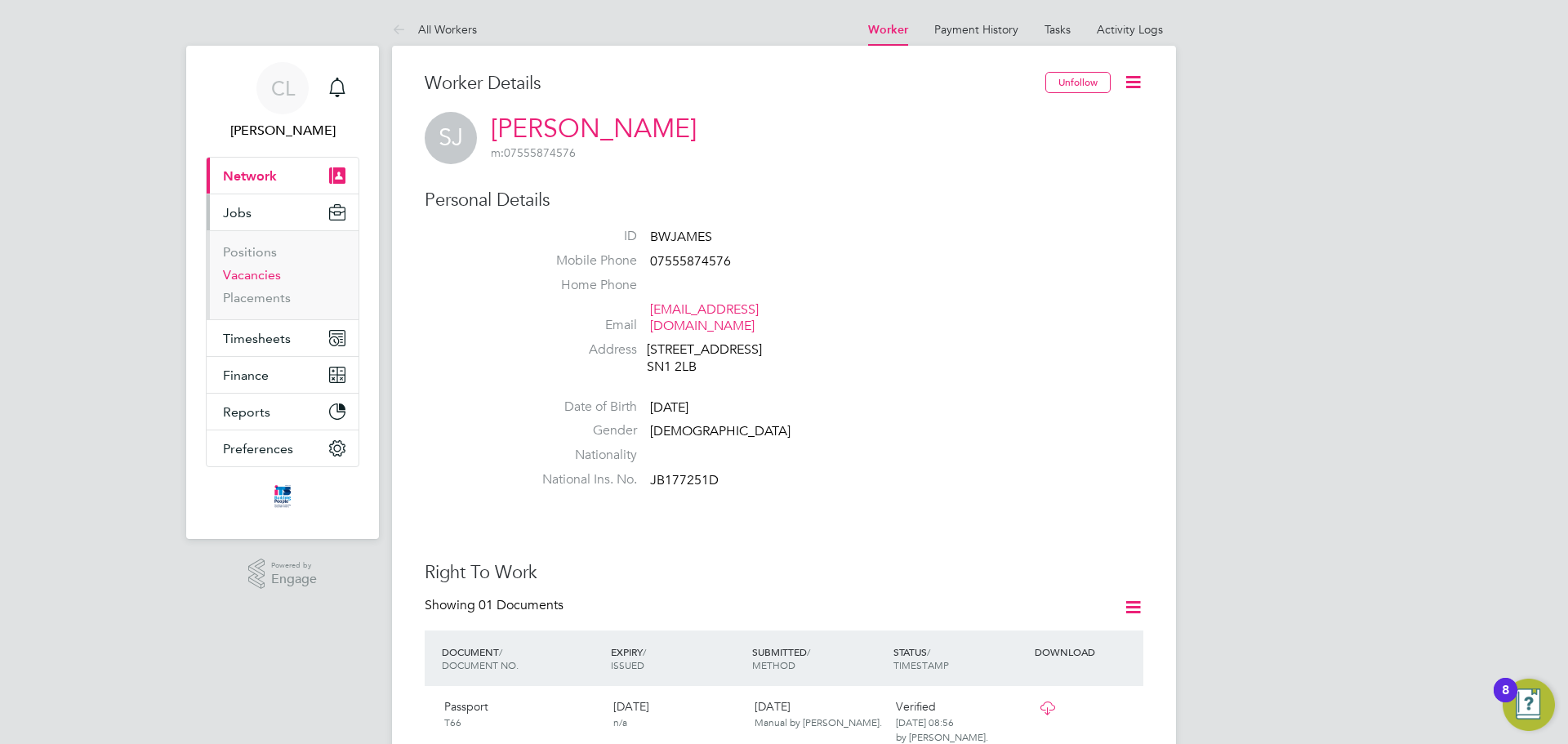
click at [272, 280] on link "Vacancies" at bounding box center [252, 275] width 58 height 16
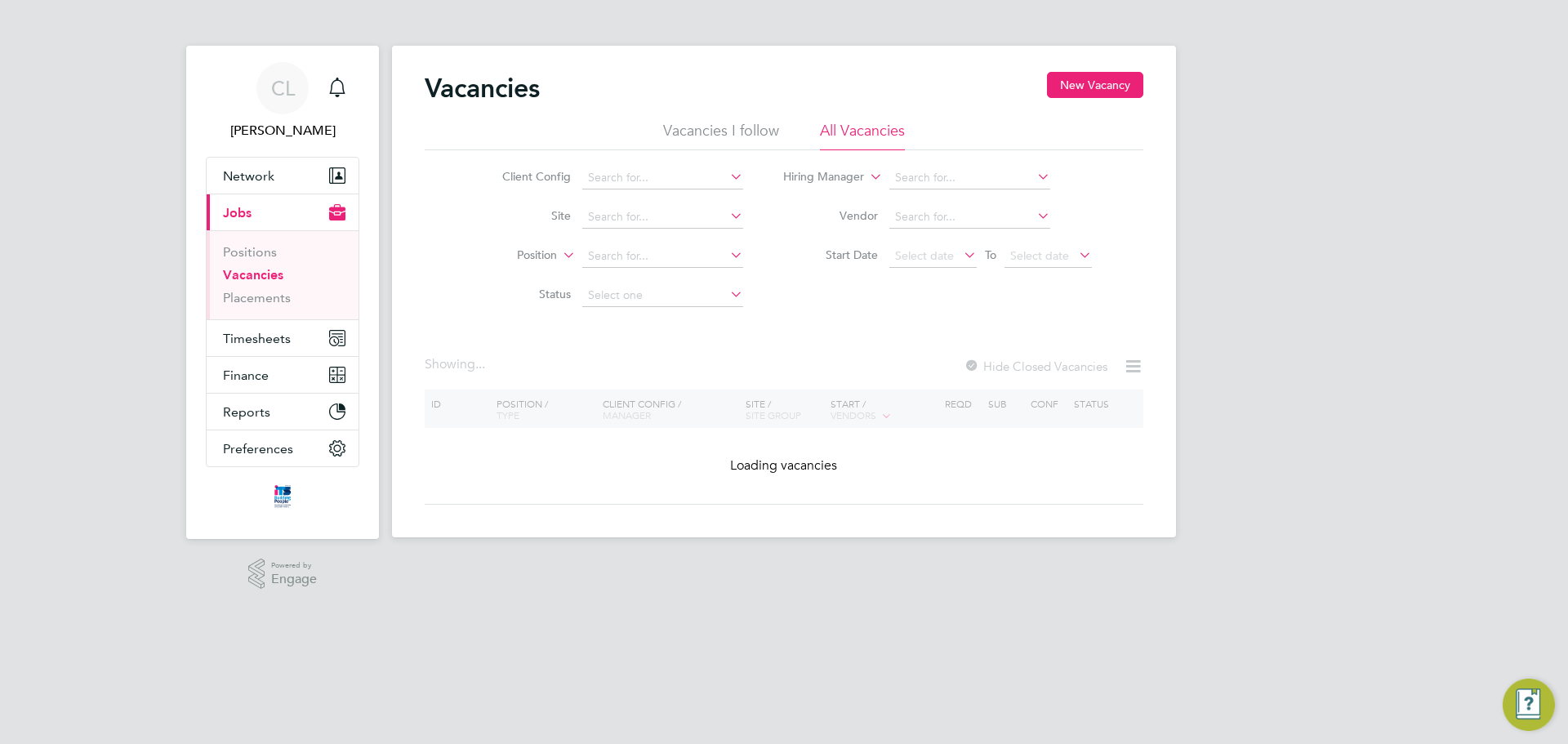
click at [662, 204] on li "Site" at bounding box center [610, 217] width 307 height 39
click at [660, 210] on input at bounding box center [662, 216] width 161 height 22
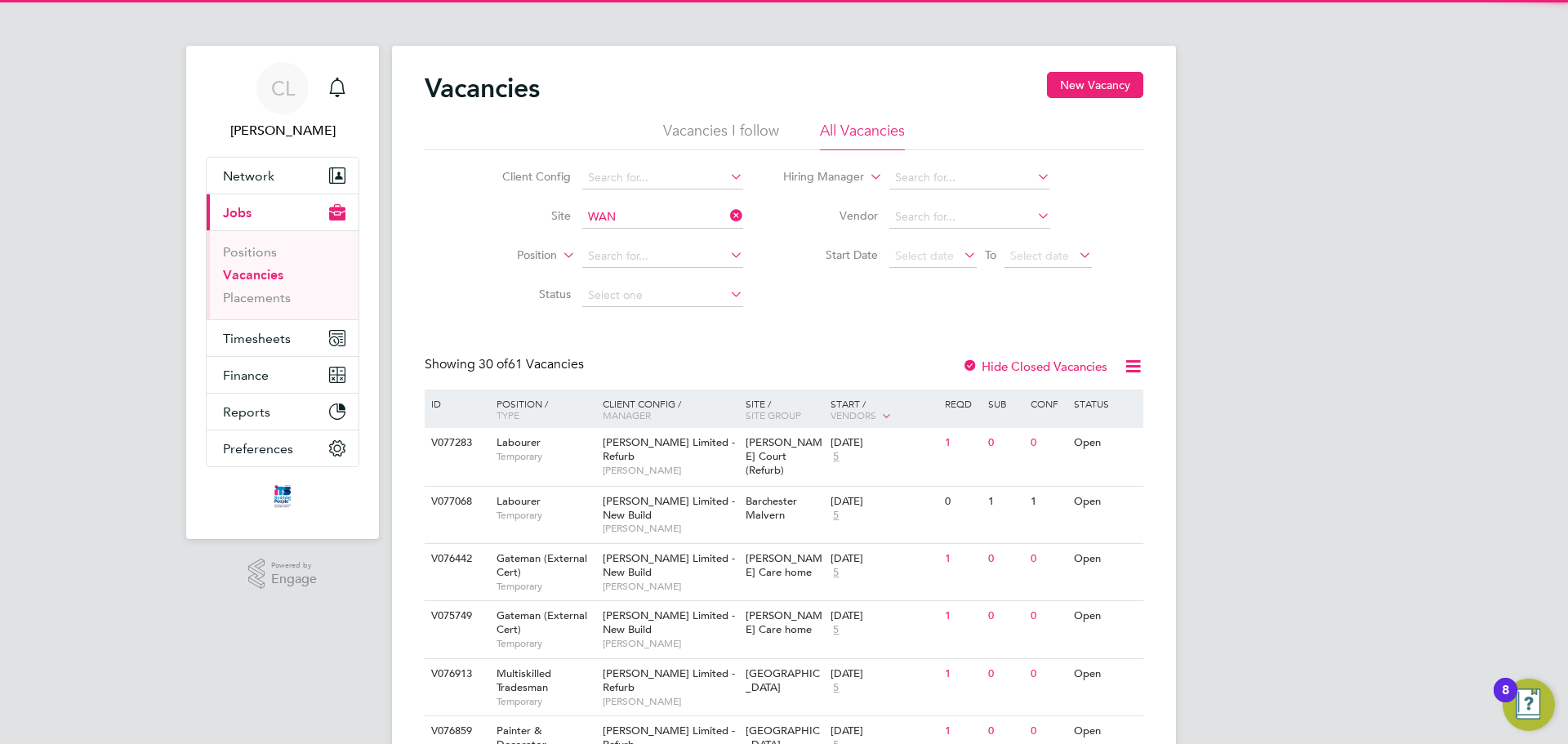
click at [655, 232] on li "Wan borough" at bounding box center [661, 240] width 162 height 22
type input "[GEOGRAPHIC_DATA]"
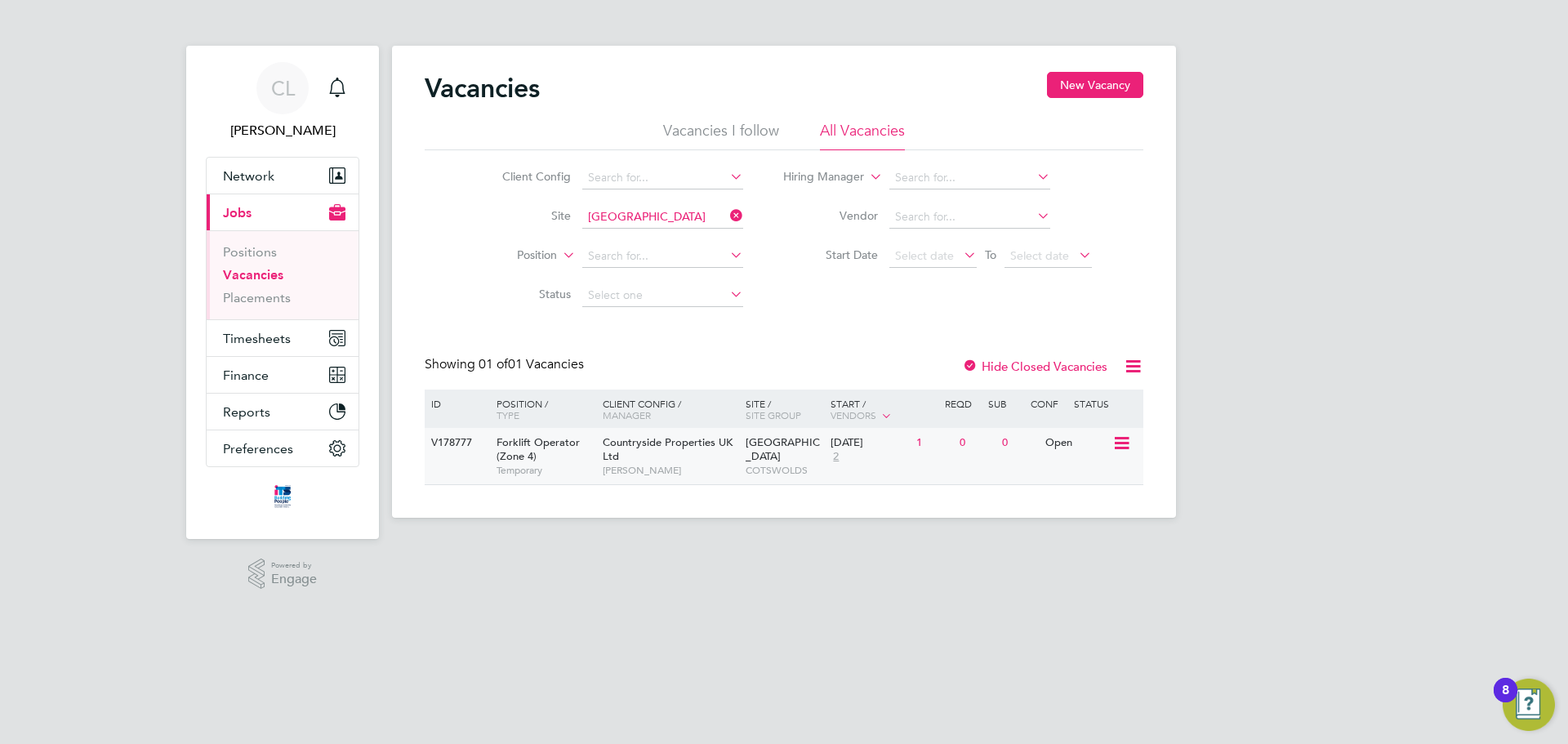
click at [694, 457] on div "Countryside Properties UK Ltd Clark Rutland" at bounding box center [670, 456] width 143 height 57
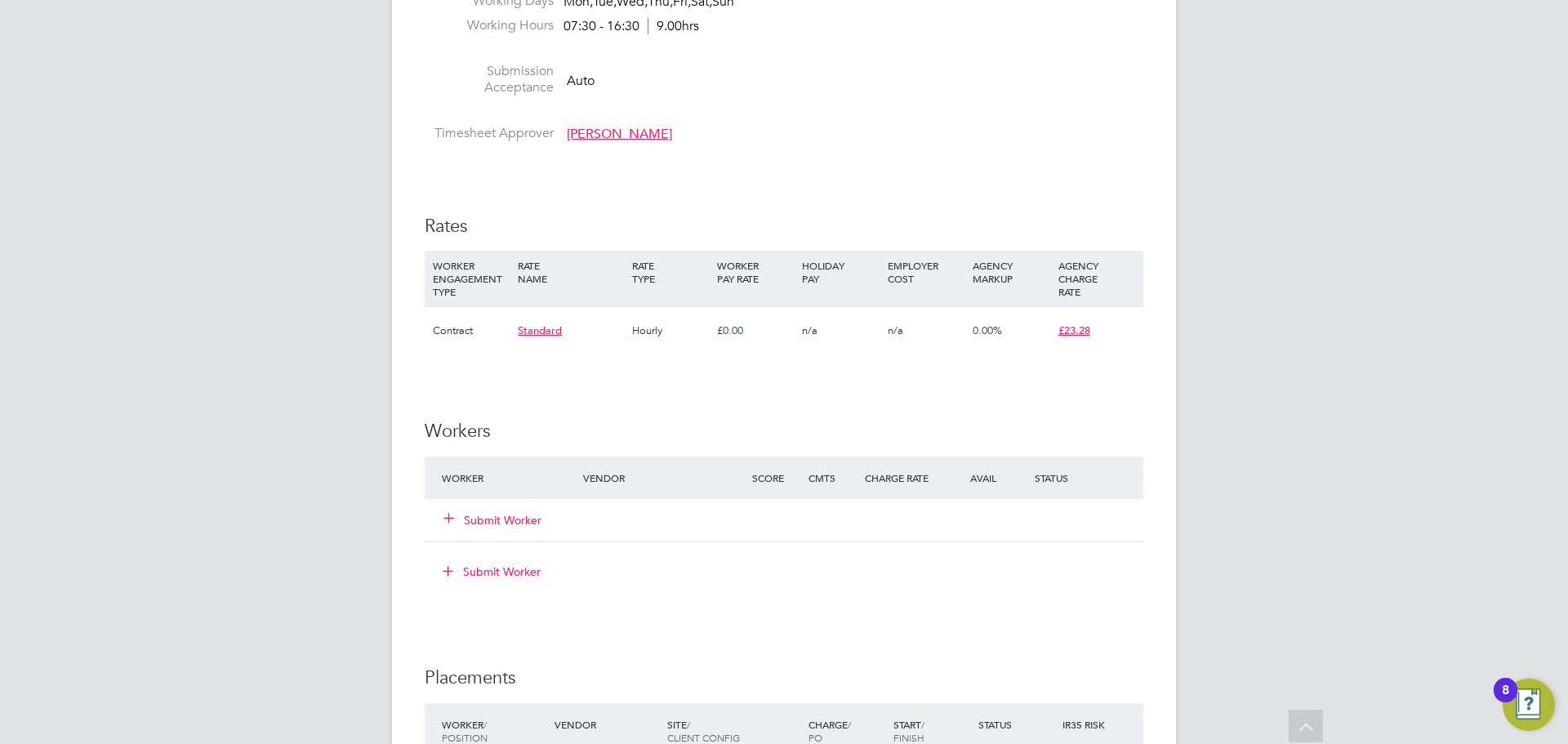
scroll to position [1062, 0]
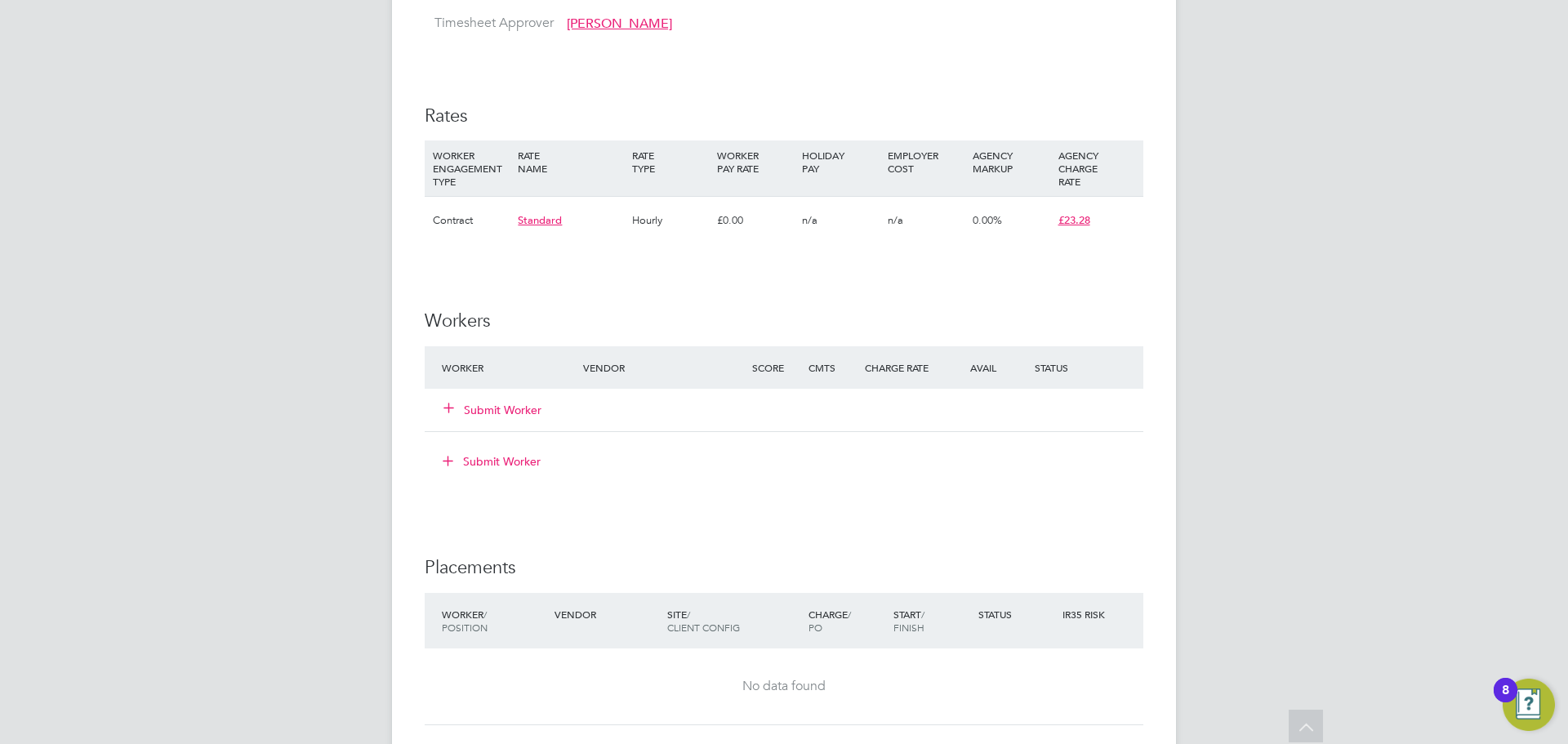
click at [537, 414] on button "Submit Worker" at bounding box center [493, 410] width 98 height 17
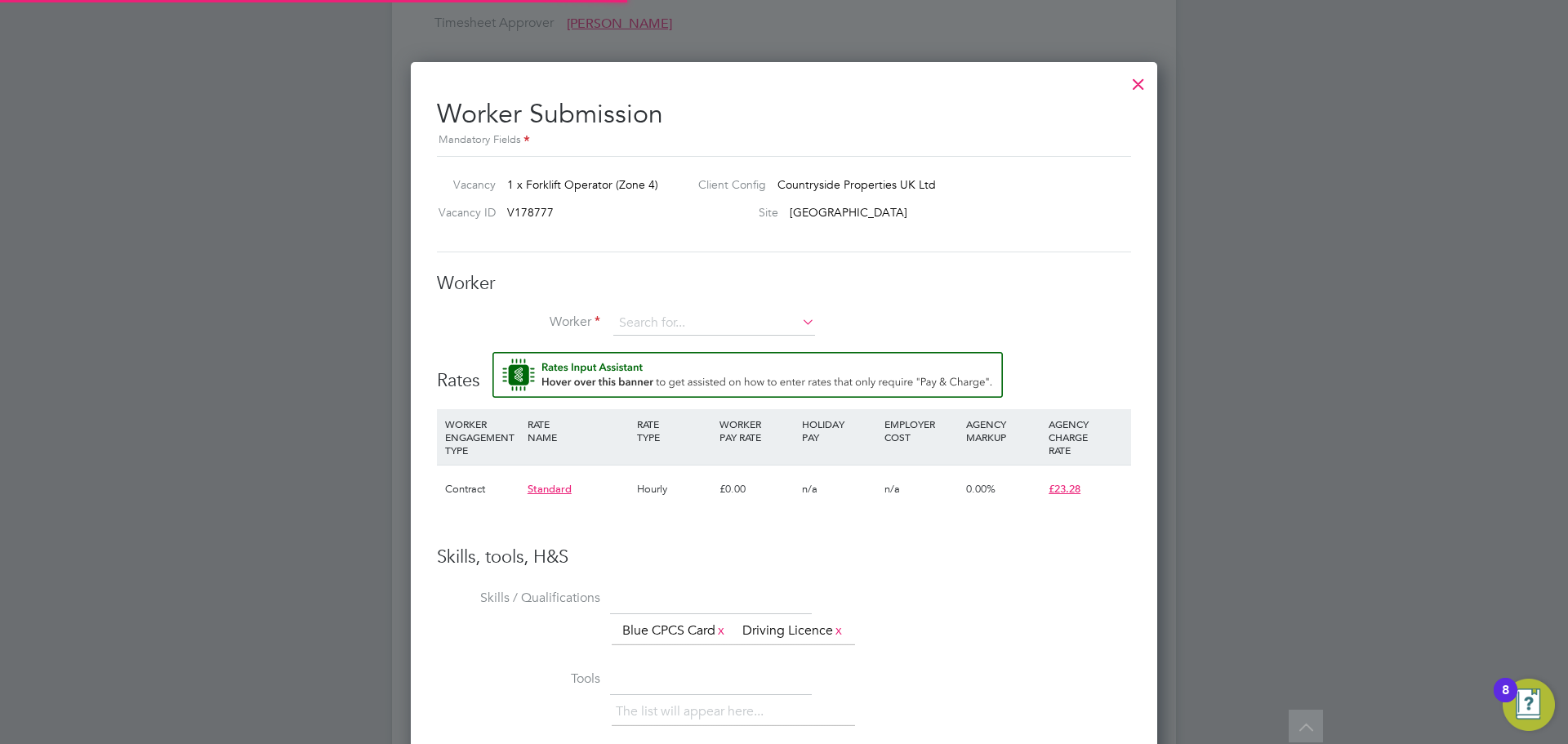
scroll to position [1035, 747]
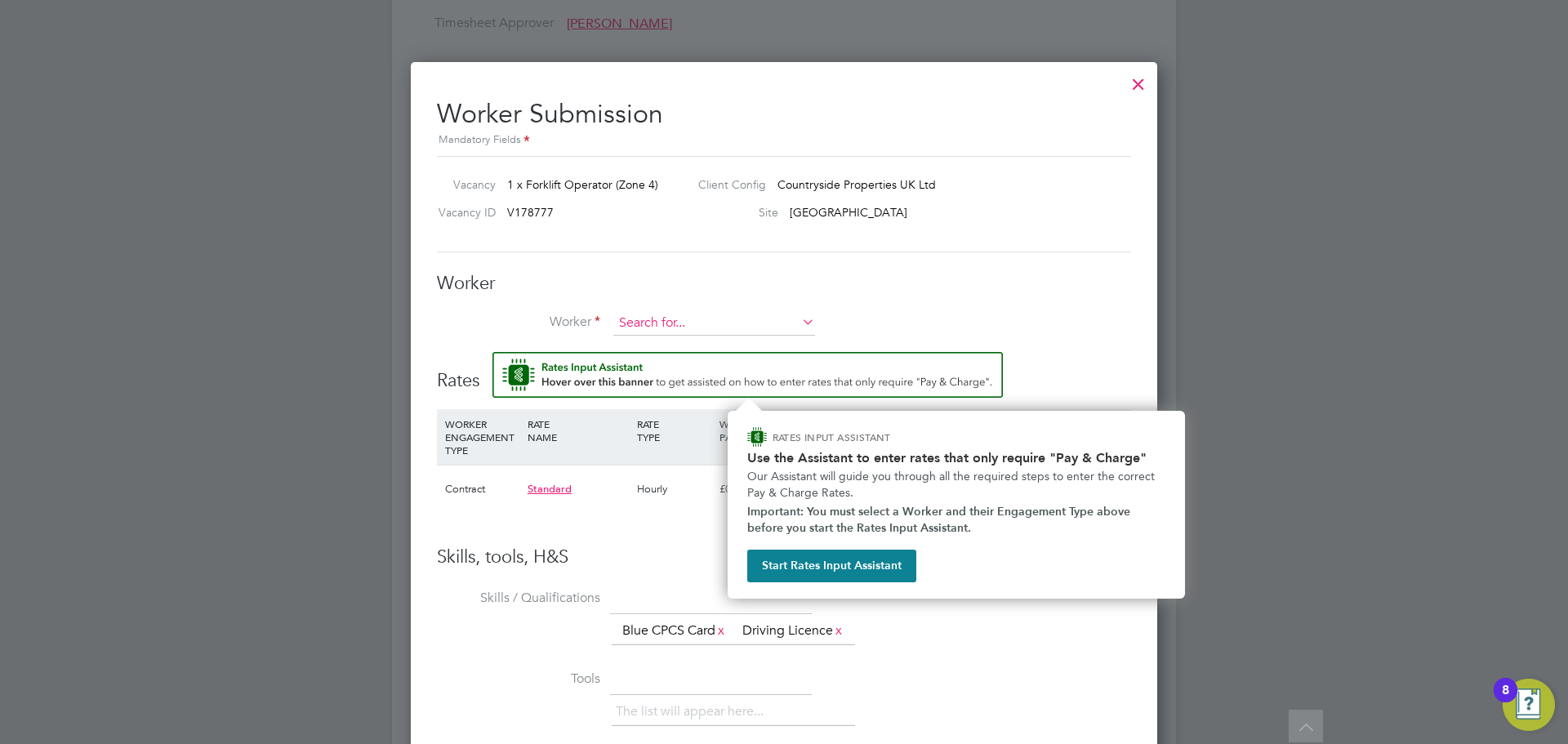
click at [705, 324] on input at bounding box center [714, 323] width 201 height 24
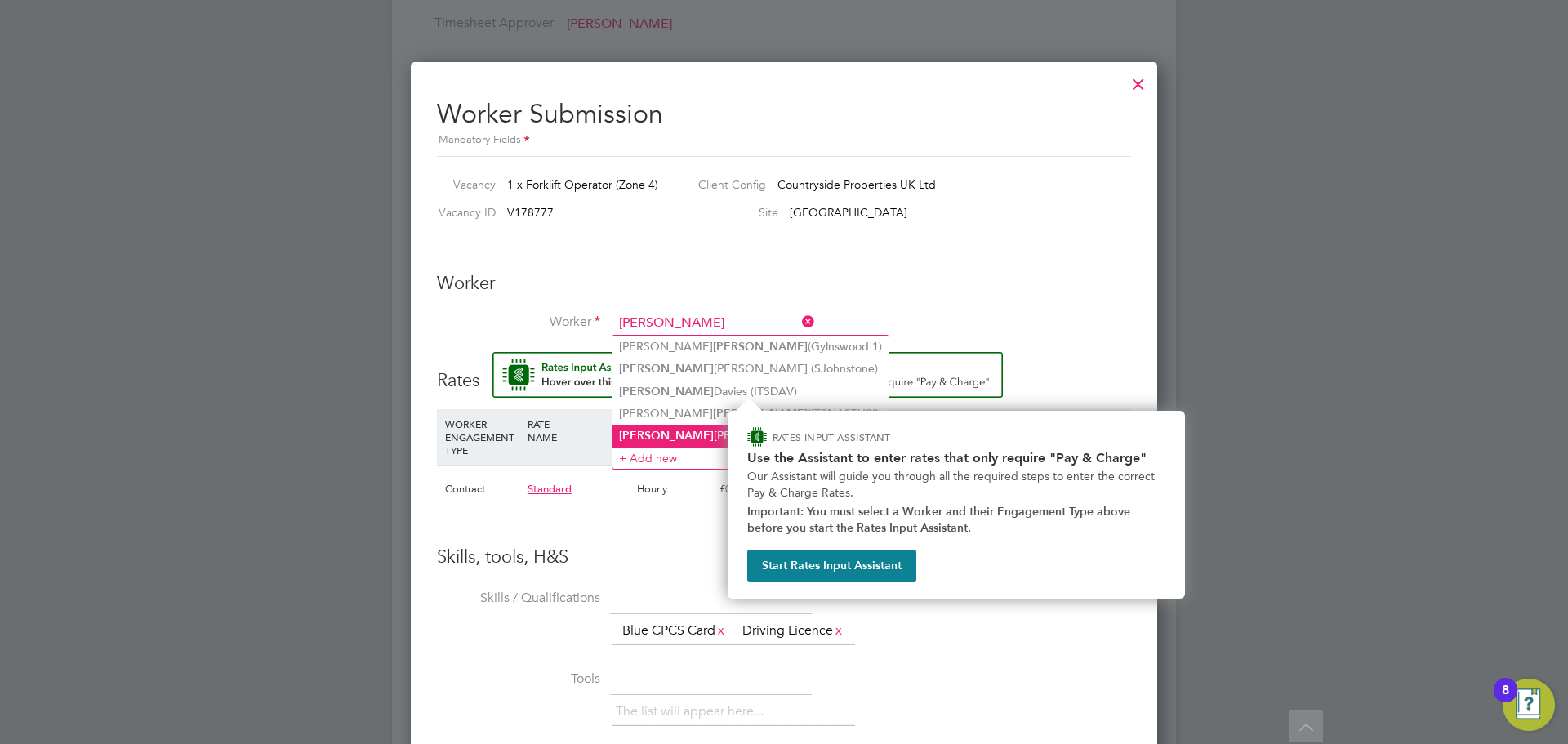
click at [708, 424] on li "[PERSON_NAME] (BWJAMES)" at bounding box center [750, 435] width 276 height 22
type input "[PERSON_NAME] (BWJAMES)"
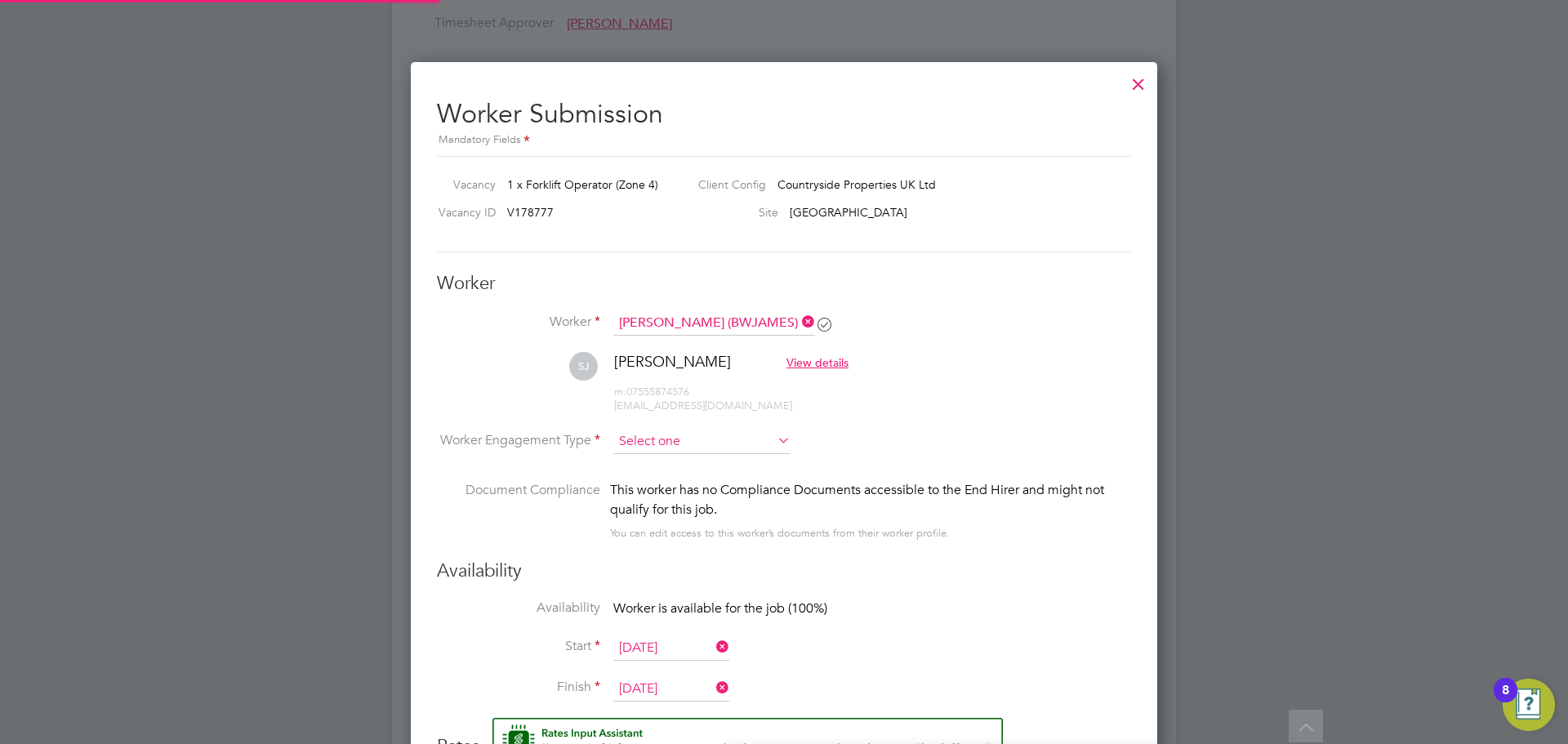
scroll to position [1401, 747]
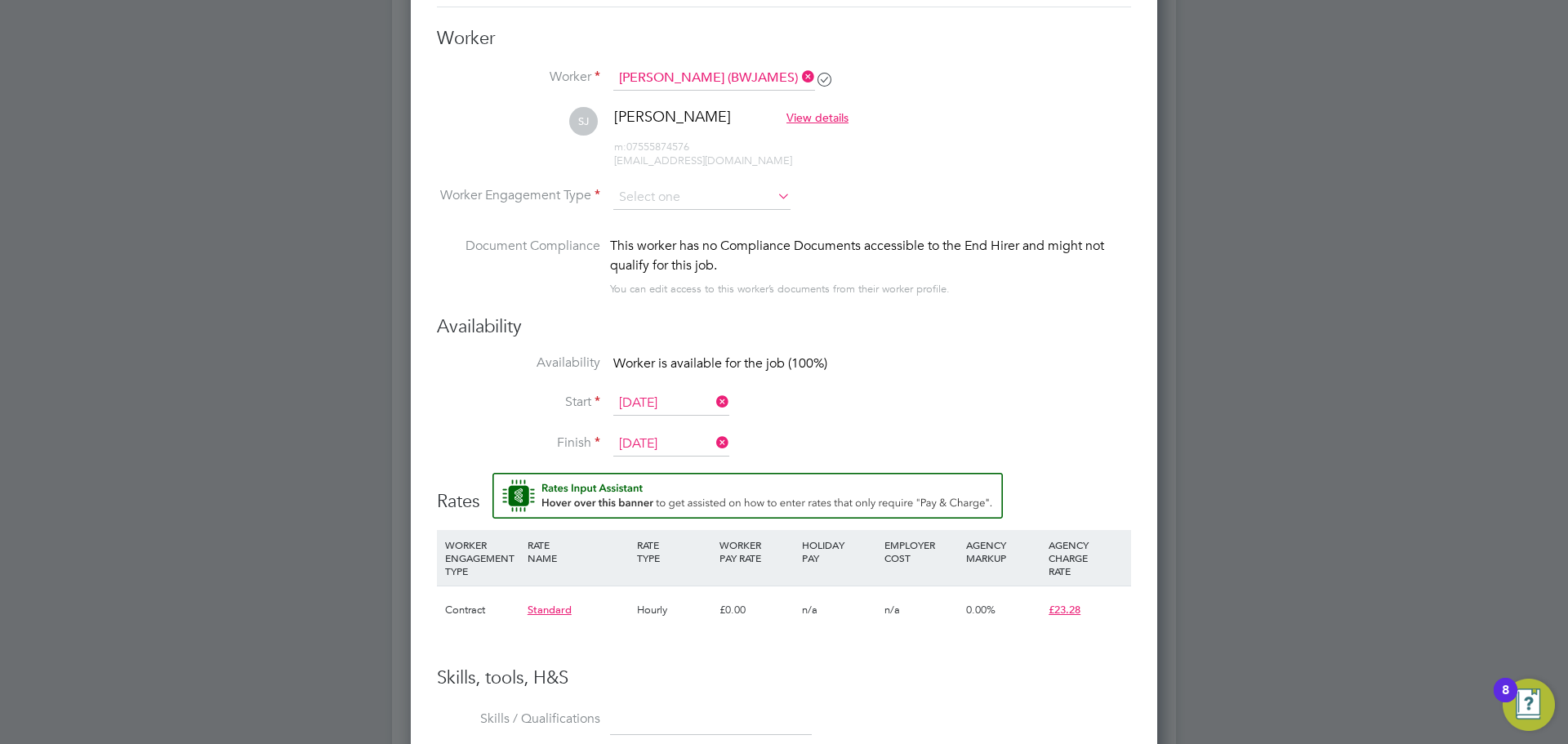
click at [668, 210] on li "Worker Engagement Type" at bounding box center [784, 211] width 694 height 51
click at [664, 201] on input at bounding box center [701, 197] width 177 height 24
click at [664, 224] on li "Contract" at bounding box center [701, 220] width 179 height 22
type input "Contract"
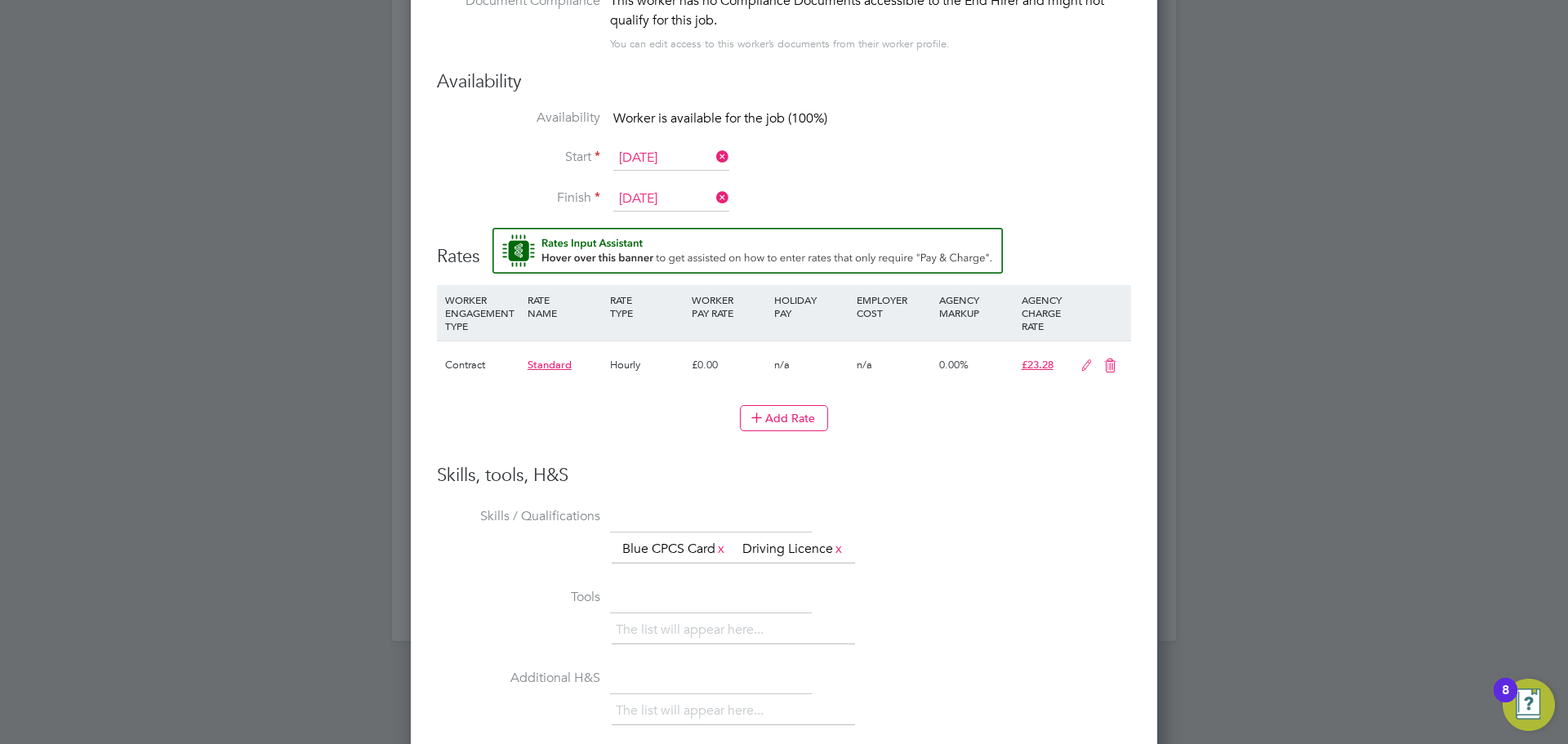
click at [1087, 363] on icon at bounding box center [1086, 366] width 21 height 13
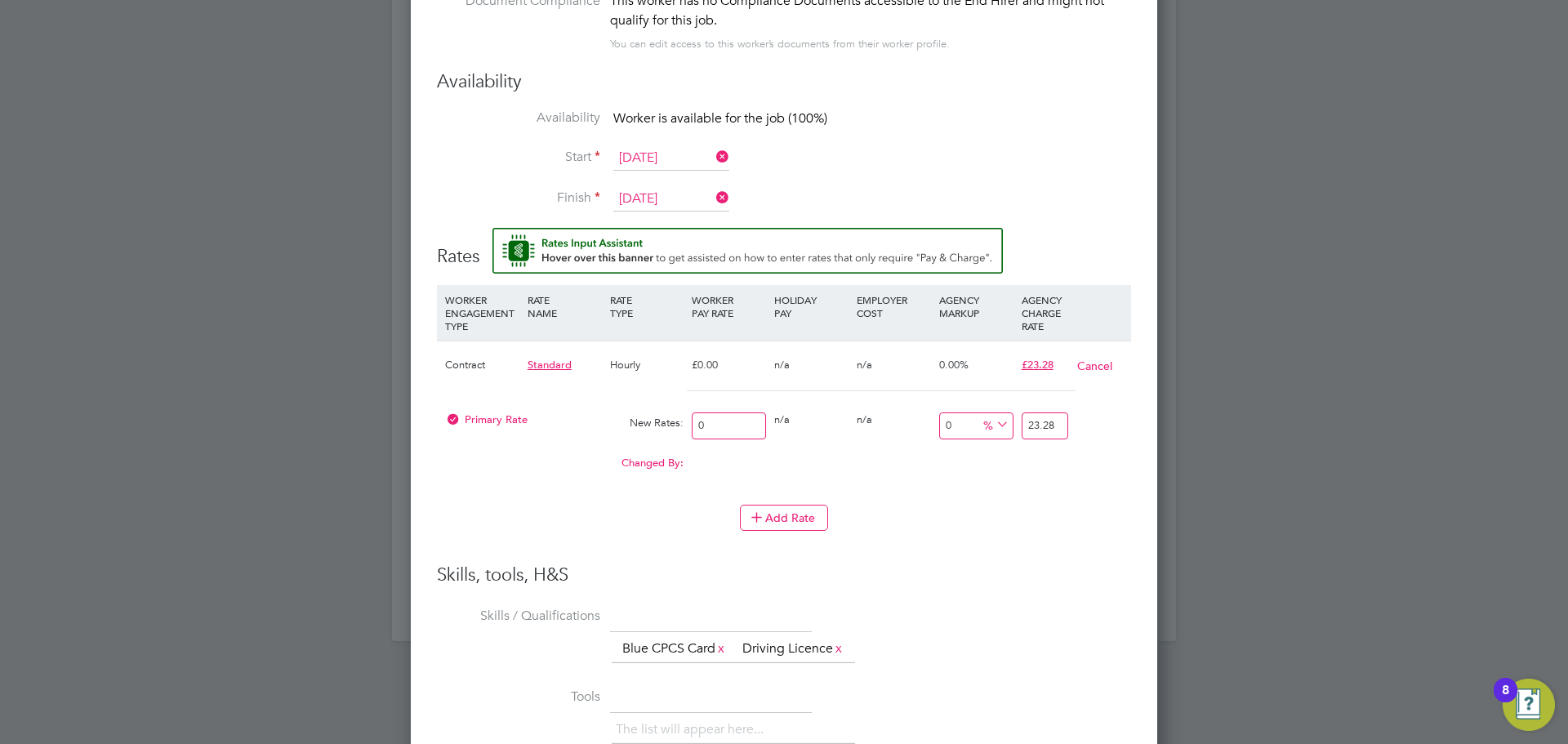
drag, startPoint x: 717, startPoint y: 431, endPoint x: 606, endPoint y: 422, distance: 111.4
click at [616, 430] on div "Primary Rate New Rates: 0 0 n/a 0 n/a 0 0 % 23.28" at bounding box center [784, 426] width 694 height 43
type input "2"
type input "20"
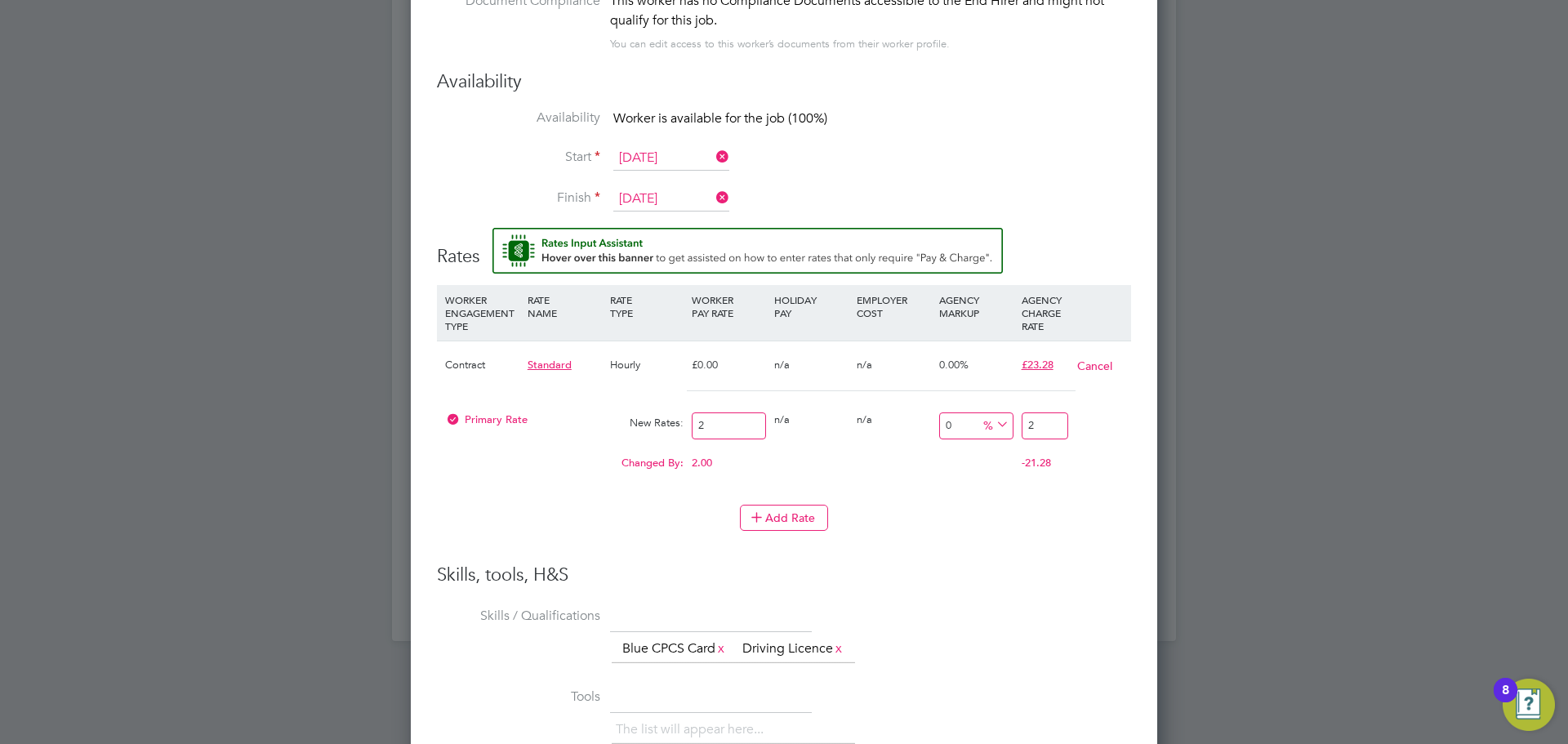
type input "20"
click at [483, 474] on div "Changed By:" at bounding box center [564, 463] width 246 height 31
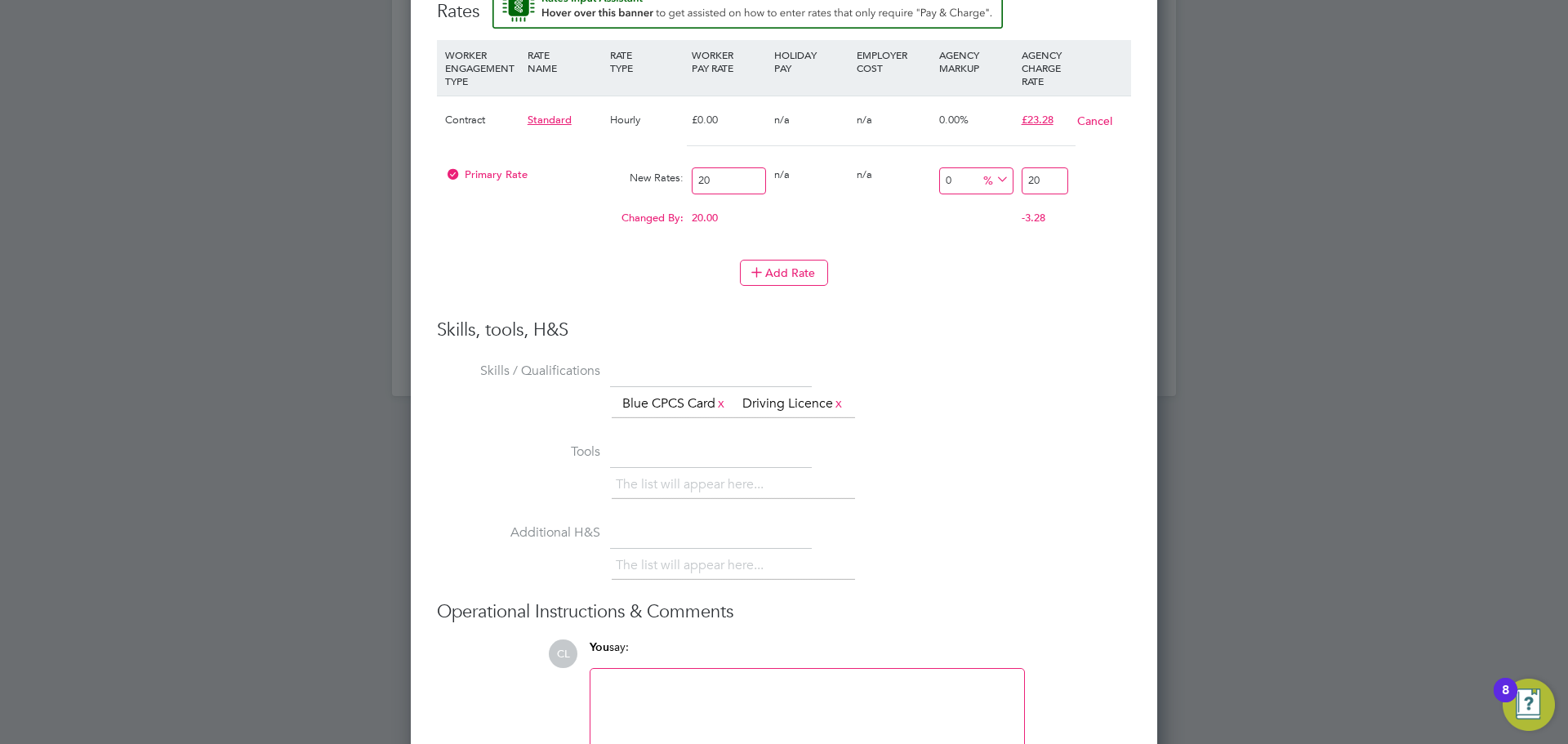
click at [1034, 170] on input "20" at bounding box center [1045, 181] width 47 height 27
type input "-90"
type input "2"
type input "15"
type input "23"
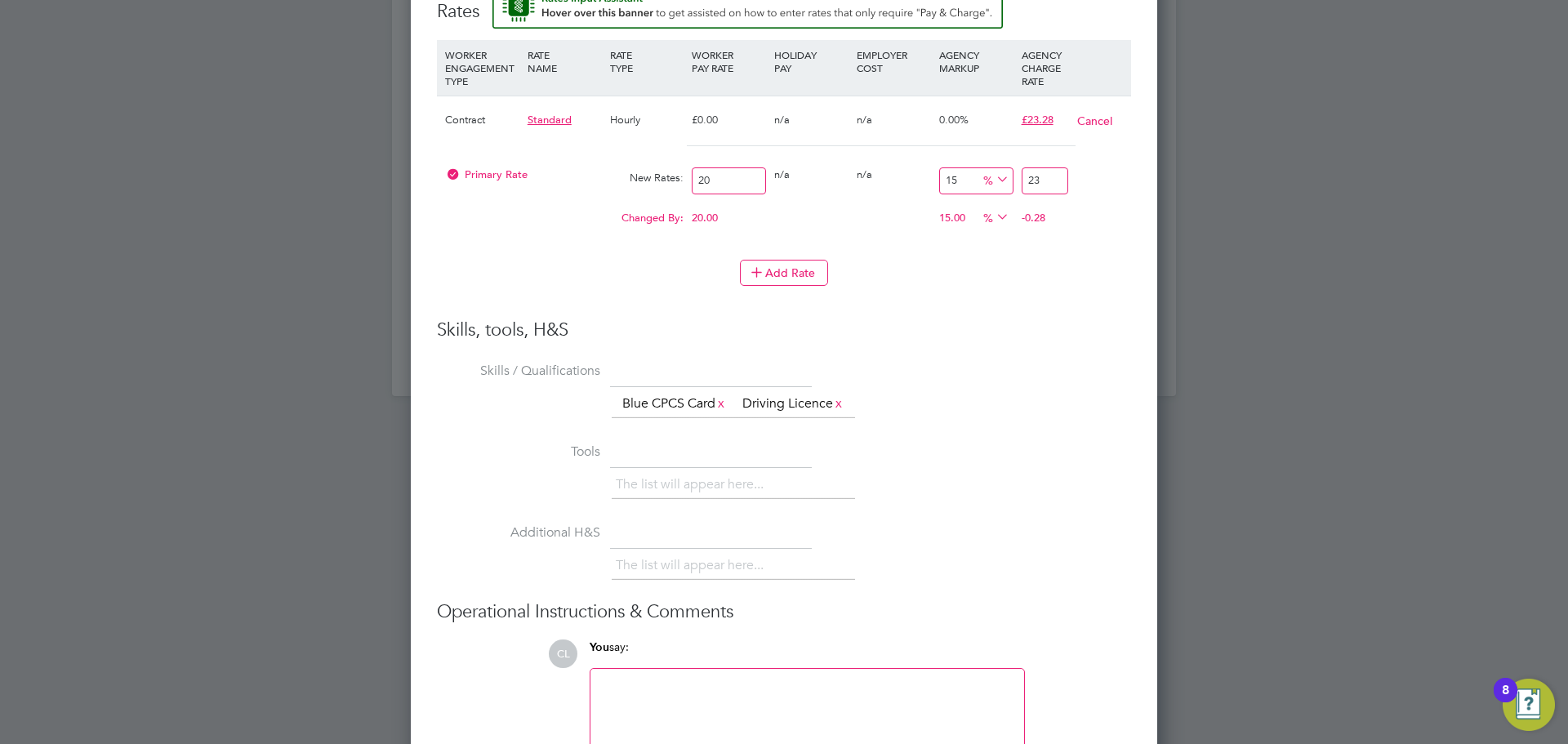
type input "16"
type input "23.2"
type input "16.4"
type input "23.28"
click at [1078, 283] on div "Add Rate" at bounding box center [784, 272] width 694 height 26
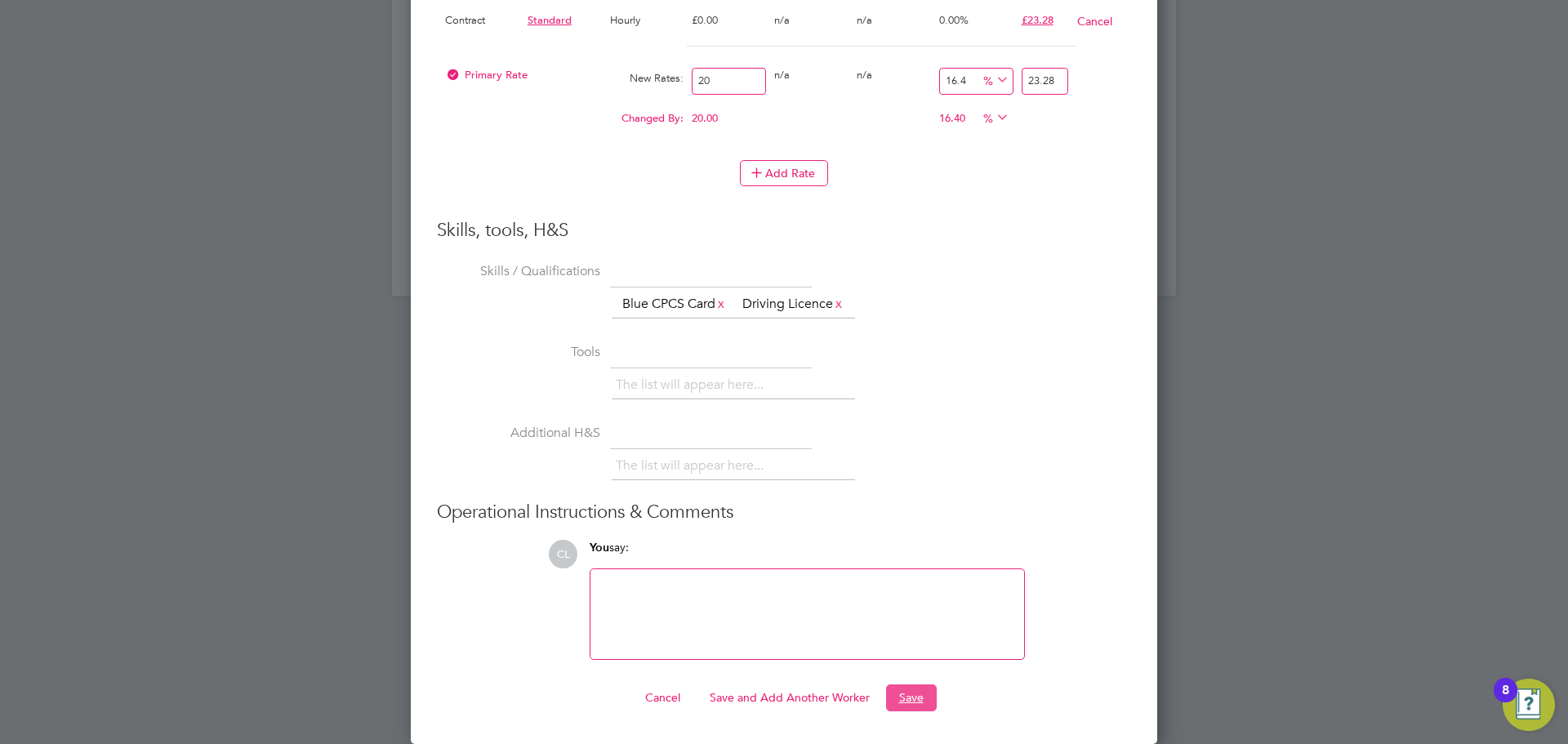
click at [908, 697] on button "Save" at bounding box center [911, 697] width 51 height 26
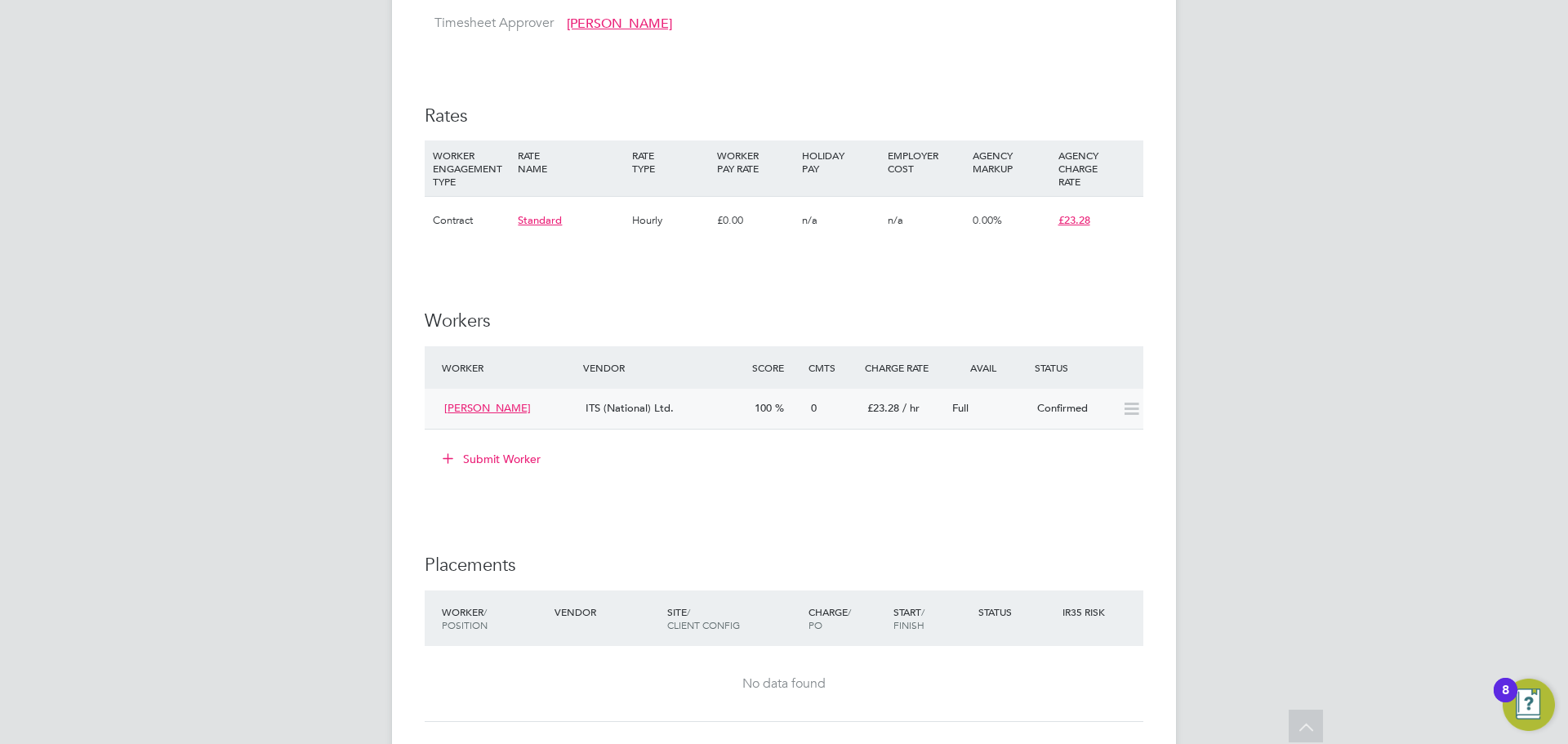
click at [931, 389] on div "Stuart James ITS (National) Ltd. 100 0 £23.28 / hr Full Confirmed" at bounding box center [784, 409] width 719 height 40
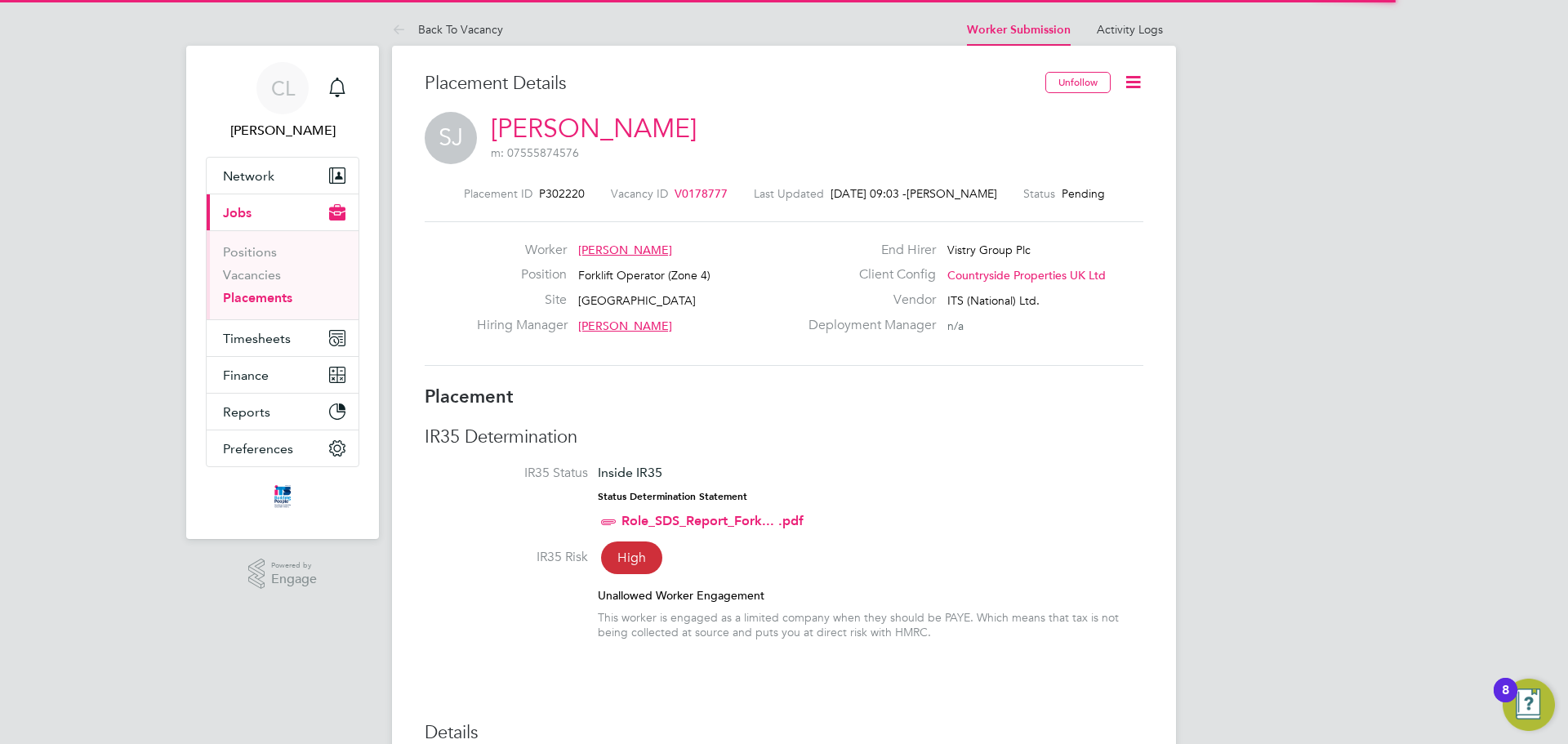
click at [1135, 79] on icon at bounding box center [1133, 82] width 21 height 21
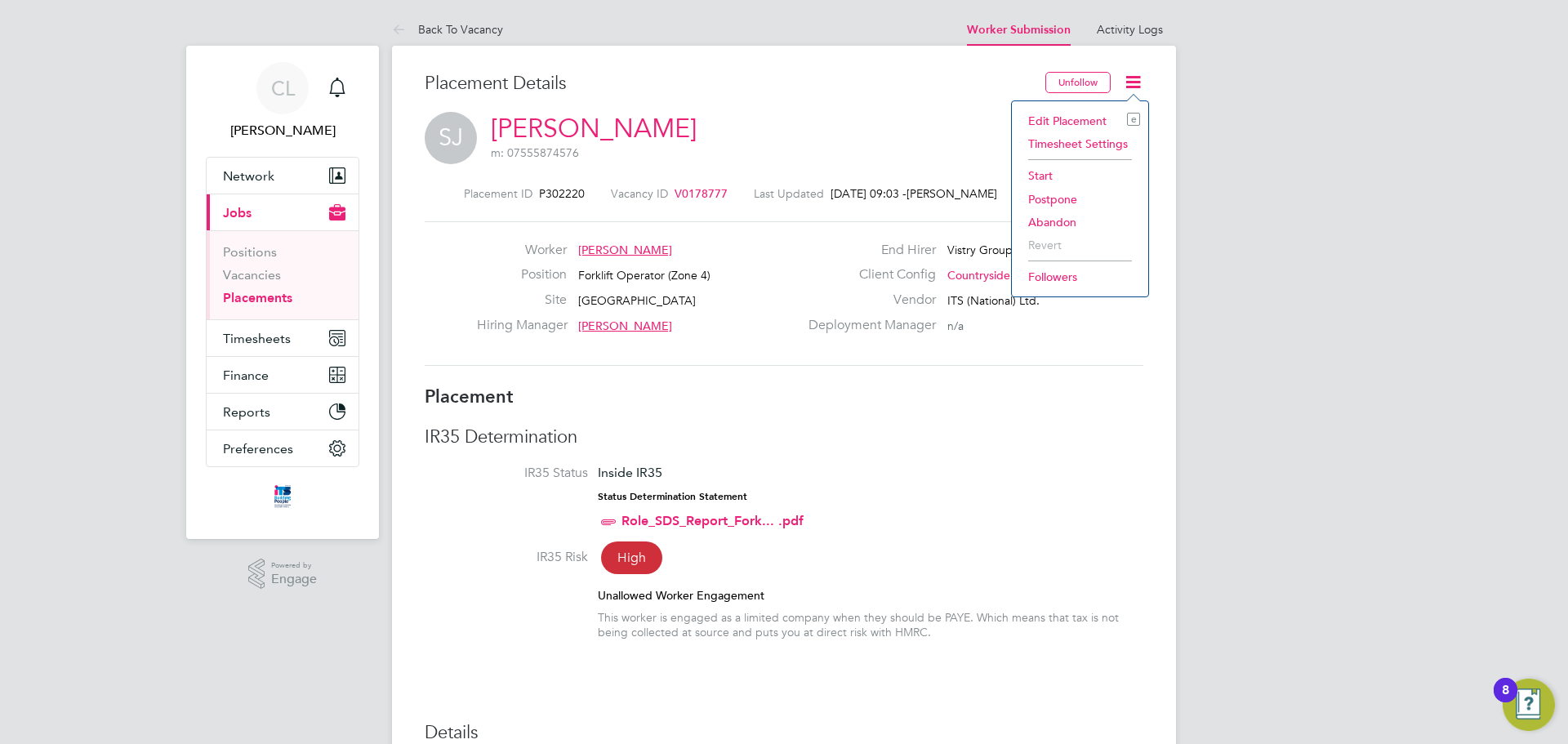
click at [1045, 170] on li "Start" at bounding box center [1080, 175] width 120 height 22
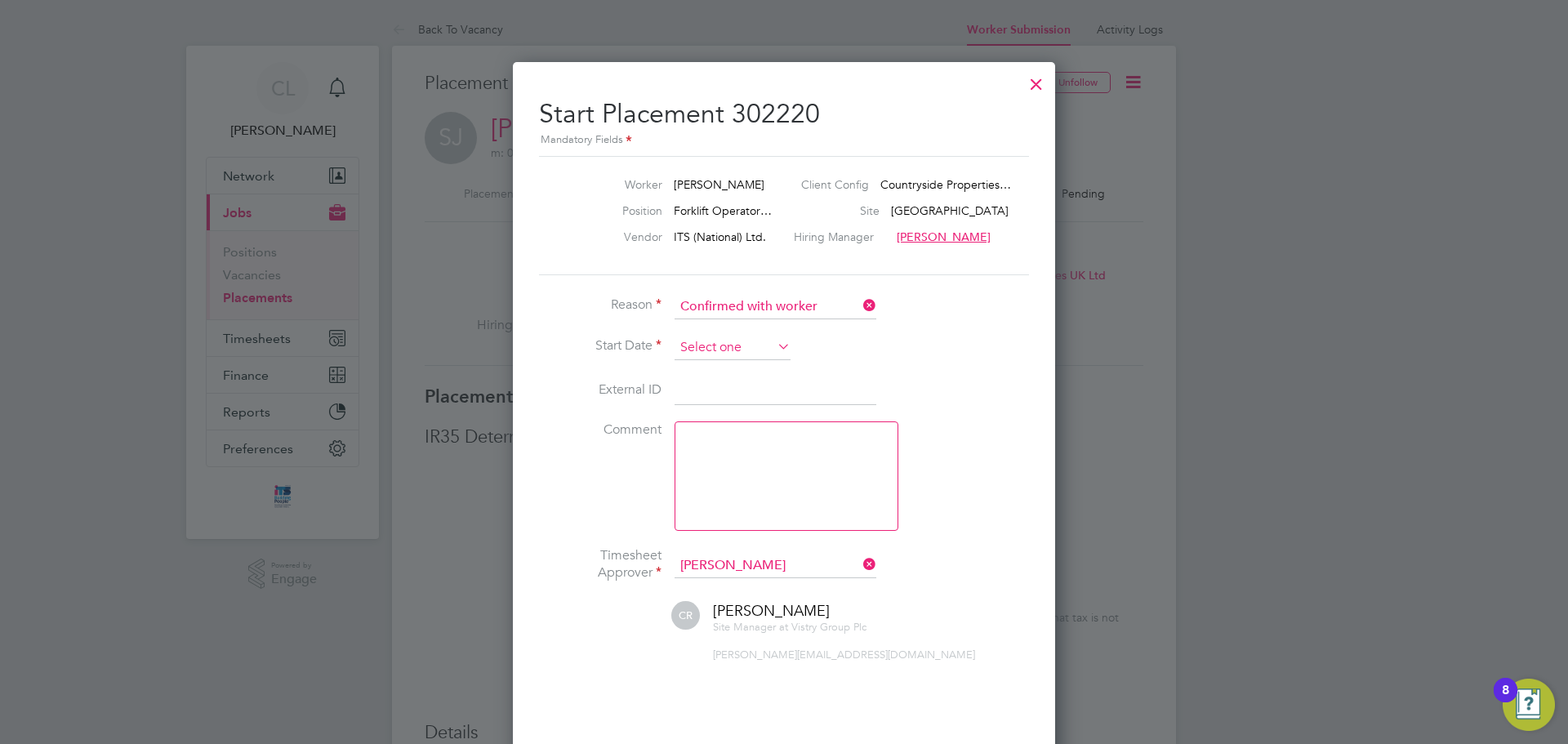
click at [730, 355] on input at bounding box center [732, 347] width 116 height 24
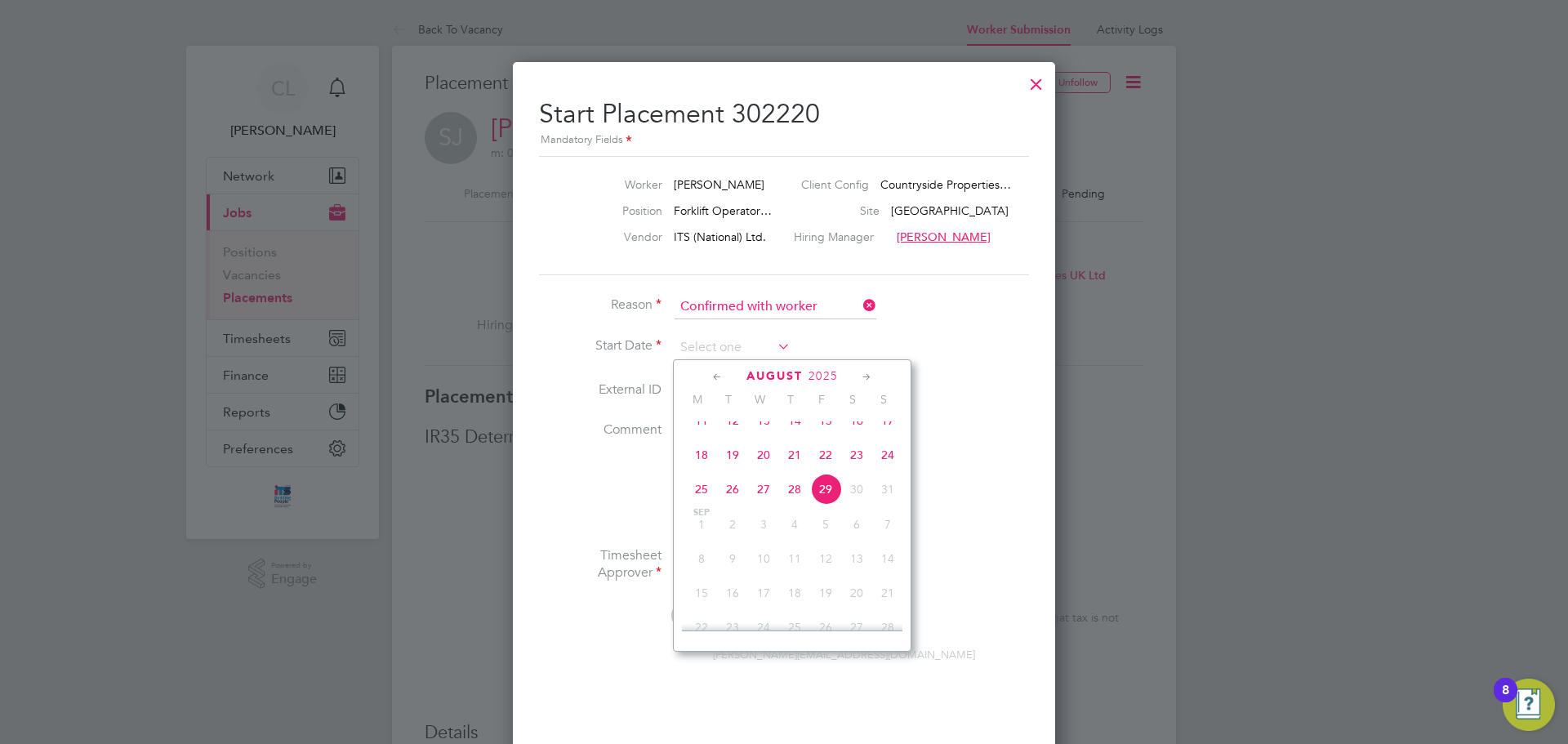
click at [729, 501] on span "26" at bounding box center [732, 489] width 31 height 31
type input "[DATE]"
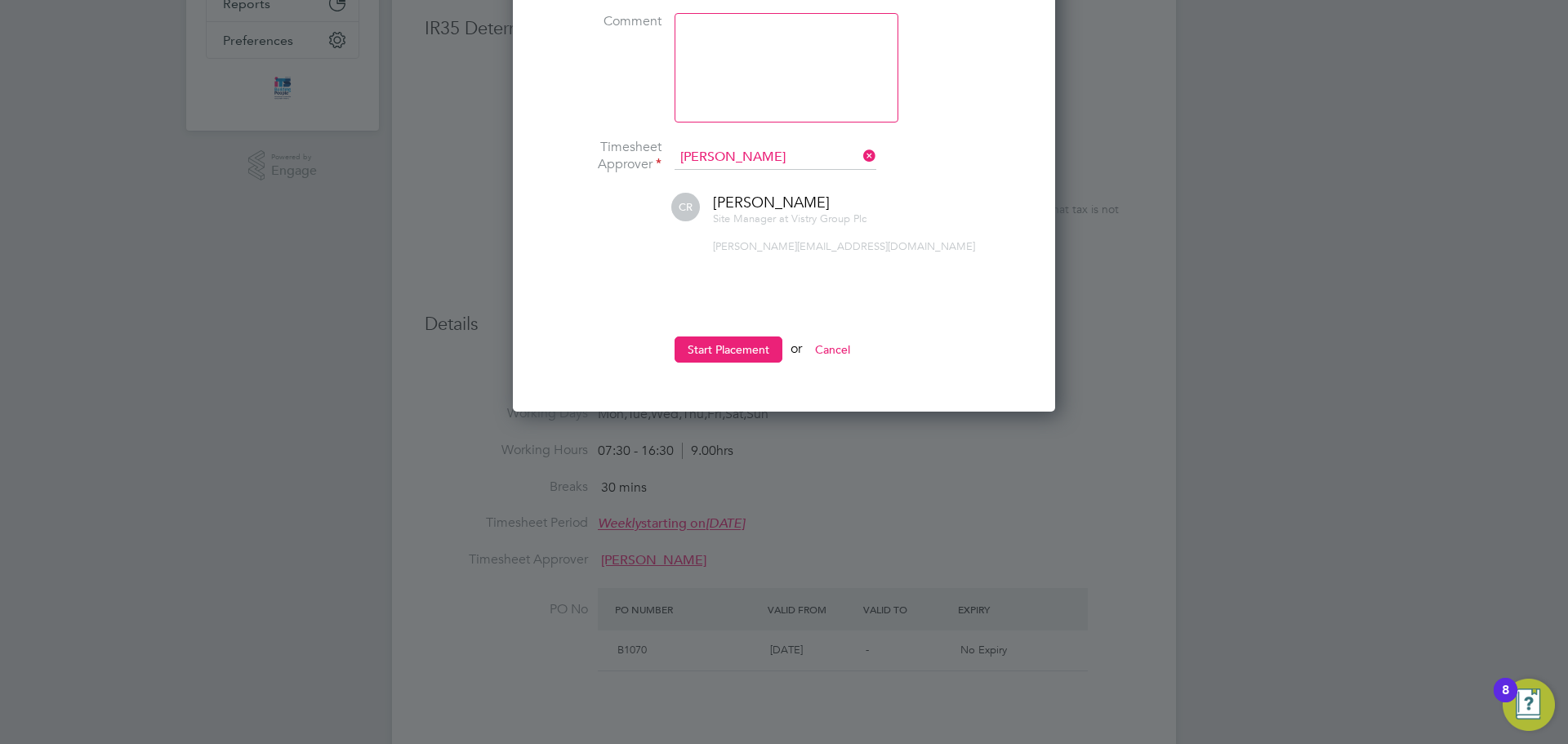
click at [734, 359] on button "Start Placement" at bounding box center [729, 349] width 108 height 26
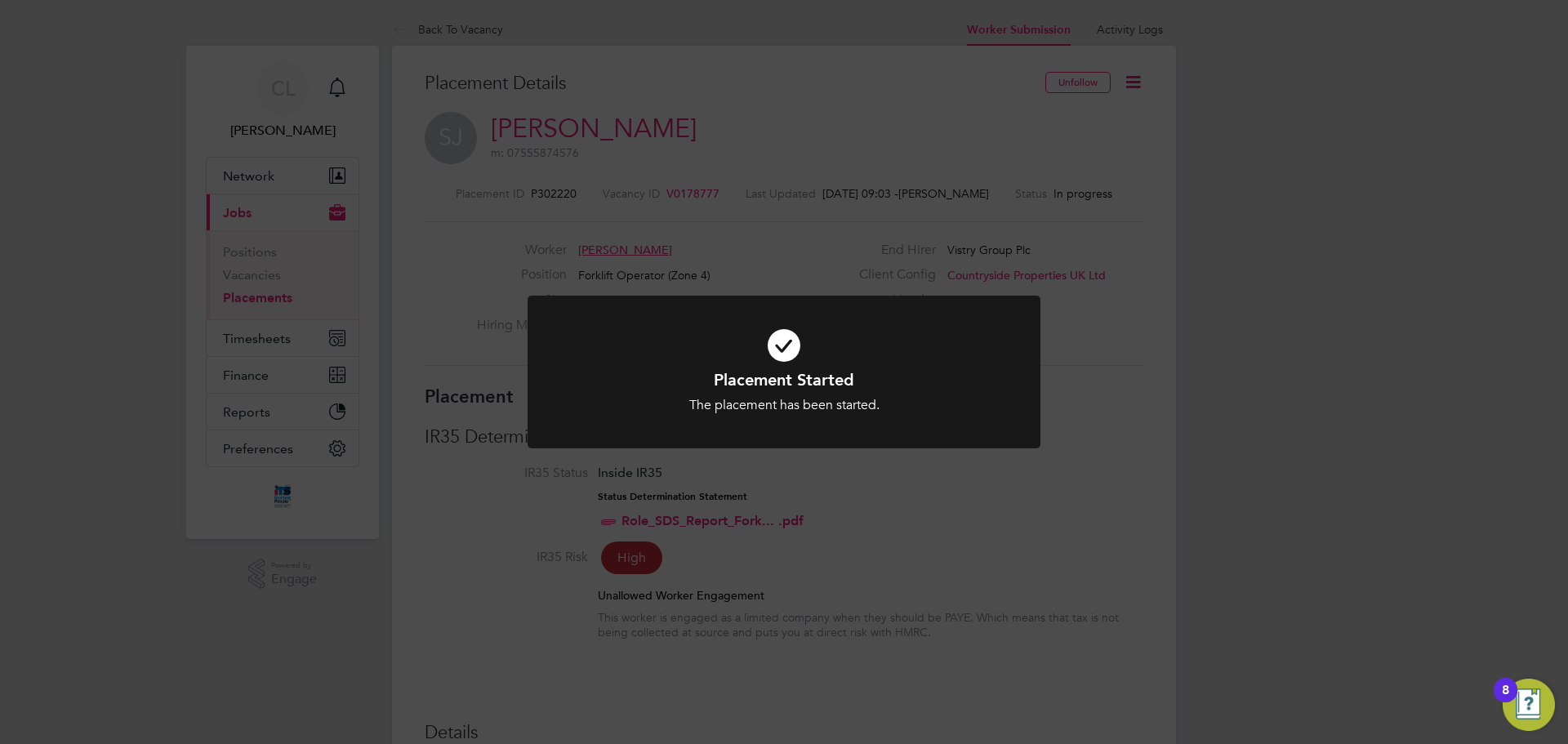
click at [749, 425] on div at bounding box center [784, 372] width 512 height 153
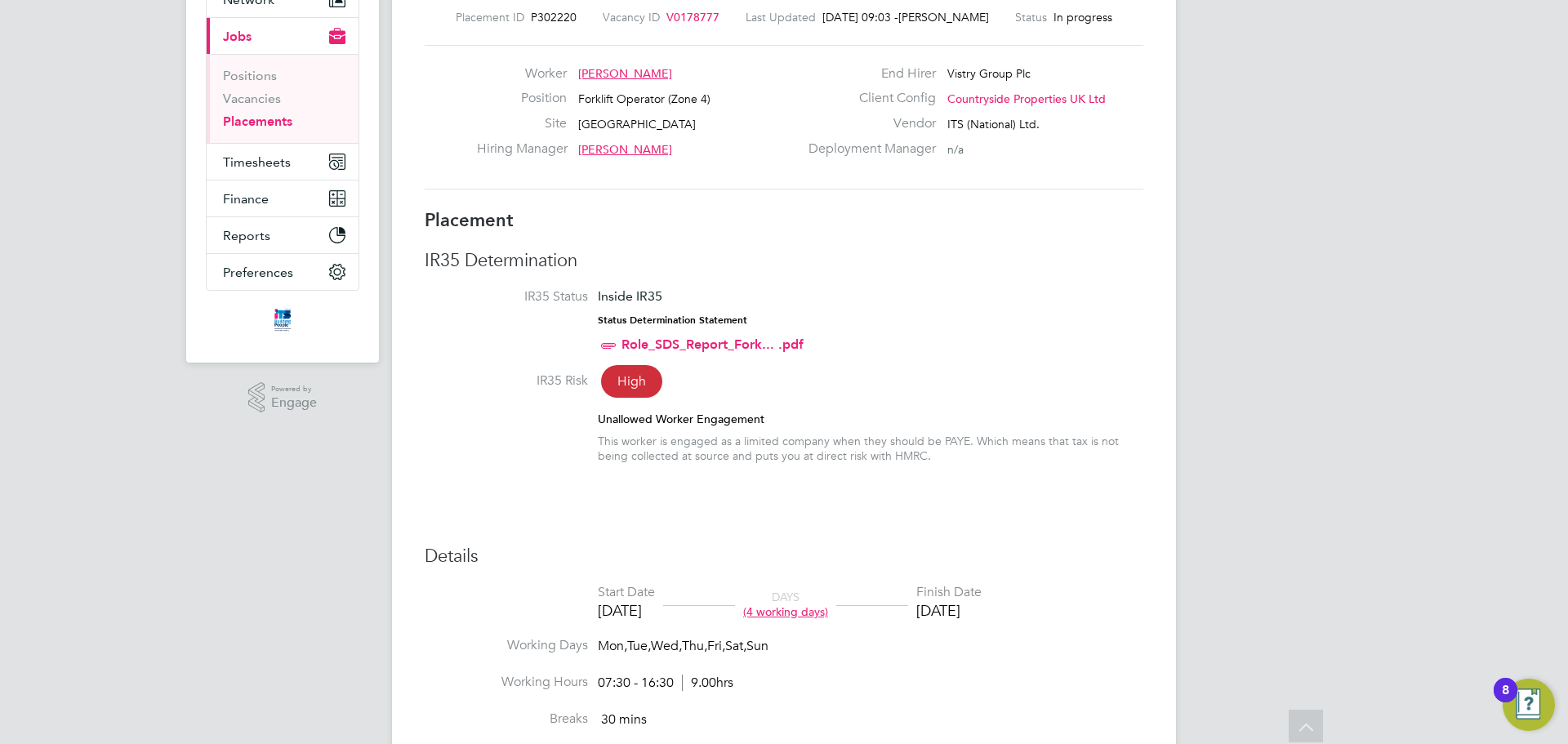
scroll to position [18, 0]
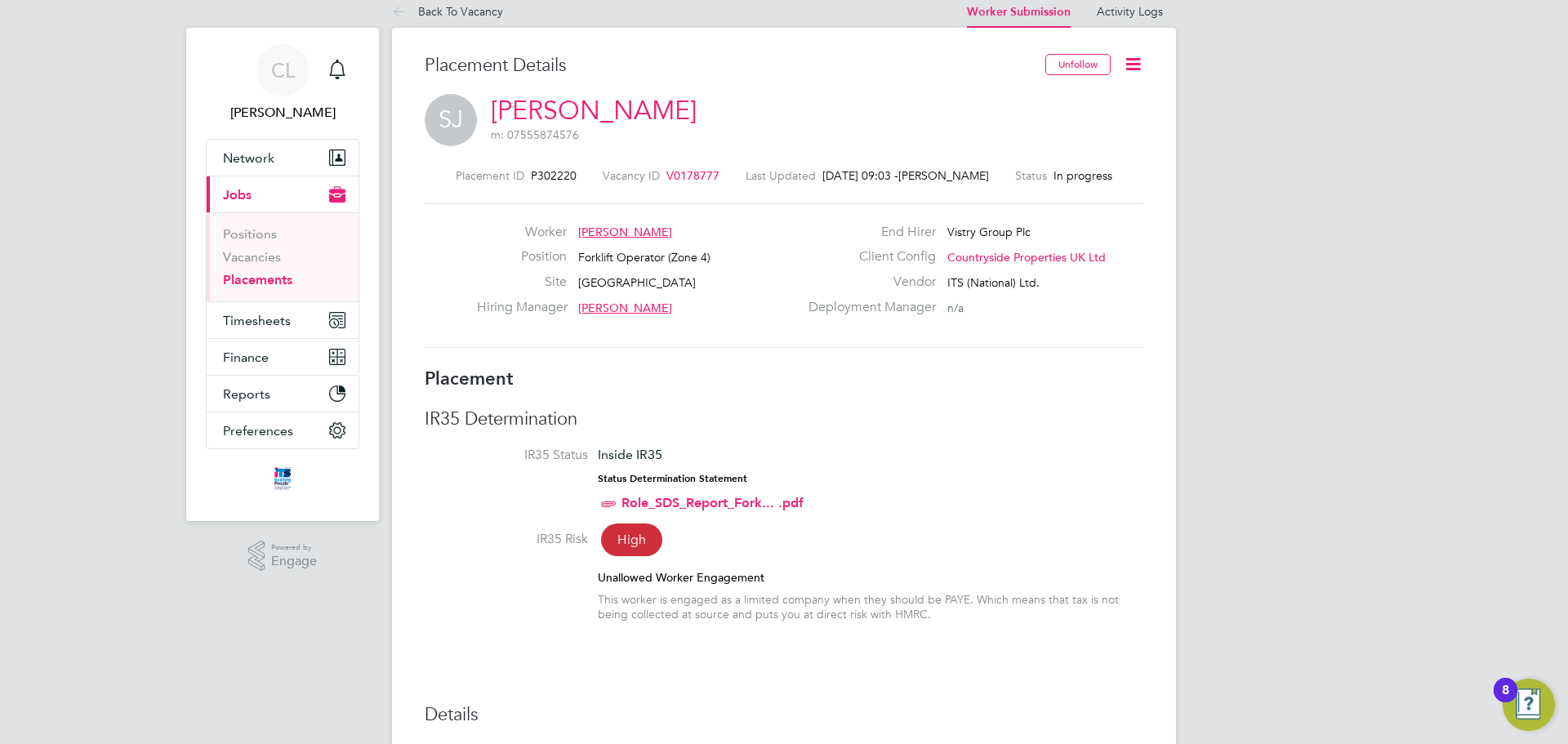
click at [633, 106] on link "[PERSON_NAME]" at bounding box center [593, 111] width 205 height 32
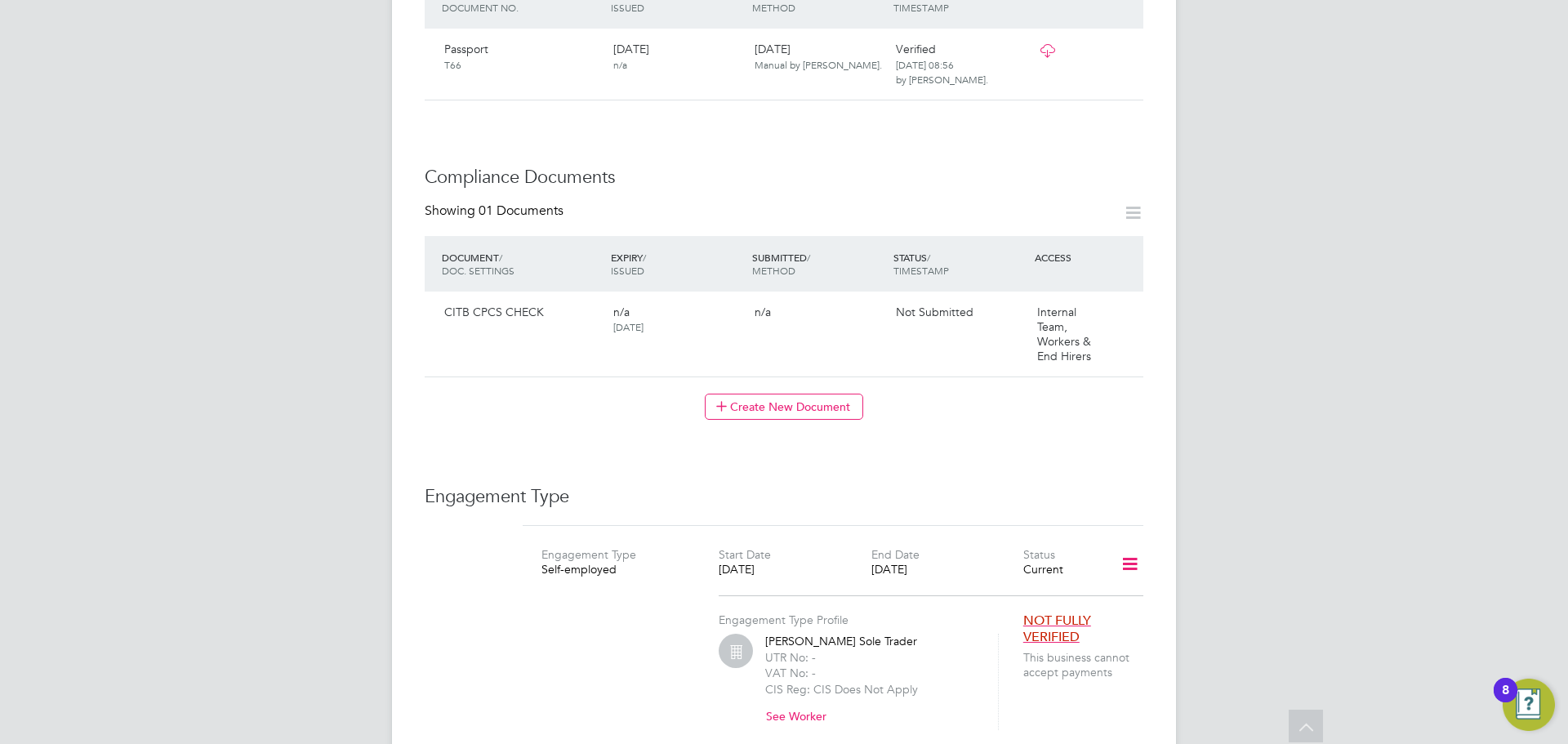
scroll to position [687, 0]
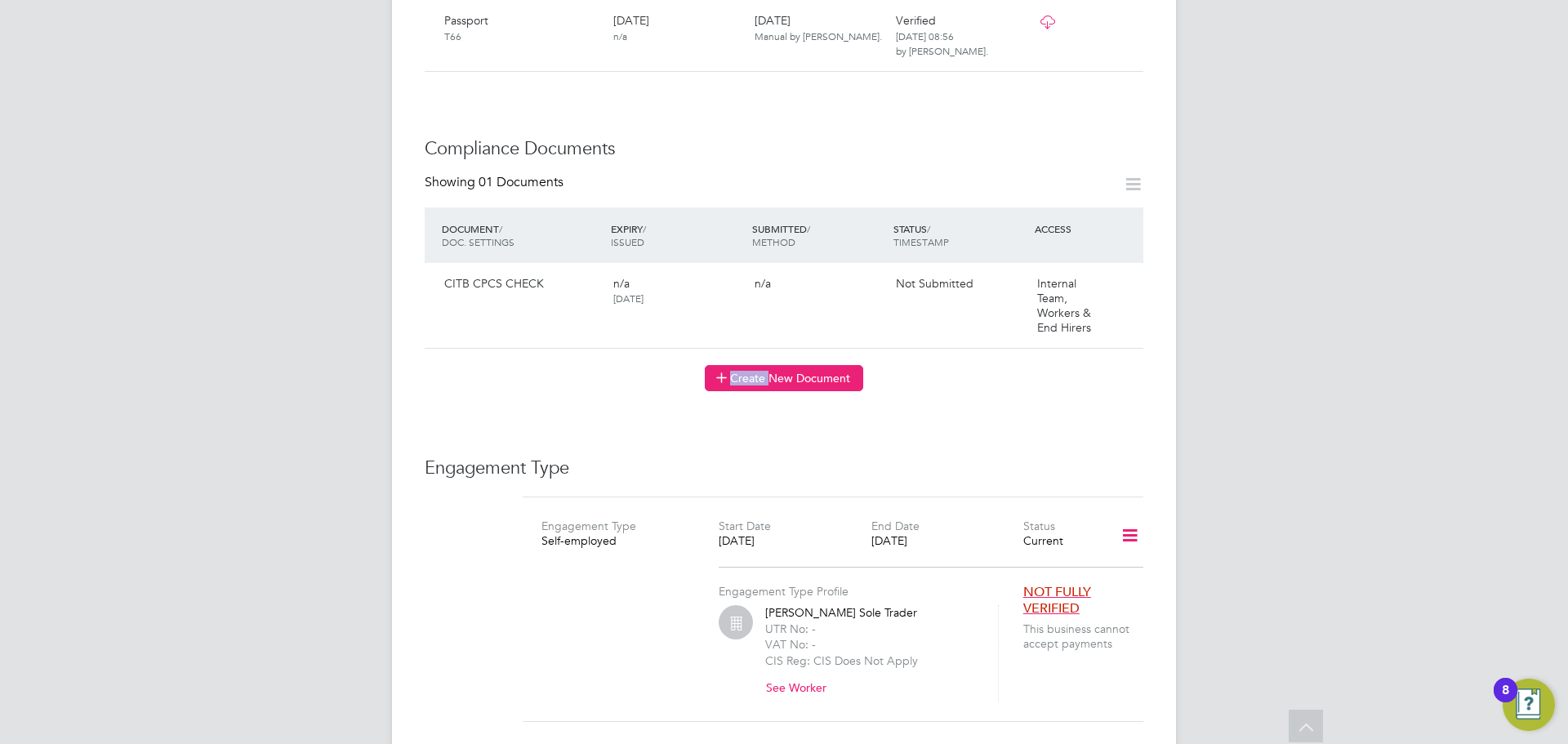
drag, startPoint x: 764, startPoint y: 345, endPoint x: 765, endPoint y: 370, distance: 25.0
click at [765, 371] on div "Showing 01 Documents DOCUMENT / DOC. SETTINGS EXPIRY / ISSUED SUBMITTED / METHO…" at bounding box center [784, 283] width 719 height 218
click at [766, 365] on button "Create New Document" at bounding box center [784, 378] width 158 height 26
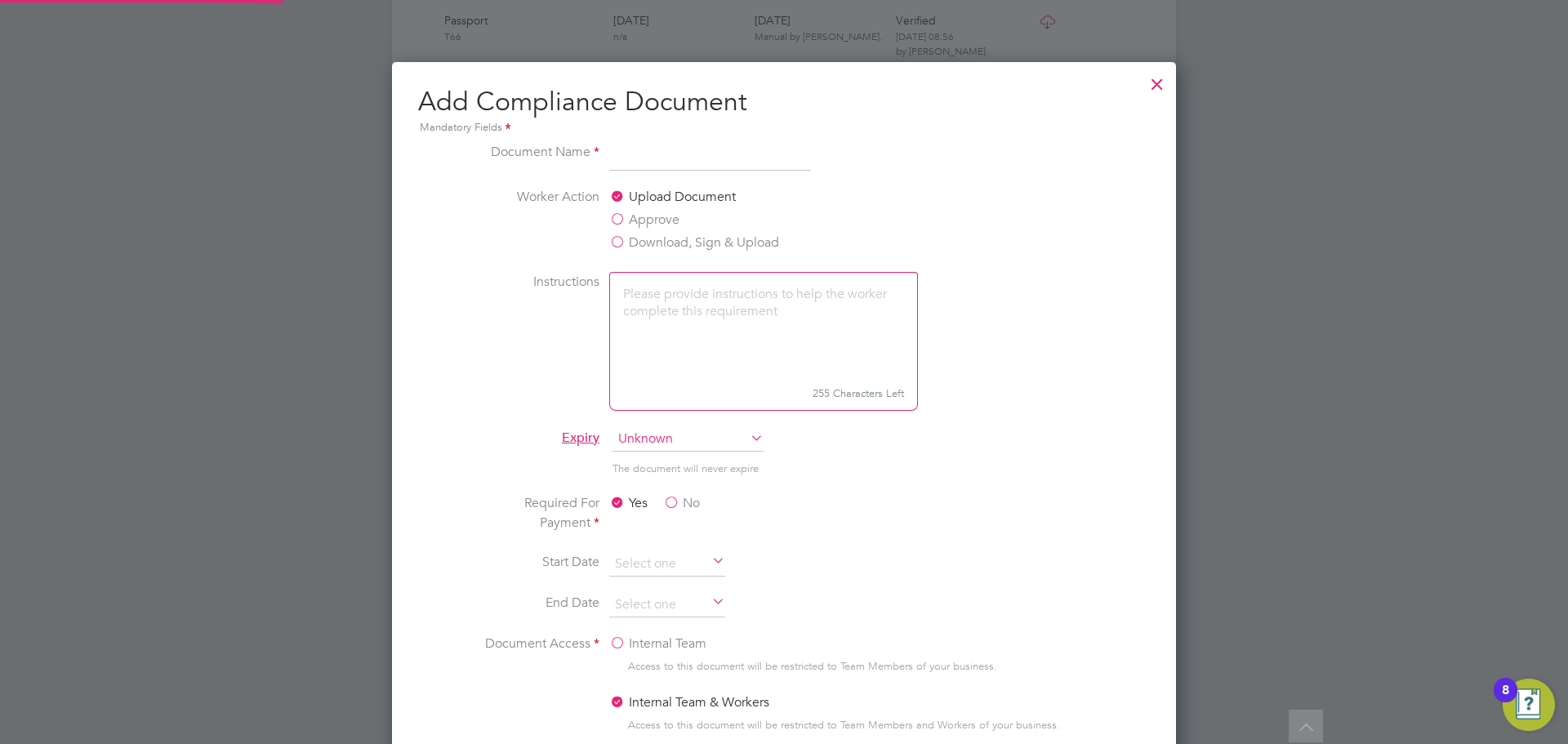
scroll to position [858, 784]
click at [671, 220] on label "Approve" at bounding box center [644, 220] width 70 height 20
click at [0, 0] on input "Approve" at bounding box center [0, 0] width 0 height 0
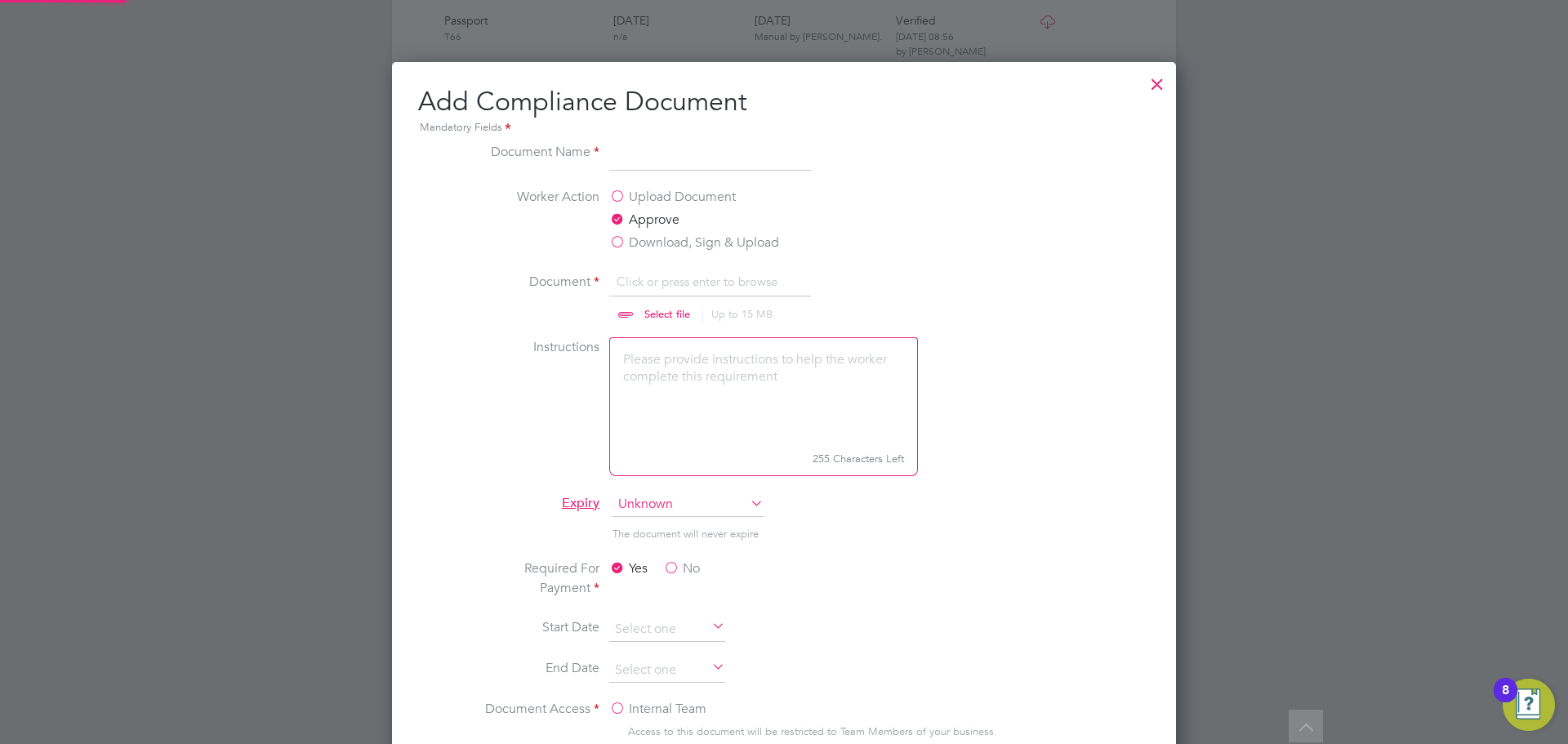
scroll to position [24, 202]
click at [670, 162] on input at bounding box center [710, 156] width 201 height 29
type input "Driving Licence"
click at [639, 289] on input "file" at bounding box center [683, 296] width 256 height 49
type input "C:\fakepath\DL .jpg"
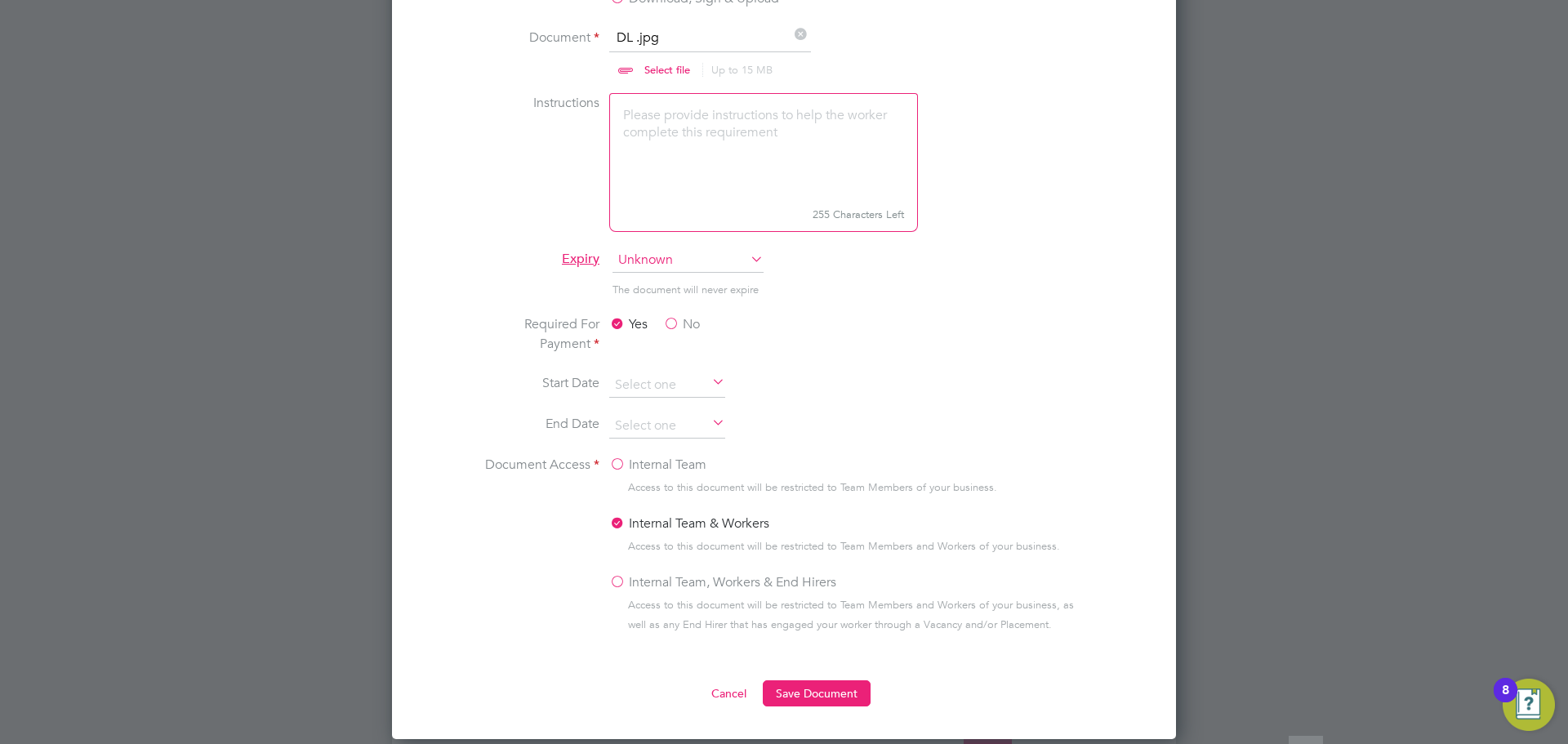
scroll to position [931, 0]
click at [691, 328] on label "No" at bounding box center [681, 324] width 37 height 20
click at [0, 0] on input "No" at bounding box center [0, 0] width 0 height 0
click at [695, 581] on label "Internal Team, Workers & End Hirers" at bounding box center [722, 582] width 227 height 20
click at [0, 0] on input "Internal Team, Workers & End Hirers" at bounding box center [0, 0] width 0 height 0
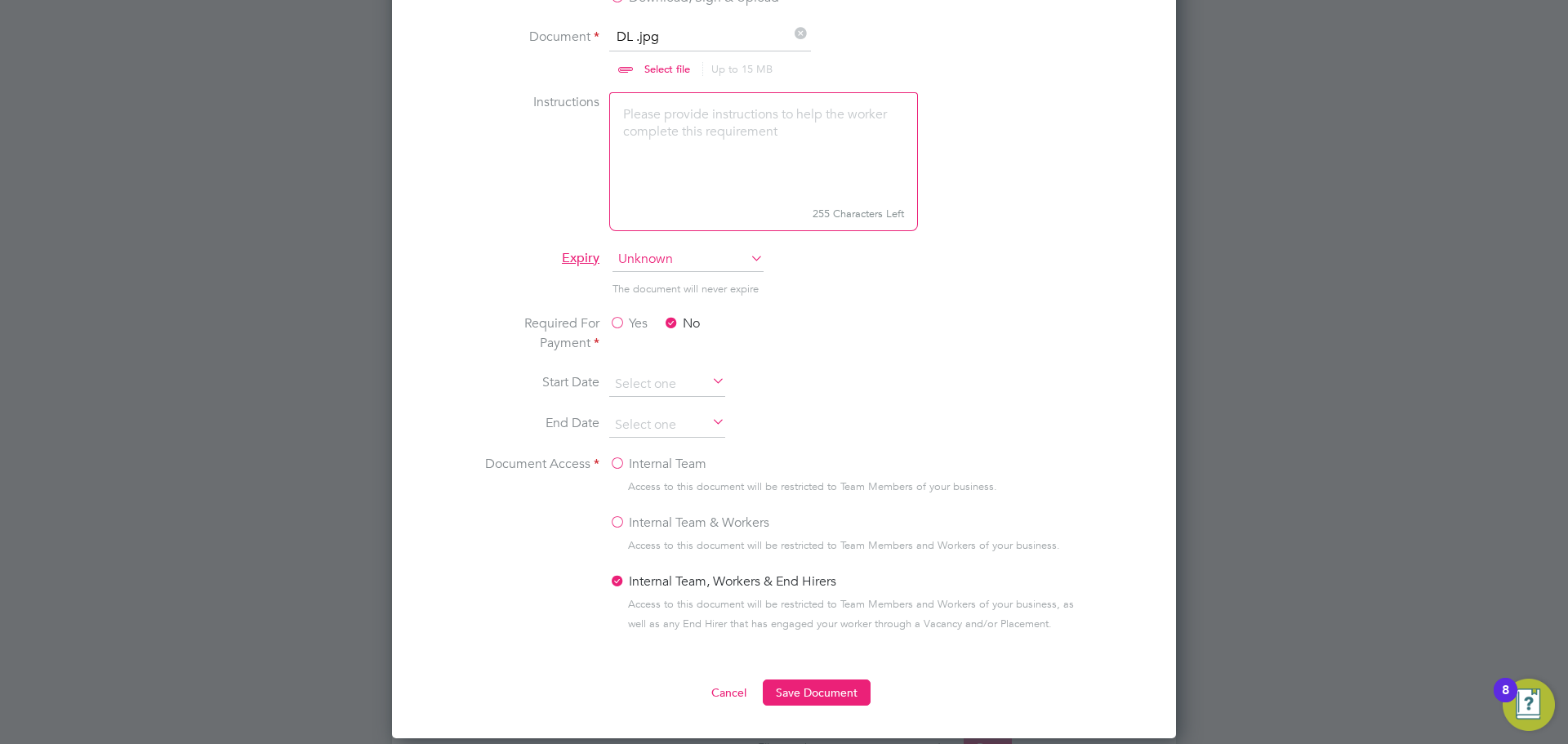
click at [804, 667] on li "Document Access Internal Team Access to this document will be restricted to Tea…" at bounding box center [784, 560] width 614 height 212
click at [802, 681] on button "Save Document" at bounding box center [817, 692] width 108 height 26
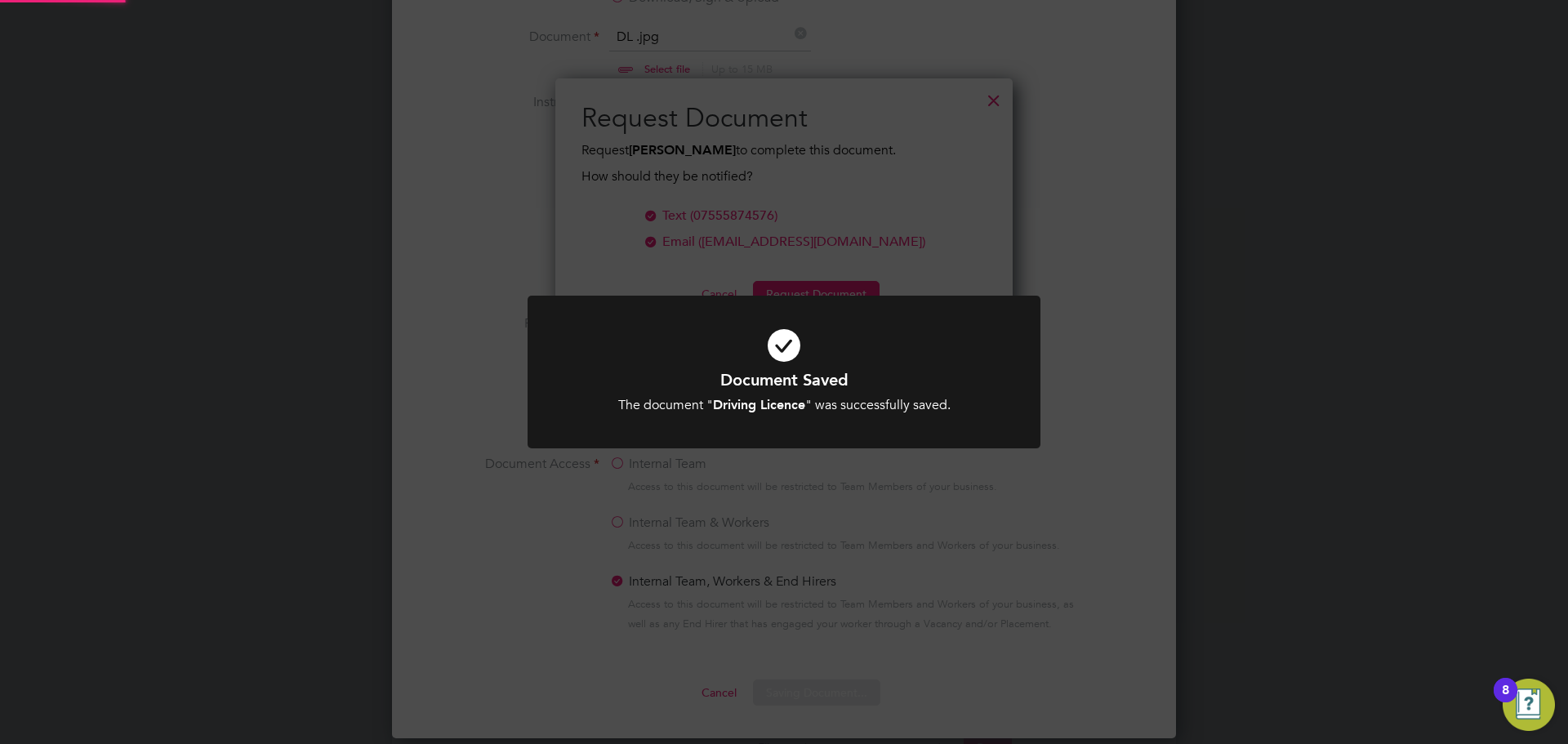
scroll to position [262, 458]
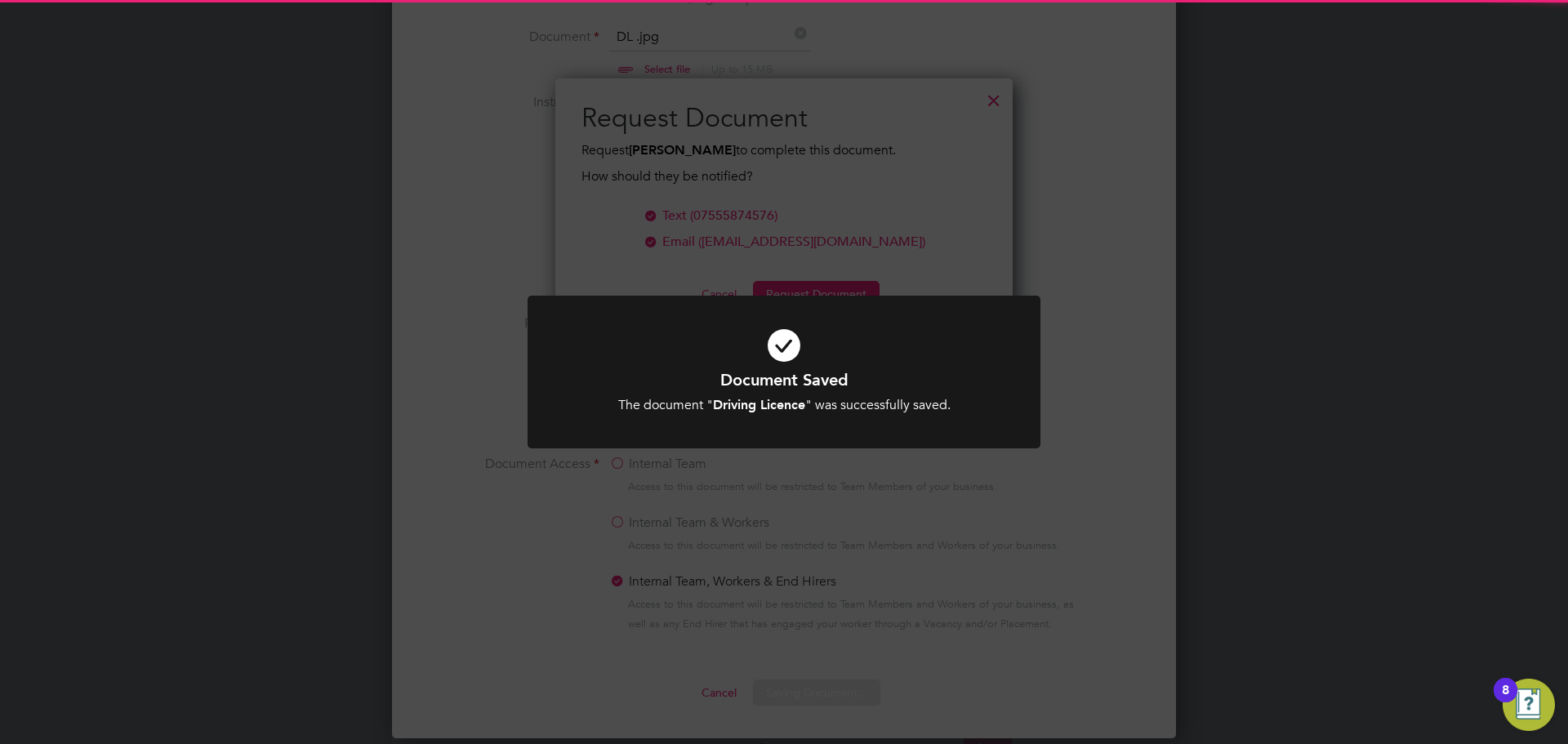
click at [842, 449] on div "Document Saved The document " Driving Licence " was successfully saved. Cancel …" at bounding box center [784, 381] width 512 height 172
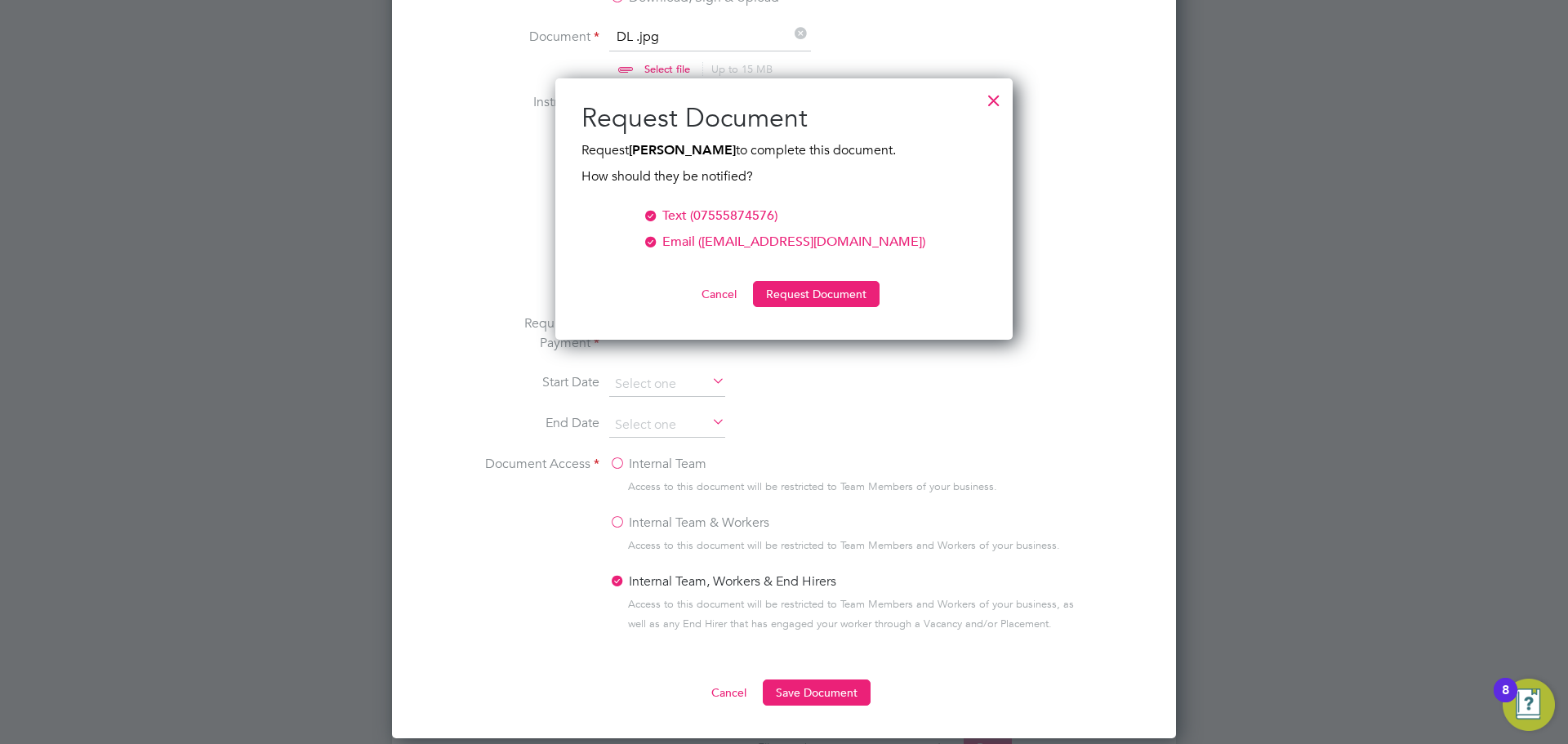
click at [749, 225] on div "Text (07555874576)" at bounding box center [720, 216] width 115 height 20
click at [780, 298] on button "Request Document" at bounding box center [816, 294] width 126 height 26
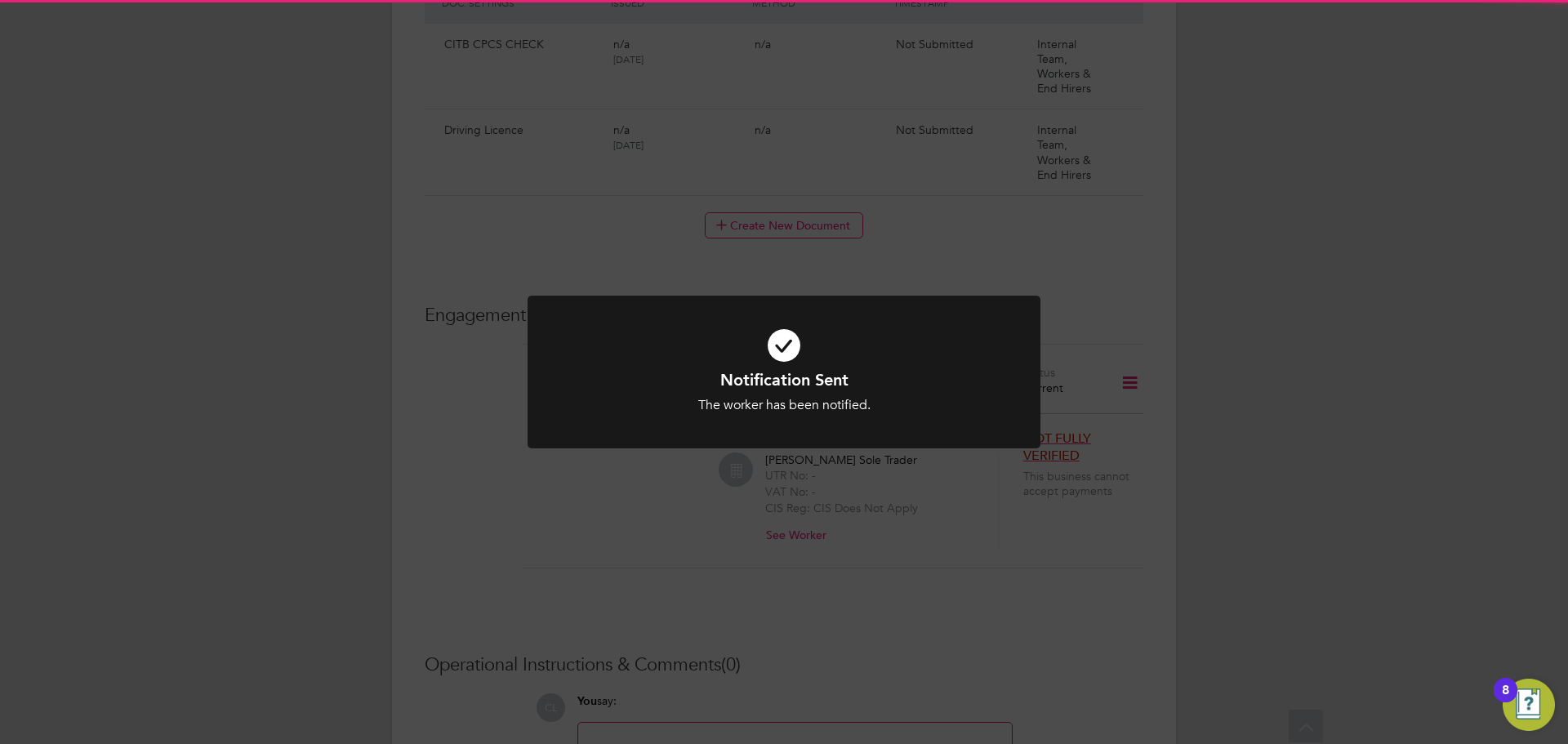
scroll to position [931, 0]
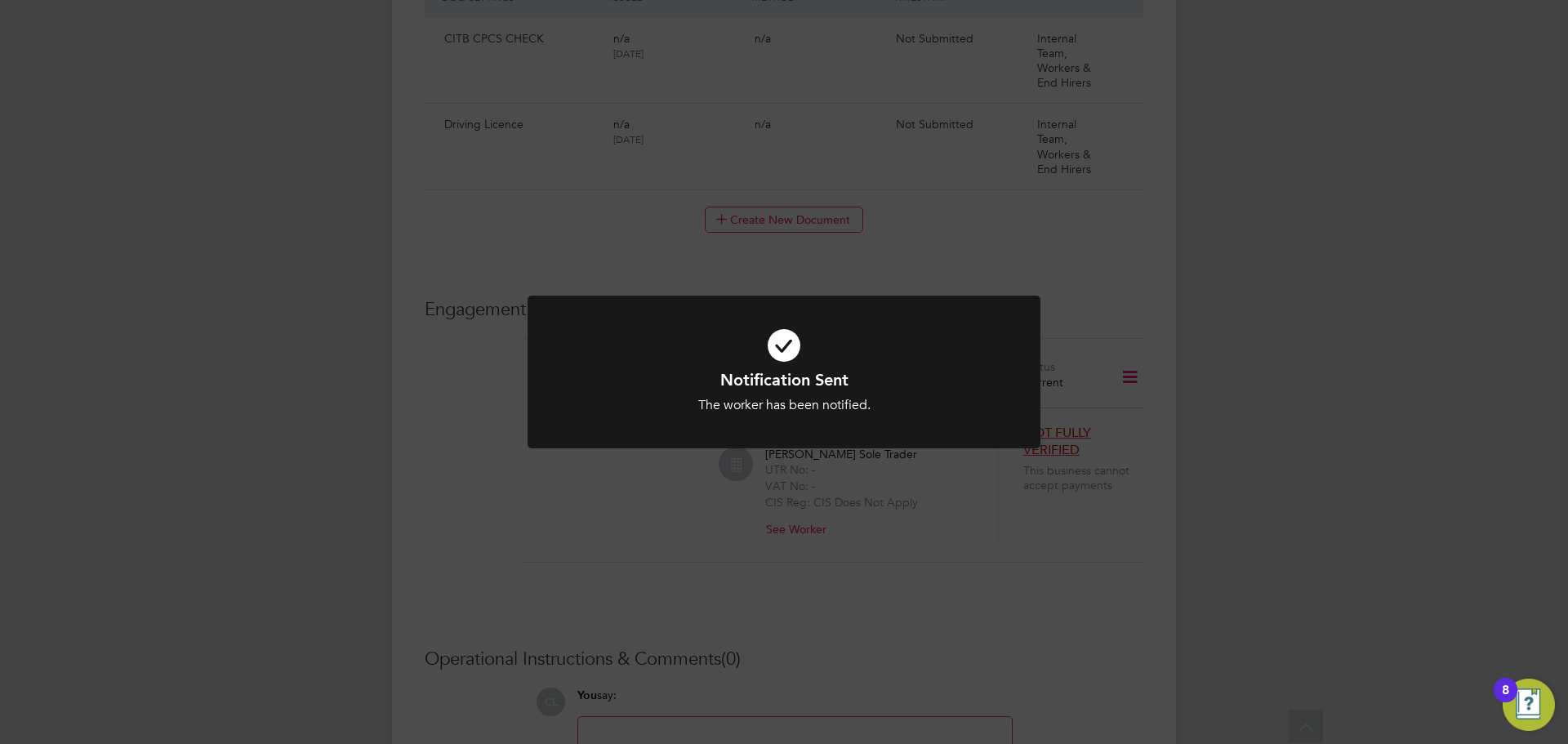
click at [923, 339] on icon at bounding box center [784, 345] width 424 height 64
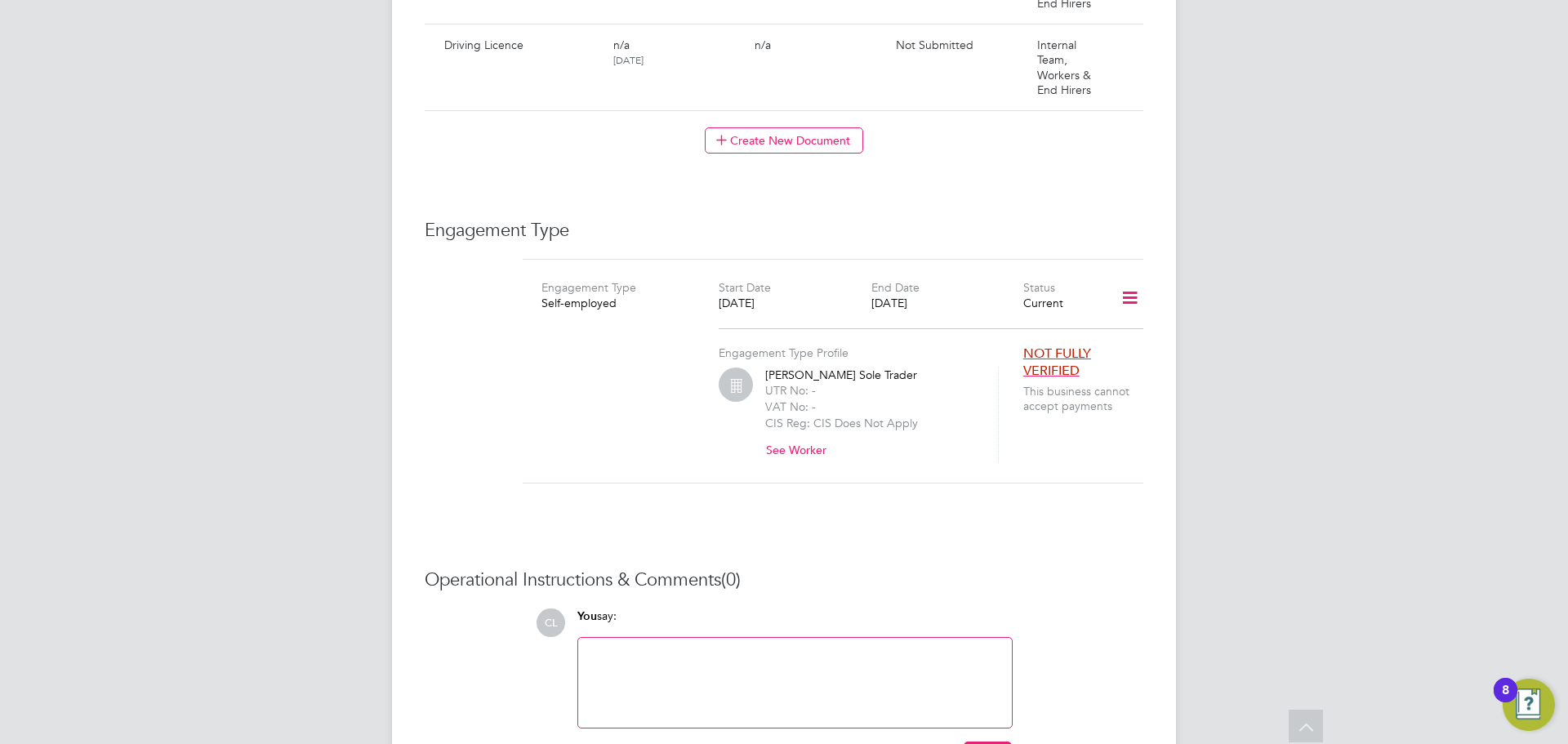
scroll to position [1099, 0]
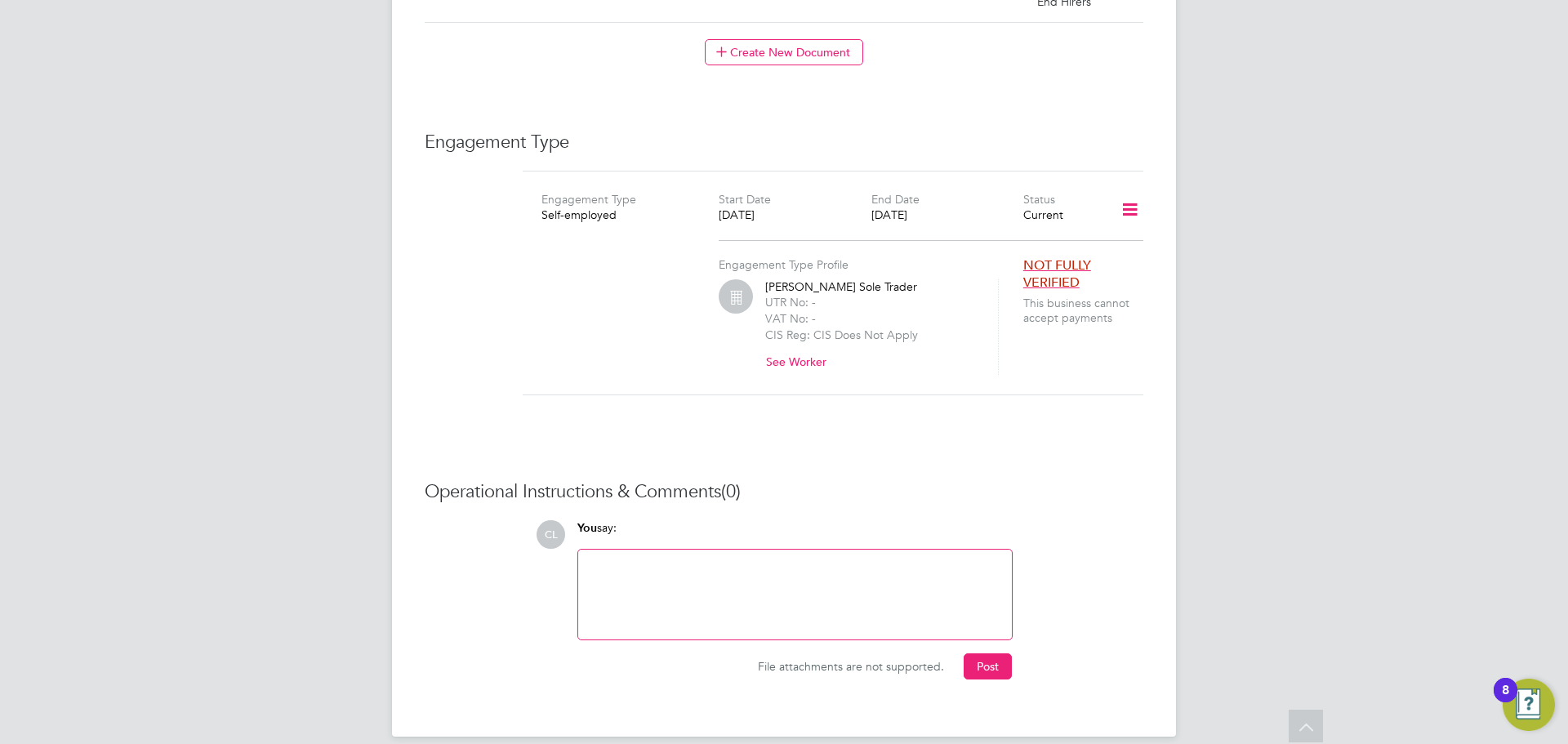
click at [1051, 257] on span "NOT FULLY VERIFIED" at bounding box center [1056, 274] width 67 height 33
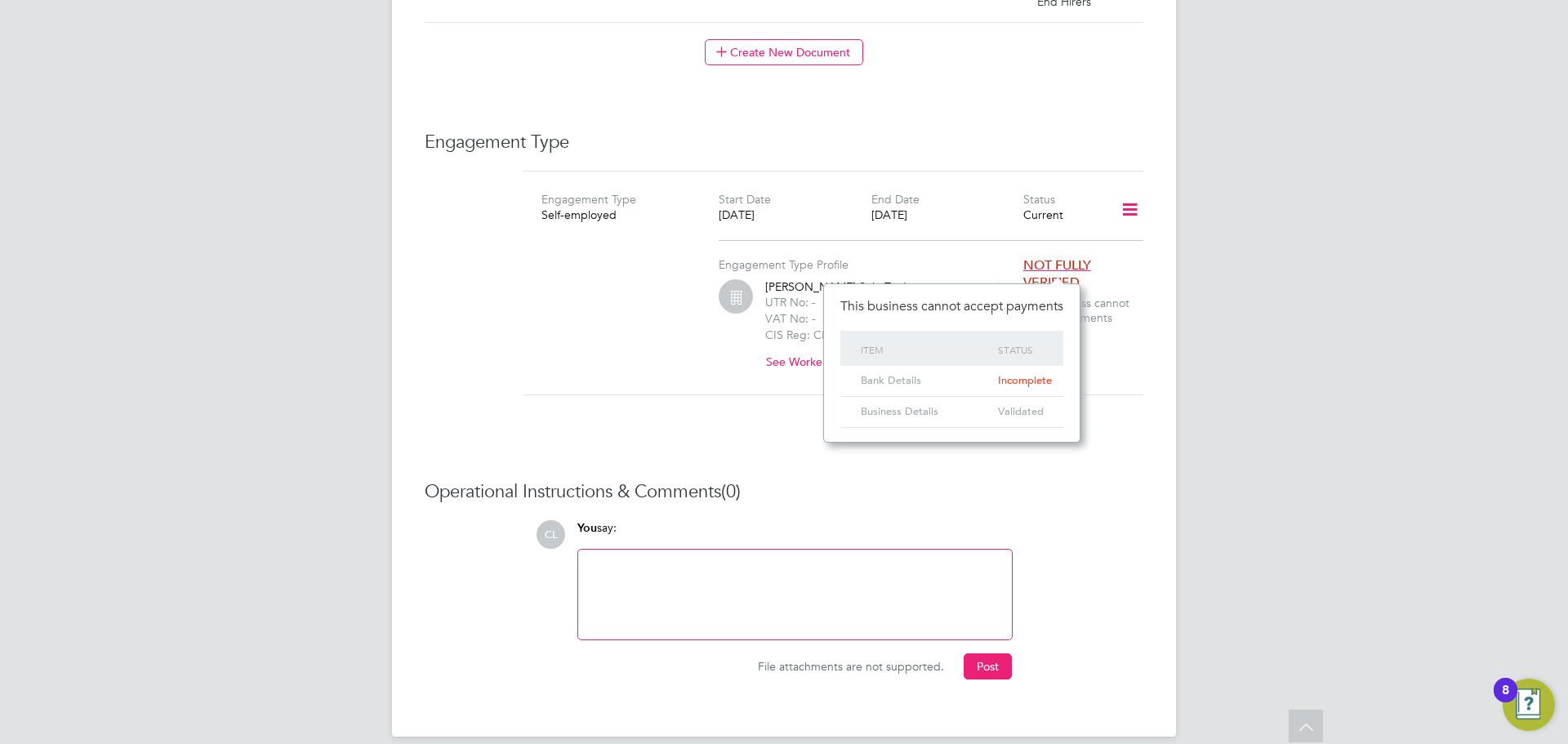
scroll to position [34, 58]
click at [1080, 414] on div "This business cannot accept payments Item Status Bank Details Incomplete Busine…" at bounding box center [952, 364] width 257 height 160
click at [1123, 192] on icon at bounding box center [1130, 210] width 28 height 37
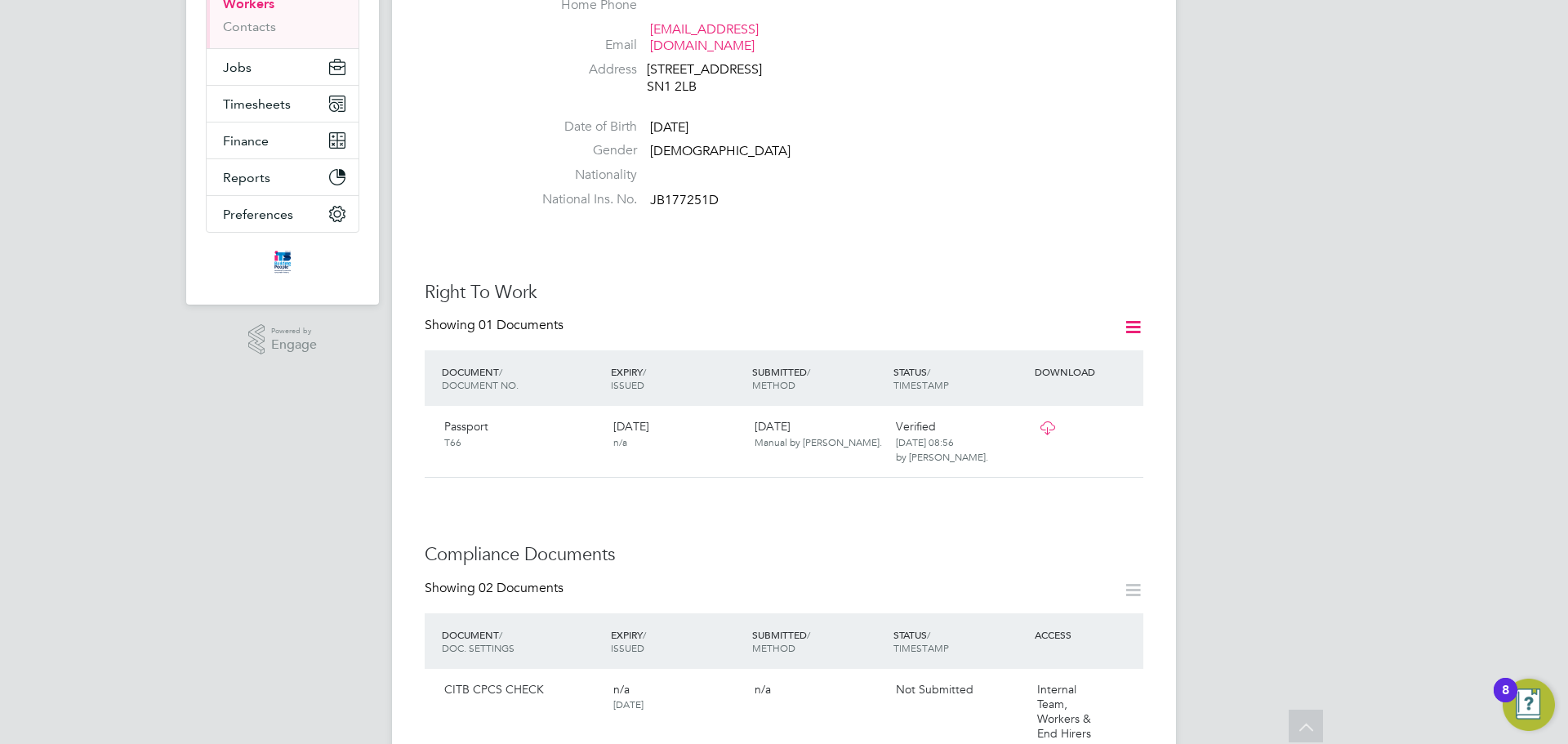
scroll to position [37, 0]
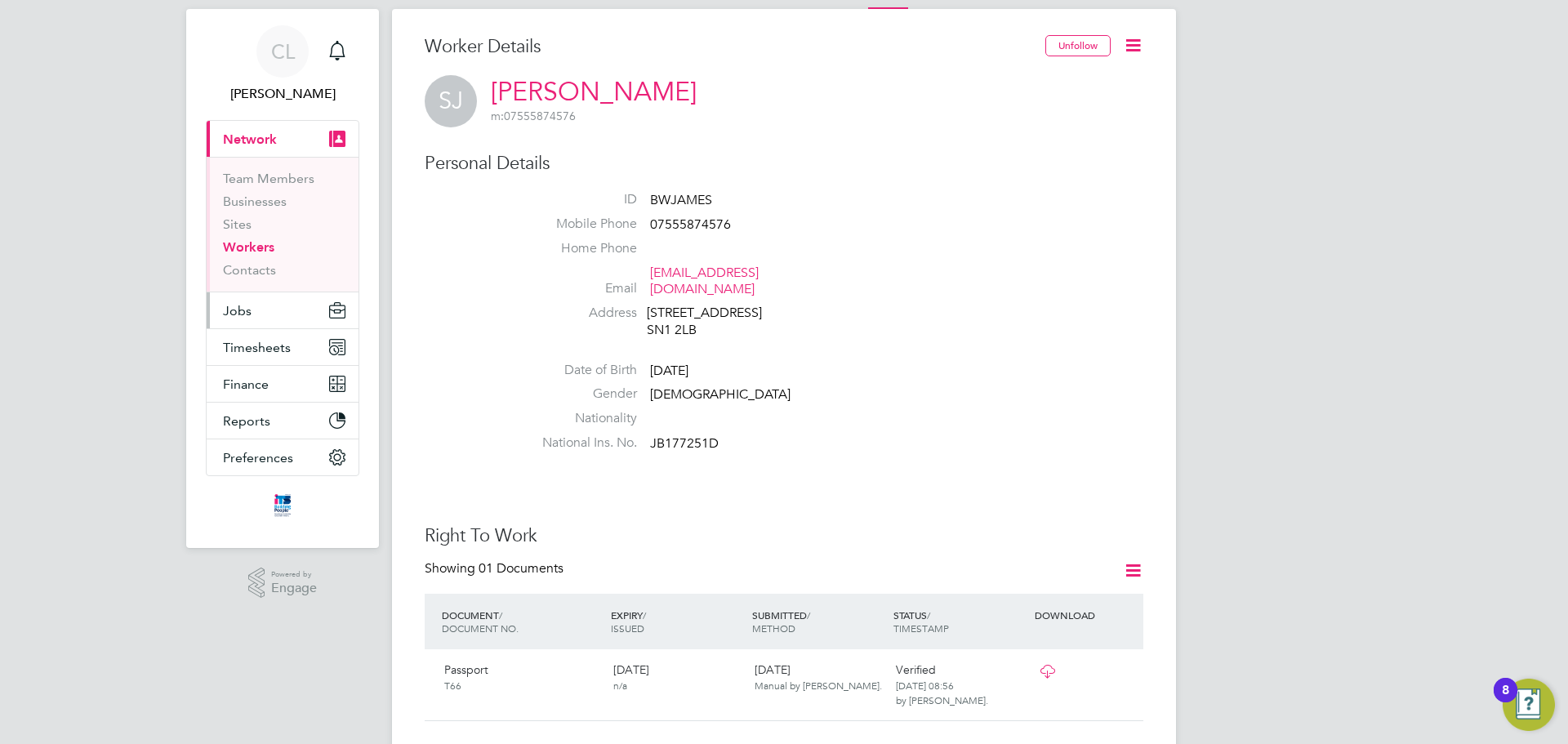
click at [273, 313] on button "Jobs" at bounding box center [282, 310] width 152 height 36
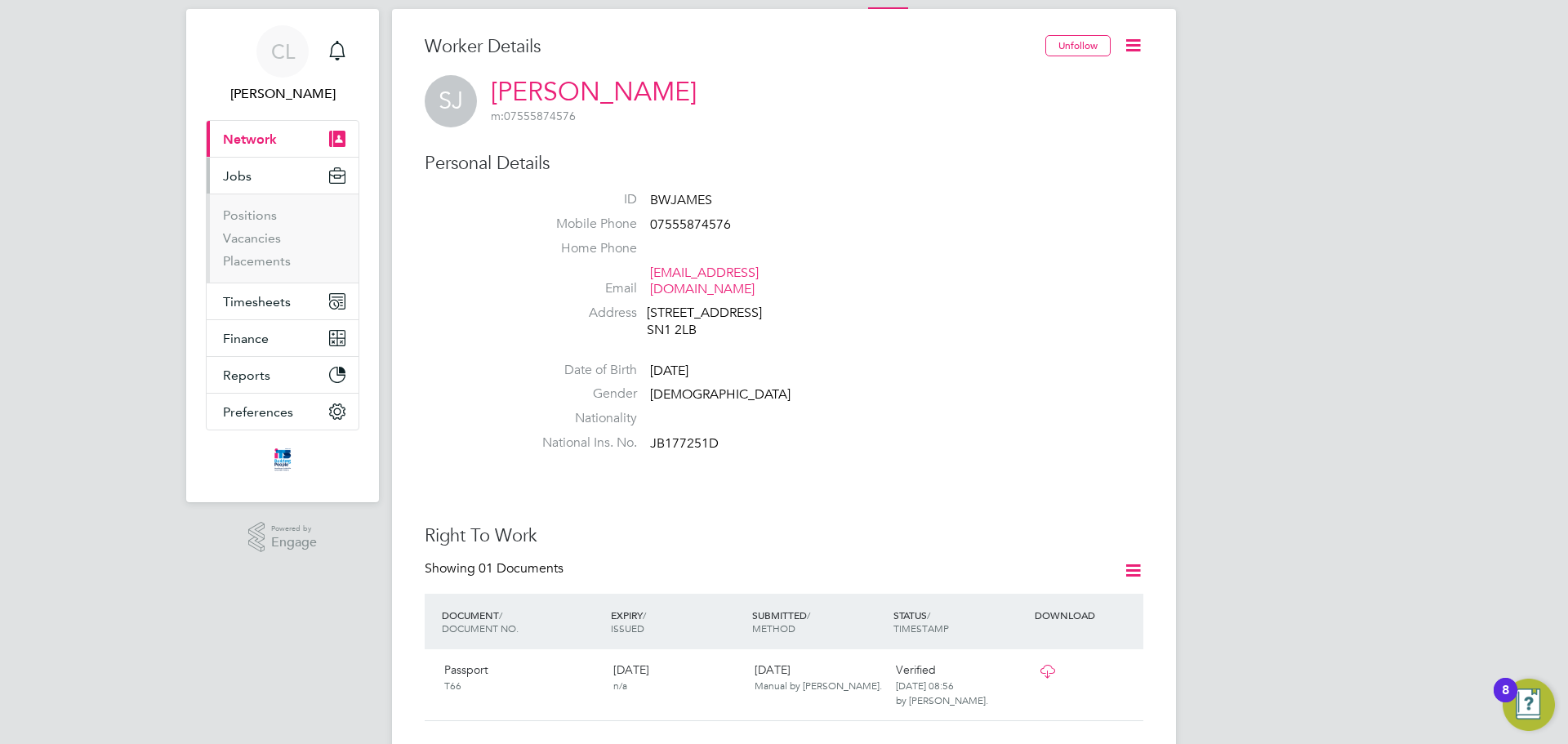
click at [259, 246] on li "Vacancies" at bounding box center [284, 241] width 122 height 22
click at [257, 240] on link "Vacancies" at bounding box center [252, 238] width 58 height 16
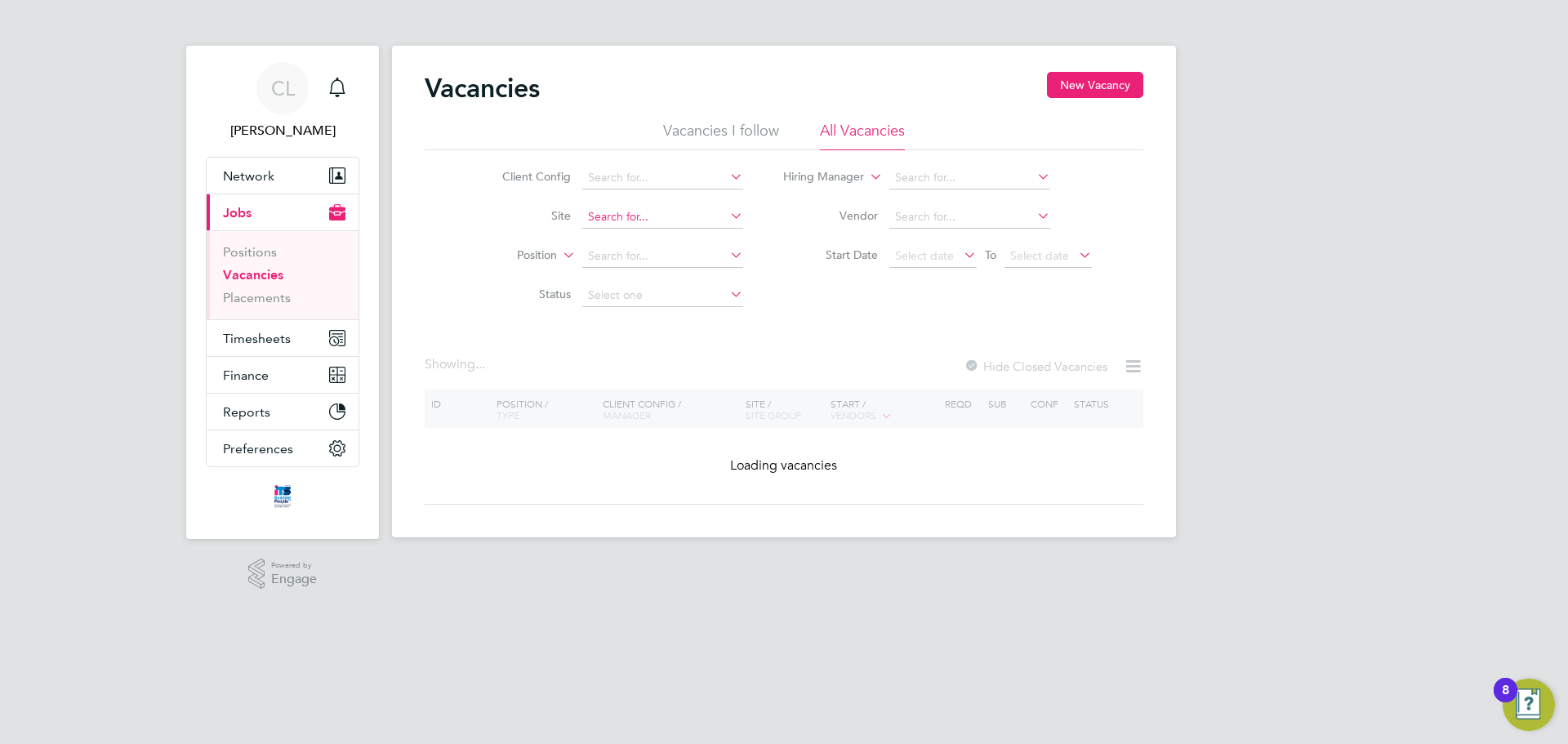
click at [599, 218] on input at bounding box center [662, 216] width 161 height 22
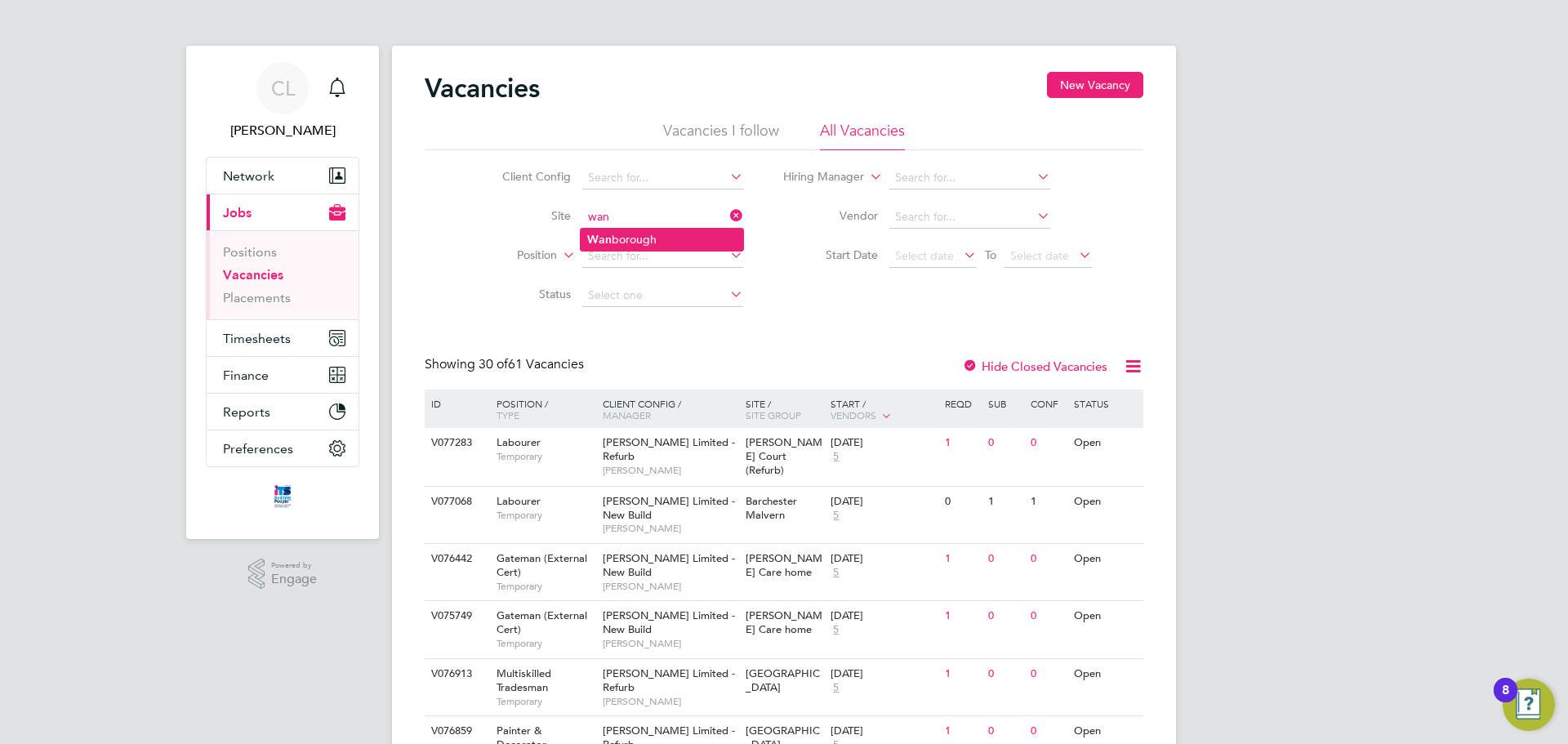
click at [659, 233] on li "Wan borough" at bounding box center [661, 240] width 162 height 22
type input "Wanborough"
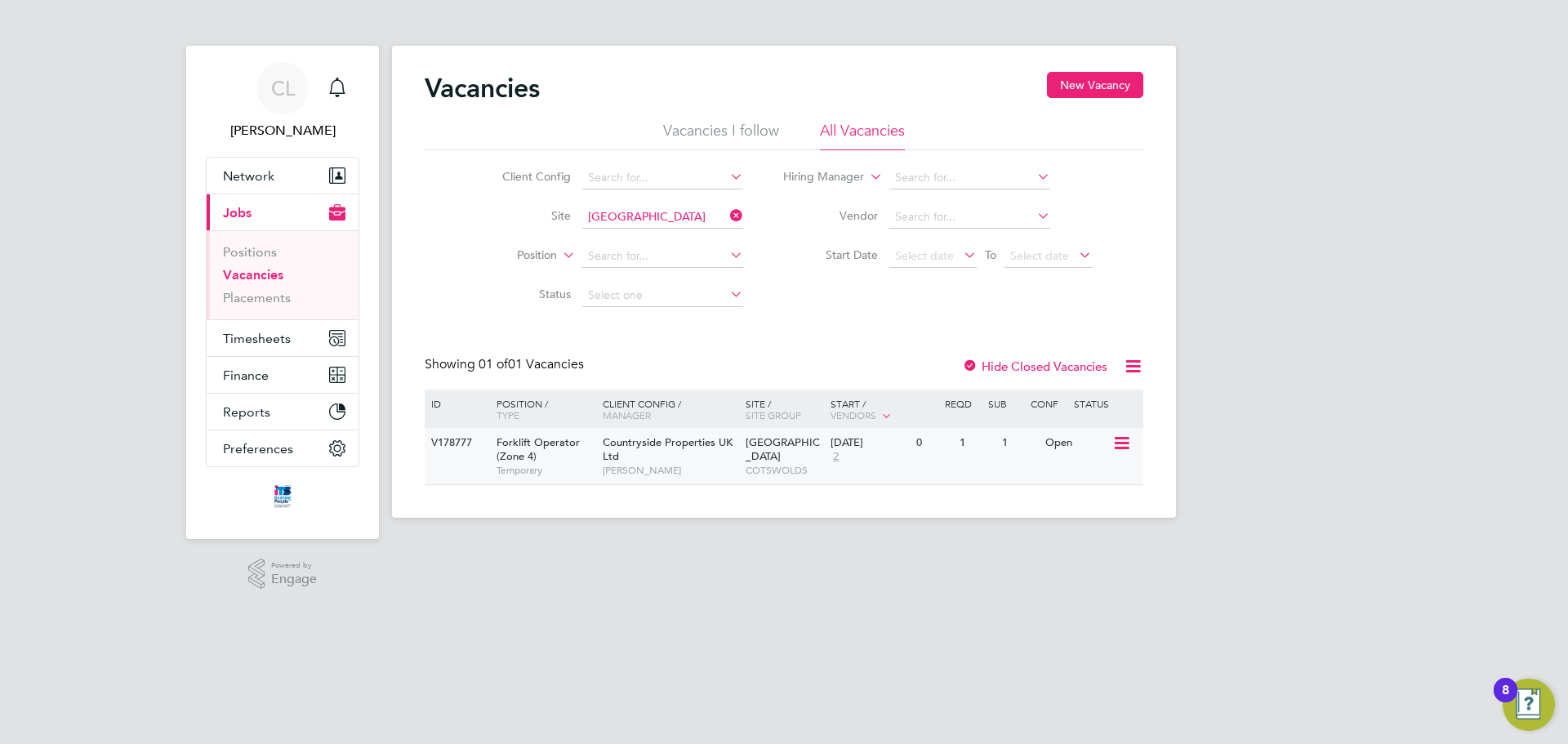
click at [664, 442] on span "Countryside Properties UK Ltd" at bounding box center [667, 449] width 130 height 27
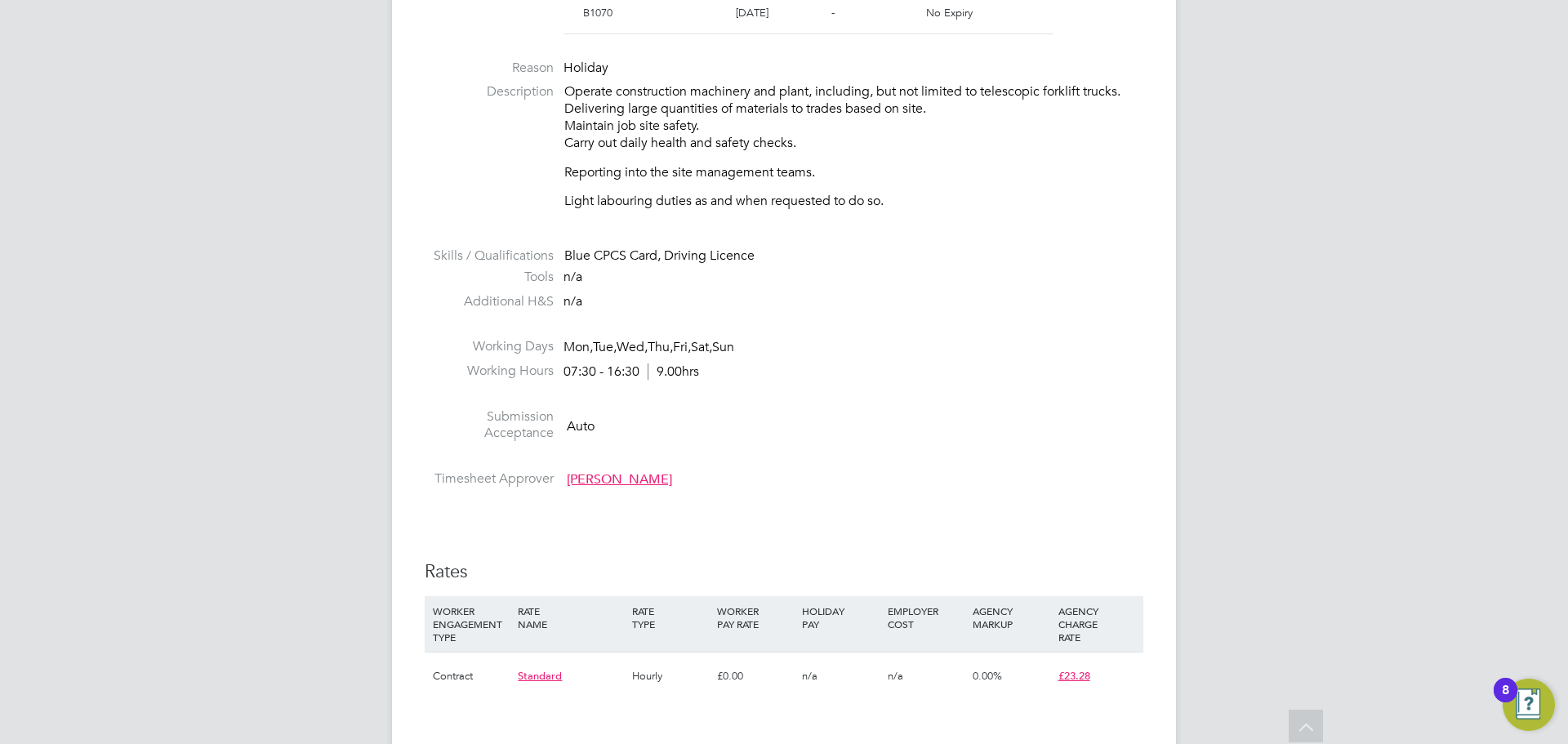
scroll to position [1143, 0]
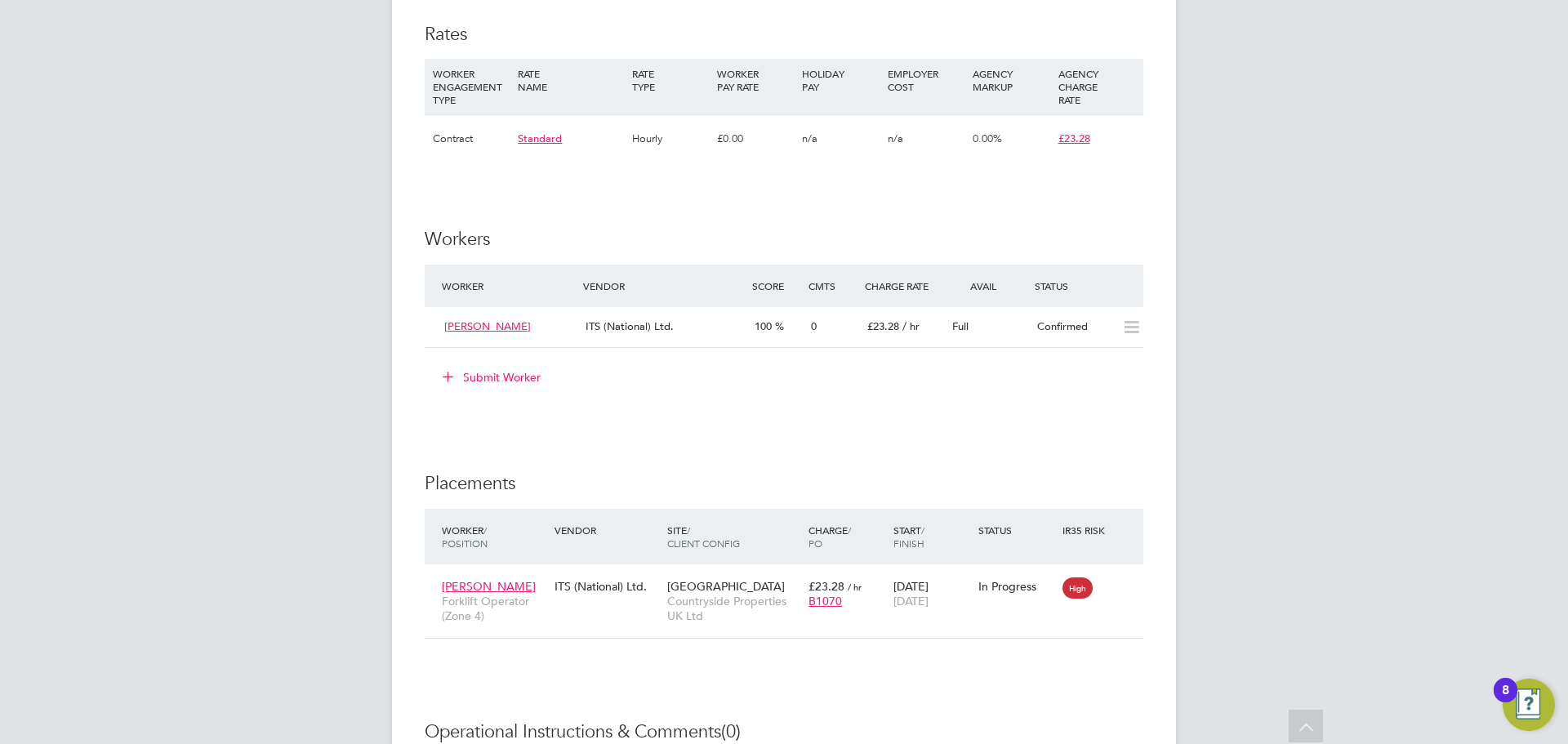
drag, startPoint x: 1062, startPoint y: 365, endPoint x: 1123, endPoint y: 417, distance: 80.2
click at [1060, 368] on div "Submit Worker" at bounding box center [787, 377] width 712 height 26
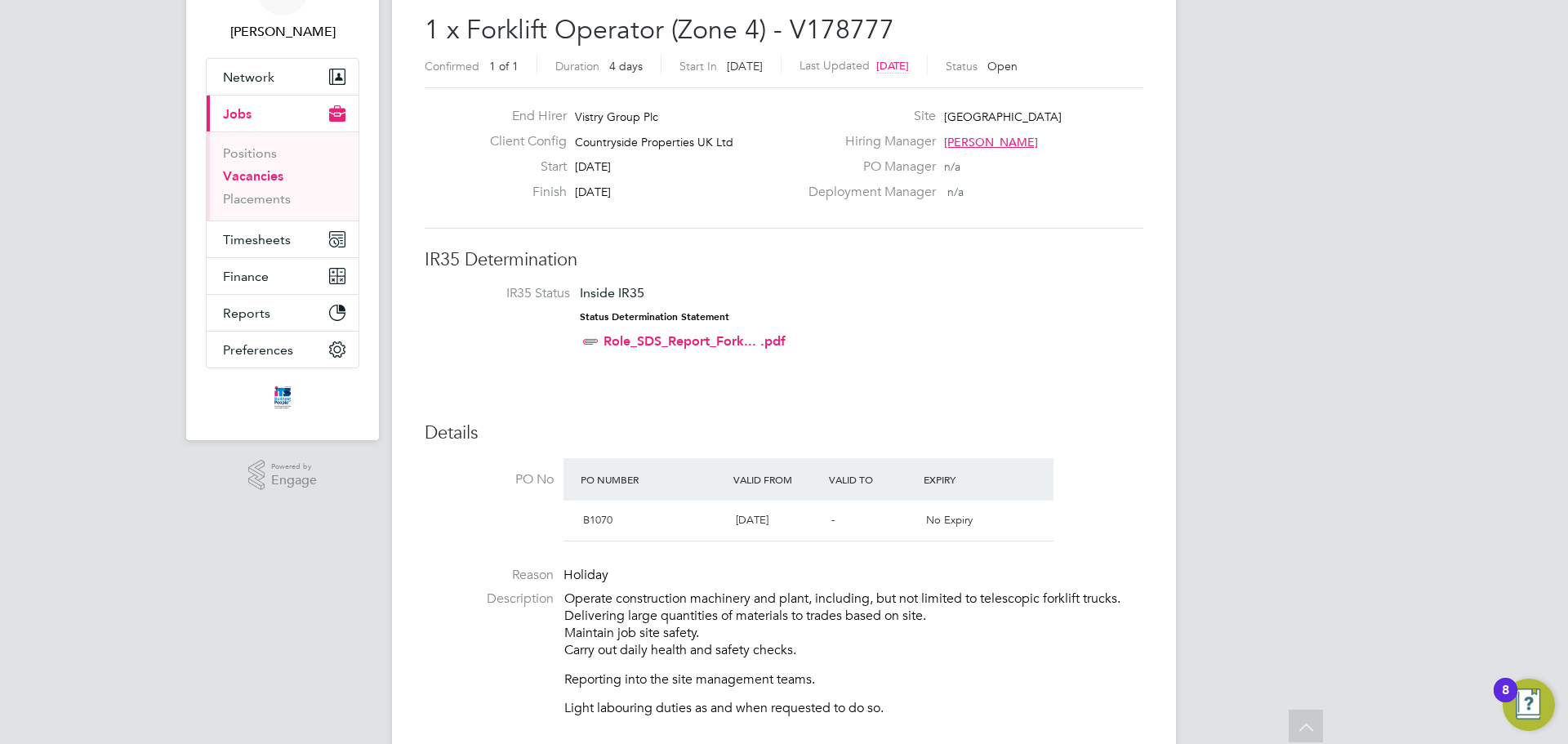
scroll to position [0, 0]
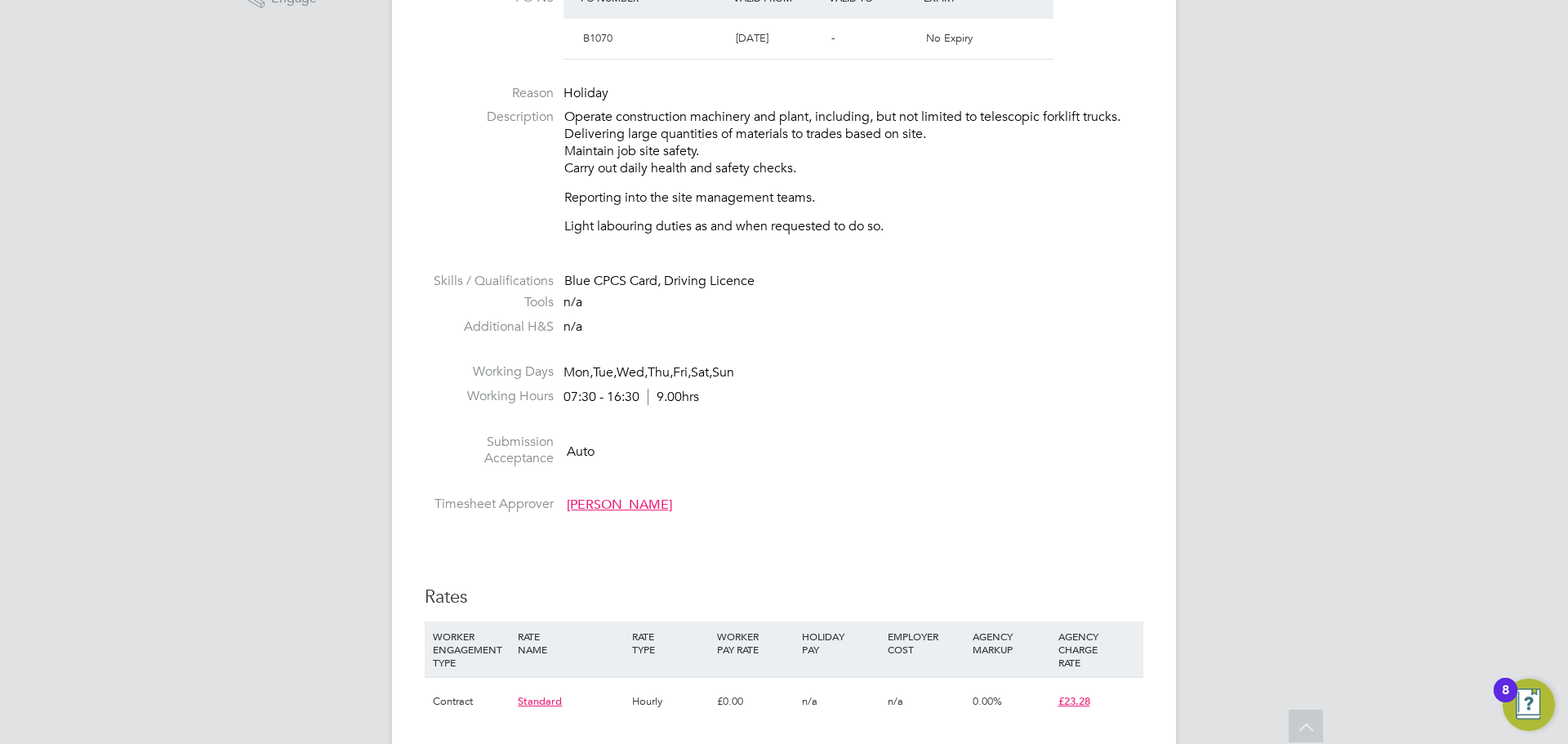
scroll to position [899, 0]
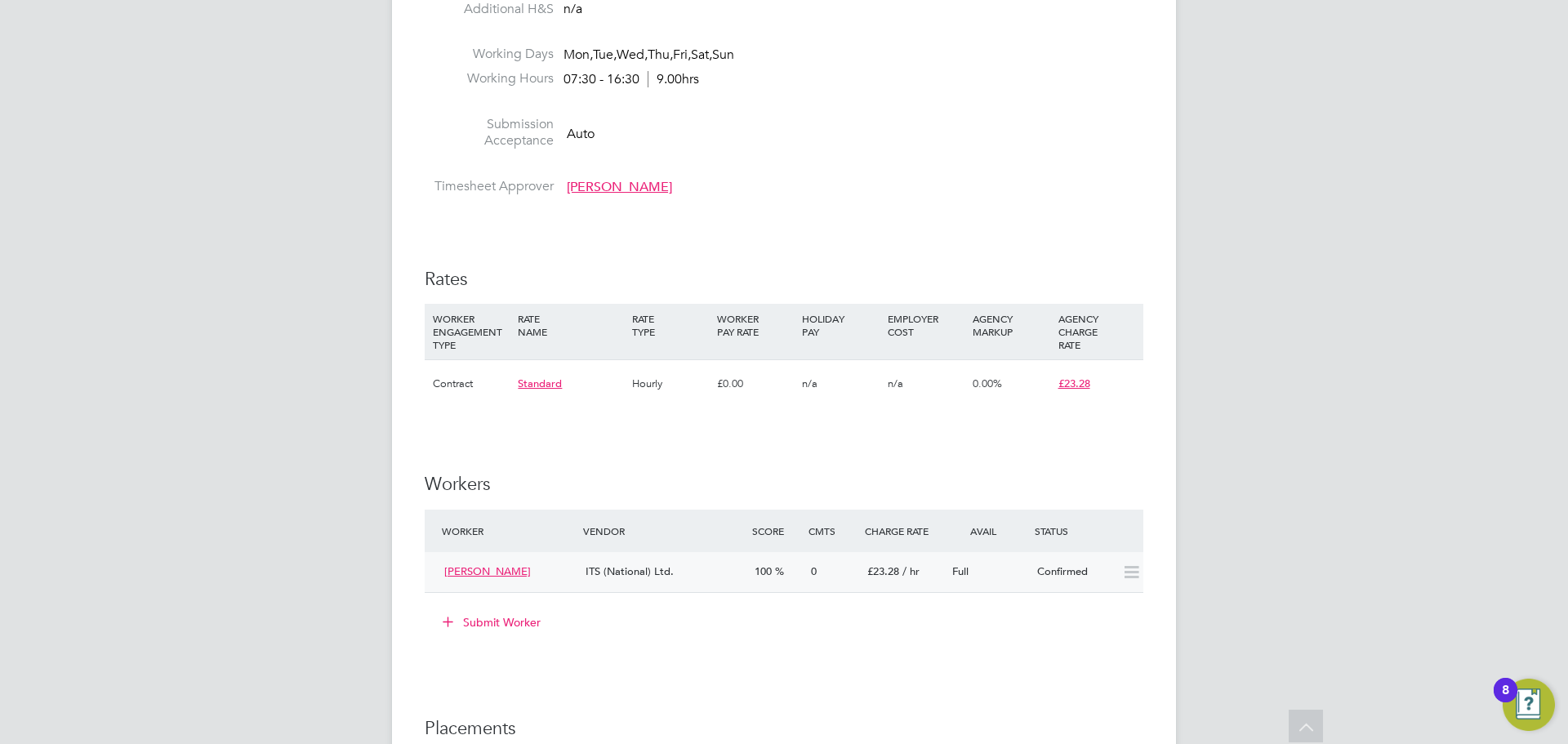
click at [465, 568] on span "[PERSON_NAME]" at bounding box center [487, 571] width 87 height 14
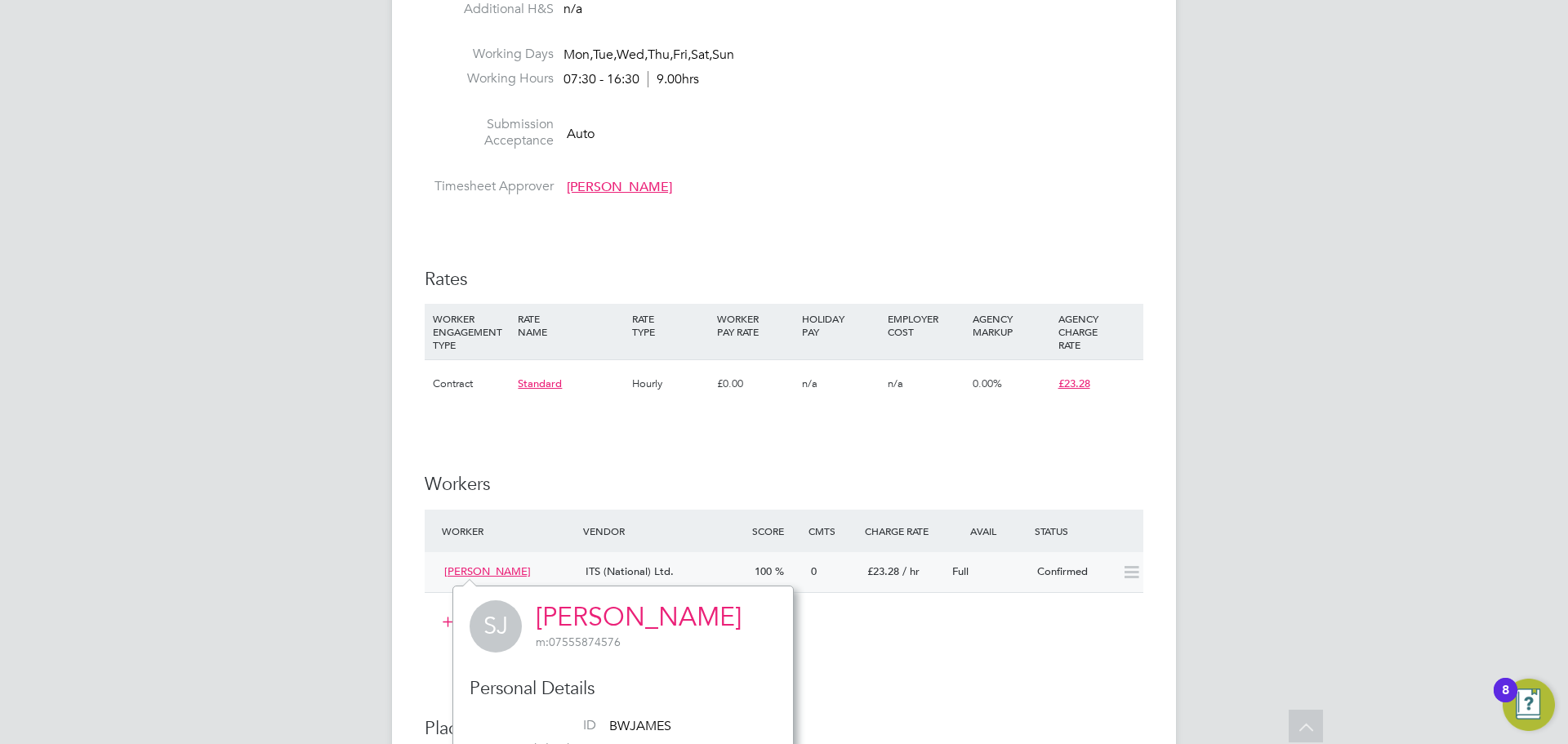
click at [483, 562] on div "[PERSON_NAME]" at bounding box center [508, 572] width 141 height 27
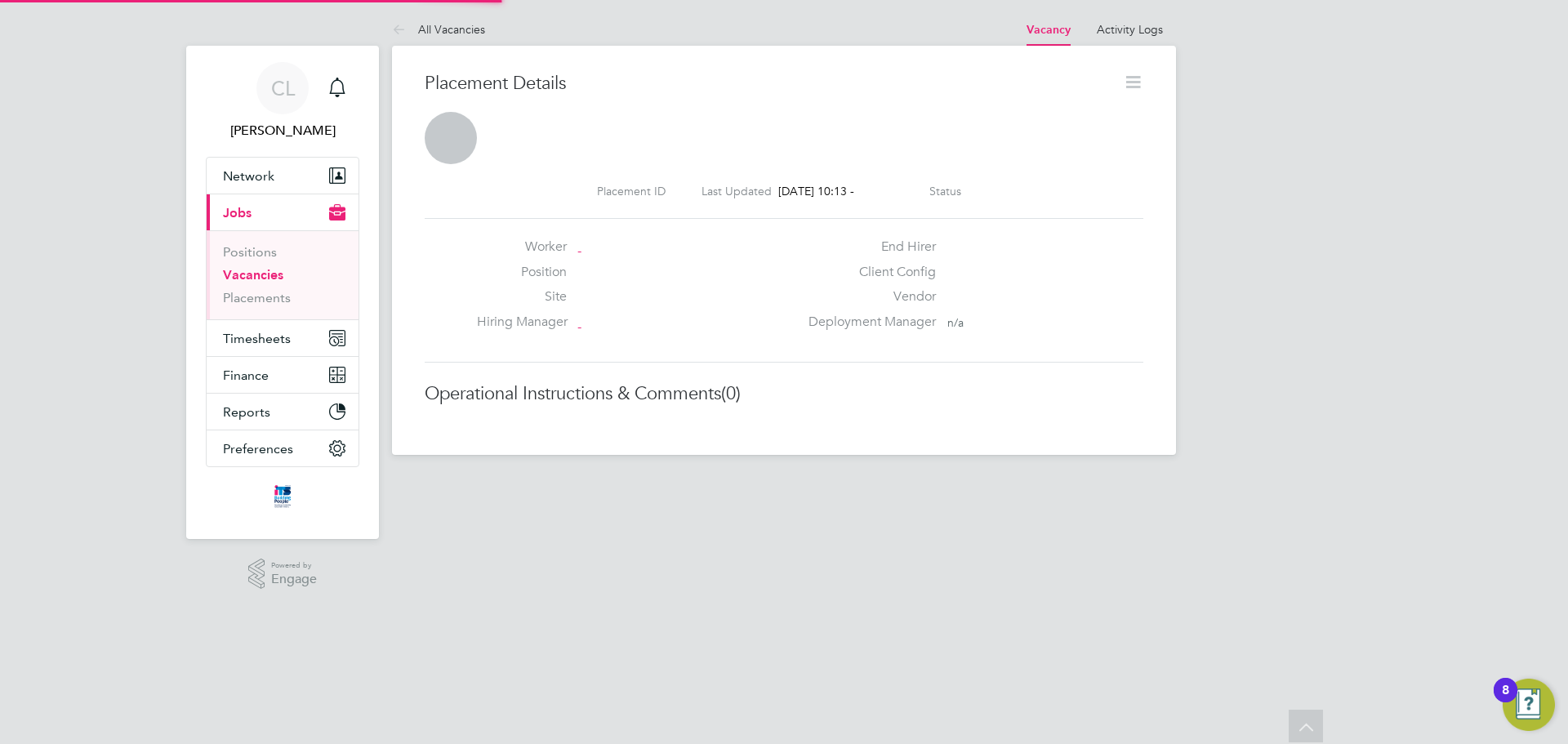
scroll to position [8, 8]
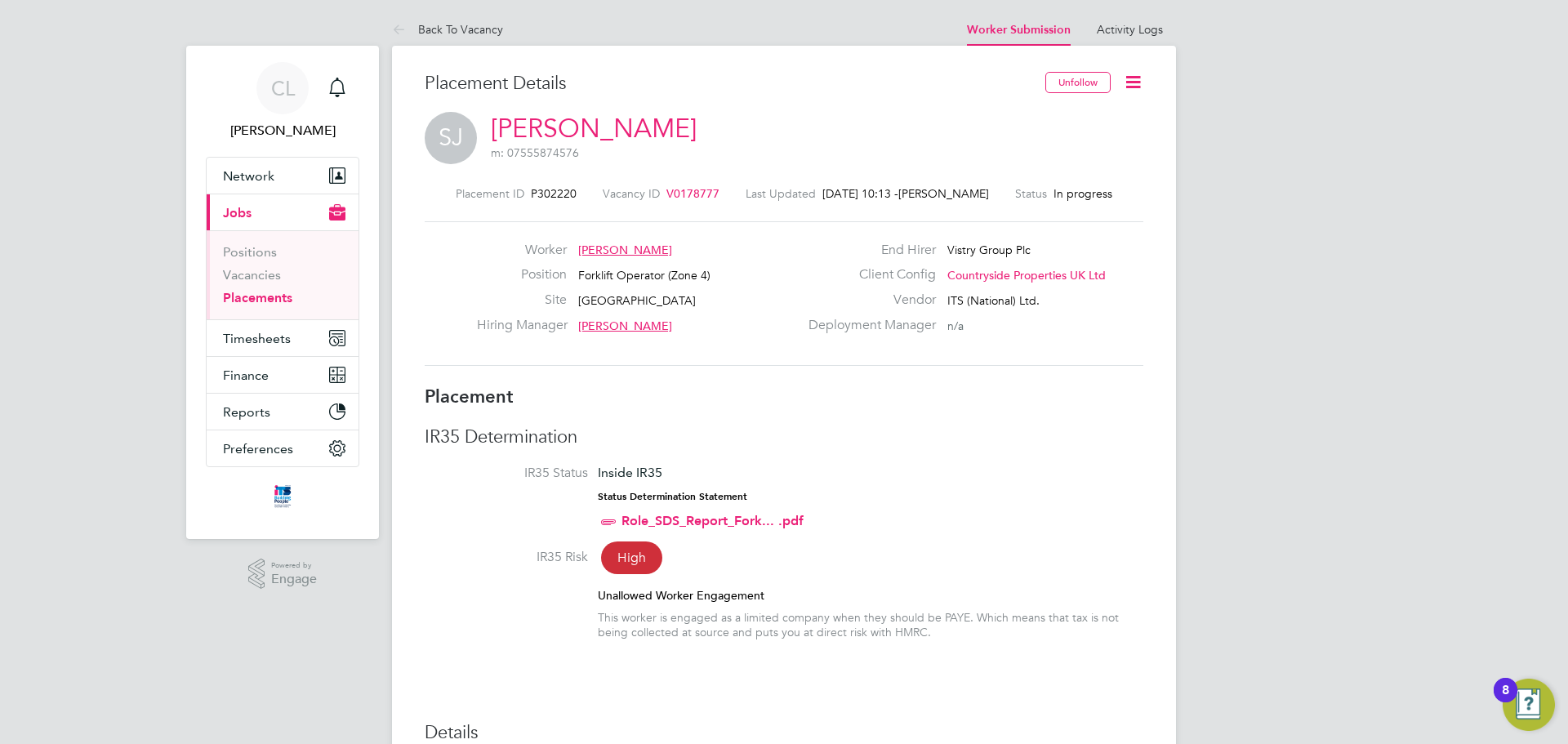
click at [1126, 86] on icon at bounding box center [1133, 82] width 21 height 21
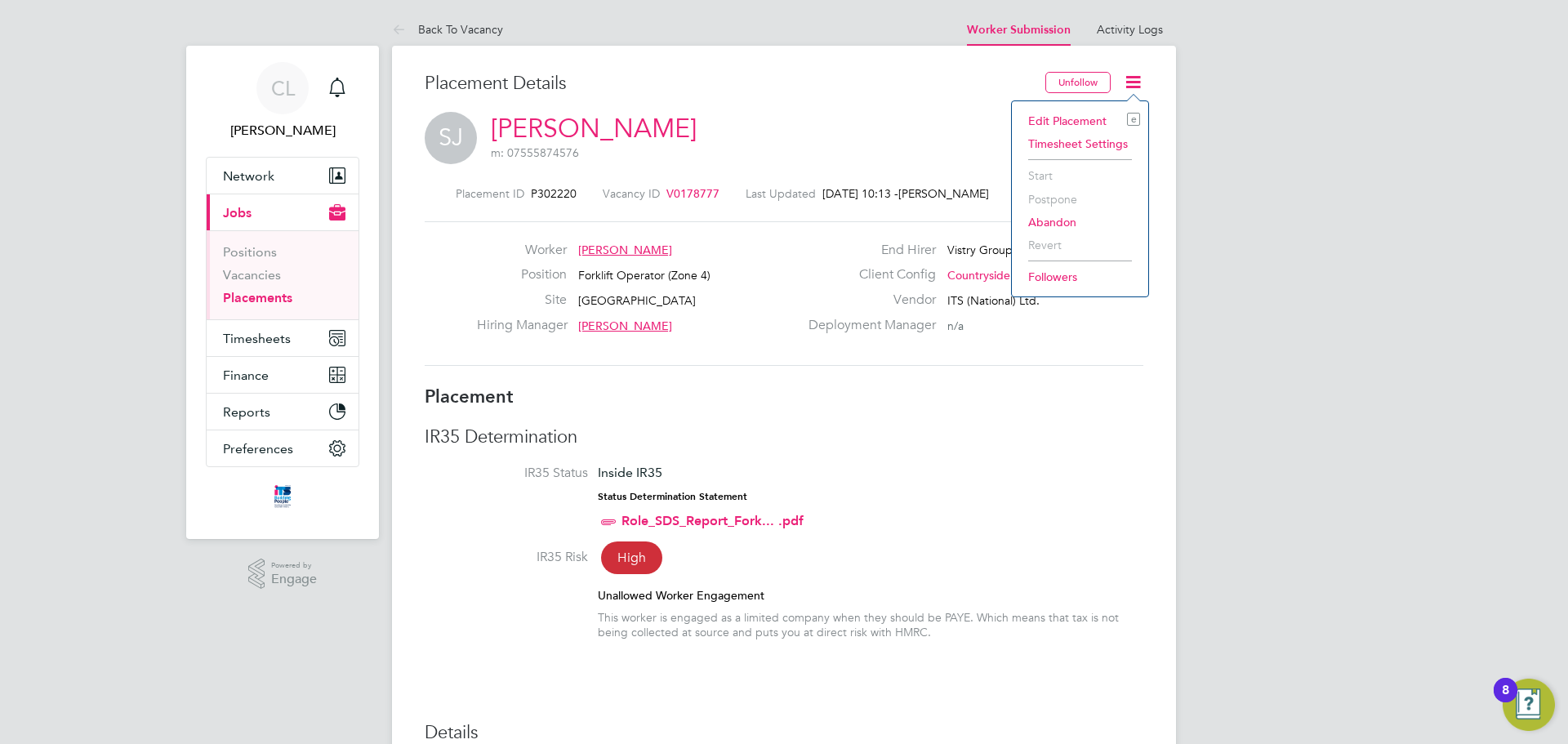
click at [788, 131] on div "SJ Stuart James m: 07555874576" at bounding box center [784, 139] width 719 height 56
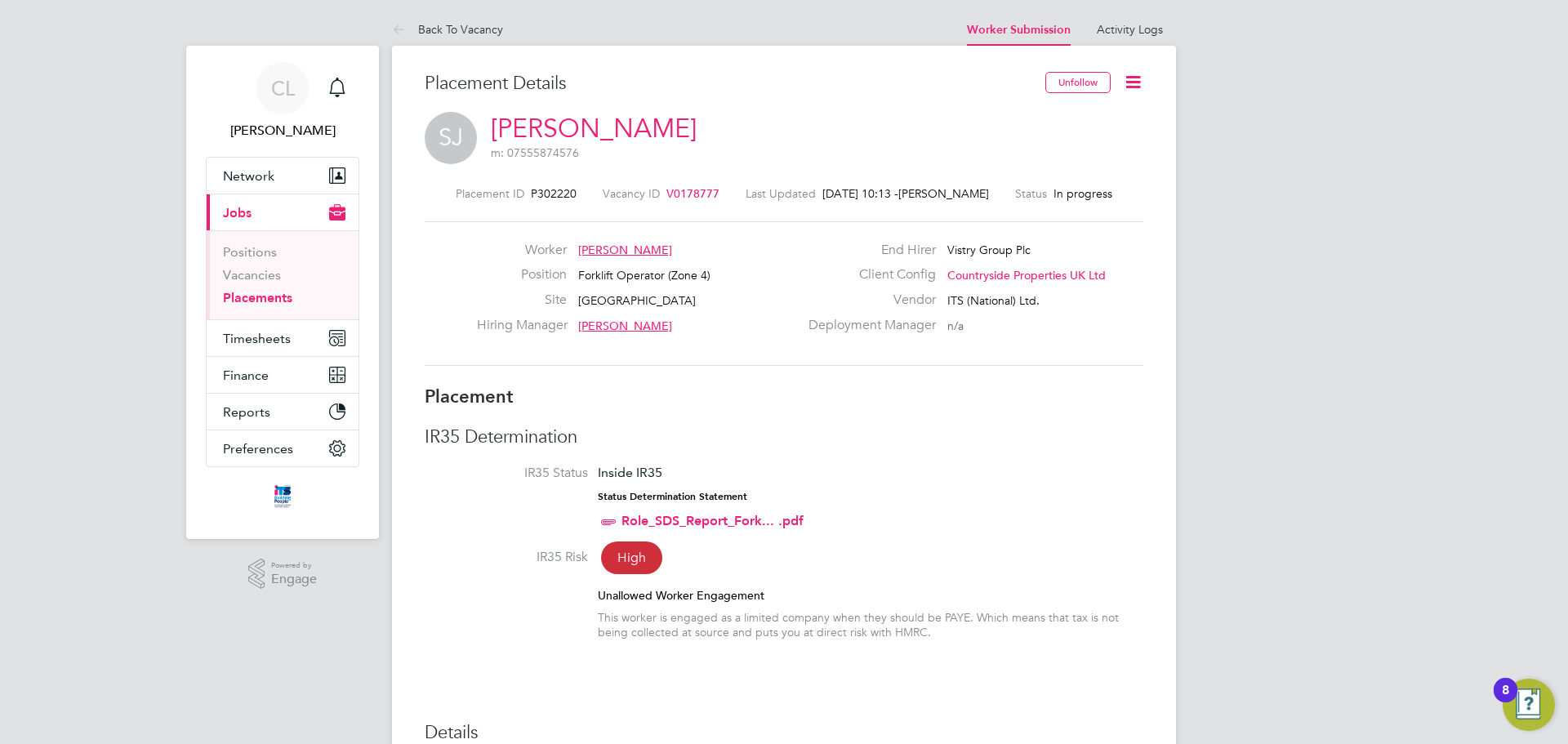
click at [593, 131] on link "[PERSON_NAME]" at bounding box center [593, 128] width 205 height 32
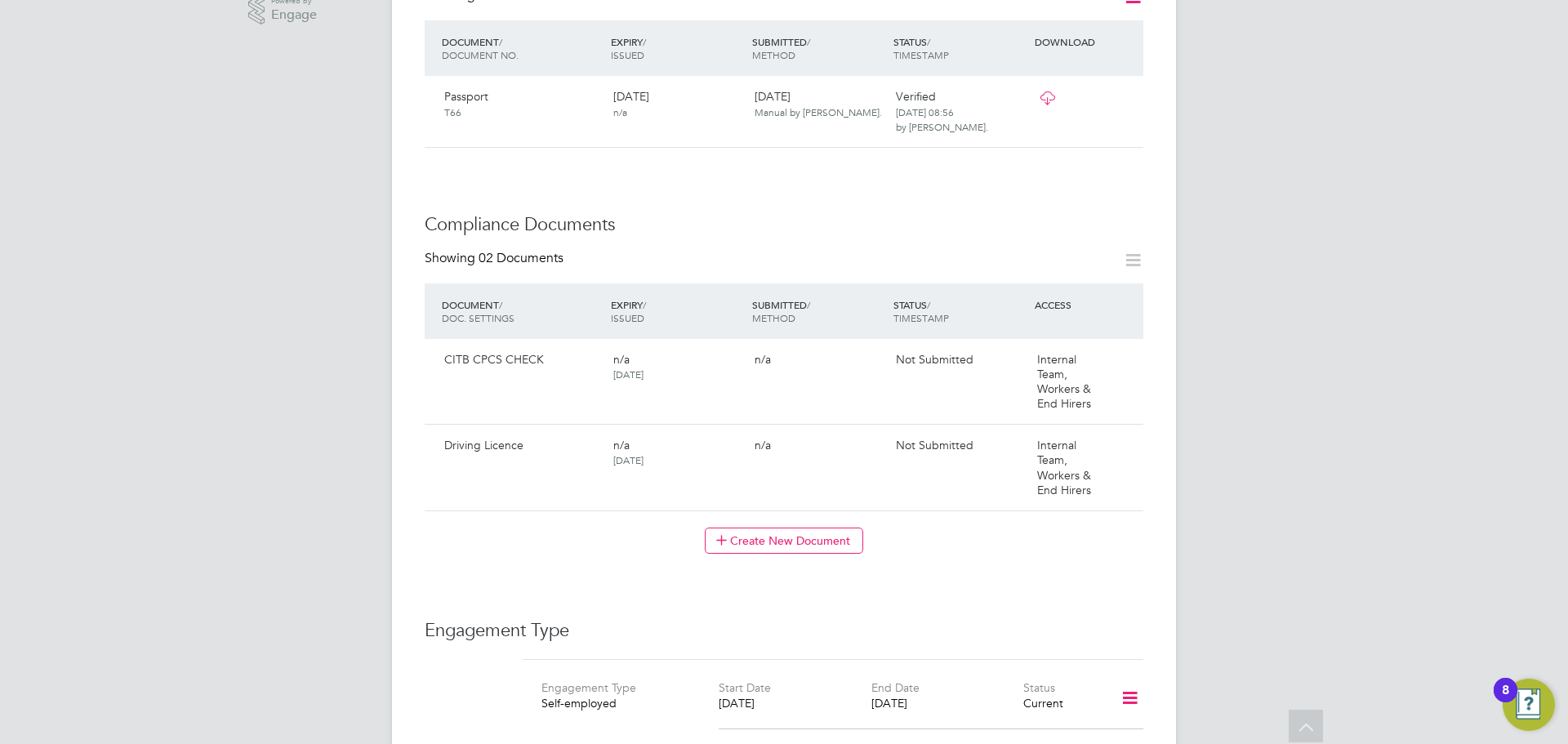
scroll to position [608, 0]
click at [736, 529] on button "Create New Document" at bounding box center [784, 542] width 158 height 26
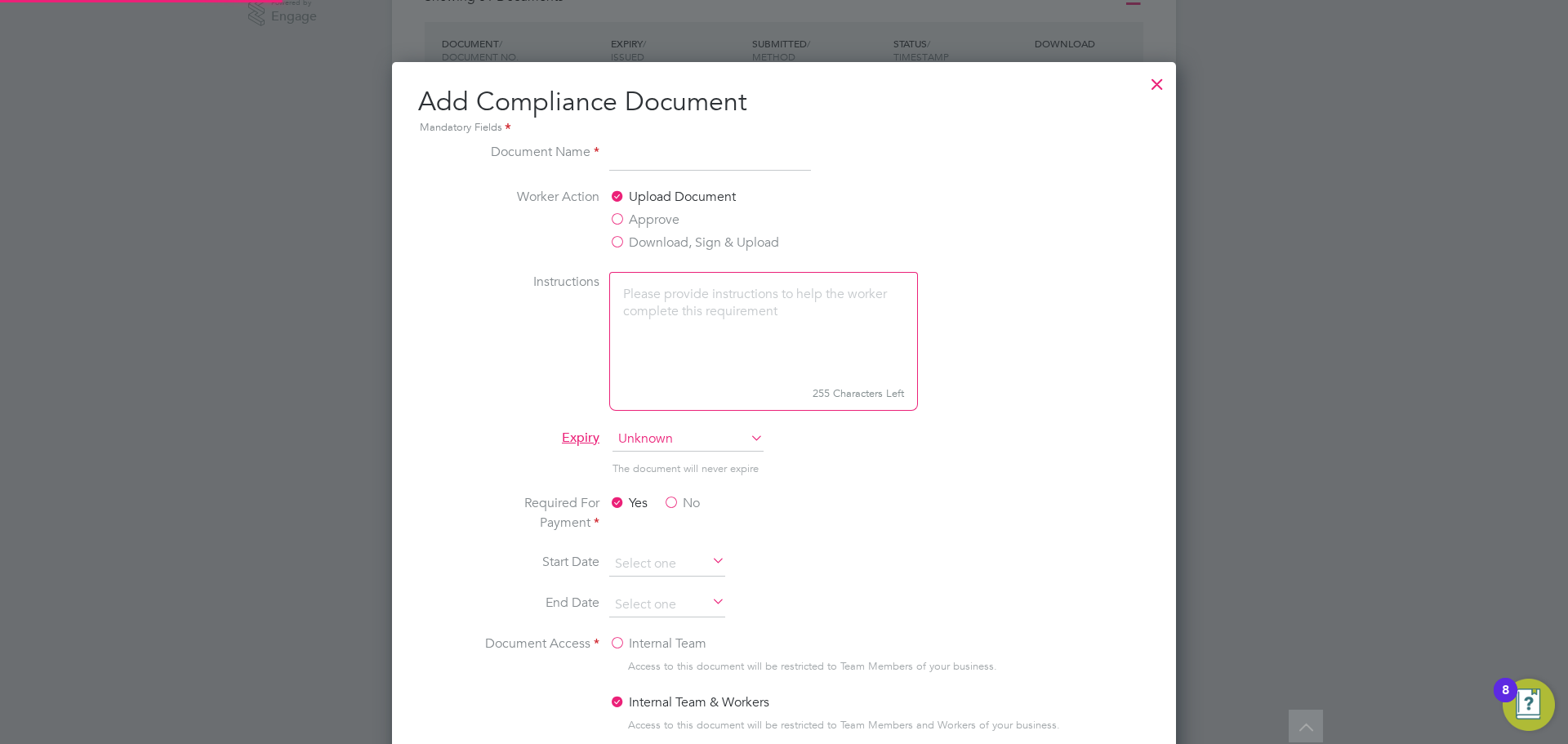
scroll to position [858, 784]
click at [657, 212] on label "Approve" at bounding box center [644, 220] width 70 height 20
click at [0, 0] on input "Approve" at bounding box center [0, 0] width 0 height 0
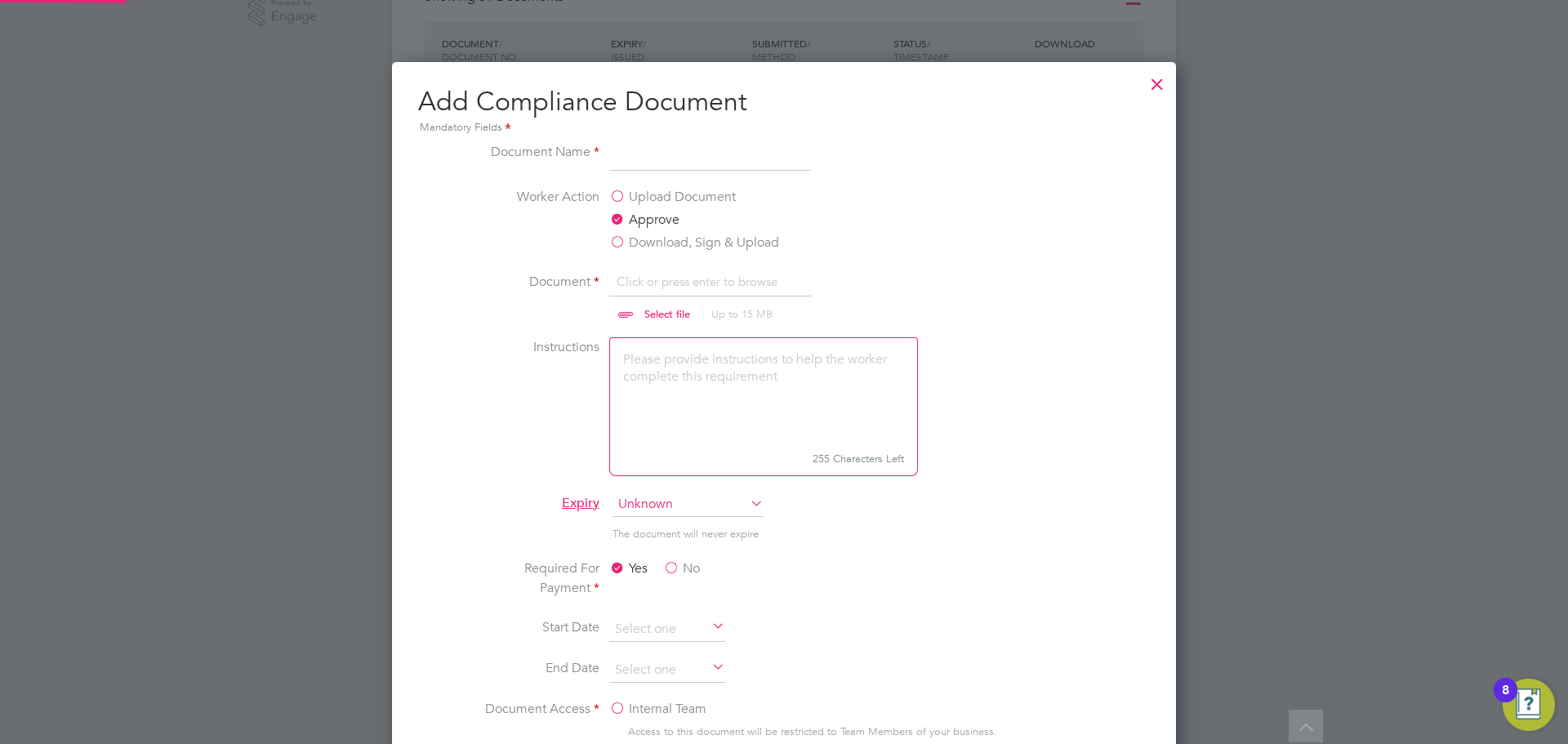
scroll to position [24, 202]
click at [657, 170] on input at bounding box center [710, 156] width 201 height 29
click at [1142, 77] on div at bounding box center [1156, 80] width 29 height 29
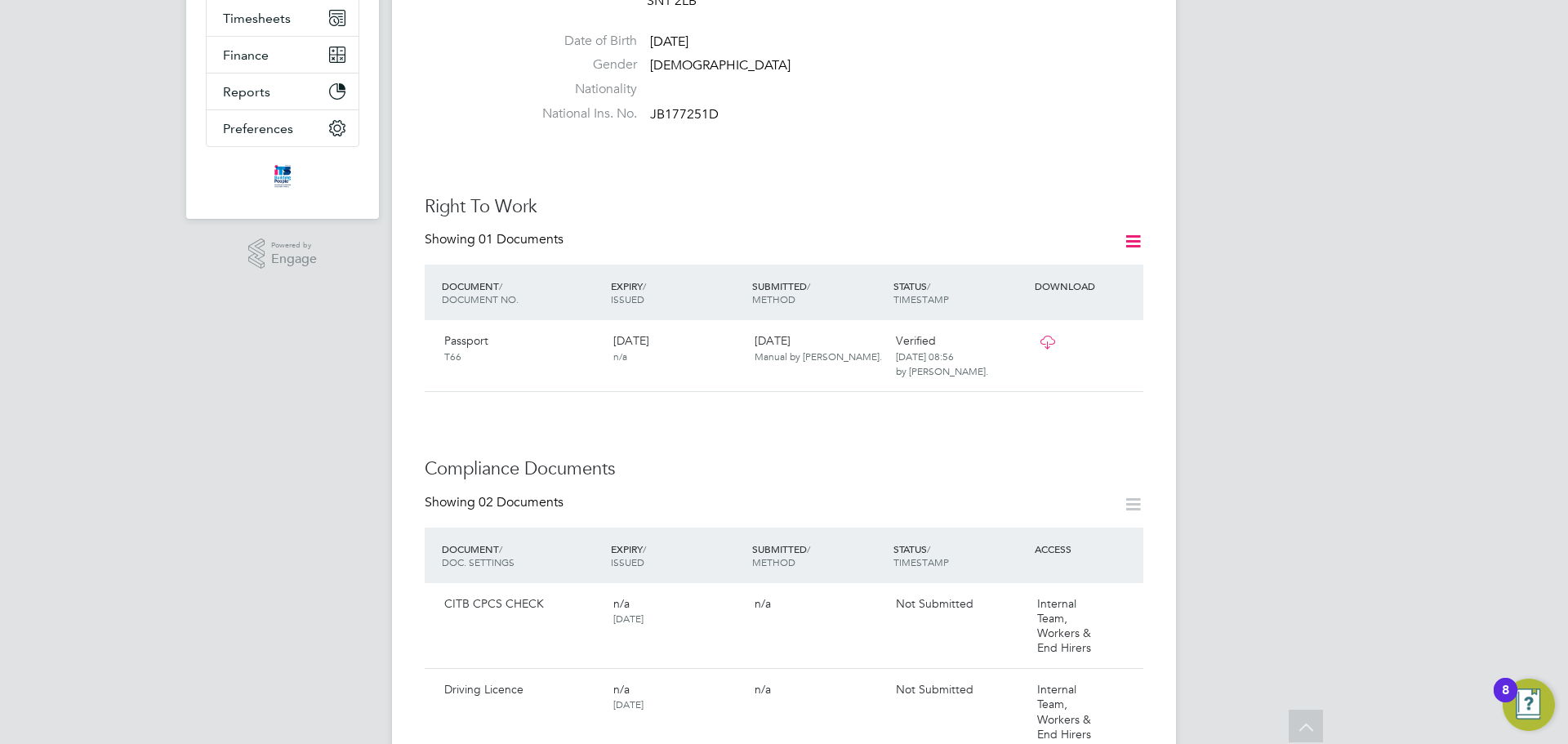
scroll to position [364, 0]
click at [1111, 330] on div at bounding box center [1073, 344] width 85 height 28
click at [1123, 335] on icon at bounding box center [1123, 345] width 17 height 20
click at [1080, 407] on li "Remove Document" at bounding box center [1071, 413] width 120 height 22
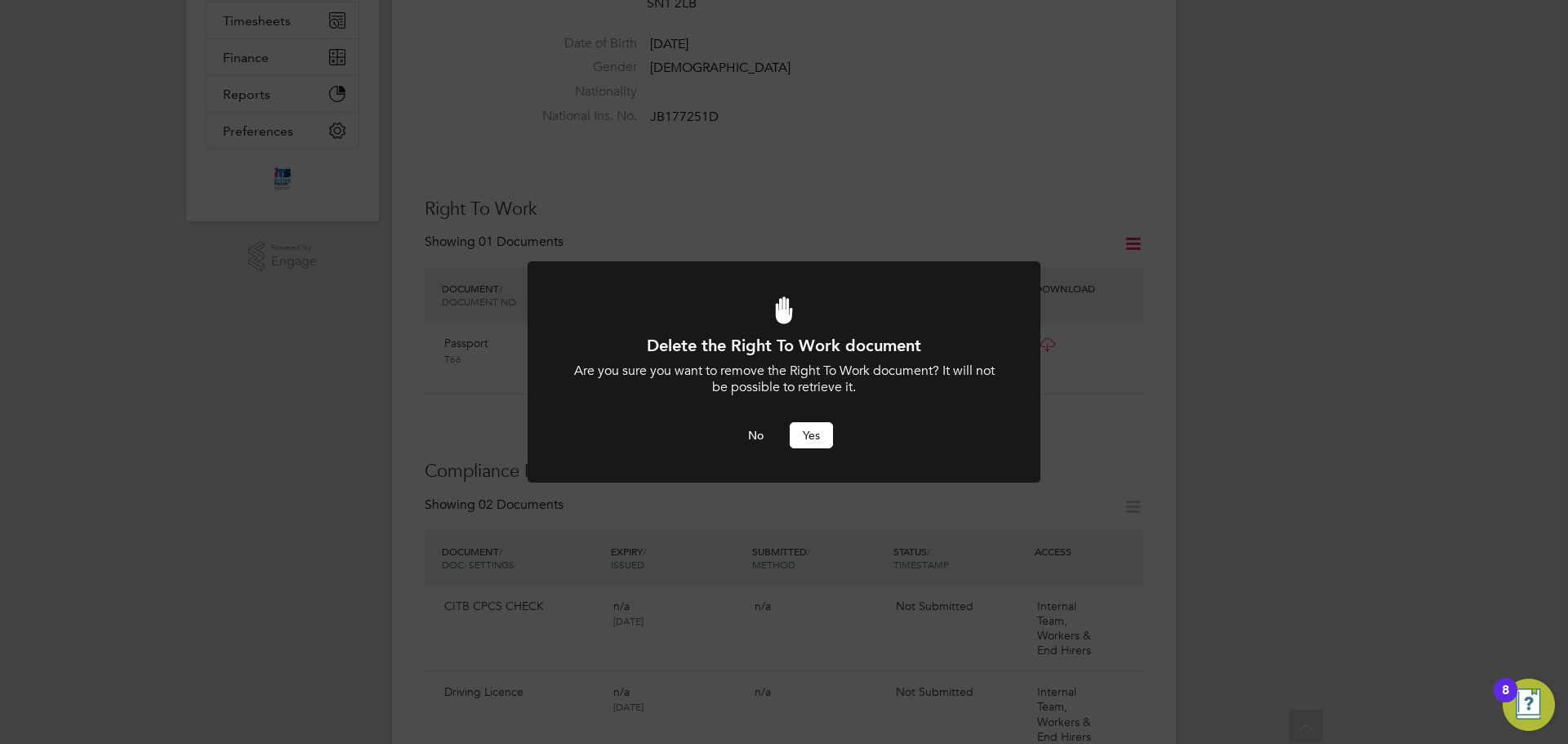
click at [812, 419] on div "Delete the Right To Work document Are you sure you want to remove the Right To …" at bounding box center [784, 391] width 424 height 114
click at [813, 430] on button "Yes" at bounding box center [811, 435] width 43 height 26
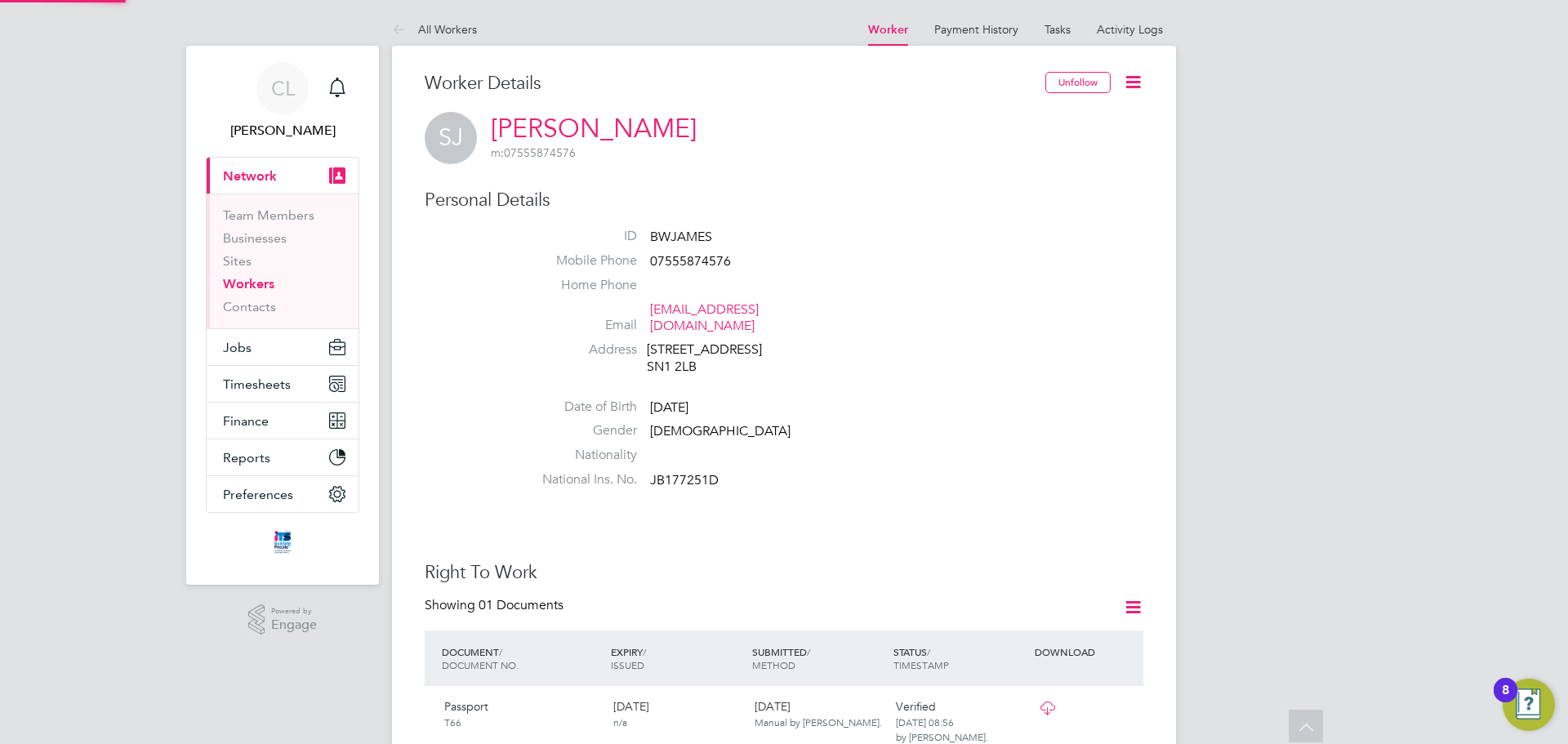
scroll to position [364, 0]
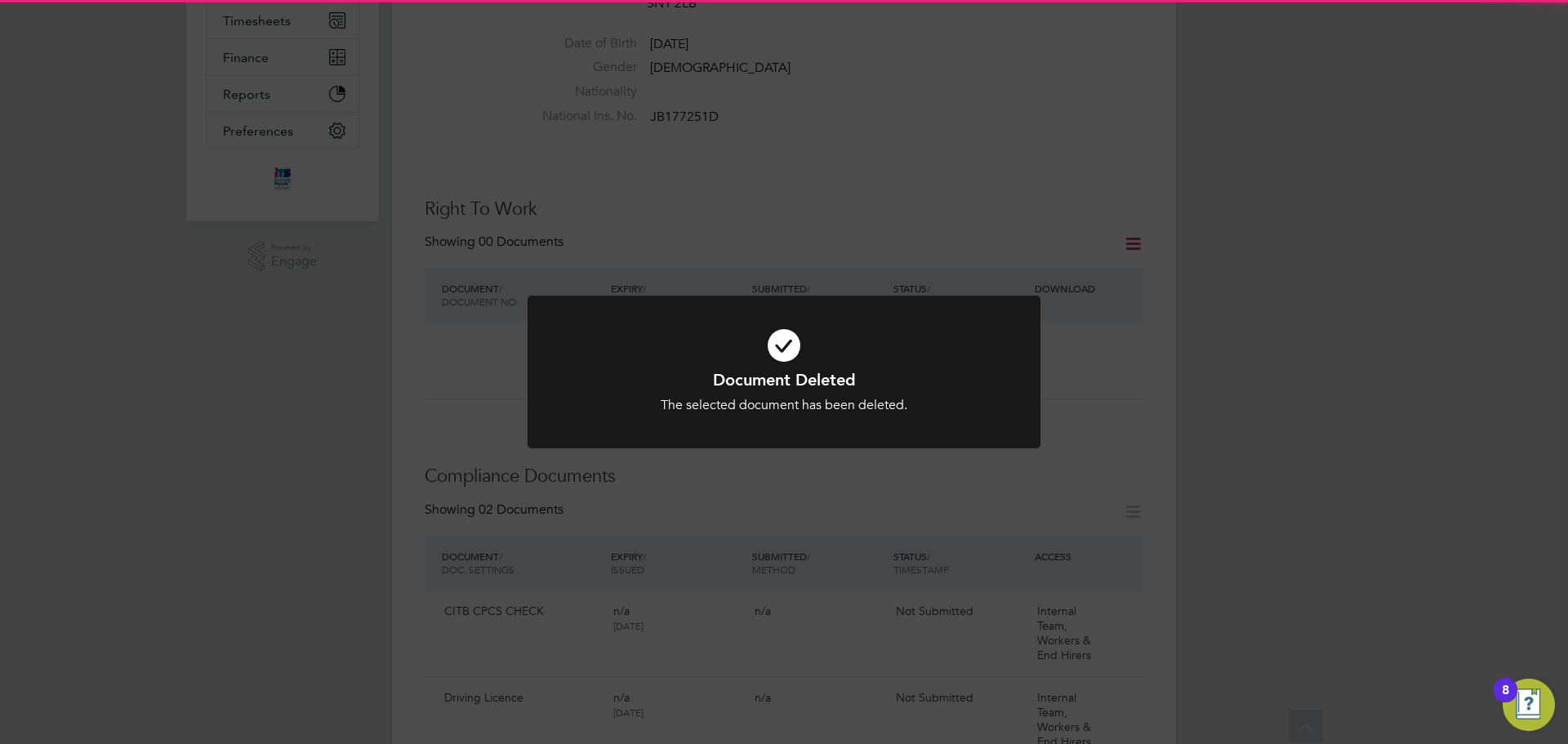
click at [966, 341] on icon at bounding box center [784, 345] width 424 height 64
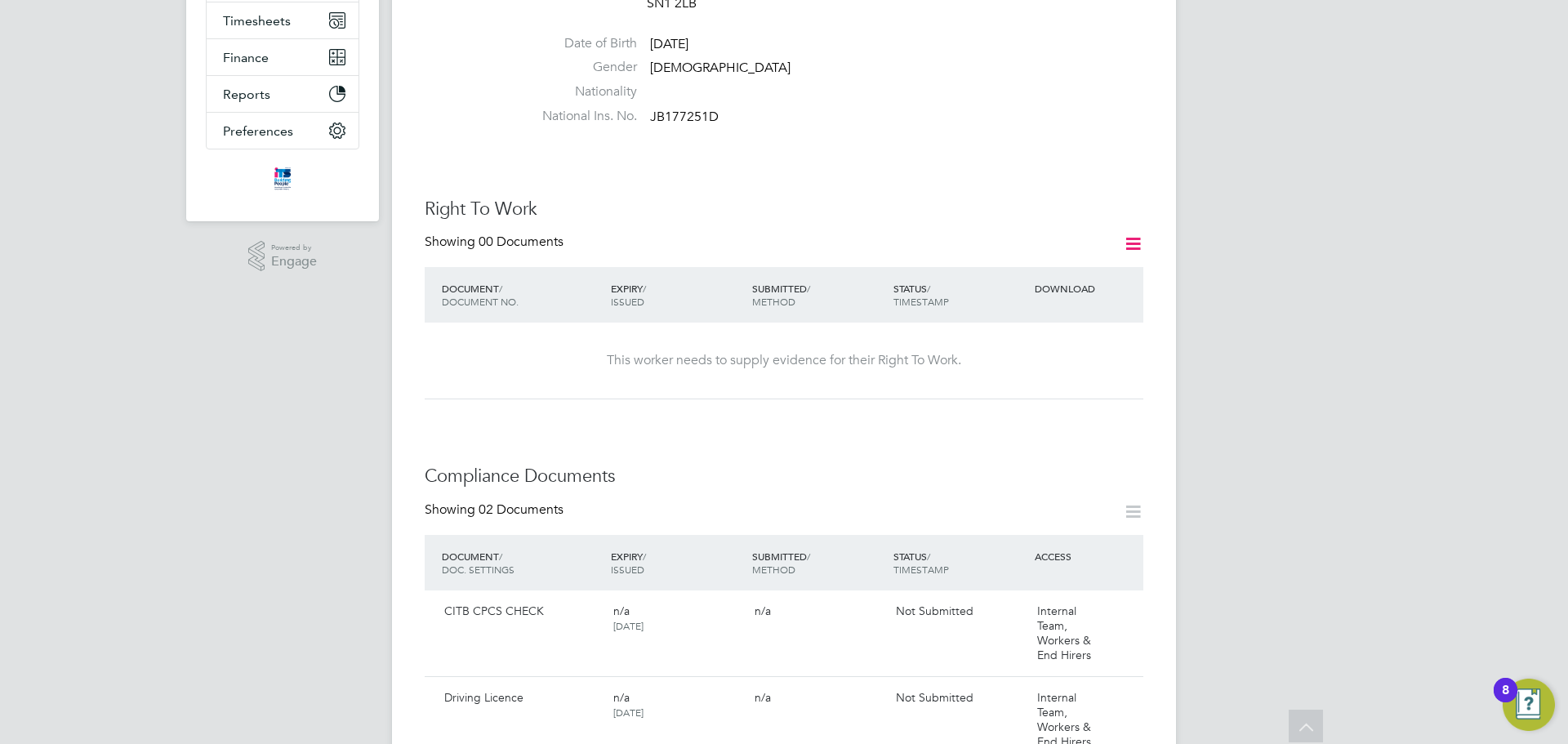
click at [1123, 236] on icon at bounding box center [1133, 244] width 21 height 21
click at [1067, 264] on li "Add Right To Work Document" at bounding box center [1042, 266] width 197 height 22
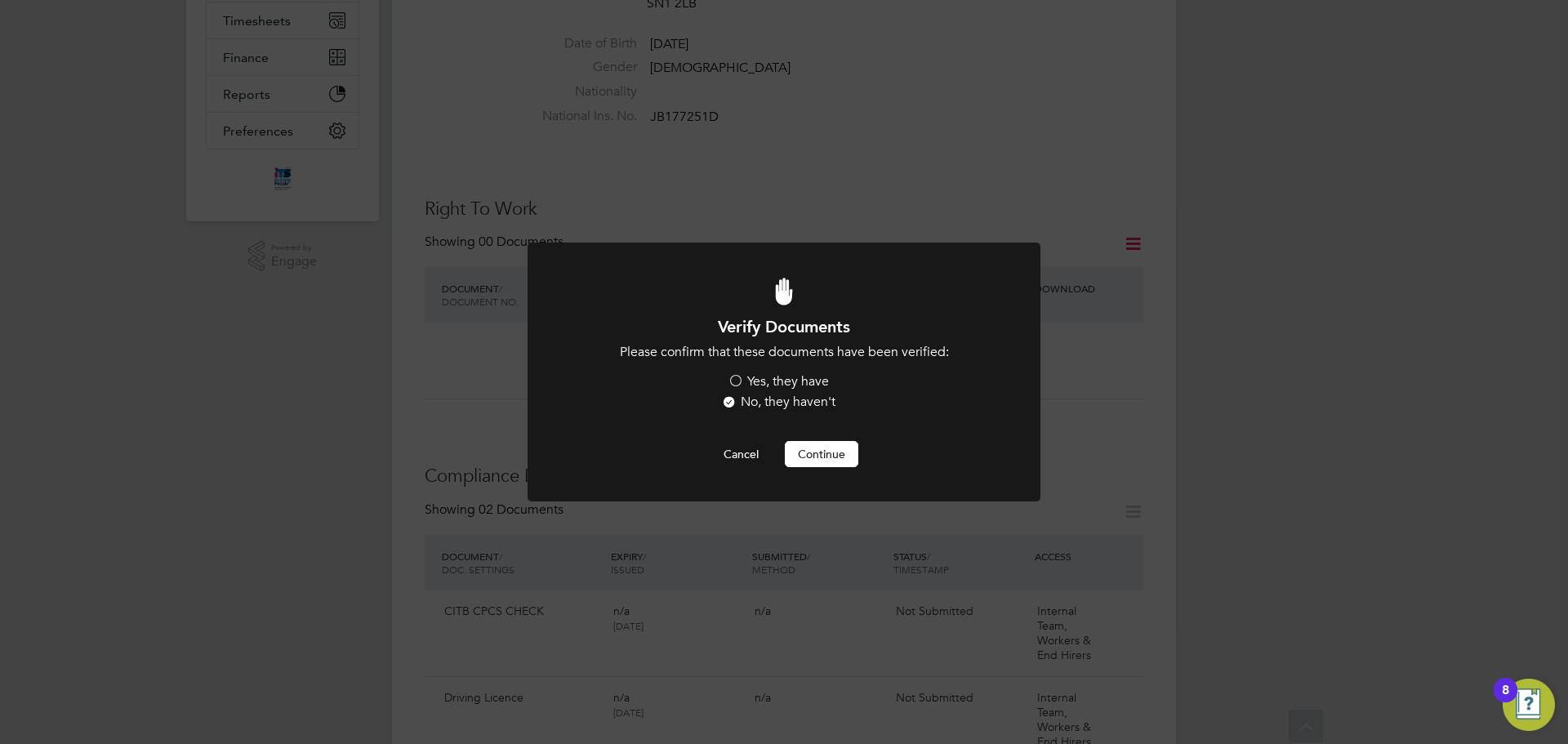
scroll to position [0, 0]
click at [764, 379] on label "Yes, they have" at bounding box center [779, 382] width 101 height 17
click at [0, 0] on input "Yes, they have" at bounding box center [0, 0] width 0 height 0
click at [807, 456] on button "Continue" at bounding box center [821, 454] width 73 height 26
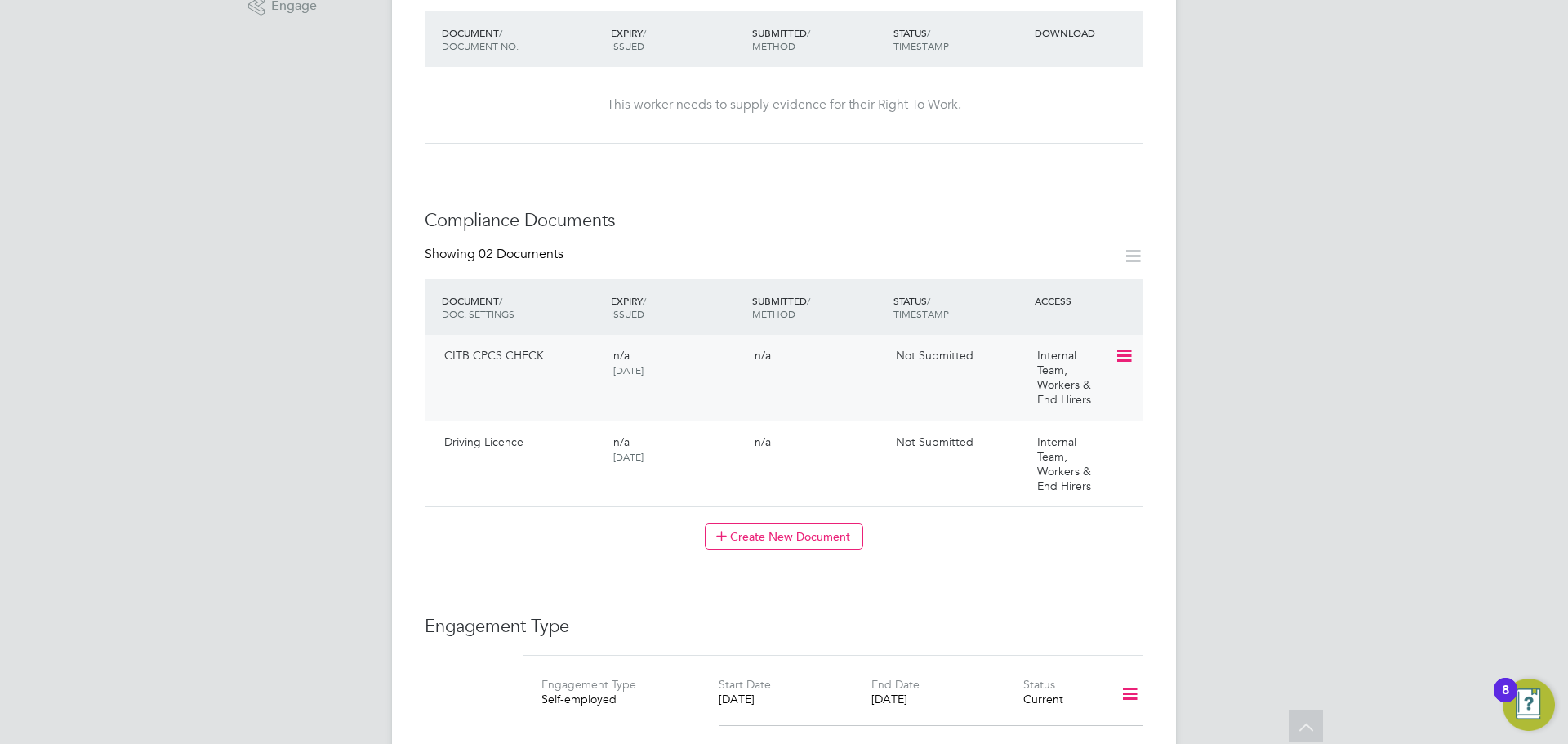
scroll to position [690, 0]
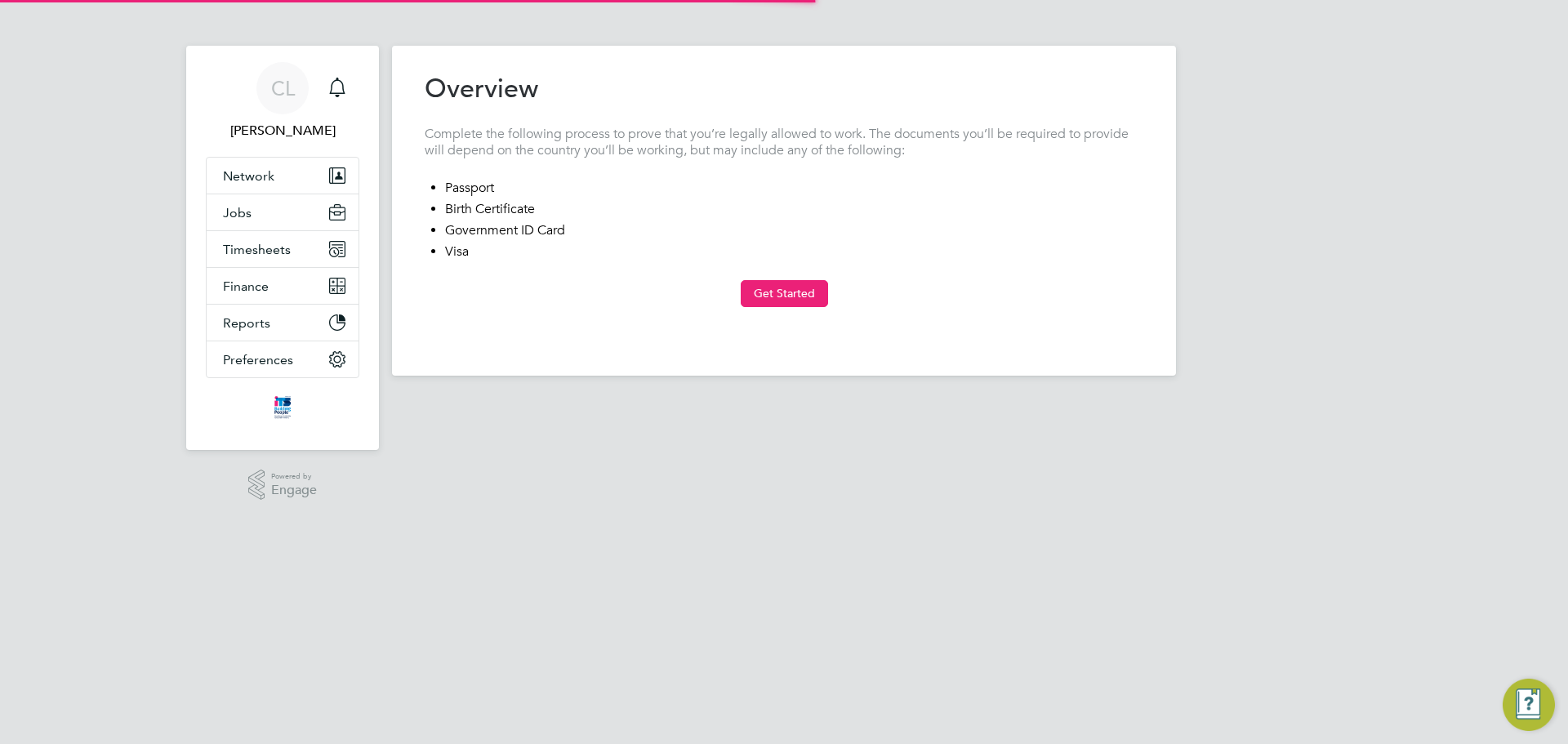
type input "[GEOGRAPHIC_DATA]"
click at [806, 307] on div "Previous Step Next Step" at bounding box center [784, 325] width 719 height 36
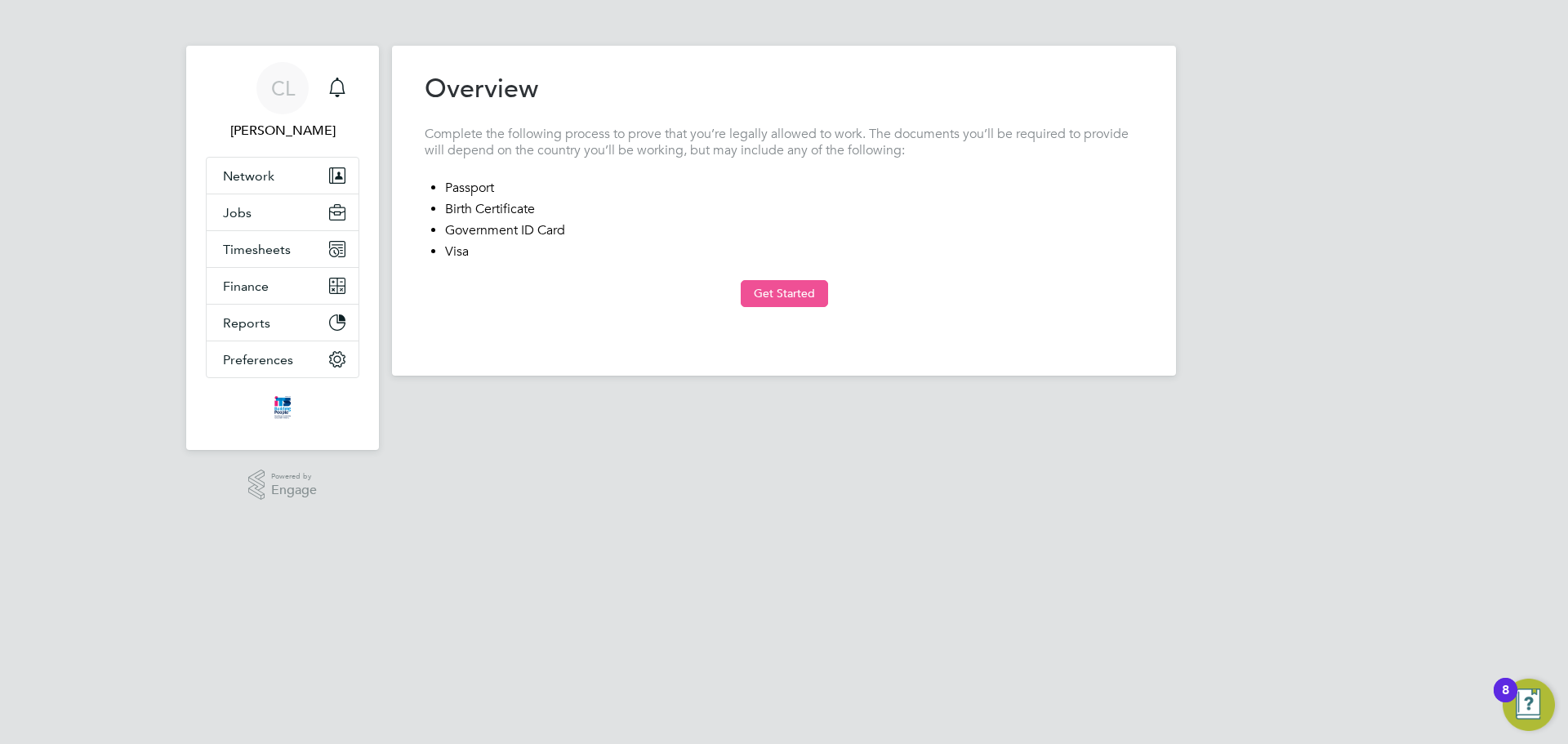
click at [805, 302] on button "Get Started" at bounding box center [784, 293] width 87 height 26
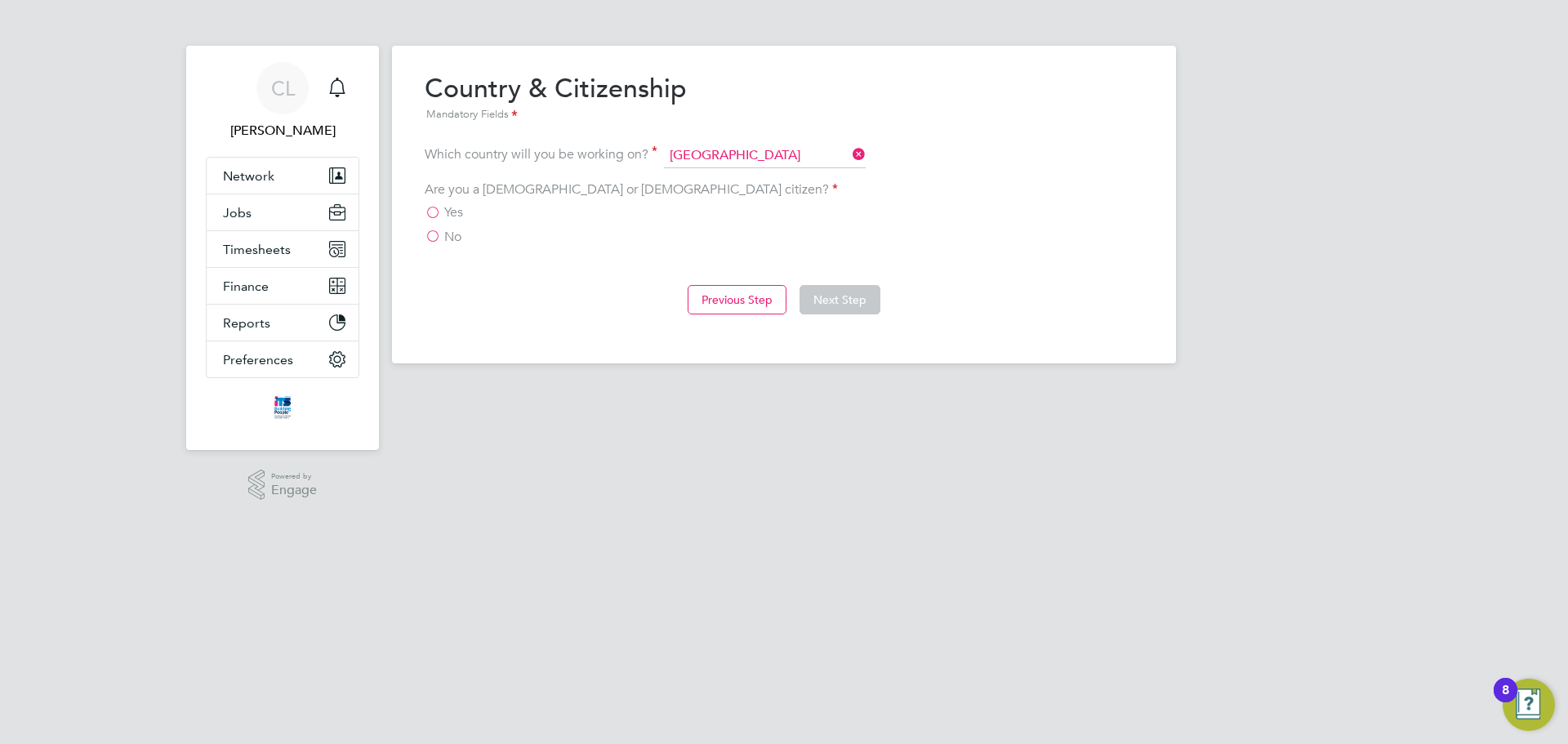
click at [438, 214] on label "Yes" at bounding box center [443, 212] width 38 height 17
click at [0, 0] on input "Yes" at bounding box center [0, 0] width 0 height 0
click at [821, 300] on button "Next Step" at bounding box center [839, 300] width 81 height 29
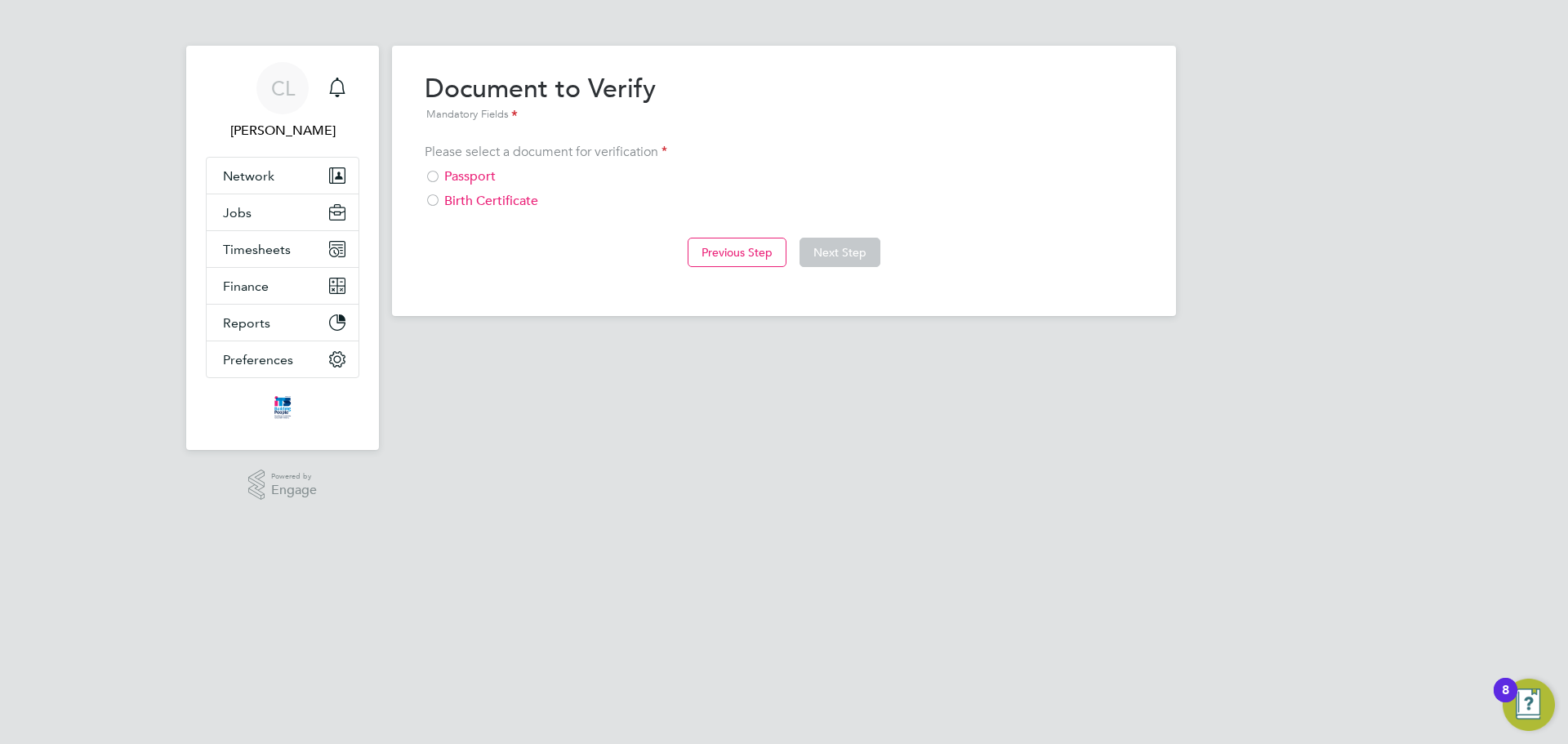
click at [482, 171] on div "Passport" at bounding box center [784, 176] width 719 height 17
drag, startPoint x: 816, startPoint y: 248, endPoint x: 808, endPoint y: 249, distance: 8.1
click at [809, 249] on button "Next Step" at bounding box center [839, 252] width 81 height 29
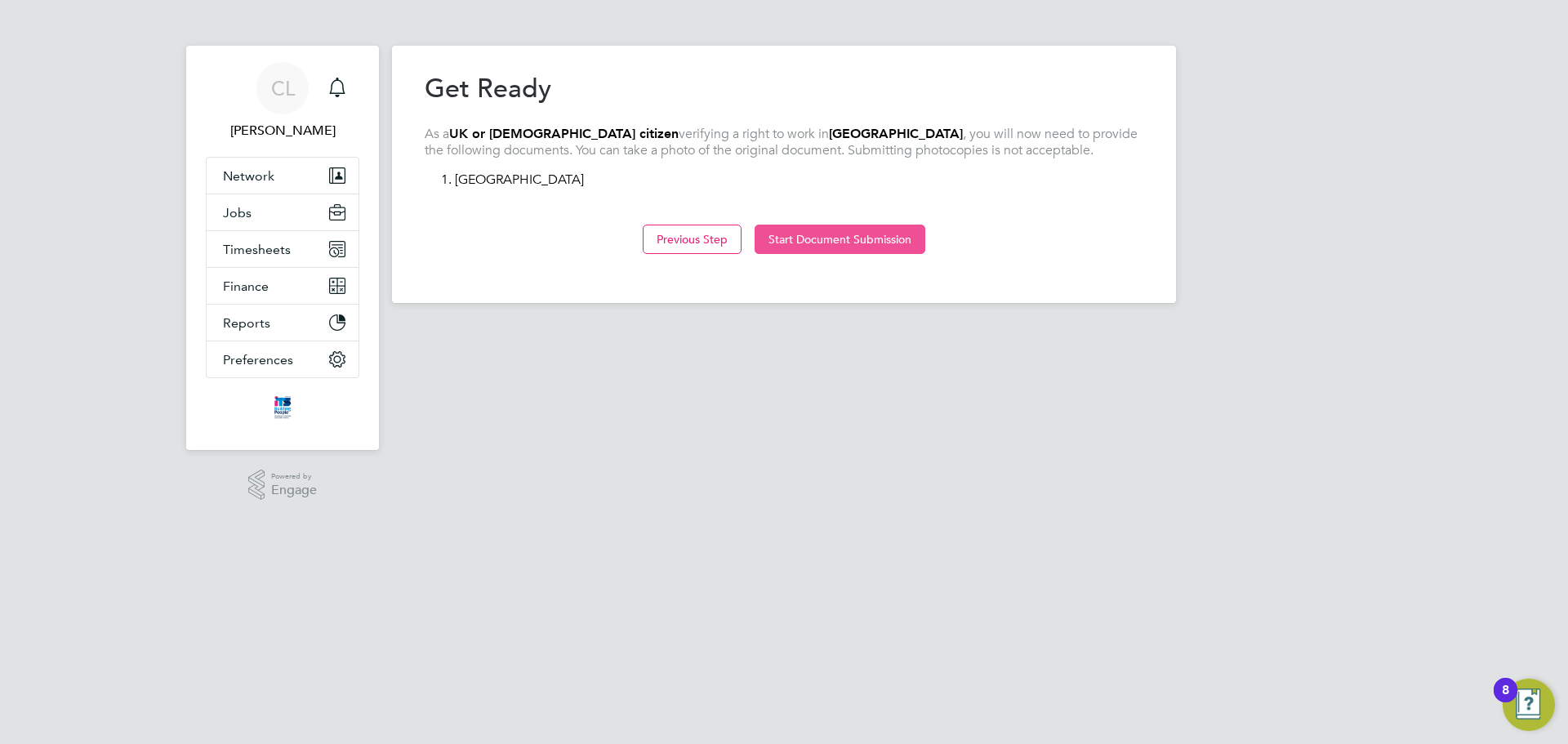
click at [824, 249] on button "Start Document Submission" at bounding box center [839, 239] width 171 height 29
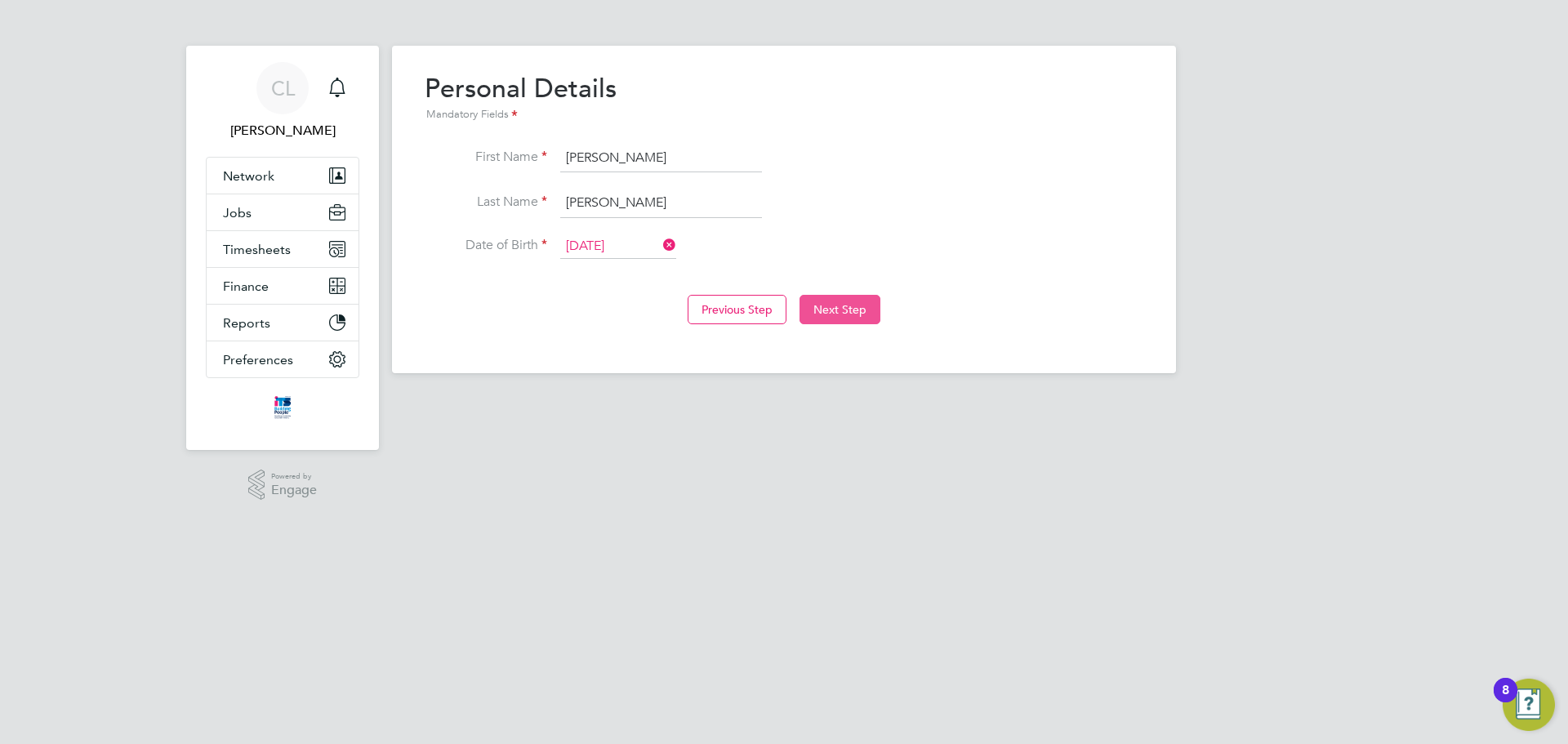
click at [845, 305] on button "Next Step" at bounding box center [839, 309] width 81 height 29
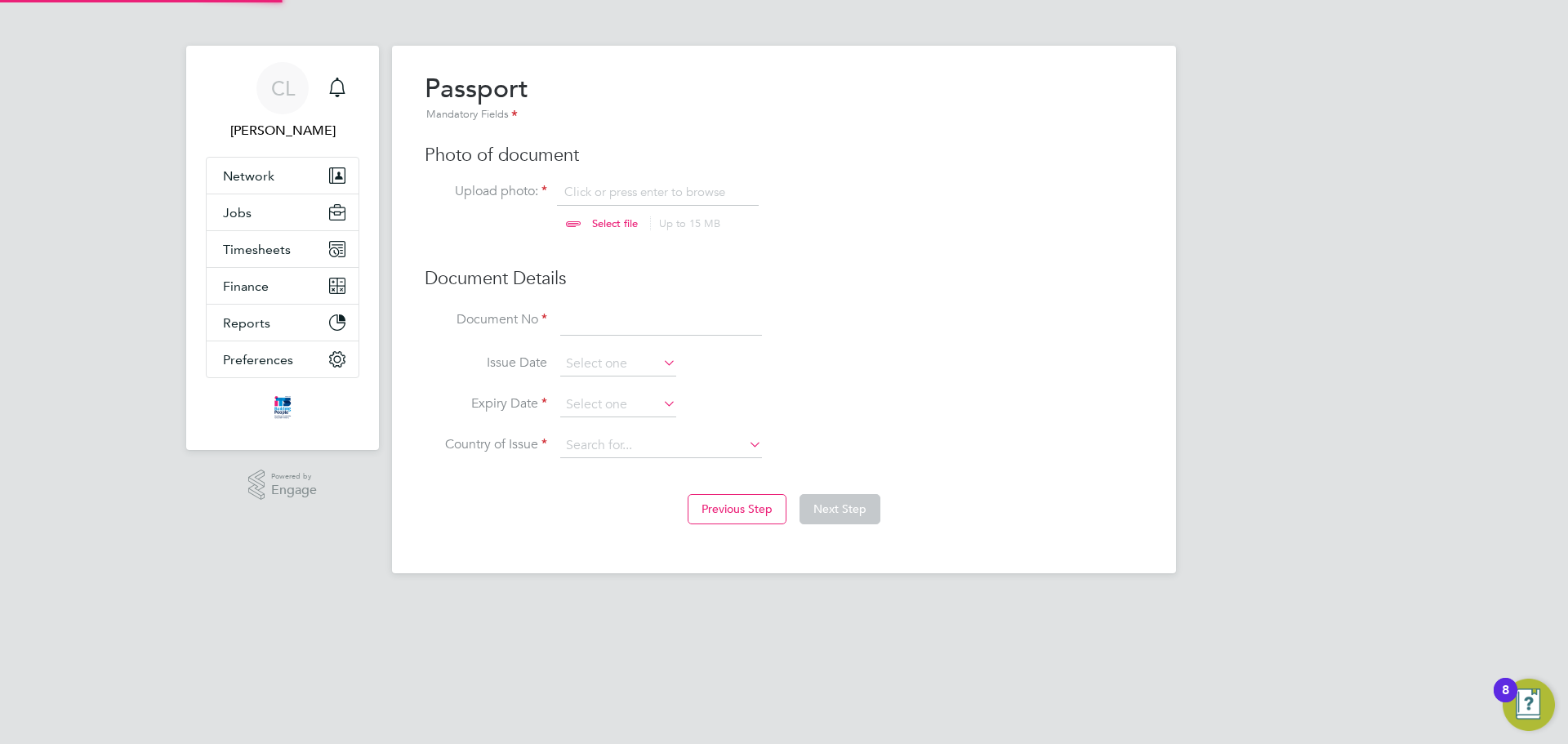
scroll to position [22, 202]
click at [651, 314] on input at bounding box center [660, 321] width 201 height 29
click at [575, 220] on input "file" at bounding box center [631, 208] width 256 height 49
type input "C:\fakepath\Passport .jpg"
click at [622, 310] on input at bounding box center [660, 321] width 201 height 29
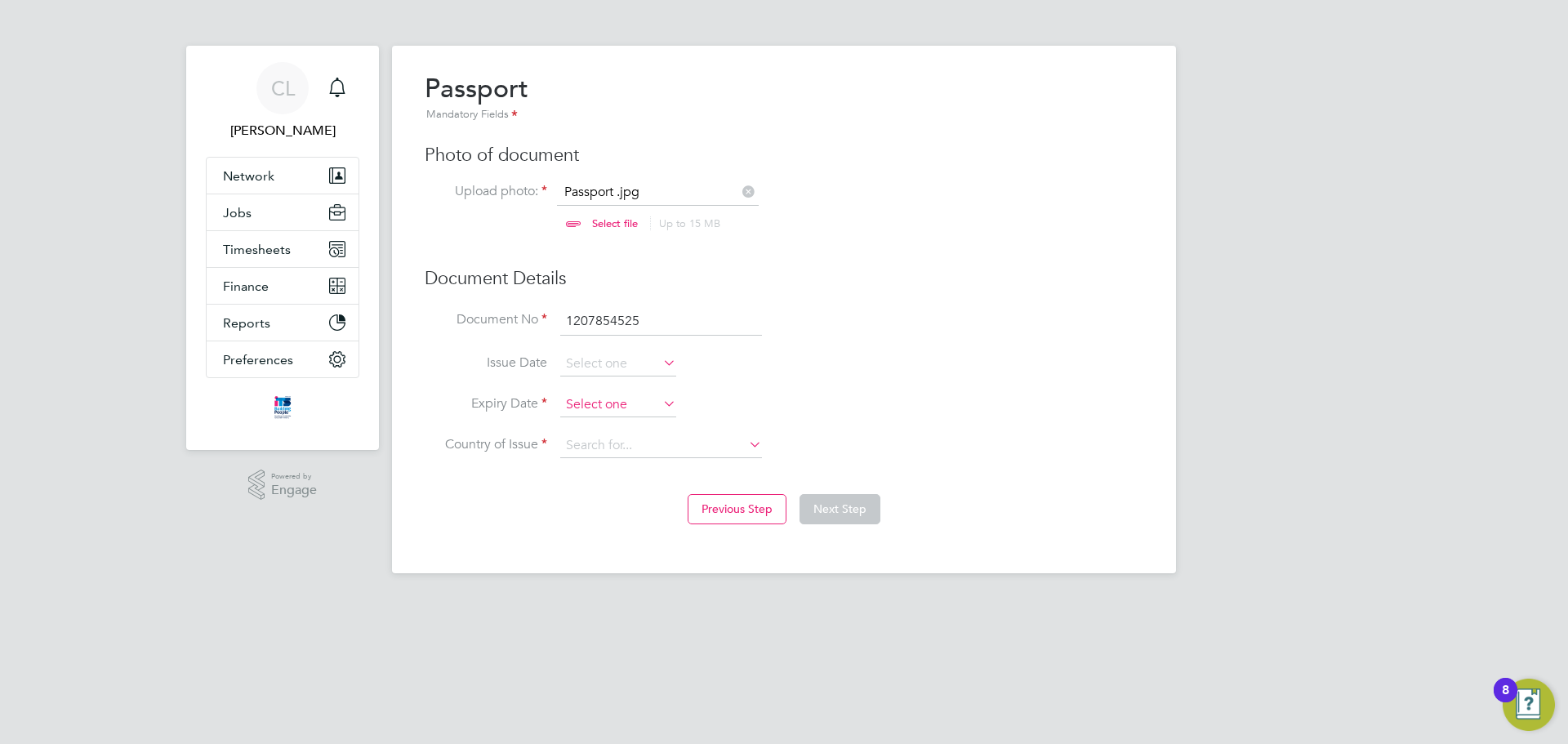
type input "1207854525"
click at [644, 417] on input at bounding box center [617, 404] width 116 height 24
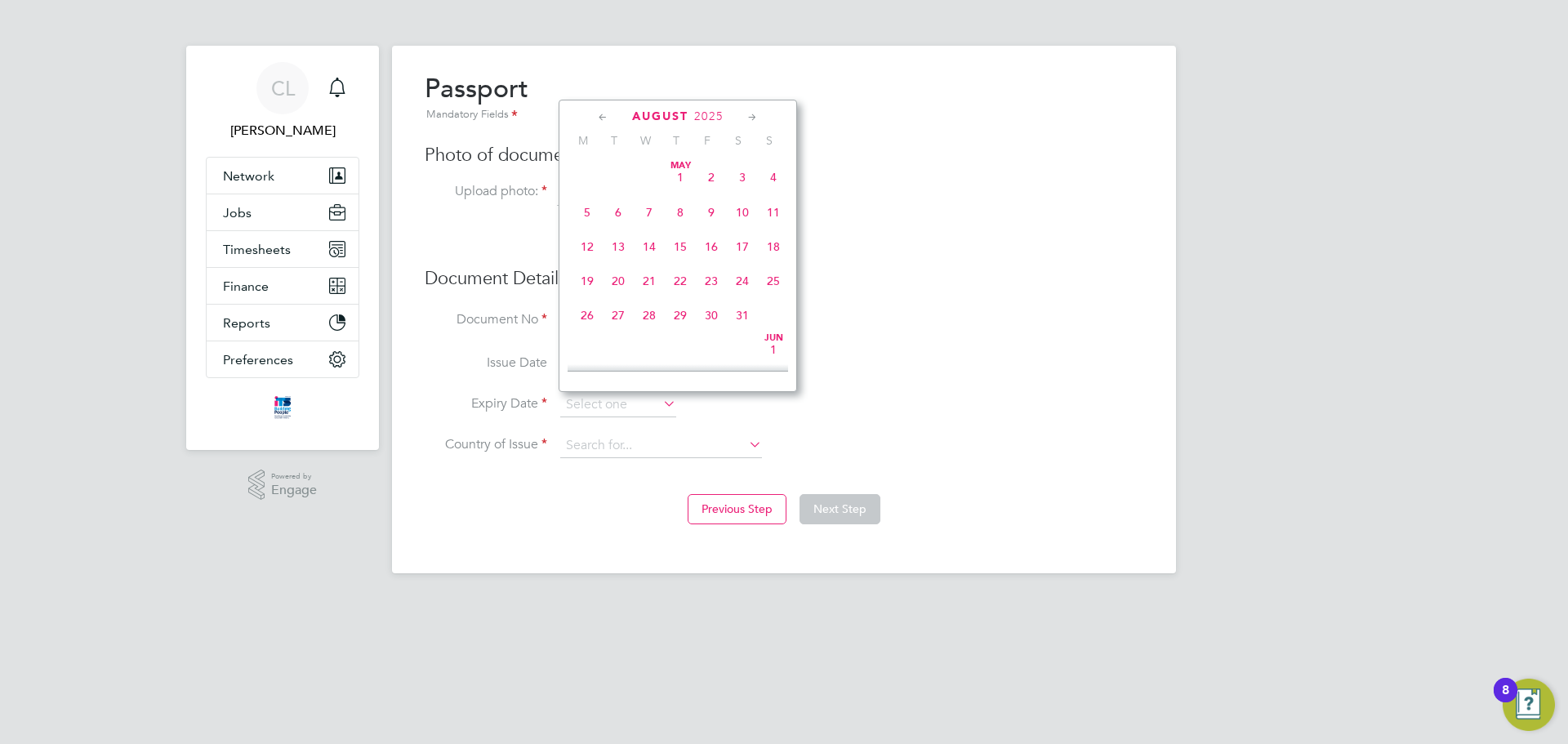
scroll to position [637, 0]
click at [706, 112] on span "2025" at bounding box center [708, 117] width 29 height 14
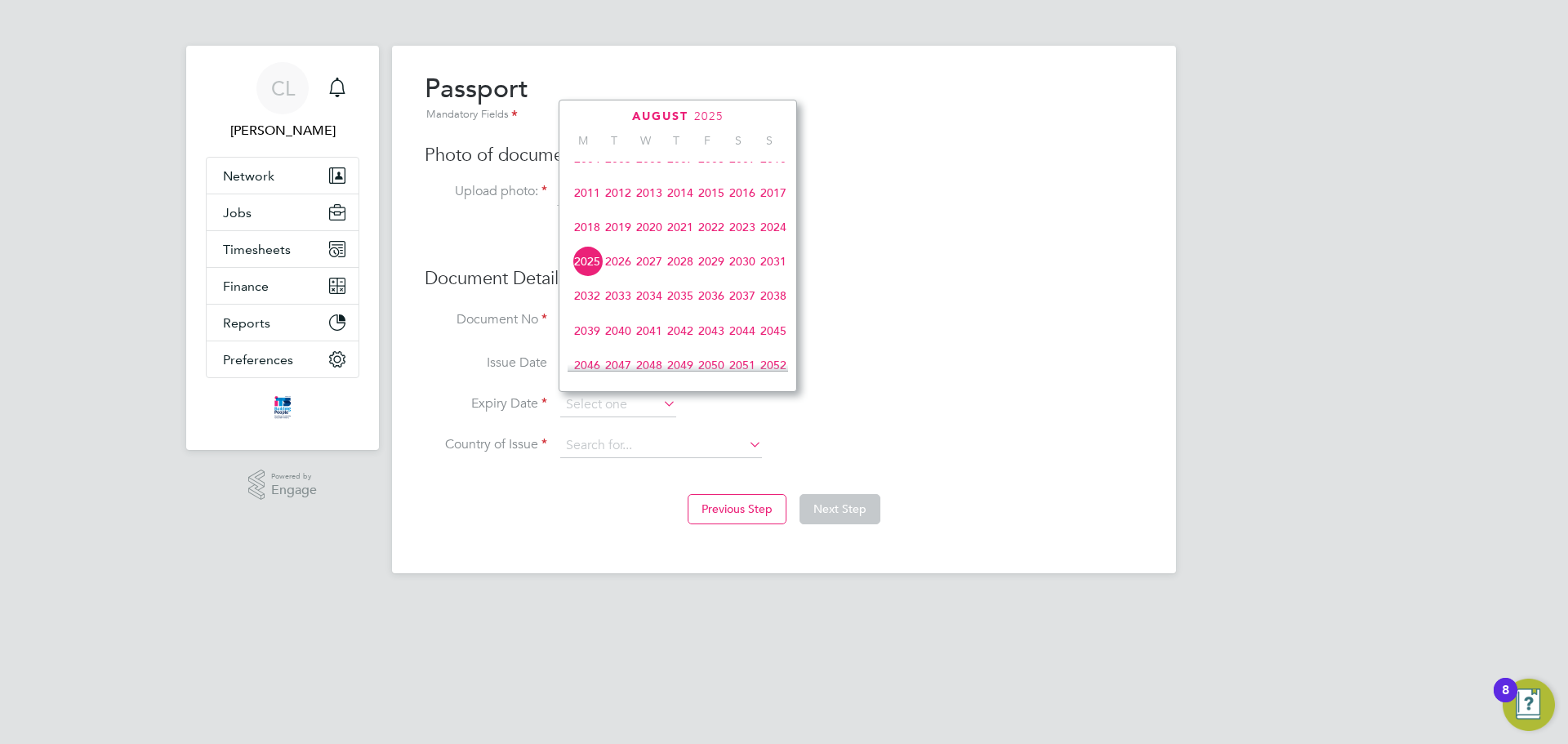
click at [737, 270] on span "2030" at bounding box center [742, 260] width 31 height 31
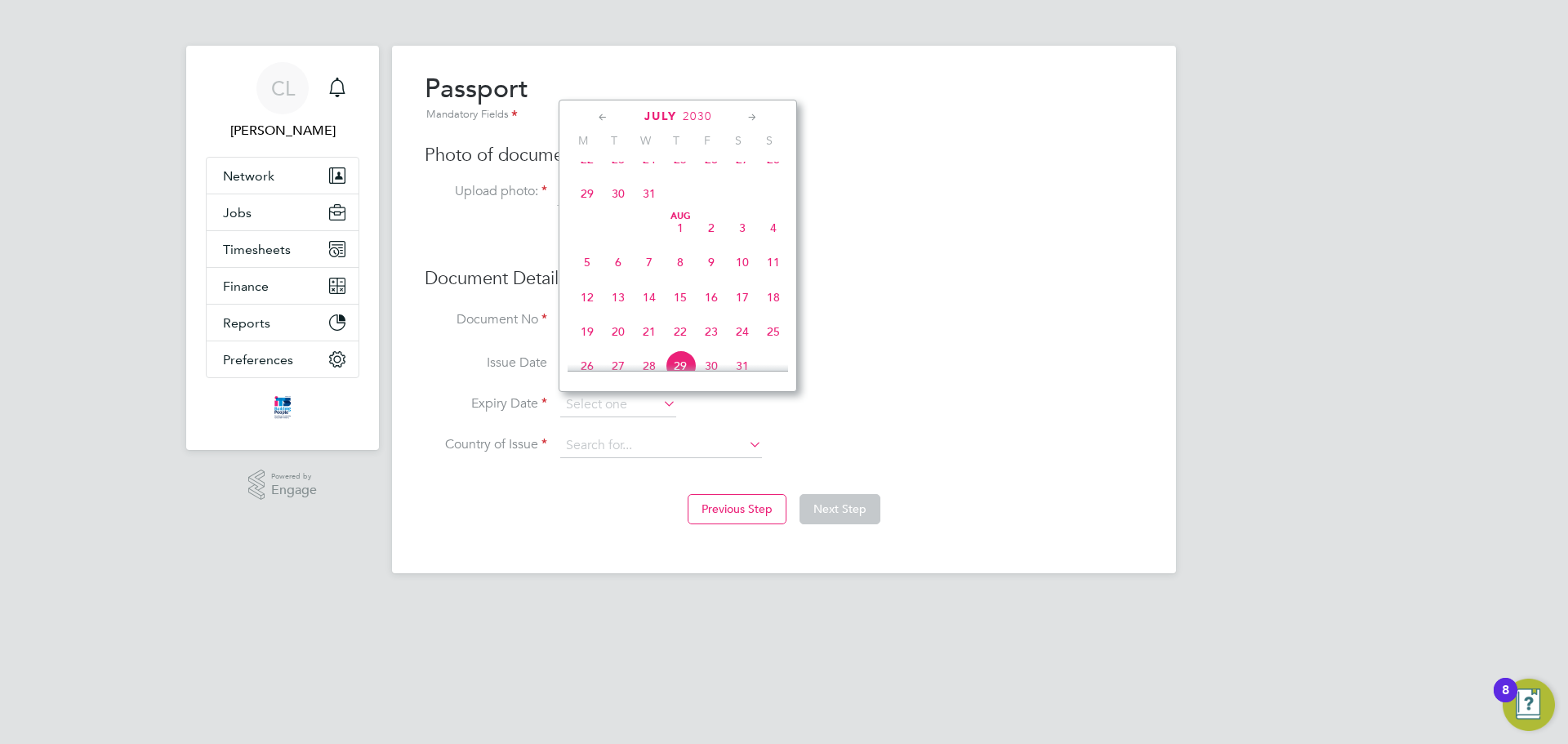
scroll to position [514, 0]
click at [581, 329] on span "26" at bounding box center [586, 317] width 31 height 31
type input "[DATE]"
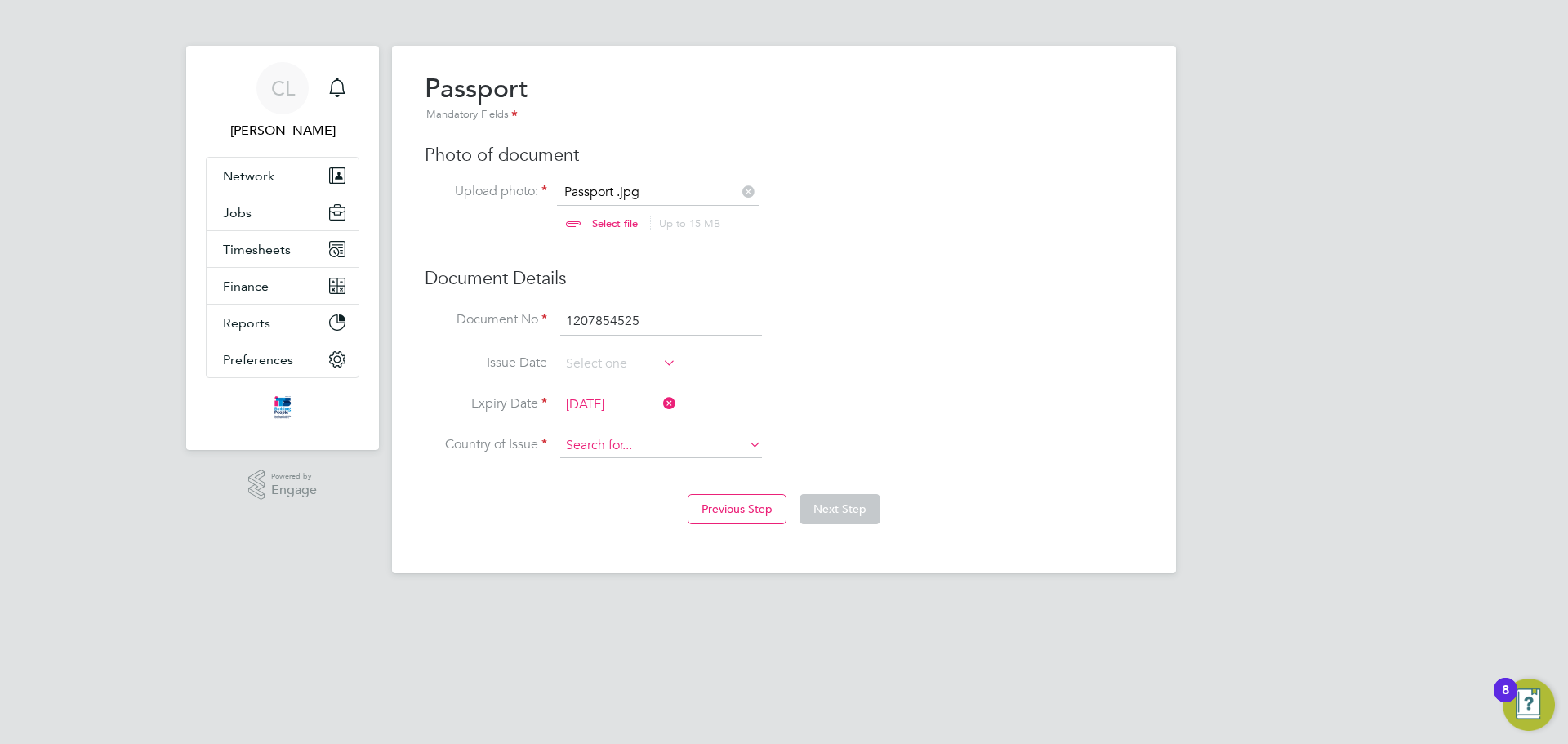
click at [669, 449] on input at bounding box center [660, 445] width 201 height 24
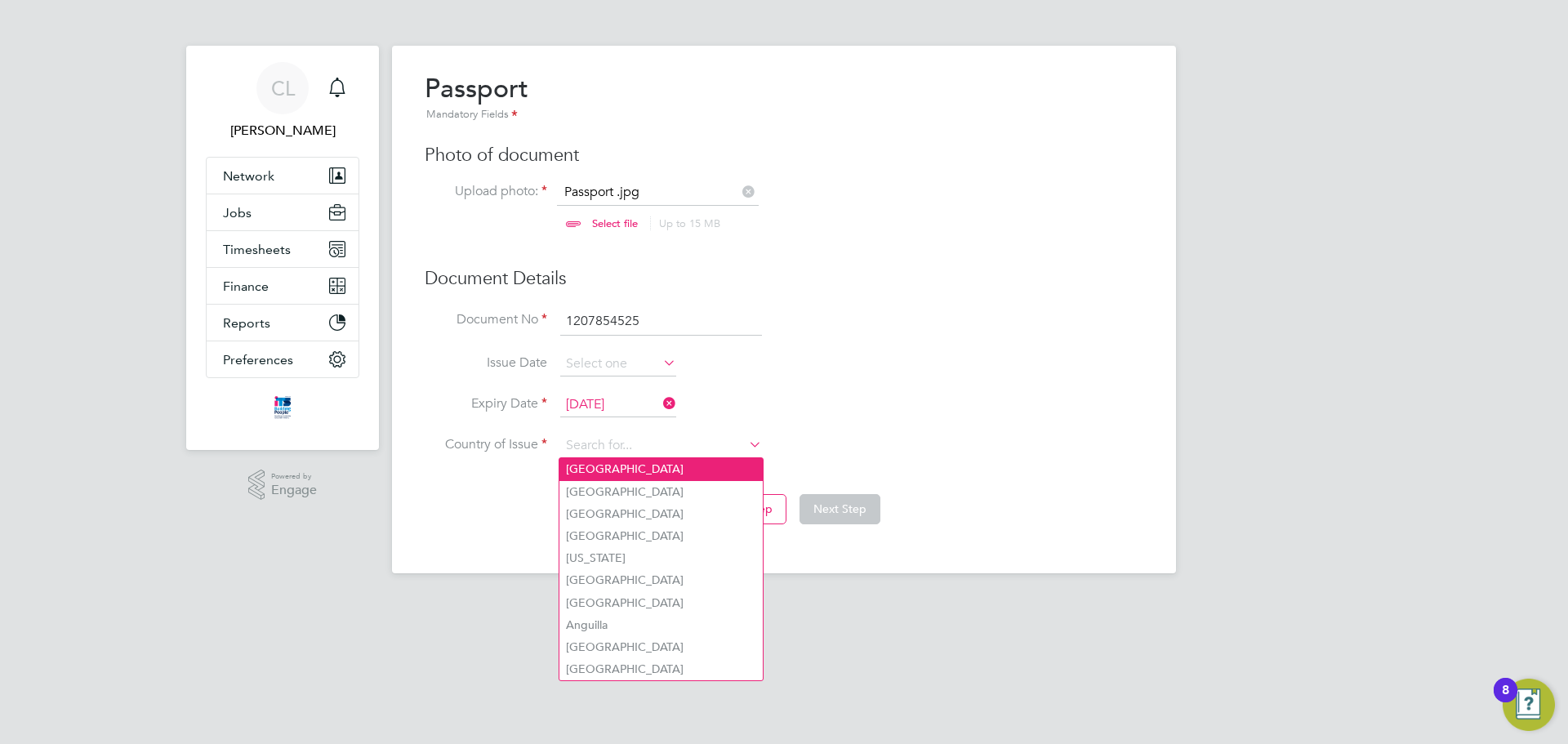
type input "[GEOGRAPHIC_DATA]"
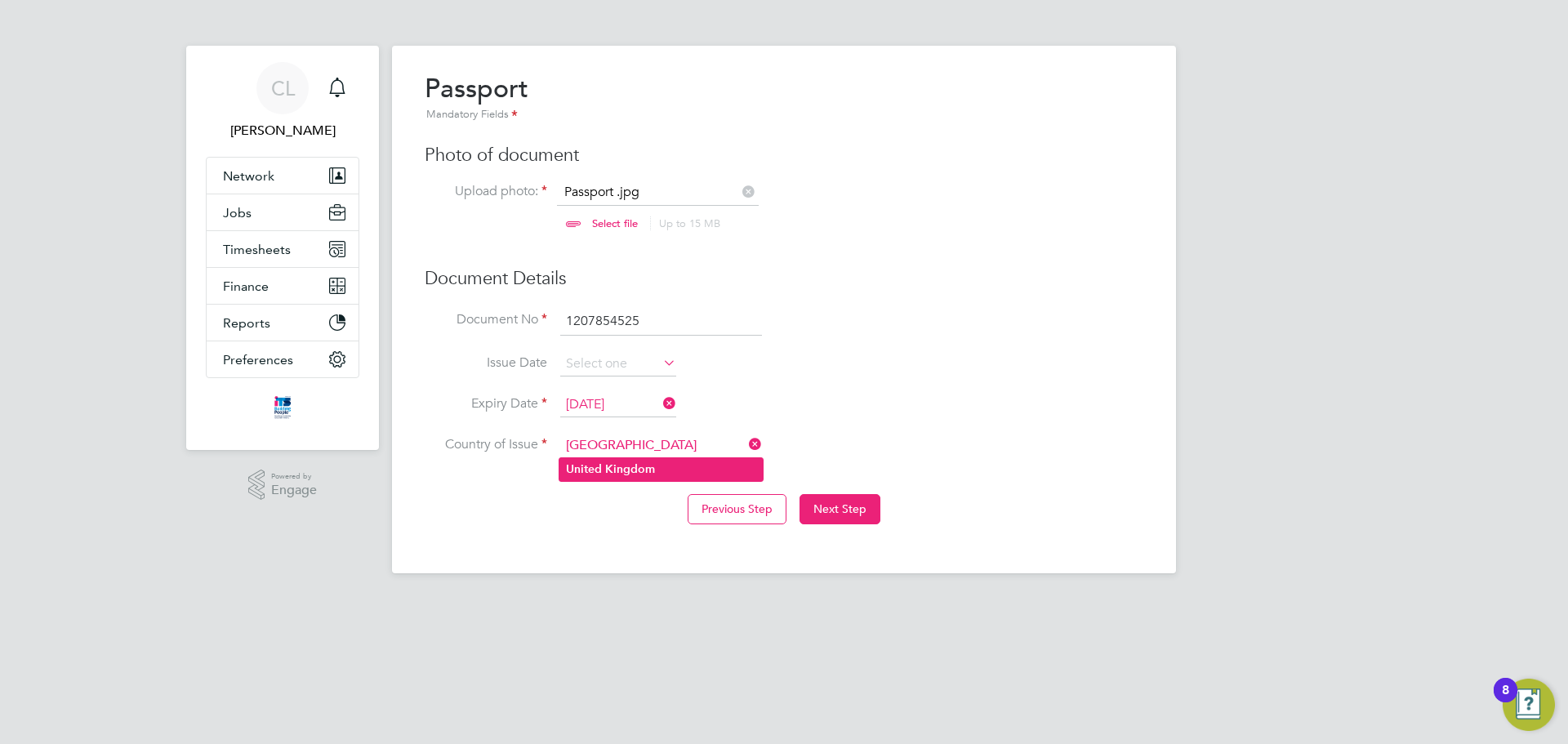
click at [754, 472] on li "[GEOGRAPHIC_DATA]" at bounding box center [660, 469] width 203 height 22
drag, startPoint x: 537, startPoint y: 320, endPoint x: 523, endPoint y: 320, distance: 14.0
click at [523, 320] on li "Document No 1207854525" at bounding box center [784, 330] width 719 height 46
type input "120785425"
click at [814, 365] on li "Issue Date" at bounding box center [784, 372] width 719 height 41
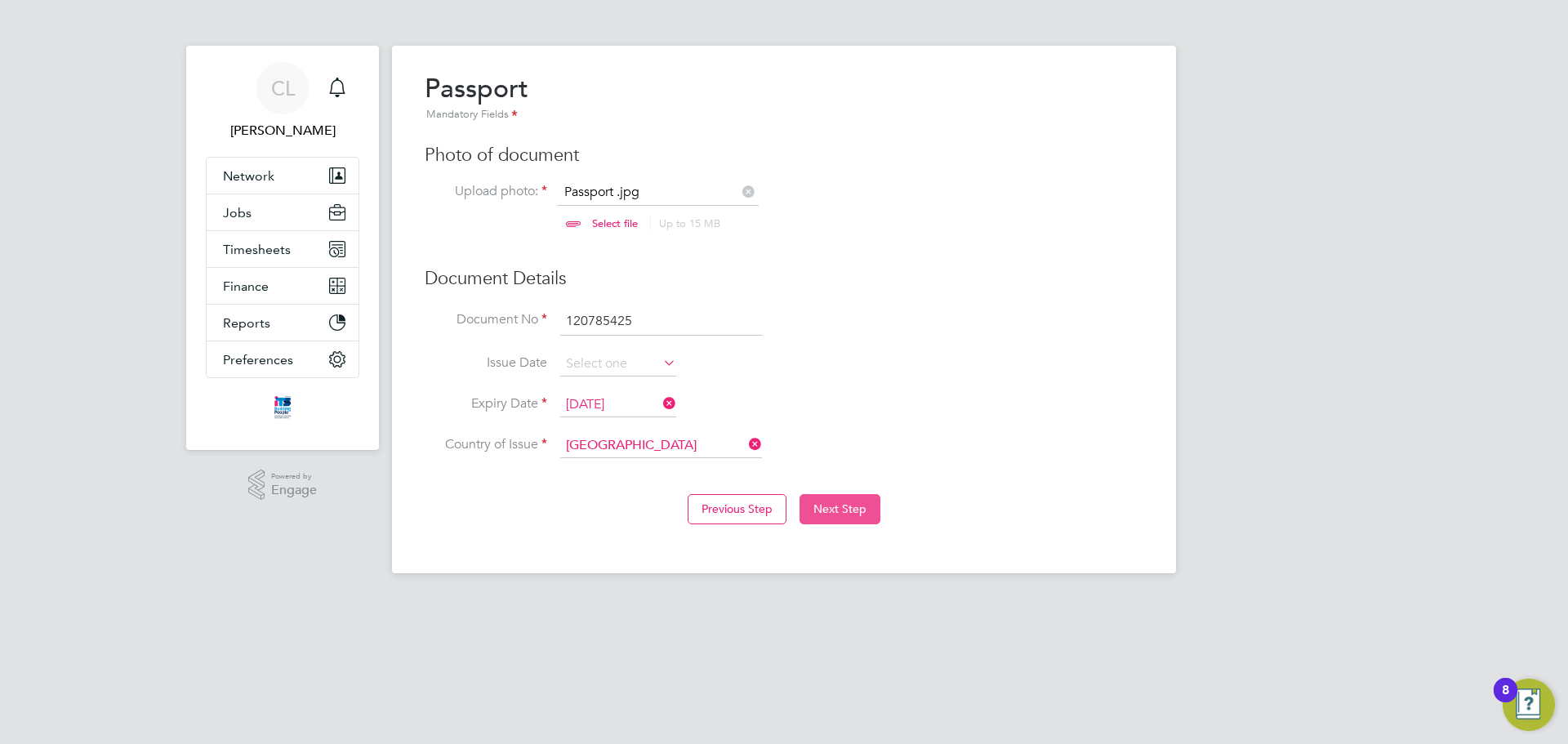
click at [843, 506] on button "Next Step" at bounding box center [839, 508] width 81 height 29
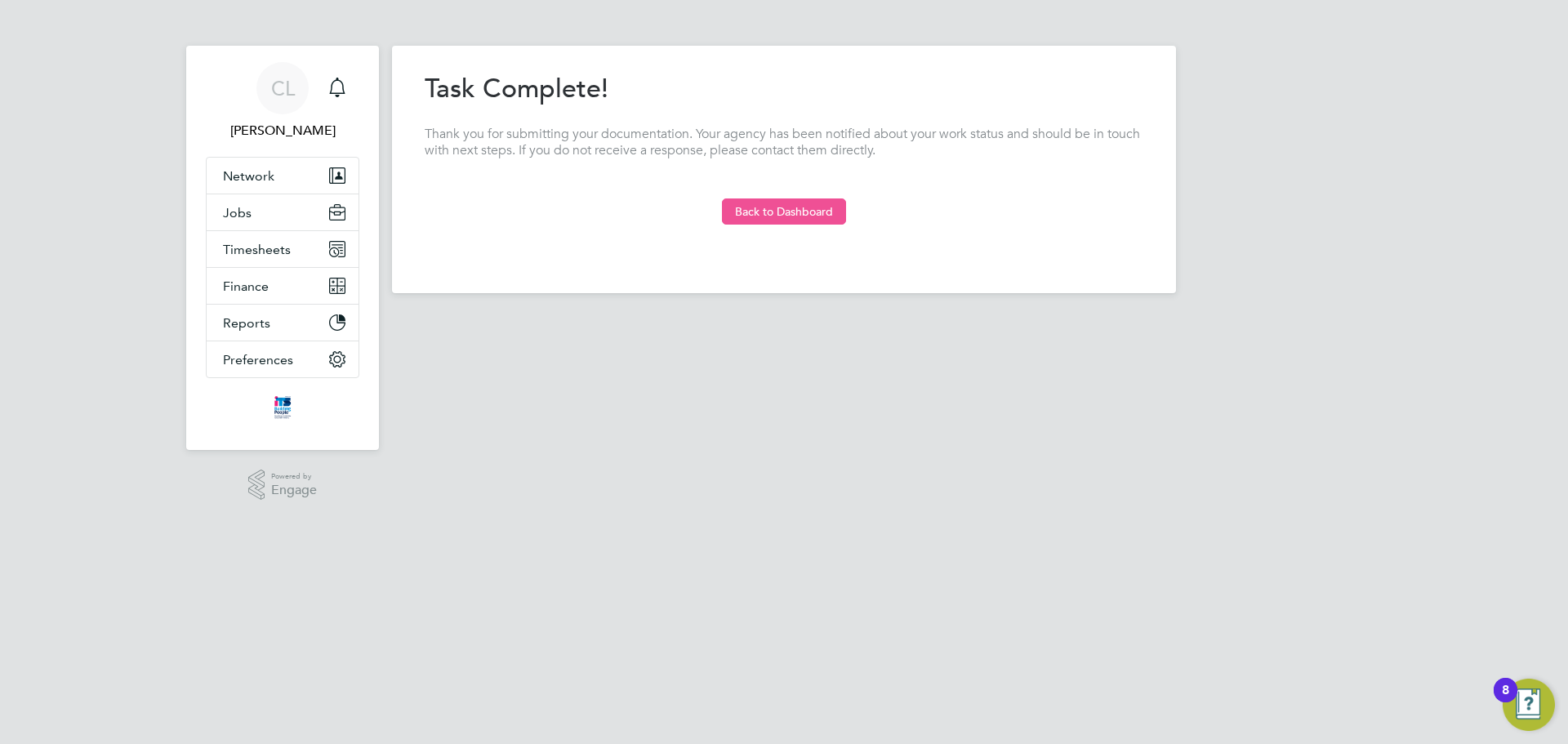
click at [809, 211] on button "Back to Dashboard" at bounding box center [784, 211] width 124 height 26
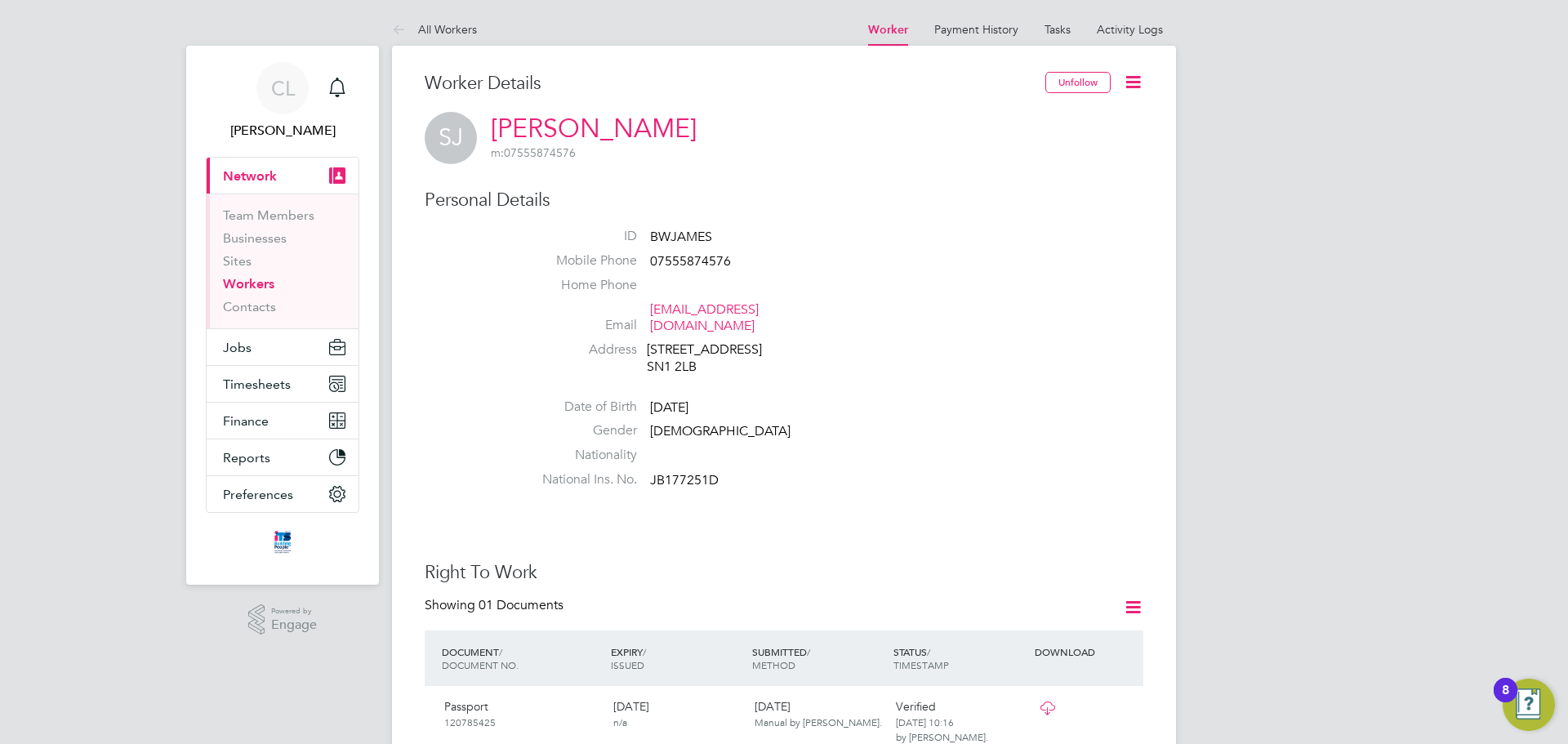
click at [897, 281] on li "Home Phone" at bounding box center [833, 289] width 621 height 24
